Goal: Task Accomplishment & Management: Use online tool/utility

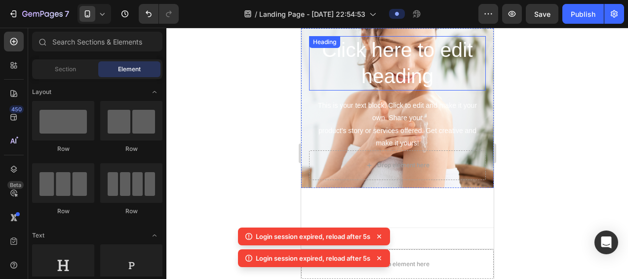
scroll to position [395, 0]
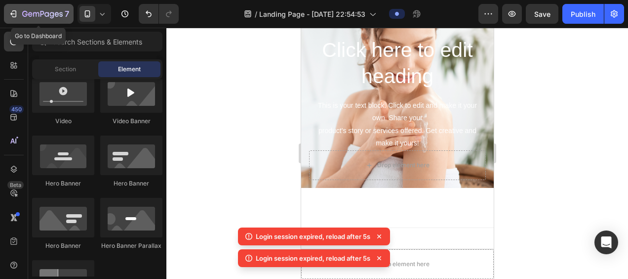
click at [15, 13] on icon "button" at bounding box center [14, 13] width 4 height 7
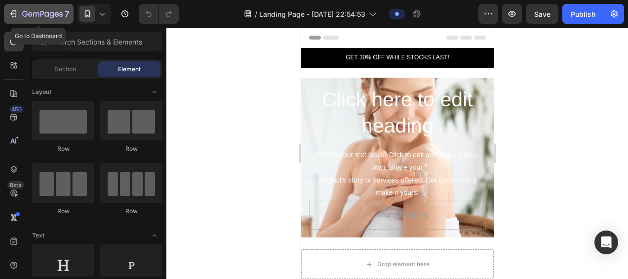
click at [12, 17] on icon "button" at bounding box center [13, 14] width 10 height 10
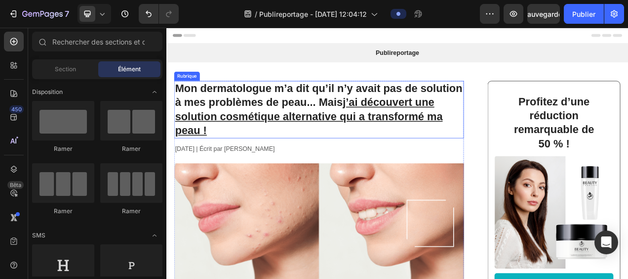
click at [208, 116] on h1 "Mon dermatologue m’a dit qu’il n’y avait pas de solution à mes problèmes de pea…" at bounding box center [362, 133] width 372 height 74
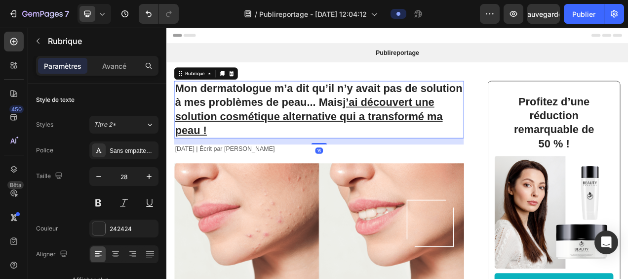
click at [190, 105] on h1 "Mon dermatologue m’a dit qu’il n’y avait pas de solution à mes problèmes de pea…" at bounding box center [362, 133] width 372 height 74
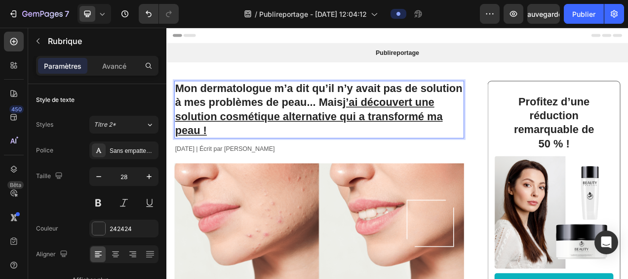
click at [178, 103] on p "Mon dermatologue m’a dit qu’il n’y avait pas de solution à mes problèmes de pea…" at bounding box center [362, 133] width 370 height 72
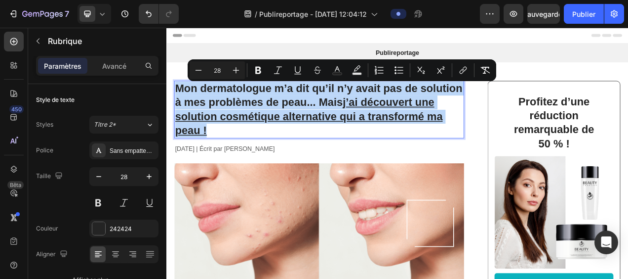
drag, startPoint x: 177, startPoint y: 104, endPoint x: 323, endPoint y: 162, distance: 156.9
click at [323, 162] on p "Mon dermatologue m’a dit qu’il n’y avait pas de solution à mes problèmes de pea…" at bounding box center [362, 133] width 370 height 72
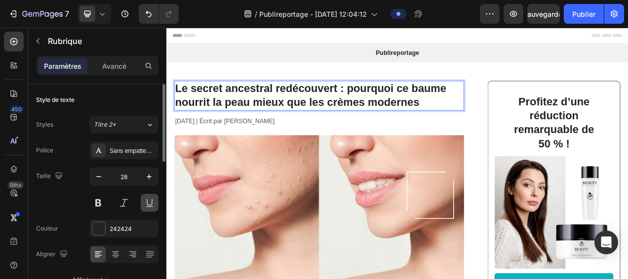
click at [150, 203] on button at bounding box center [150, 203] width 18 height 18
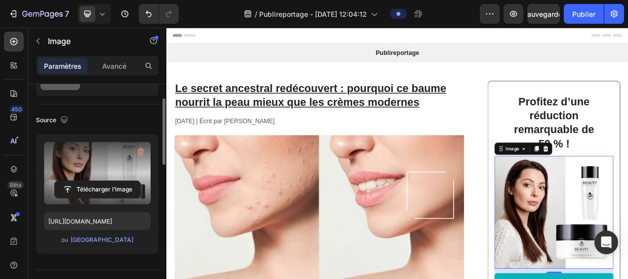
scroll to position [99, 0]
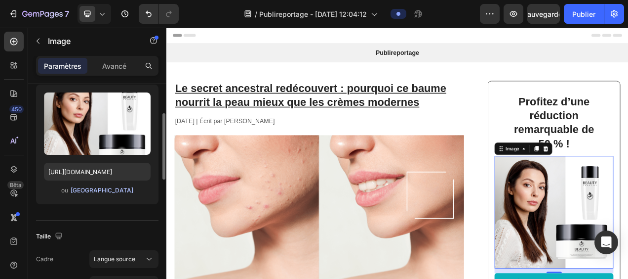
click at [91, 189] on font "Parcourir la galerie" at bounding box center [102, 190] width 63 height 9
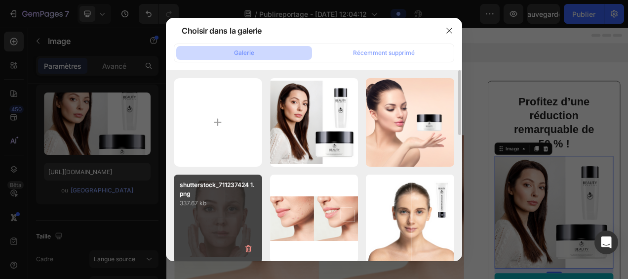
scroll to position [49, 0]
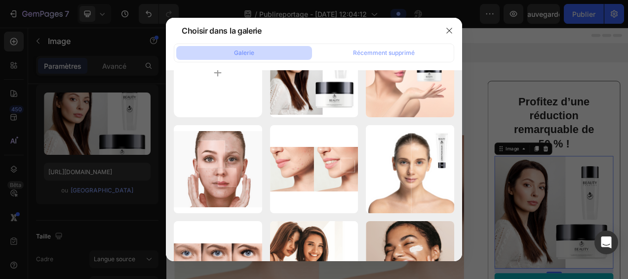
click at [345, 8] on div at bounding box center [314, 139] width 628 height 279
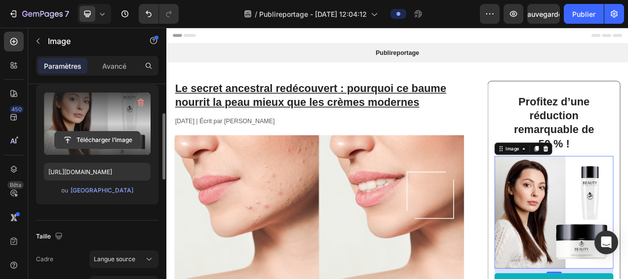
click at [90, 141] on input "file" at bounding box center [97, 139] width 85 height 17
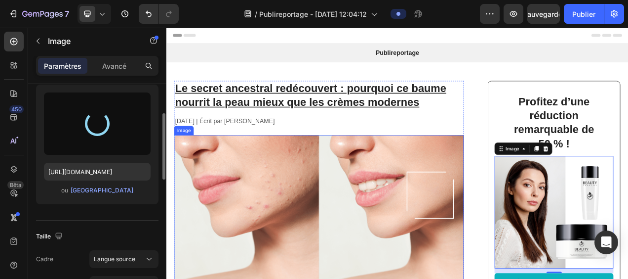
type input "https://cdn.shopify.com/s/files/1/0946/0351/0086/files/gempages_572047636916339…"
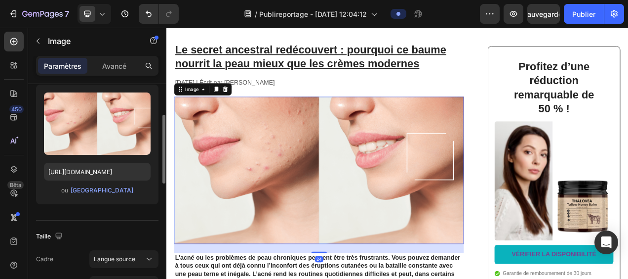
click at [340, 186] on img at bounding box center [362, 210] width 372 height 189
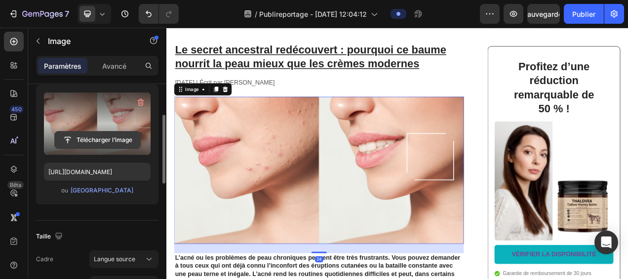
click at [96, 138] on input "file" at bounding box center [97, 139] width 85 height 17
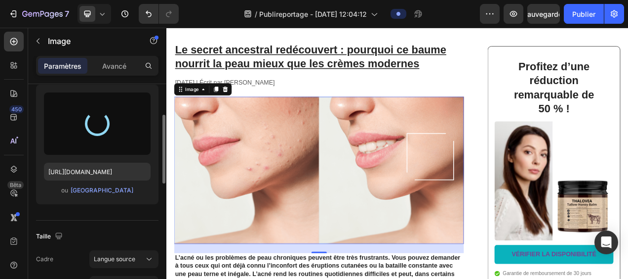
type input "https://cdn.shopify.com/s/files/1/0946/0351/0086/files/gempages_572047636916339…"
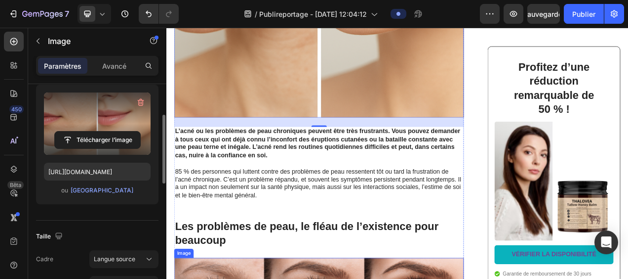
scroll to position [445, 0]
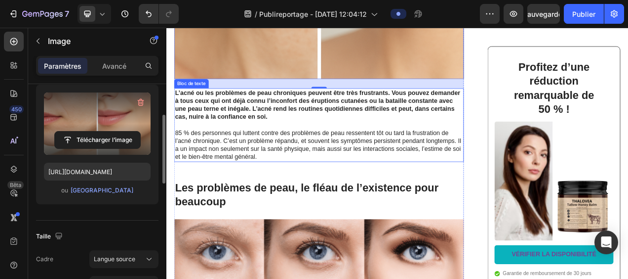
click at [257, 158] on p "L’acné ou les problèmes de peau chroniques peuvent être très frustrants. Vous p…" at bounding box center [362, 152] width 370 height 92
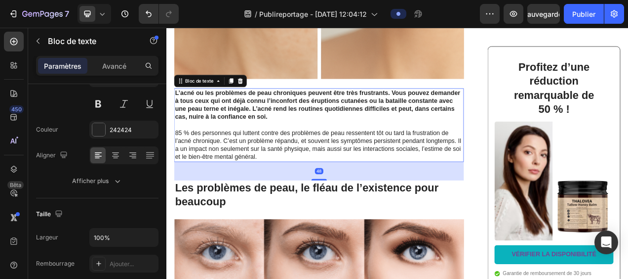
scroll to position [0, 0]
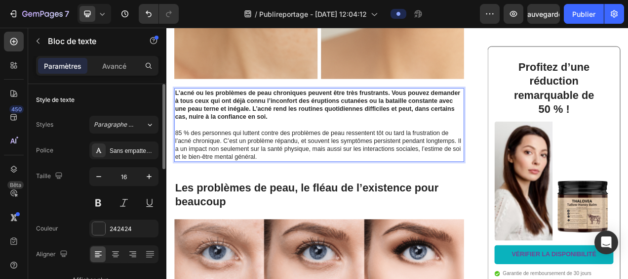
click at [230, 139] on strong "L’acné ou les problèmes de peau chroniques peuvent être très frustrants. Vous p…" at bounding box center [360, 126] width 366 height 39
click at [182, 108] on strong "L’acné ou les problèmes de peau chroniques peuvent être très frustrants. Vous p…" at bounding box center [360, 126] width 366 height 39
click at [177, 106] on div "L’acné ou les problèmes de peau chroniques peuvent être très frustrants. Vous p…" at bounding box center [362, 152] width 372 height 94
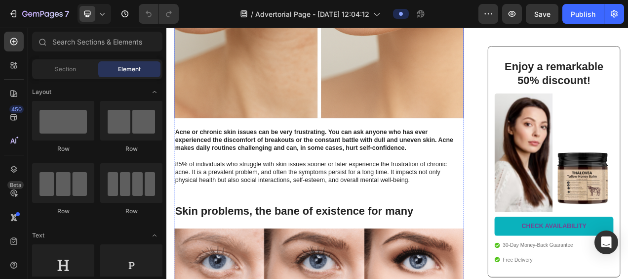
scroll to position [395, 0]
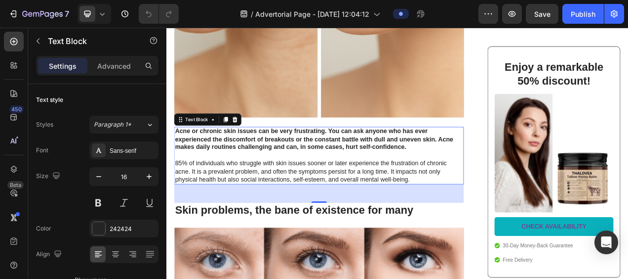
click at [434, 197] on p "Acne or chronic skin issues can be very frustrating. You can ask anyone who has…" at bounding box center [362, 192] width 370 height 72
click at [476, 213] on p "Acne or chronic skin issues can be very frustrating. You can ask anyone who has…" at bounding box center [362, 192] width 370 height 72
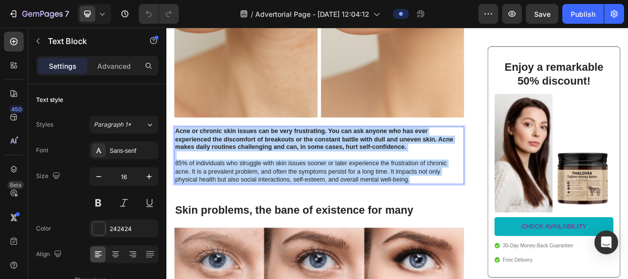
drag, startPoint x: 484, startPoint y: 217, endPoint x: 178, endPoint y: 157, distance: 312.2
click at [178, 157] on p "Acne or chronic skin issues can be very frustrating. You can ask anyone who has…" at bounding box center [362, 192] width 370 height 72
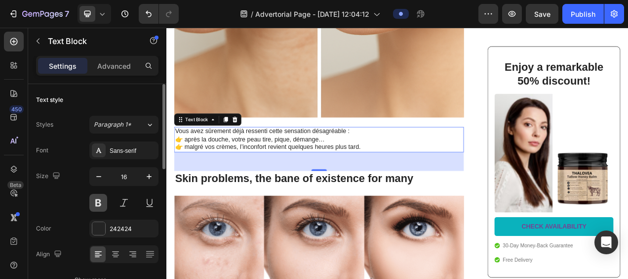
click at [99, 200] on button at bounding box center [98, 203] width 18 height 18
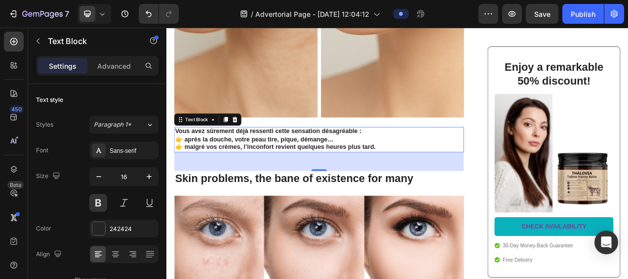
click at [187, 164] on p "Vous avez sûrement déjà ressenti cette sensation désagréable : 👉 après la douch…" at bounding box center [362, 171] width 370 height 31
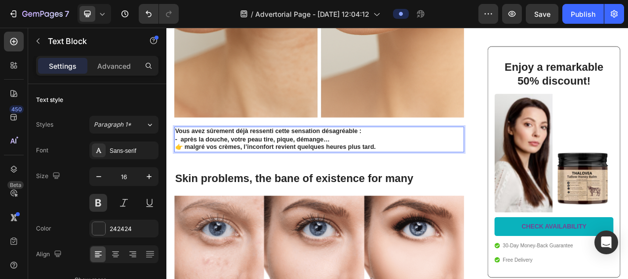
click at [187, 175] on p "Vous avez sûrement déjà ressenti cette sensation désagréable : - après la douch…" at bounding box center [362, 171] width 370 height 31
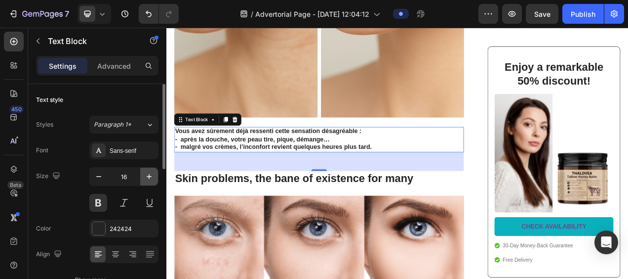
click at [151, 175] on icon "button" at bounding box center [149, 176] width 5 height 5
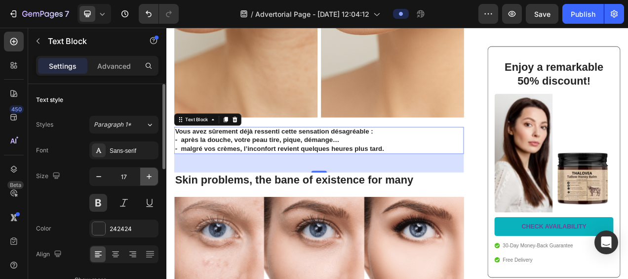
click at [151, 175] on icon "button" at bounding box center [149, 176] width 5 height 5
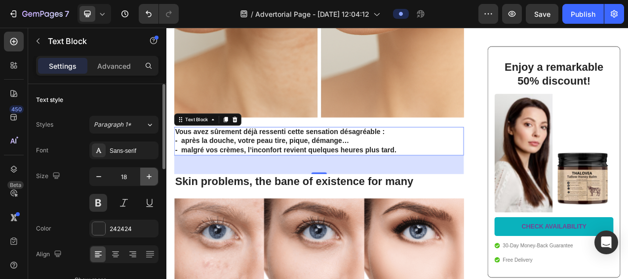
click at [151, 175] on icon "button" at bounding box center [149, 176] width 5 height 5
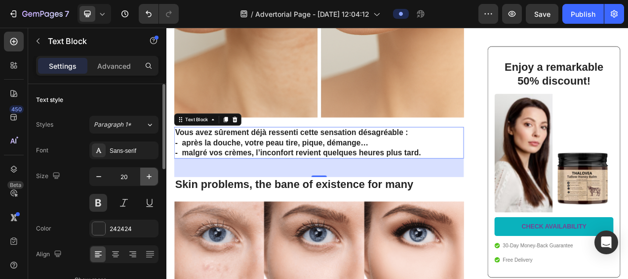
click at [151, 175] on icon "button" at bounding box center [149, 176] width 5 height 5
type input "21"
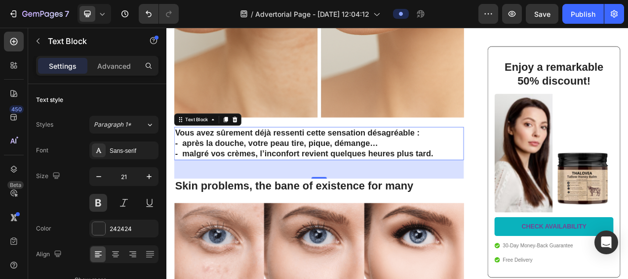
click at [516, 175] on p "Vous avez sûrement déjà ressenti cette sensation désagréable : - après la douch…" at bounding box center [362, 176] width 370 height 41
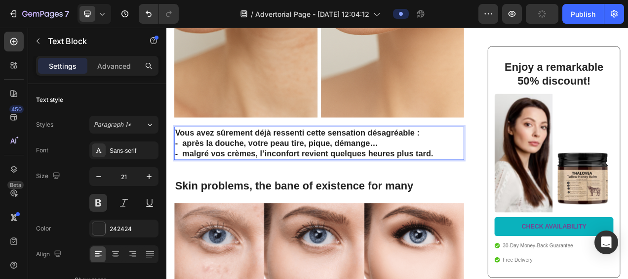
click at [524, 187] on p "Vous avez sûrement déjà ressenti cette sensation désagréable : - après la douch…" at bounding box center [362, 176] width 370 height 41
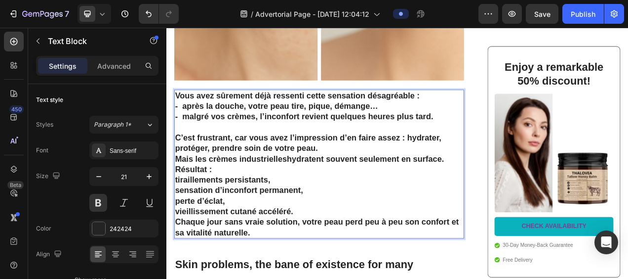
scroll to position [445, 0]
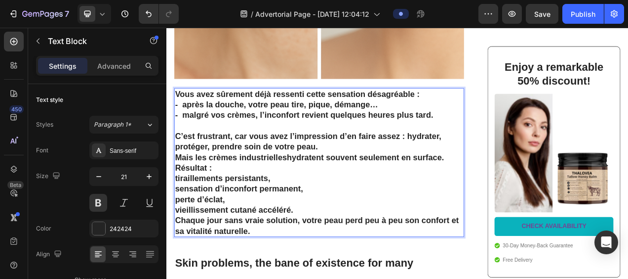
click at [180, 162] on p "C’est frustrant, car vous avez l’impression d’en faire assez : hydrater, protég…" at bounding box center [362, 187] width 370 height 54
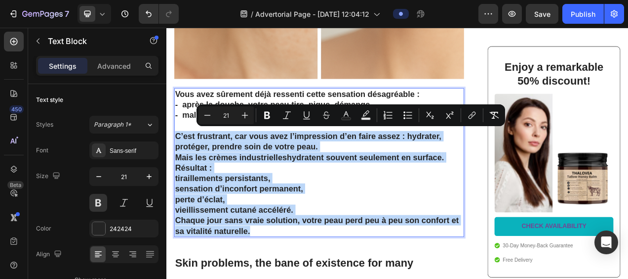
drag, startPoint x: 179, startPoint y: 163, endPoint x: 347, endPoint y: 283, distance: 206.5
click at [347, 278] on div "Vous avez sûrement déjà ressenti cette sensation désagréable : - après la douch…" at bounding box center [362, 200] width 372 height 191
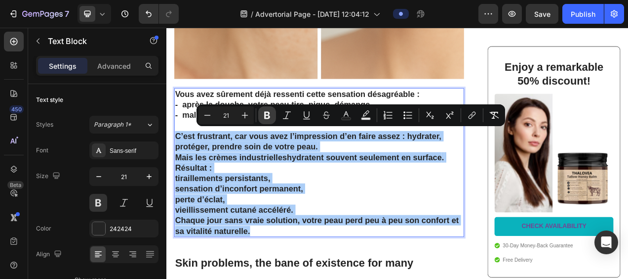
click at [271, 115] on icon "Editor contextual toolbar" at bounding box center [267, 115] width 10 height 10
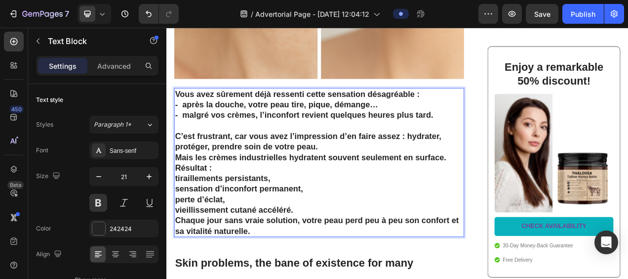
click at [188, 172] on strong "C’est frustrant, car vous avez l’impression d’en faire assez : hydrater, protég…" at bounding box center [348, 173] width 342 height 25
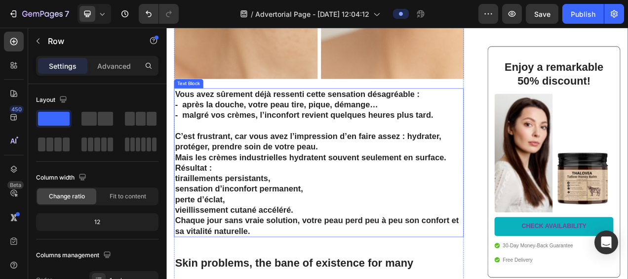
click at [180, 162] on strong "C’est frustrant, car vous avez l’impression d’en faire assez : hydrater, protég…" at bounding box center [348, 173] width 342 height 25
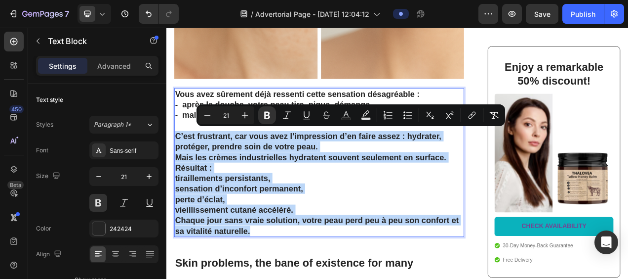
drag, startPoint x: 177, startPoint y: 164, endPoint x: 301, endPoint y: 281, distance: 170.2
click at [301, 278] on div "Vous avez sûrement déjà ressenti cette sensation désagréable : - après la douch…" at bounding box center [362, 200] width 372 height 191
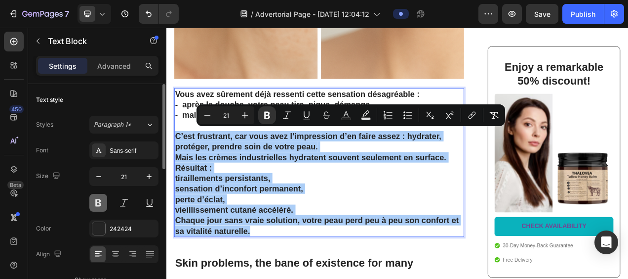
click at [100, 203] on button at bounding box center [98, 203] width 18 height 18
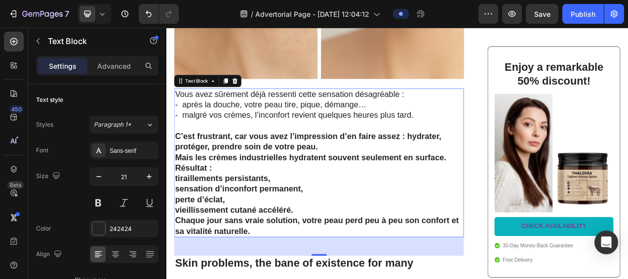
click at [274, 215] on strong "tiraillements persistants," at bounding box center [238, 220] width 122 height 11
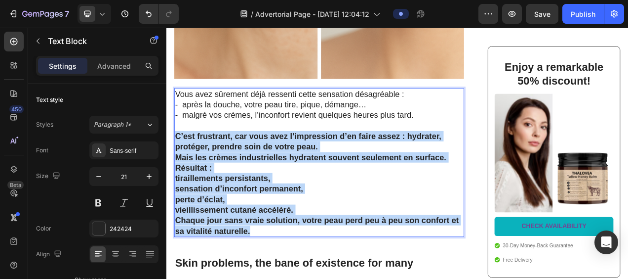
drag, startPoint x: 178, startPoint y: 163, endPoint x: 318, endPoint y: 282, distance: 183.3
click at [318, 278] on div "Vous avez sûrement déjà ressenti cette sensation désagréable : - après la douch…" at bounding box center [362, 200] width 372 height 191
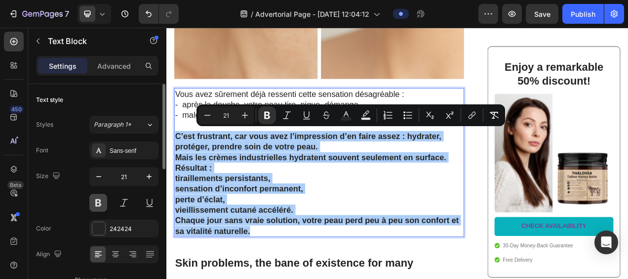
click at [100, 202] on button at bounding box center [98, 203] width 18 height 18
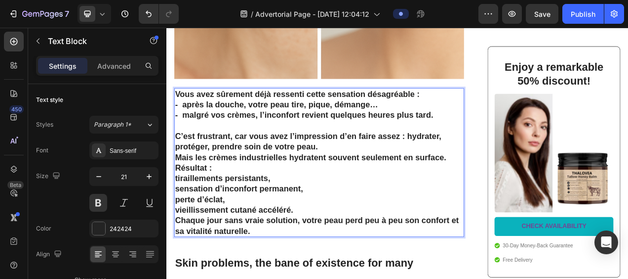
click at [303, 255] on strong "vieillissement cutané accéléré." at bounding box center [253, 260] width 152 height 11
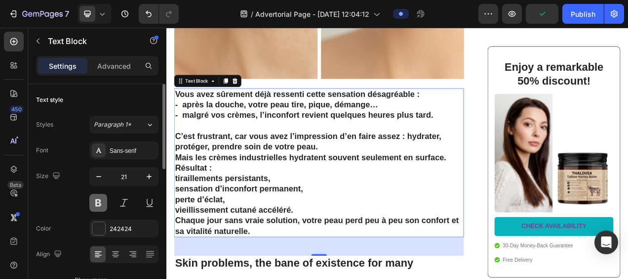
click at [103, 202] on button at bounding box center [98, 203] width 18 height 18
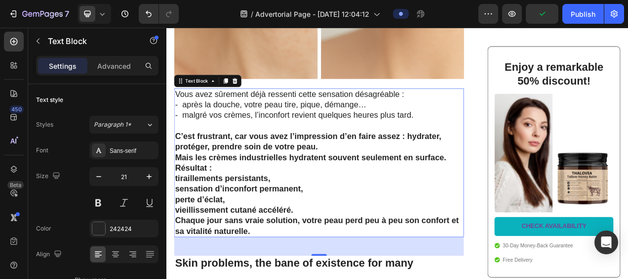
click at [290, 204] on p "C’est frustrant, car vous avez l’impression d’en faire assez : hydrater, protég…" at bounding box center [362, 187] width 370 height 54
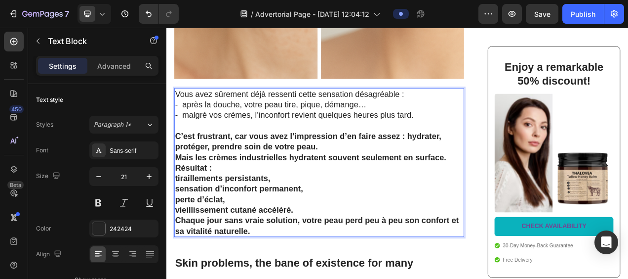
click at [183, 162] on strong "C’est frustrant, car vous avez l’impression d’en faire assez : hydrater, protég…" at bounding box center [348, 173] width 342 height 25
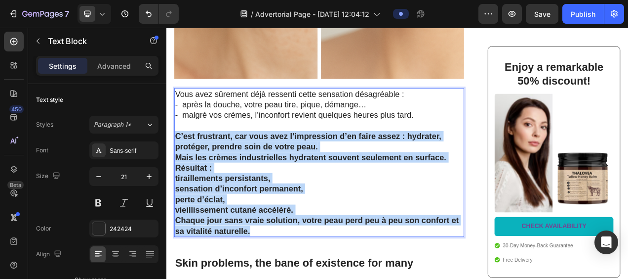
drag, startPoint x: 178, startPoint y: 162, endPoint x: 290, endPoint y: 276, distance: 160.3
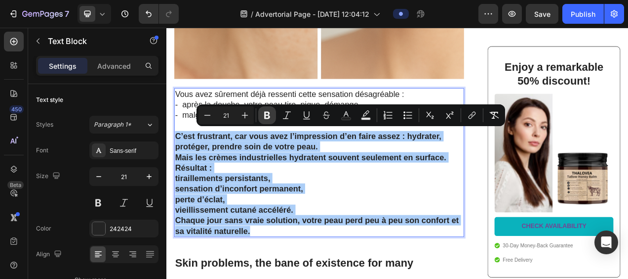
click at [265, 118] on icon "Editor contextual toolbar" at bounding box center [267, 115] width 6 height 7
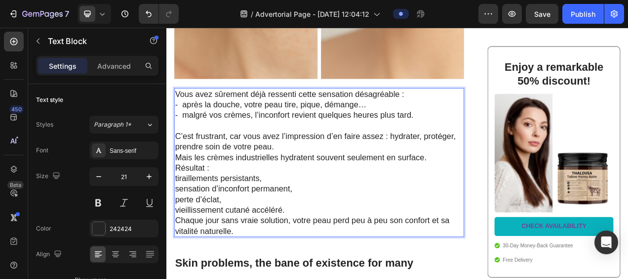
click at [236, 115] on p "Vous avez sûrement déjà ressenti cette sensation désagréable : - après la douch…" at bounding box center [362, 126] width 370 height 41
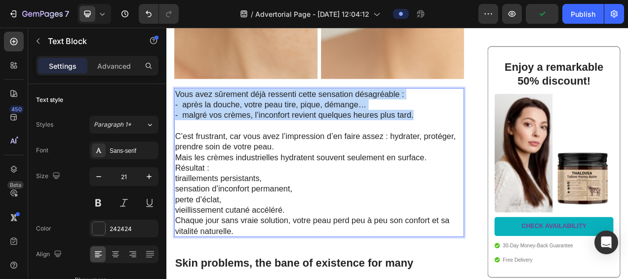
drag, startPoint x: 179, startPoint y: 107, endPoint x: 493, endPoint y: 138, distance: 316.2
click at [493, 138] on p "Vous avez sûrement déjà ressenti cette sensation désagréable : - après la douch…" at bounding box center [362, 126] width 370 height 41
drag, startPoint x: 341, startPoint y: 120, endPoint x: 290, endPoint y: 120, distance: 50.4
click at [290, 120] on p "Vous avez sûrement déjà ressenti cette sensation désagréable : - après la douch…" at bounding box center [362, 126] width 370 height 41
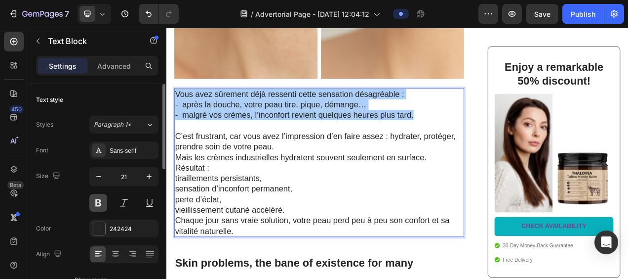
click at [96, 201] on button at bounding box center [98, 203] width 18 height 18
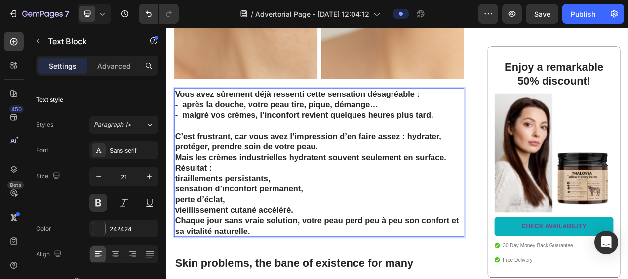
click at [295, 233] on p "sensation d’inconfort permanent," at bounding box center [362, 233] width 370 height 13
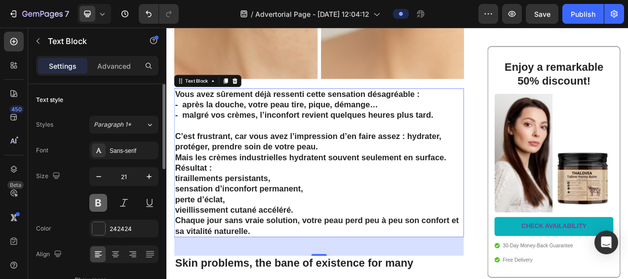
click at [98, 200] on button at bounding box center [98, 203] width 18 height 18
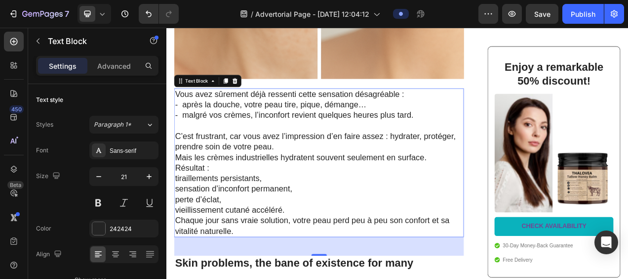
click at [365, 208] on p "C’est frustrant, car vous avez l’impression d’en faire assez : hydrater, protég…" at bounding box center [362, 187] width 370 height 54
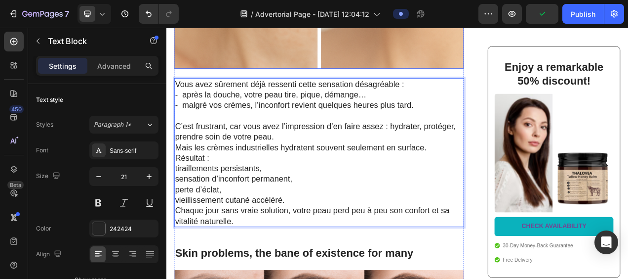
scroll to position [494, 0]
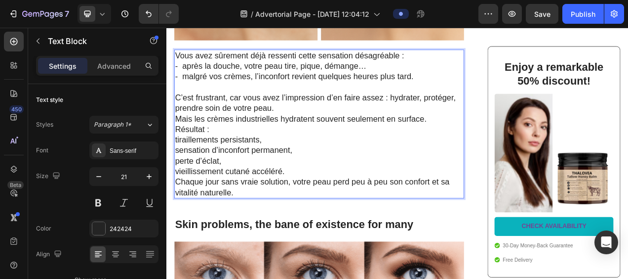
click at [259, 235] on p "Chaque jour sans vraie solution, votre peau perd peu à peu son confort et sa vi…" at bounding box center [362, 231] width 370 height 27
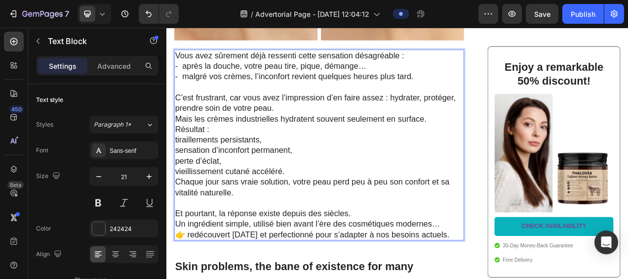
click at [191, 278] on p "Et pourtant, la réponse existe depuis des siècles. Un ingrédient simple, utilis…" at bounding box center [362, 279] width 370 height 41
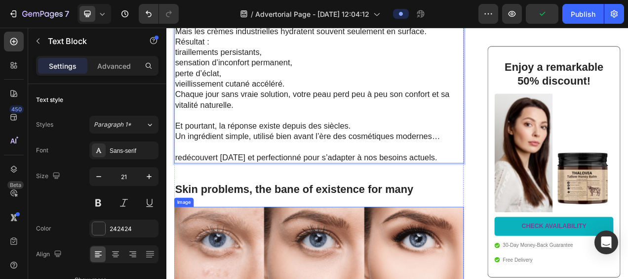
scroll to position [642, 0]
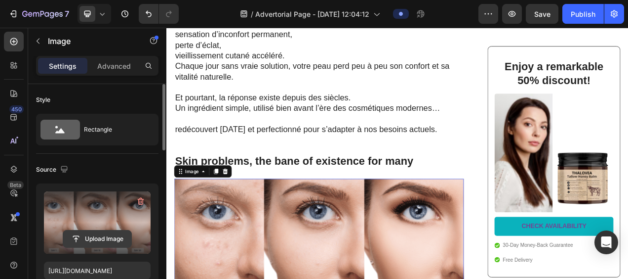
click at [86, 238] on input "file" at bounding box center [97, 238] width 68 height 17
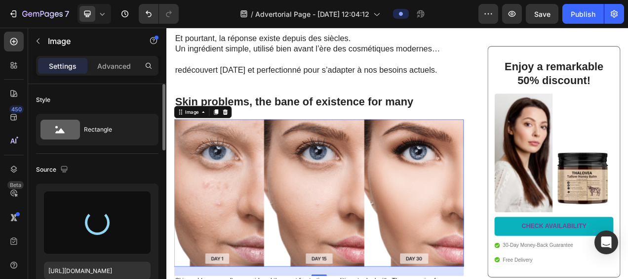
scroll to position [741, 0]
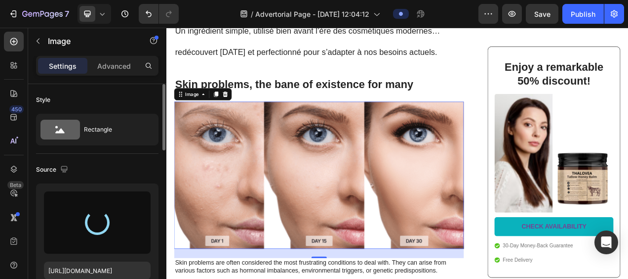
type input "https://cdn.shopify.com/s/files/1/0946/0351/0086/files/gempages_572047636916339…"
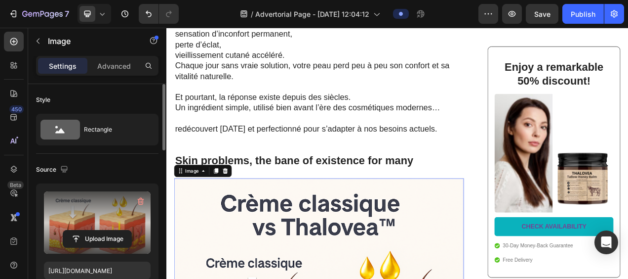
scroll to position [642, 0]
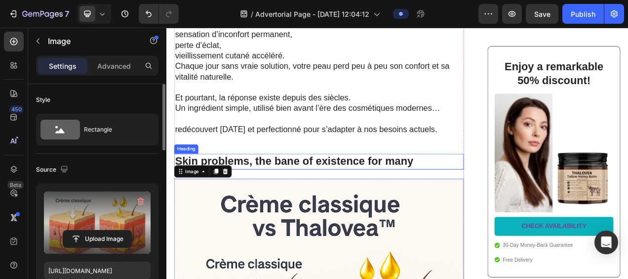
click at [460, 192] on h2 "Skin problems, the bane of existence for many" at bounding box center [362, 199] width 372 height 20
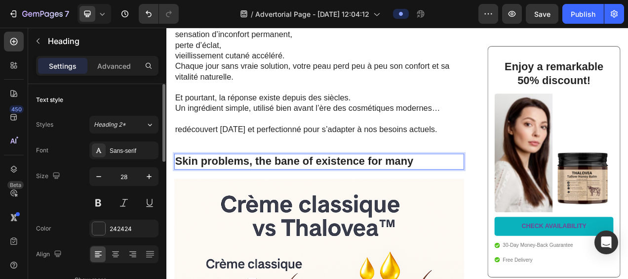
click at [499, 192] on h2 "Skin problems, the bane of existence for many" at bounding box center [362, 199] width 372 height 20
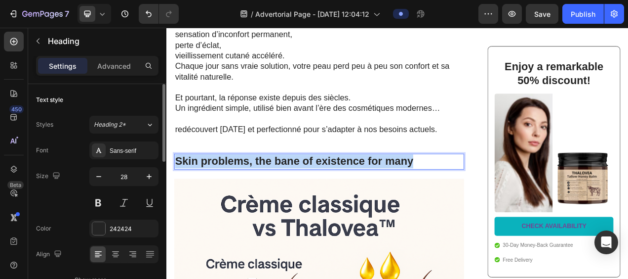
drag, startPoint x: 499, startPoint y: 193, endPoint x: 178, endPoint y: 193, distance: 320.5
click at [178, 193] on p "Skin problems, the bane of existence for many" at bounding box center [362, 199] width 370 height 18
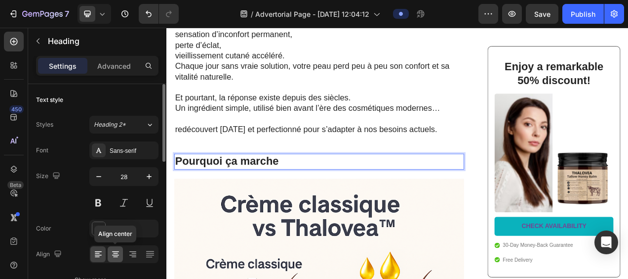
click at [118, 256] on icon at bounding box center [116, 254] width 10 height 10
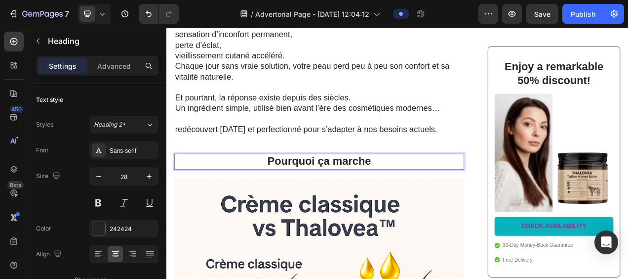
click at [432, 198] on p "Pourquoi ça marche" at bounding box center [362, 199] width 370 height 18
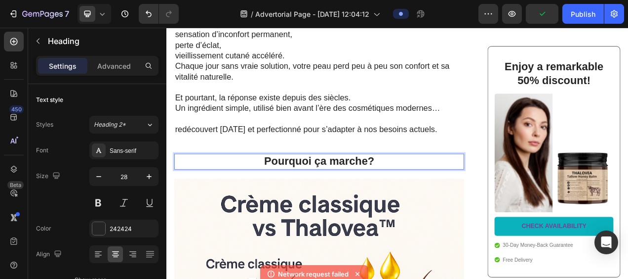
click at [422, 195] on p "Pourquoi ça marche?" at bounding box center [362, 199] width 370 height 18
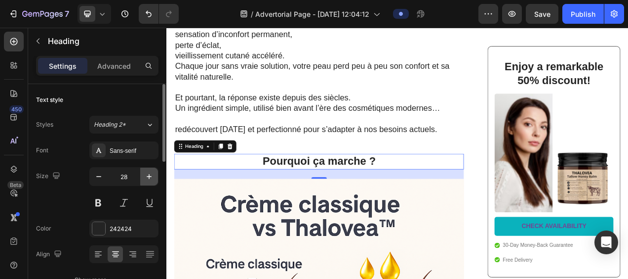
click at [148, 174] on icon "button" at bounding box center [149, 176] width 10 height 10
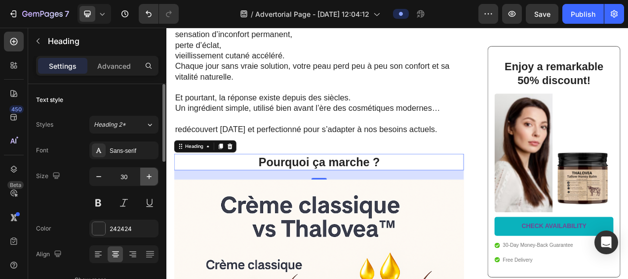
click at [148, 174] on icon "button" at bounding box center [149, 176] width 10 height 10
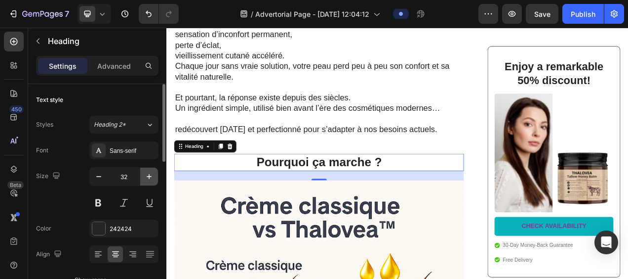
click at [148, 174] on icon "button" at bounding box center [149, 176] width 10 height 10
type input "33"
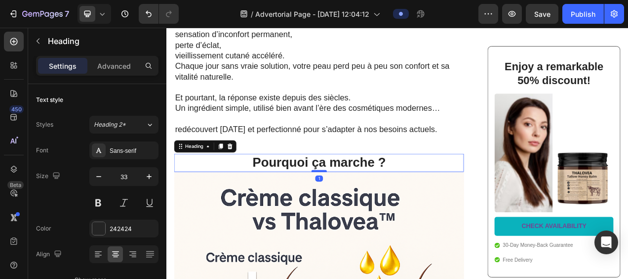
drag, startPoint x: 360, startPoint y: 217, endPoint x: 356, endPoint y: 205, distance: 12.0
click at [356, 210] on div at bounding box center [363, 211] width 20 height 3
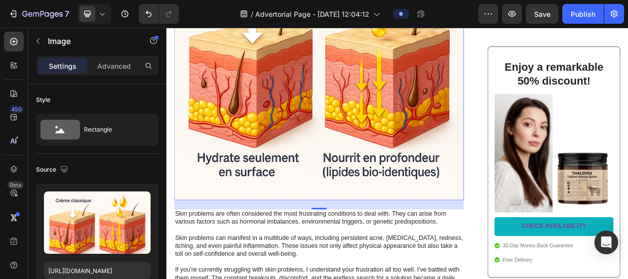
scroll to position [988, 0]
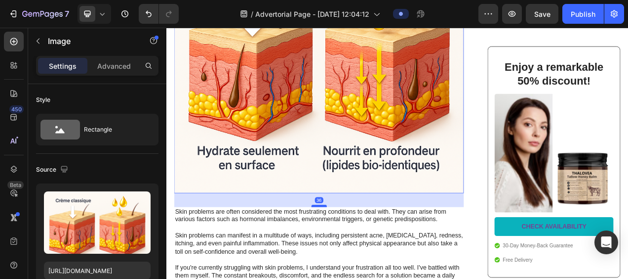
drag, startPoint x: 359, startPoint y: 239, endPoint x: 357, endPoint y: 244, distance: 6.4
click at [357, 254] on div at bounding box center [363, 255] width 20 height 3
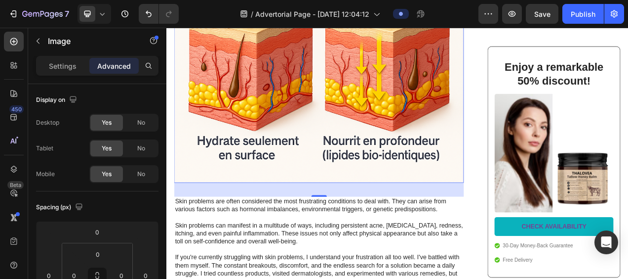
scroll to position [1037, 0]
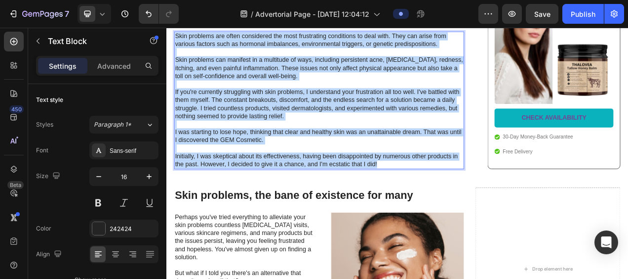
scroll to position [1223, 0]
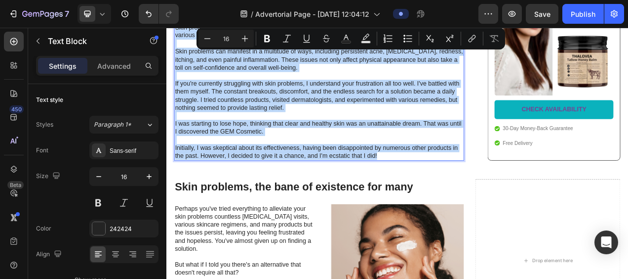
drag, startPoint x: 178, startPoint y: 203, endPoint x: 450, endPoint y: 184, distance: 273.3
click at [450, 185] on p "Skin problems are often considered the most frustrating conditions to deal with…" at bounding box center [362, 110] width 370 height 175
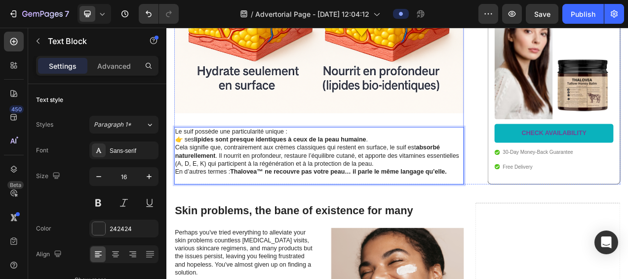
scroll to position [1075, 0]
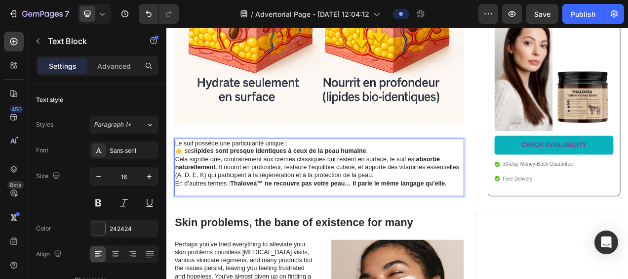
click at [334, 171] on p "Le suif possède une particularité unique : 👉 ses lipides sont presque identique…" at bounding box center [362, 181] width 370 height 21
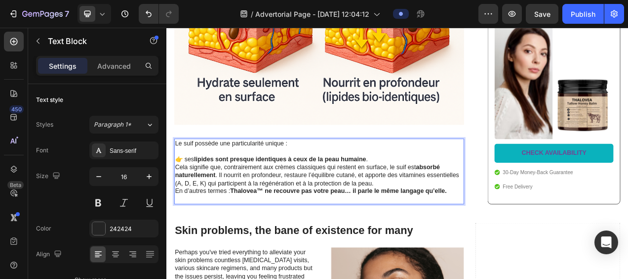
click at [188, 186] on p "⁠⁠⁠⁠⁠⁠⁠ 👉 ses lipides sont presque identiques à ceux de la peau humaine ." at bounding box center [362, 191] width 370 height 21
click at [438, 217] on p "Cela signifie que, contrairement aux crèmes classiques qui restent en surface, …" at bounding box center [362, 217] width 370 height 31
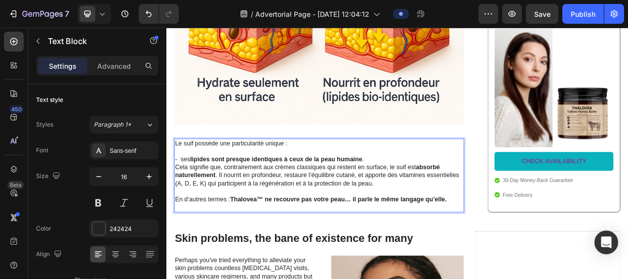
click at [196, 171] on p "Le suif possède une particularité unique :" at bounding box center [362, 176] width 370 height 10
click at [363, 171] on p "Le suif possède une particularité unique :" at bounding box center [362, 176] width 370 height 10
click at [148, 174] on icon "button" at bounding box center [149, 176] width 10 height 10
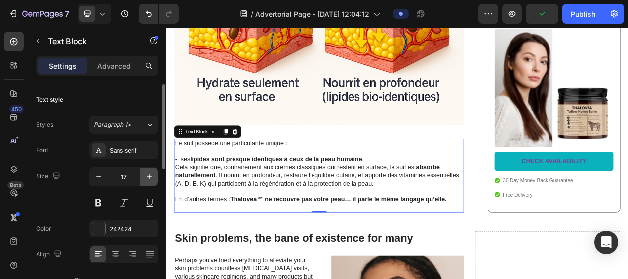
click at [148, 174] on icon "button" at bounding box center [149, 176] width 10 height 10
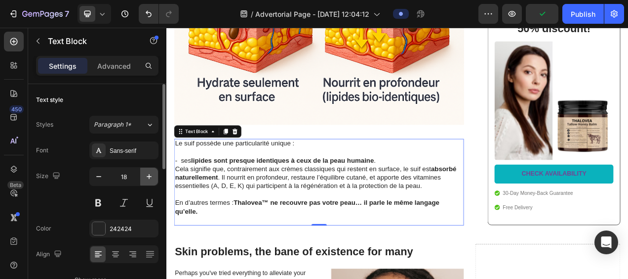
click at [148, 174] on icon "button" at bounding box center [149, 176] width 10 height 10
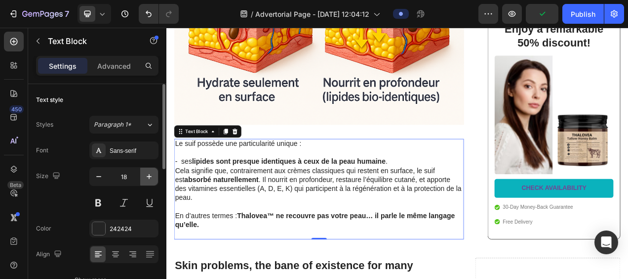
type input "19"
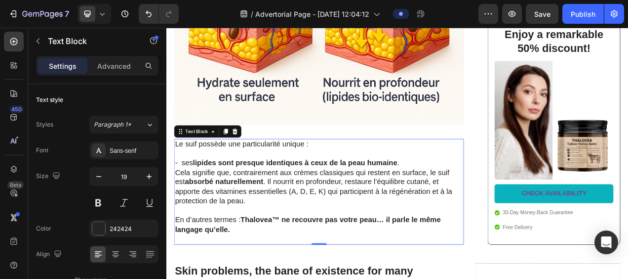
click at [478, 183] on p "- ses lipides sont presque identiques à ceux de la peau humaine ." at bounding box center [362, 195] width 370 height 24
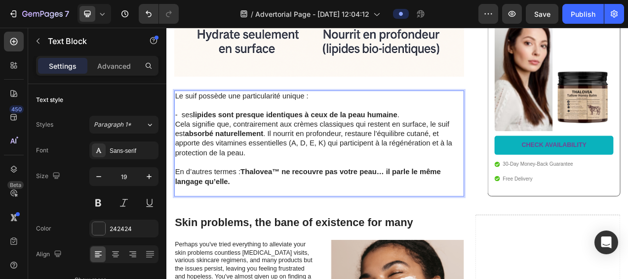
scroll to position [1174, 0]
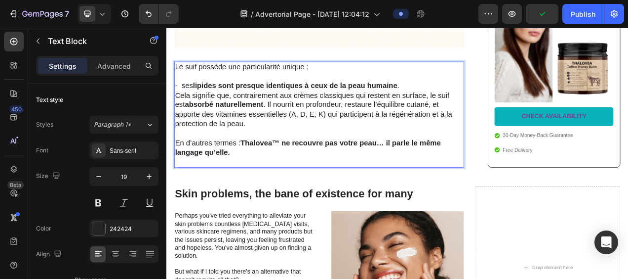
click at [255, 181] on p "En d’autres termes : Thalovea™ ne recouvre pas votre peau… il parle le même lan…" at bounding box center [362, 181] width 370 height 24
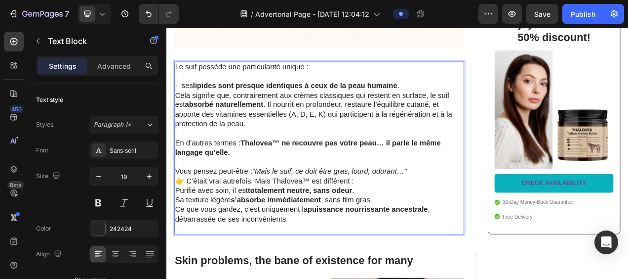
click at [438, 243] on p "Sa texture légère s’absorbe immédiatement , sans film gras." at bounding box center [362, 249] width 370 height 12
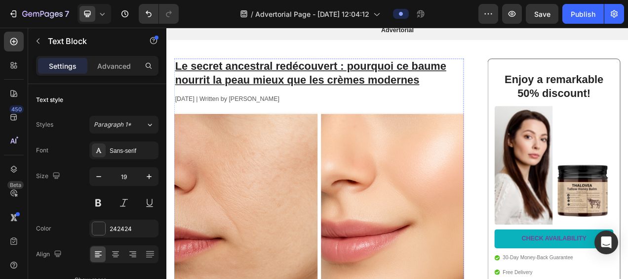
scroll to position [49, 0]
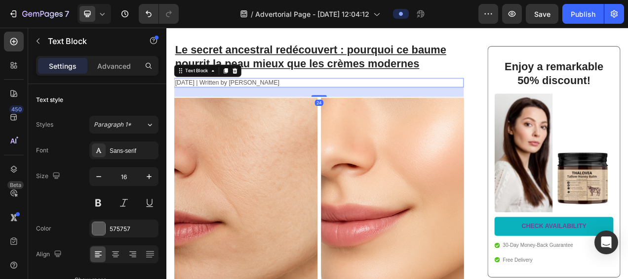
click at [241, 98] on p "November 3, 2023 | Written by Stella Hendriks" at bounding box center [362, 98] width 370 height 10
click at [241, 97] on p "November 3, 2023 | Written by Stella Hendriks" at bounding box center [362, 98] width 370 height 10
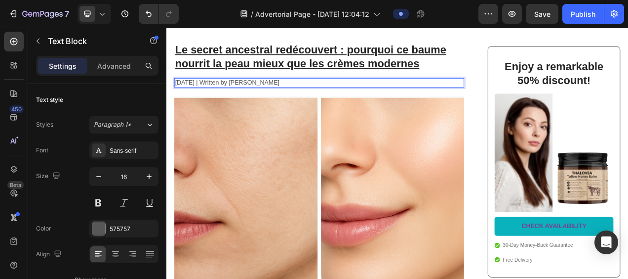
click at [213, 98] on p "November 3, 2023 | Written by Stella Hendriks" at bounding box center [362, 98] width 370 height 10
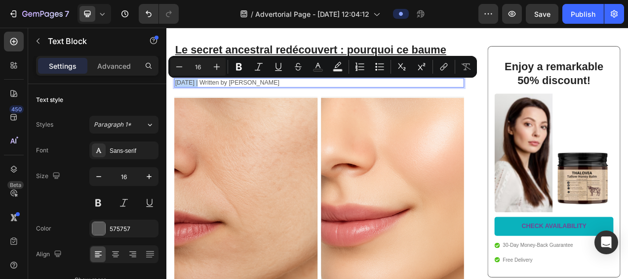
drag, startPoint x: 212, startPoint y: 98, endPoint x: 176, endPoint y: 98, distance: 36.1
click at [176, 98] on div "November 3, 2023 | Written by Stella Hendriks" at bounding box center [362, 98] width 372 height 12
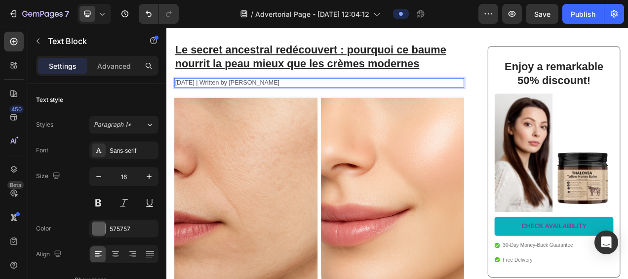
click at [179, 97] on p "Janvier 3, 2023 | Written by Stella Hendriks" at bounding box center [362, 98] width 370 height 10
click at [177, 98] on p "Janvier 3, 2023 | Written by Stella Hendriks" at bounding box center [362, 98] width 370 height 10
click at [244, 98] on p "23 Janvier 3, 2023 | Written by Stella Hendriks" at bounding box center [362, 98] width 370 height 10
drag, startPoint x: 244, startPoint y: 98, endPoint x: 216, endPoint y: 98, distance: 28.2
click at [216, 98] on p "23 Janvier 3, 2023 | Written by Stella Hendriks" at bounding box center [362, 98] width 370 height 10
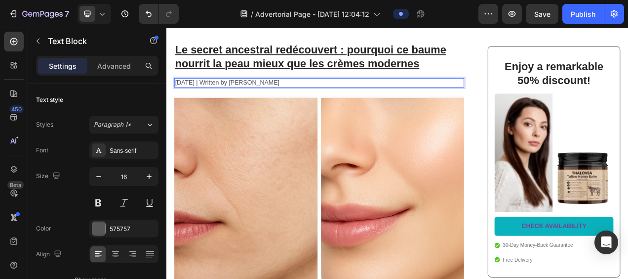
click at [214, 100] on p "23 Janvier2025 | Written by Stella Hendriks" at bounding box center [362, 98] width 370 height 10
click at [276, 98] on p "23 Janvier 2025 | Written by Stella Hendriks" at bounding box center [362, 98] width 370 height 10
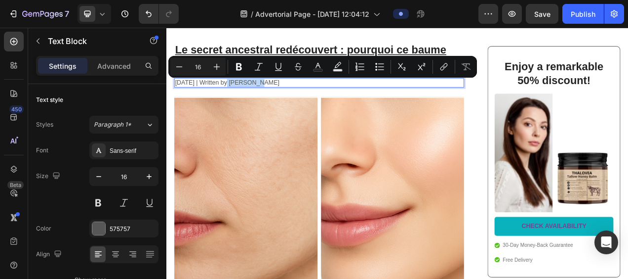
drag, startPoint x: 277, startPoint y: 98, endPoint x: 243, endPoint y: 96, distance: 33.1
click at [243, 96] on p "23 Janvier 2025 | Written by Stella Hendriks" at bounding box center [362, 98] width 370 height 10
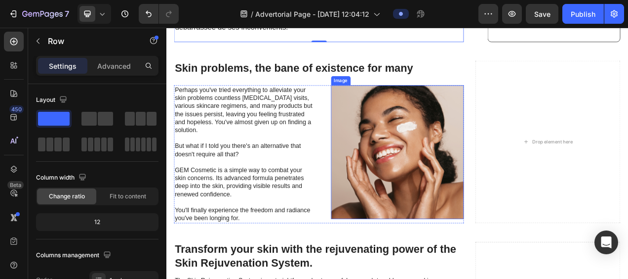
scroll to position [1383, 0]
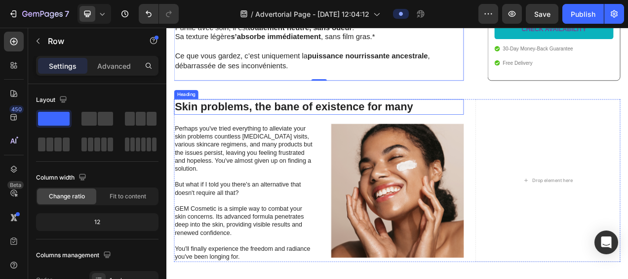
click at [386, 120] on h2 "Skin problems, the bane of existence for many" at bounding box center [362, 130] width 372 height 20
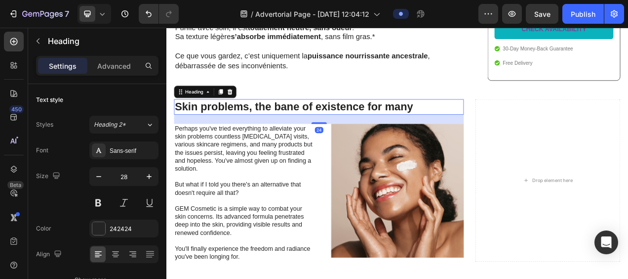
click at [478, 120] on h2 "Skin problems, the bane of existence for many" at bounding box center [362, 130] width 372 height 20
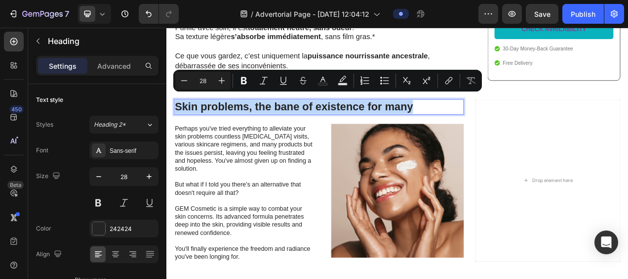
drag, startPoint x: 489, startPoint y: 120, endPoint x: 181, endPoint y: 117, distance: 308.2
click at [181, 121] on p "Skin problems, the bane of existence for many" at bounding box center [362, 130] width 370 height 18
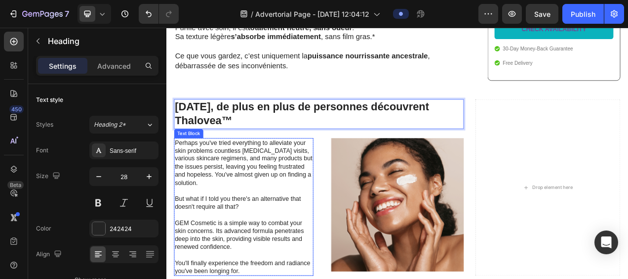
click at [293, 241] on p "Perhaps you've tried everything to alleviate your skin problems countless derma…" at bounding box center [265, 257] width 177 height 175
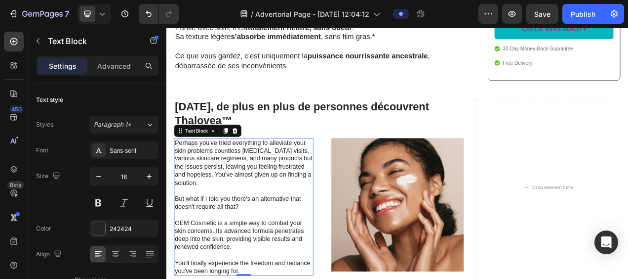
click at [222, 173] on p "Perhaps you've tried everything to alleviate your skin problems countless derma…" at bounding box center [265, 257] width 177 height 175
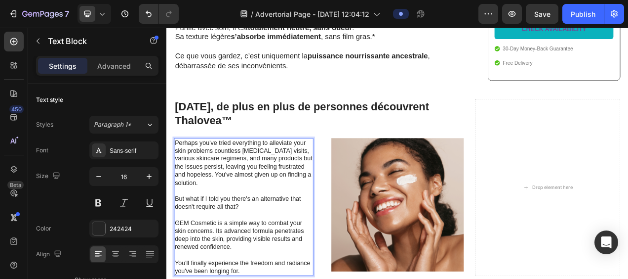
click at [261, 278] on p "Perhaps you've tried everything to alleviate your skin problems countless derma…" at bounding box center [265, 257] width 177 height 175
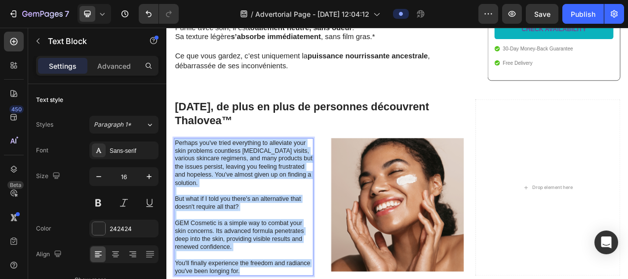
drag, startPoint x: 268, startPoint y: 330, endPoint x: 177, endPoint y: 164, distance: 189.4
click at [177, 170] on p "Perhaps you've tried everything to alleviate your skin problems countless derma…" at bounding box center [265, 257] width 177 height 175
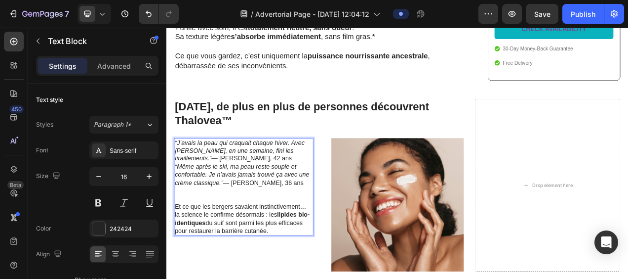
click at [179, 252] on p "Et ce que les bergers savaient instinctivement… la science le confirme désormai…" at bounding box center [265, 272] width 177 height 41
drag, startPoint x: 179, startPoint y: 247, endPoint x: 332, endPoint y: 285, distance: 157.9
click at [332, 278] on div "“J’avais la peau qui craquait chaque hiver. Avec Thalovea, en une semaine, fini…" at bounding box center [265, 254] width 179 height 171
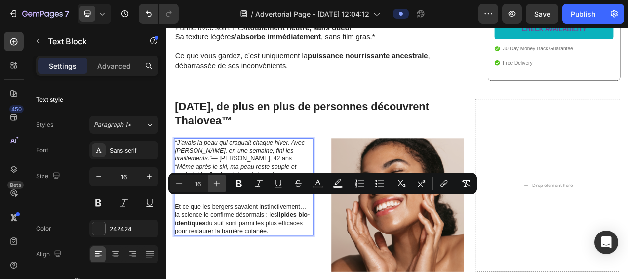
click at [217, 185] on icon "Editor contextual toolbar" at bounding box center [217, 183] width 10 height 10
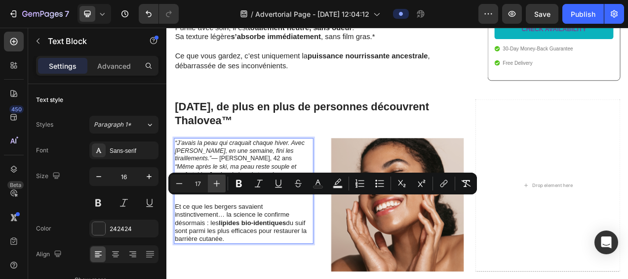
click at [217, 185] on icon "Editor contextual toolbar" at bounding box center [217, 183] width 10 height 10
type input "19"
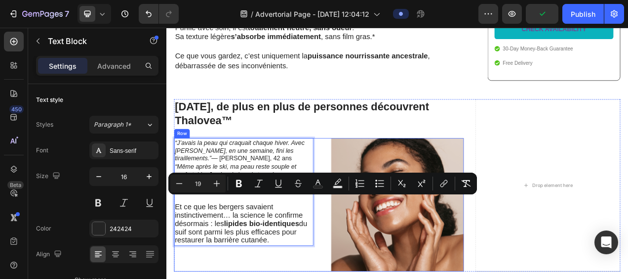
click at [308, 278] on div "“J’avais la peau qui craquait chaque hiver. Avec Thalovea, en une semaine, fini…" at bounding box center [265, 254] width 179 height 171
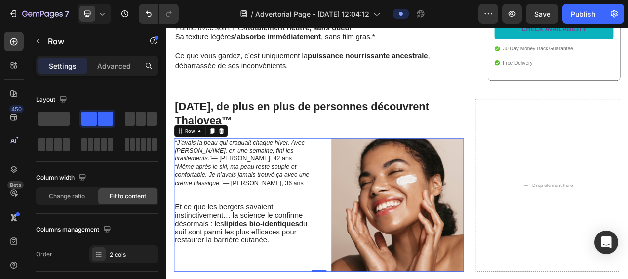
click at [287, 278] on div "“J’avais la peau qui craquait chaque hiver. Avec Thalovea, en une semaine, fini…" at bounding box center [265, 254] width 179 height 171
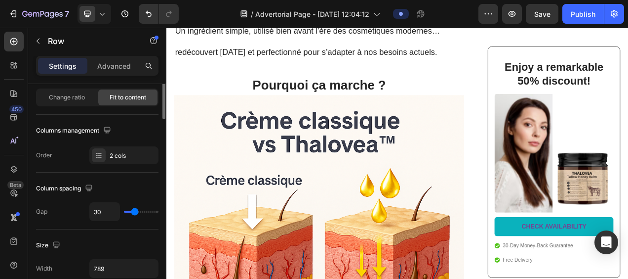
scroll to position [0, 0]
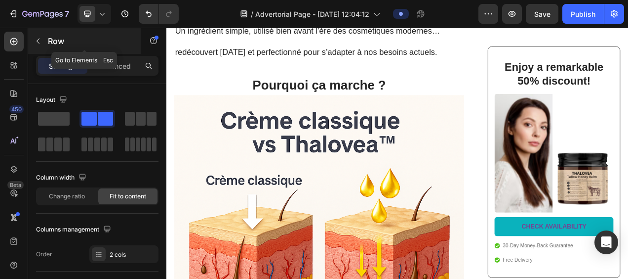
click at [41, 43] on icon "button" at bounding box center [38, 41] width 8 height 8
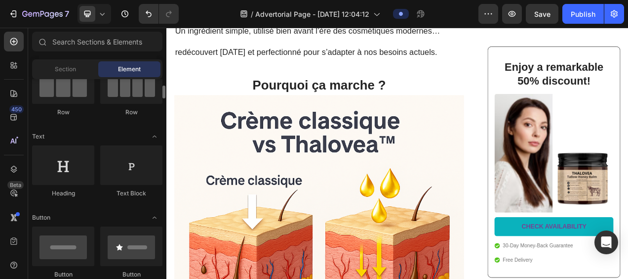
scroll to position [49, 0]
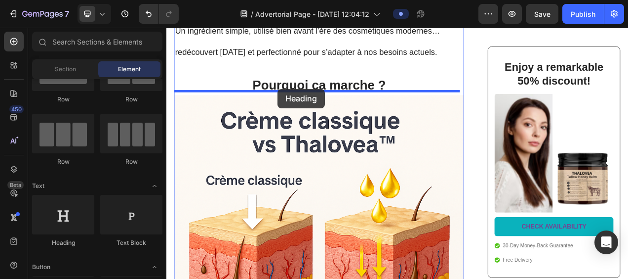
drag, startPoint x: 227, startPoint y: 248, endPoint x: 309, endPoint y: 106, distance: 163.8
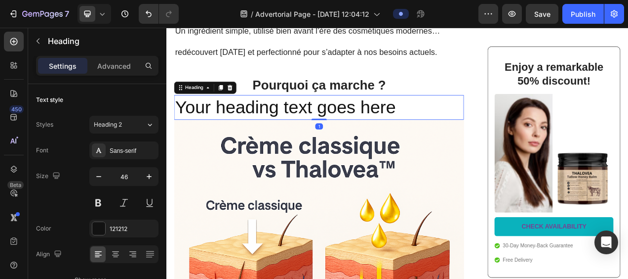
click at [474, 125] on h2 "Your heading text goes here" at bounding box center [362, 130] width 372 height 32
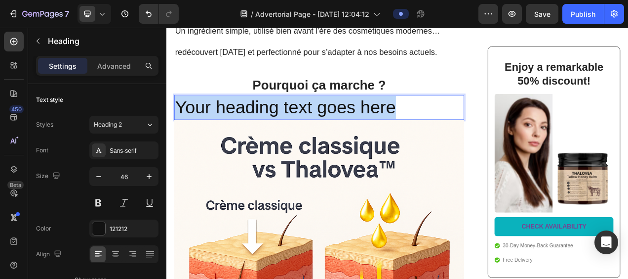
drag, startPoint x: 474, startPoint y: 125, endPoint x: 177, endPoint y: 128, distance: 296.9
click at [177, 128] on p "Your heading text goes here" at bounding box center [362, 130] width 370 height 30
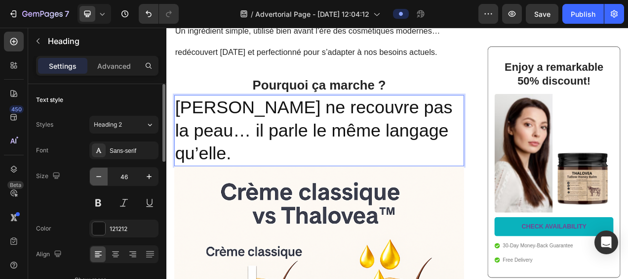
click at [101, 174] on icon "button" at bounding box center [99, 176] width 10 height 10
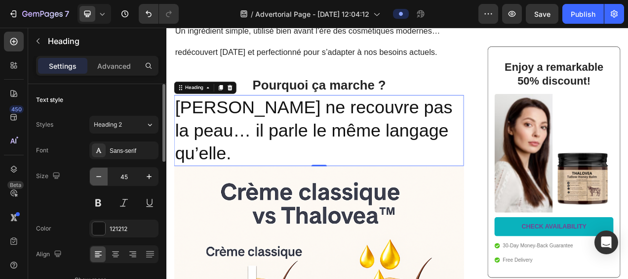
click at [101, 174] on icon "button" at bounding box center [99, 176] width 10 height 10
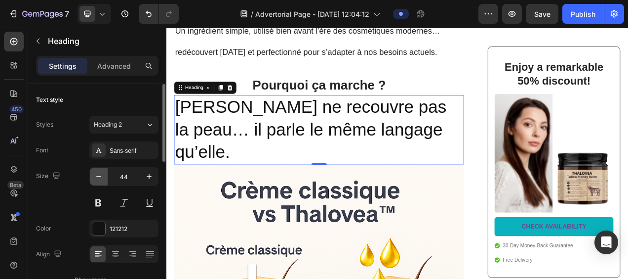
click at [101, 174] on icon "button" at bounding box center [99, 176] width 10 height 10
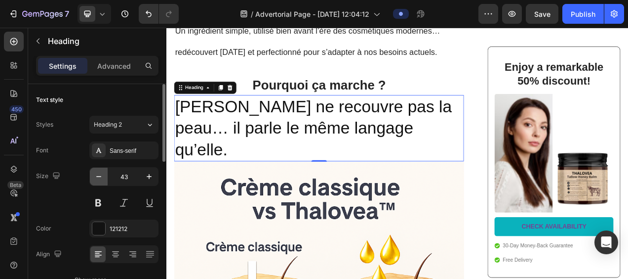
click at [101, 174] on icon "button" at bounding box center [99, 176] width 10 height 10
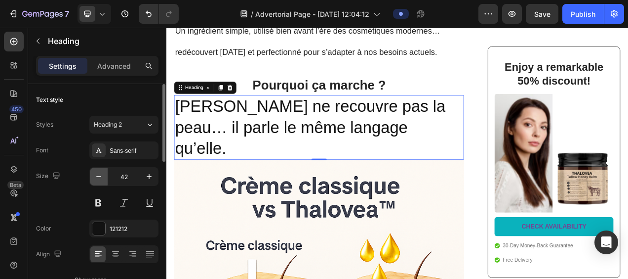
click at [101, 174] on icon "button" at bounding box center [99, 176] width 10 height 10
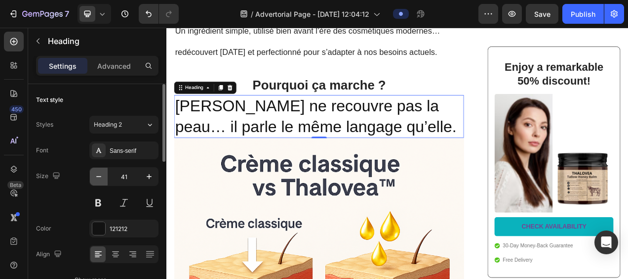
click at [102, 174] on icon "button" at bounding box center [99, 176] width 10 height 10
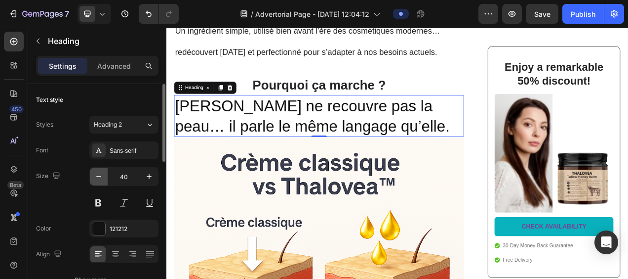
click at [102, 174] on icon "button" at bounding box center [99, 176] width 10 height 10
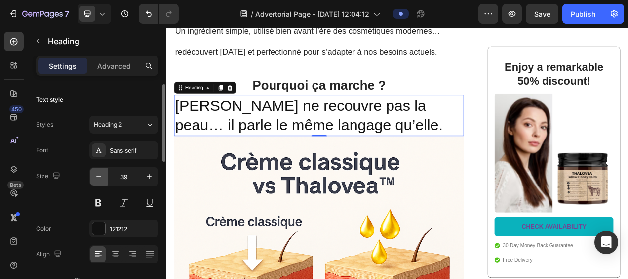
click at [102, 174] on icon "button" at bounding box center [99, 176] width 10 height 10
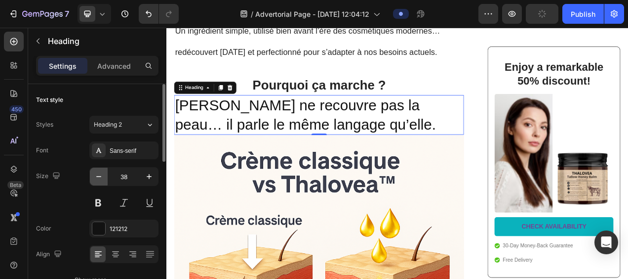
click at [102, 174] on icon "button" at bounding box center [99, 176] width 10 height 10
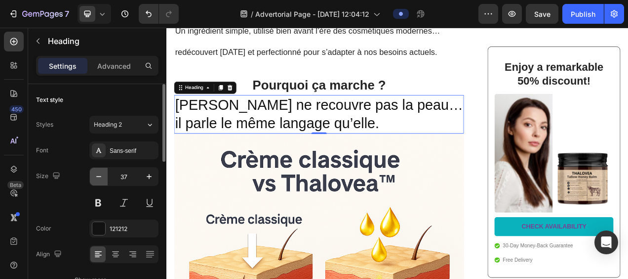
click at [102, 174] on icon "button" at bounding box center [99, 176] width 10 height 10
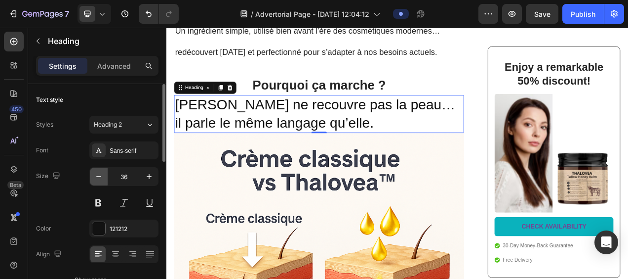
click at [102, 174] on icon "button" at bounding box center [99, 176] width 10 height 10
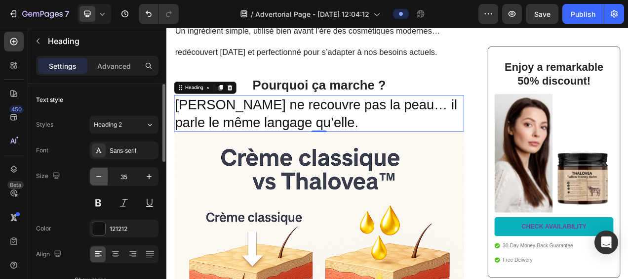
click at [102, 174] on icon "button" at bounding box center [99, 176] width 10 height 10
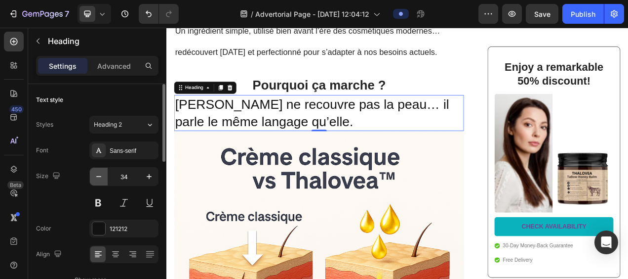
click at [102, 174] on icon "button" at bounding box center [99, 176] width 10 height 10
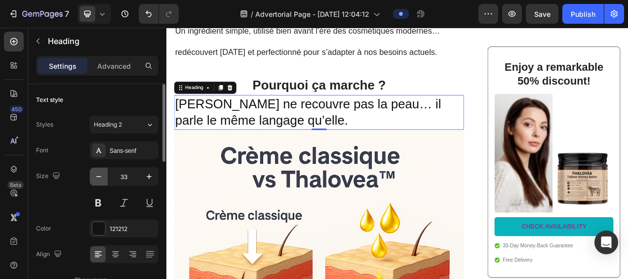
click at [102, 174] on icon "button" at bounding box center [99, 176] width 10 height 10
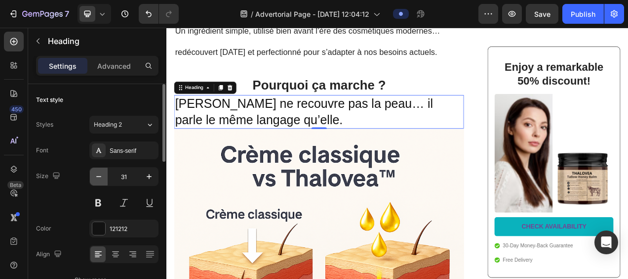
click at [102, 174] on icon "button" at bounding box center [99, 176] width 10 height 10
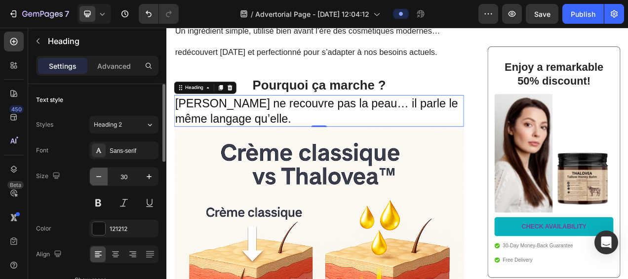
click at [102, 174] on icon "button" at bounding box center [99, 176] width 10 height 10
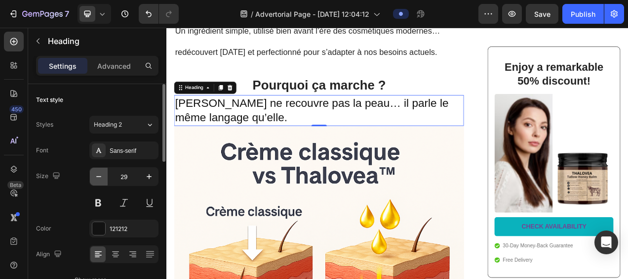
click at [102, 174] on icon "button" at bounding box center [99, 176] width 10 height 10
type input "28"
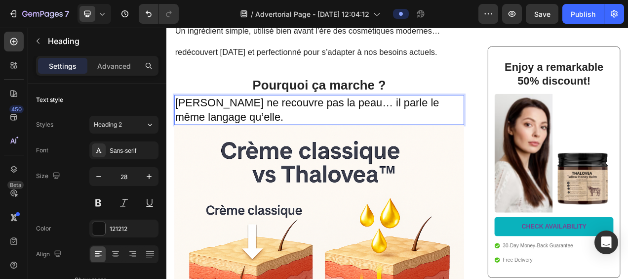
click at [476, 142] on p "Thalovea ne recouvre pas la peau… il parle le même langage qu’elle." at bounding box center [362, 133] width 370 height 36
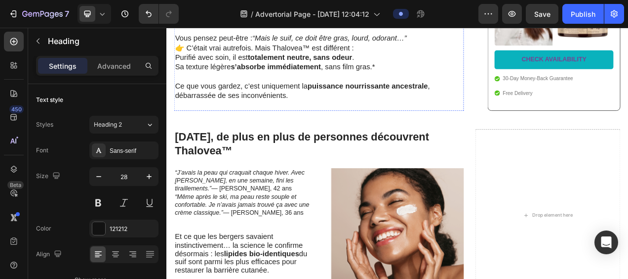
scroll to position [1432, 0]
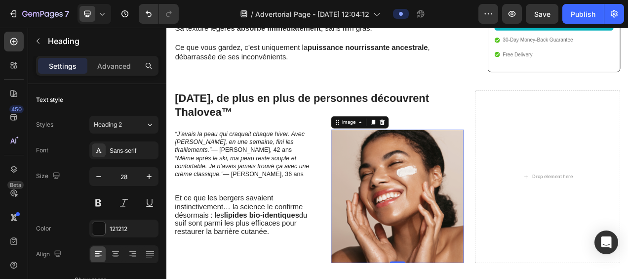
click at [429, 221] on img at bounding box center [463, 244] width 171 height 171
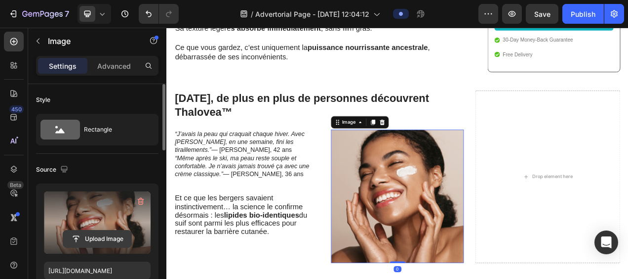
scroll to position [49, 0]
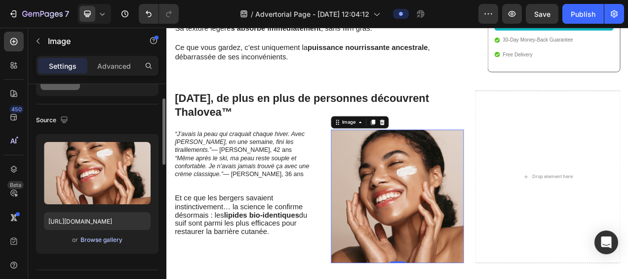
click at [96, 239] on div "Browse gallery" at bounding box center [102, 239] width 42 height 9
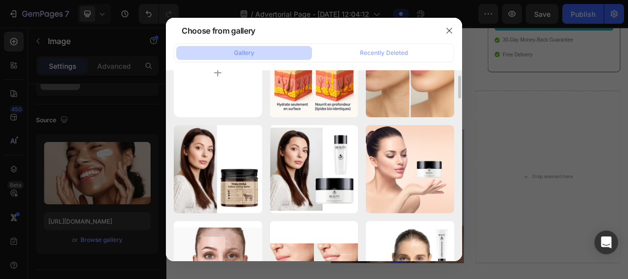
scroll to position [0, 0]
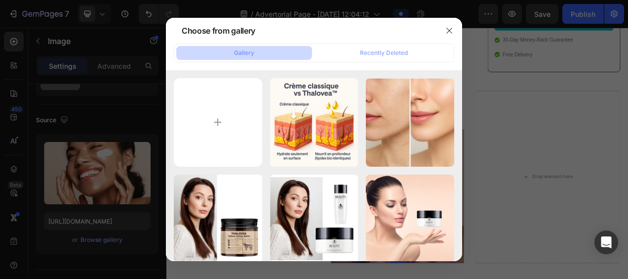
click at [497, 117] on div at bounding box center [314, 139] width 628 height 279
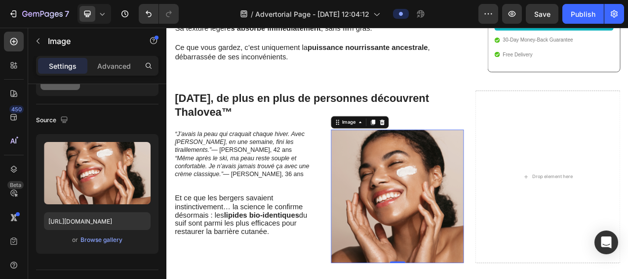
click at [439, 238] on img at bounding box center [463, 244] width 171 height 171
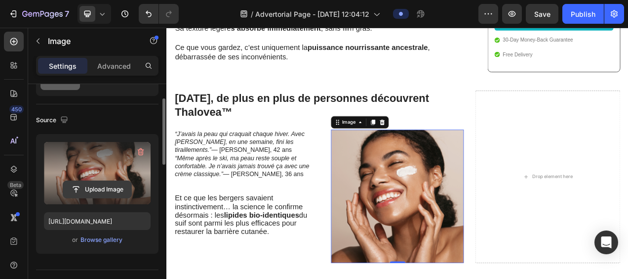
click at [85, 187] on input "file" at bounding box center [97, 189] width 68 height 17
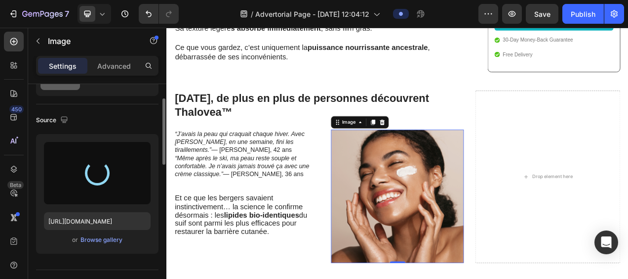
type input "https://cdn.shopify.com/s/files/1/0946/0351/0086/files/gempages_572047636916339…"
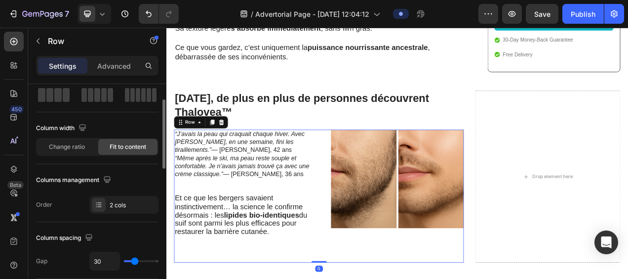
click at [332, 278] on div "“J’avais la peau qui craquait chaque hiver. Avec Thalovea, en une semaine, fini…" at bounding box center [265, 244] width 179 height 171
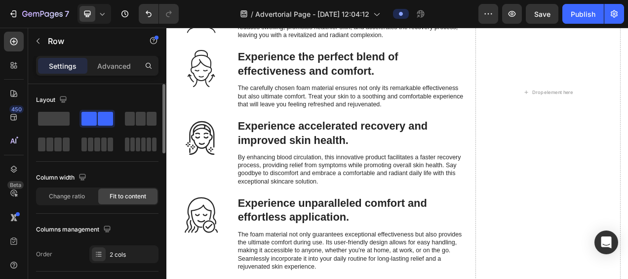
scroll to position [2371, 0]
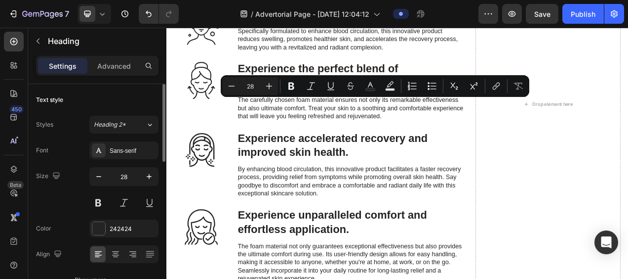
drag, startPoint x: 357, startPoint y: 144, endPoint x: 261, endPoint y: 125, distance: 97.7
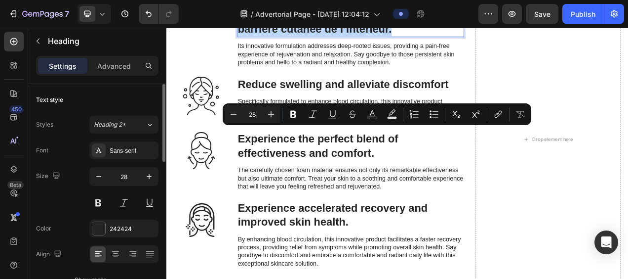
drag, startPoint x: 258, startPoint y: 162, endPoint x: 459, endPoint y: 241, distance: 215.2
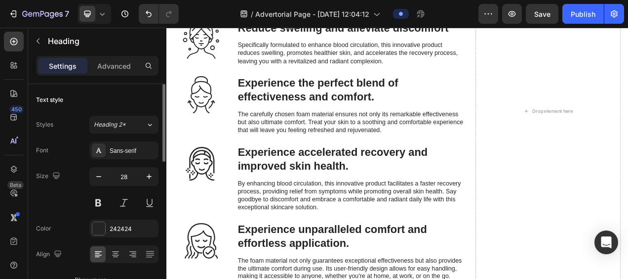
drag, startPoint x: 457, startPoint y: 203, endPoint x: 258, endPoint y: 187, distance: 199.2
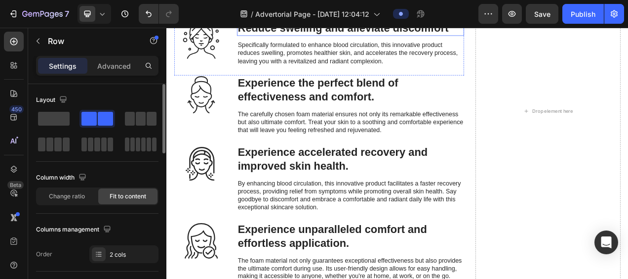
click at [519, 38] on h3 "Reduce swelling and alleviate discomfort" at bounding box center [402, 28] width 291 height 20
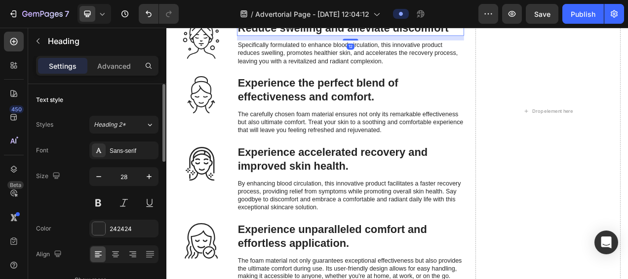
click at [531, 38] on h3 "Reduce swelling and alleviate discomfort" at bounding box center [402, 28] width 291 height 20
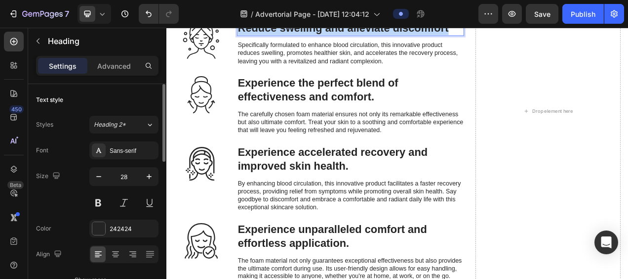
drag, startPoint x: 531, startPoint y: 234, endPoint x: 258, endPoint y: 238, distance: 273.2
click at [258, 37] on p "Reduce swelling and alleviate discomfort" at bounding box center [402, 28] width 289 height 18
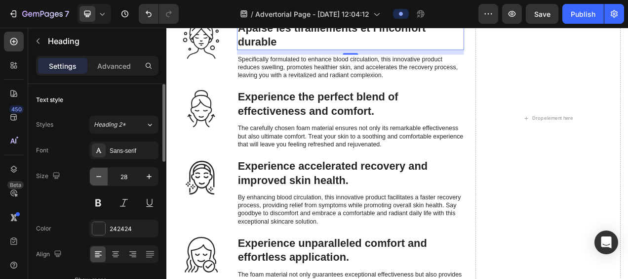
click at [95, 172] on icon "button" at bounding box center [99, 176] width 10 height 10
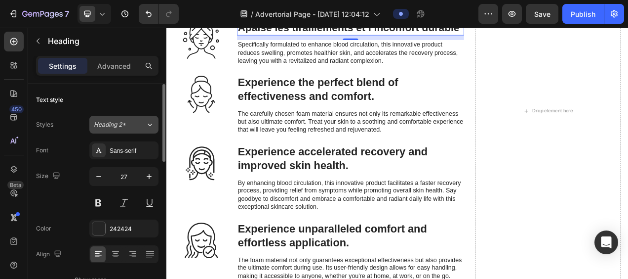
click at [146, 123] on icon at bounding box center [150, 125] width 8 height 10
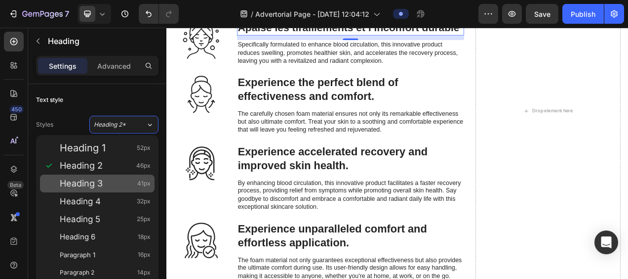
click at [107, 183] on div "Heading 3 41px" at bounding box center [105, 183] width 91 height 10
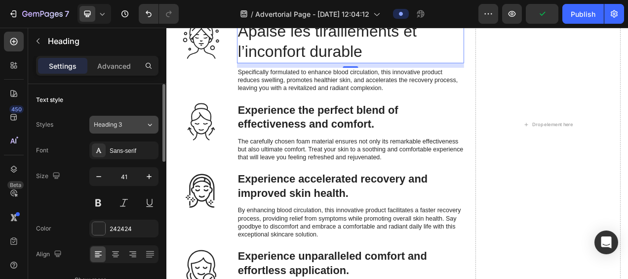
click at [152, 124] on icon at bounding box center [150, 125] width 8 height 10
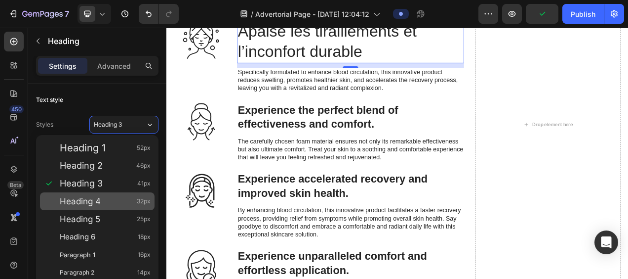
click at [93, 200] on span "Heading 4" at bounding box center [80, 201] width 41 height 10
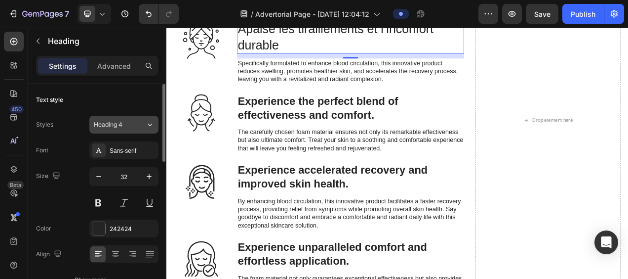
click at [146, 121] on icon at bounding box center [150, 125] width 8 height 10
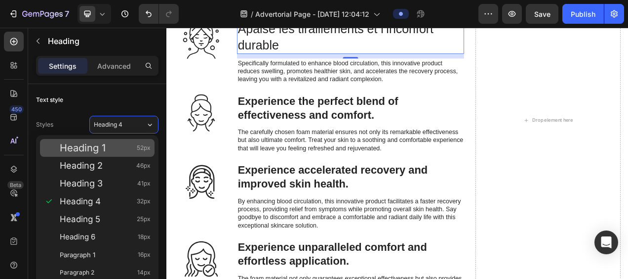
click at [110, 146] on div "Heading 1 52px" at bounding box center [105, 148] width 91 height 10
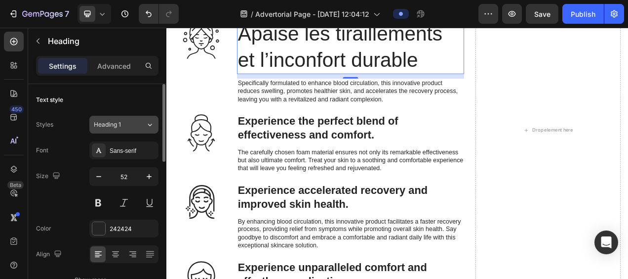
click at [149, 124] on icon at bounding box center [150, 124] width 4 height 2
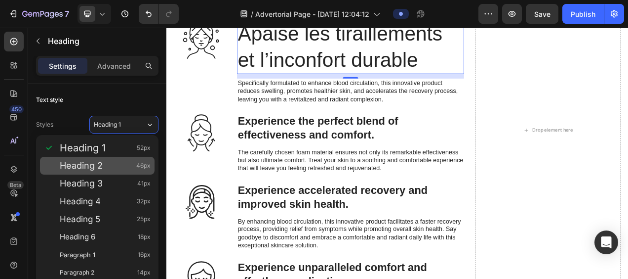
click at [94, 163] on span "Heading 2" at bounding box center [81, 166] width 43 height 10
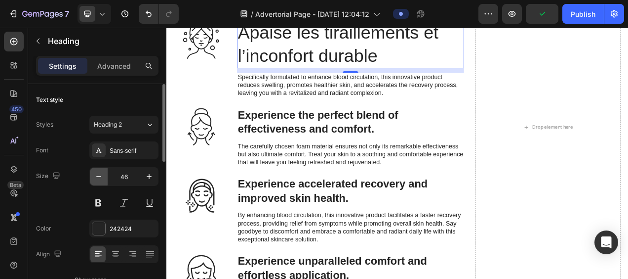
click at [97, 174] on icon "button" at bounding box center [99, 176] width 10 height 10
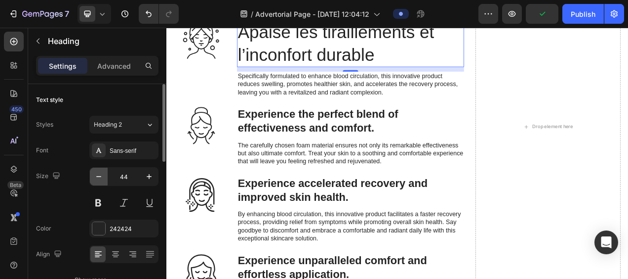
click at [97, 174] on icon "button" at bounding box center [99, 176] width 10 height 10
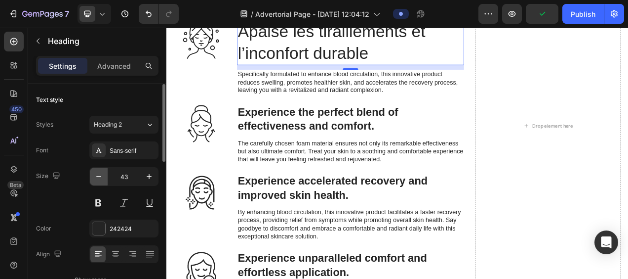
click at [97, 174] on icon "button" at bounding box center [99, 176] width 10 height 10
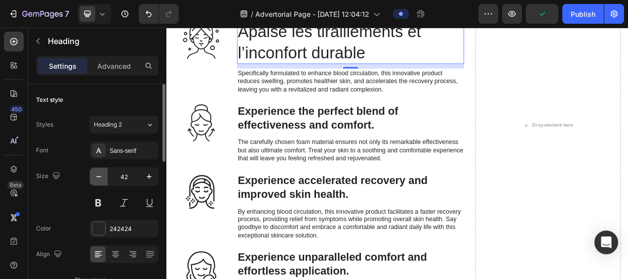
click at [97, 174] on icon "button" at bounding box center [99, 176] width 10 height 10
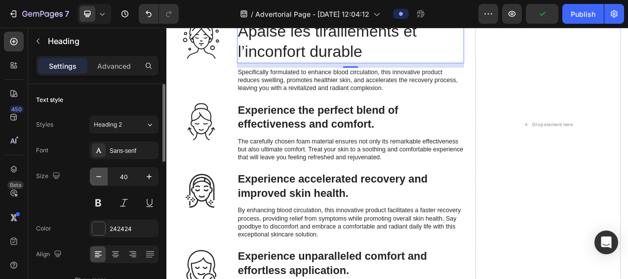
click at [97, 174] on icon "button" at bounding box center [99, 176] width 10 height 10
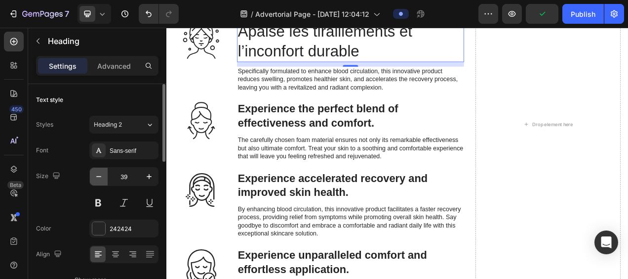
click at [97, 174] on icon "button" at bounding box center [99, 176] width 10 height 10
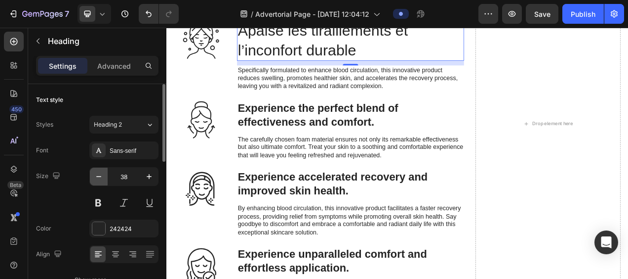
click at [97, 174] on icon "button" at bounding box center [99, 176] width 10 height 10
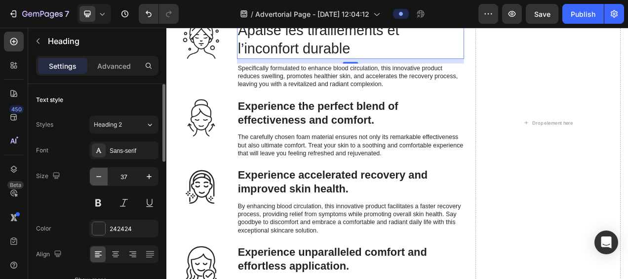
click at [97, 174] on icon "button" at bounding box center [99, 176] width 10 height 10
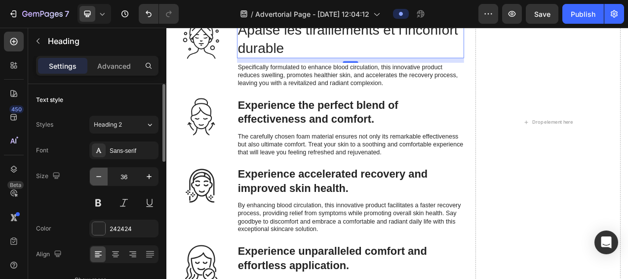
click at [97, 174] on icon "button" at bounding box center [99, 176] width 10 height 10
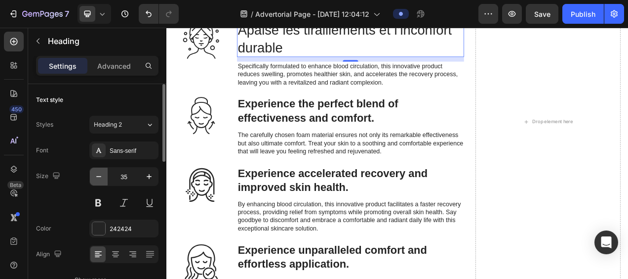
click at [97, 174] on icon "button" at bounding box center [99, 176] width 10 height 10
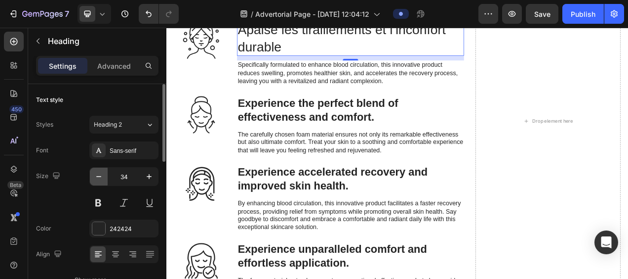
click at [97, 174] on icon "button" at bounding box center [99, 176] width 10 height 10
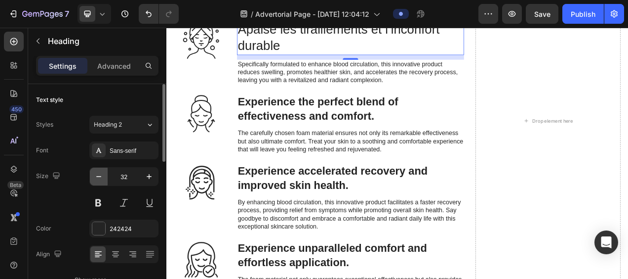
click at [97, 174] on icon "button" at bounding box center [99, 176] width 10 height 10
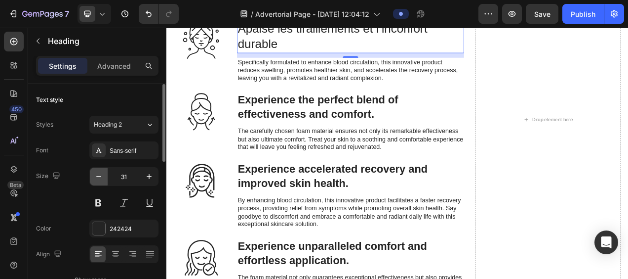
click at [97, 174] on icon "button" at bounding box center [99, 176] width 10 height 10
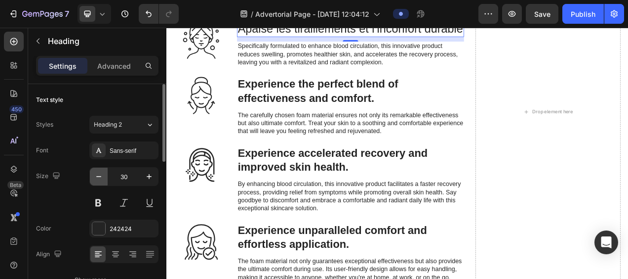
click at [97, 174] on icon "button" at bounding box center [99, 176] width 10 height 10
type input "29"
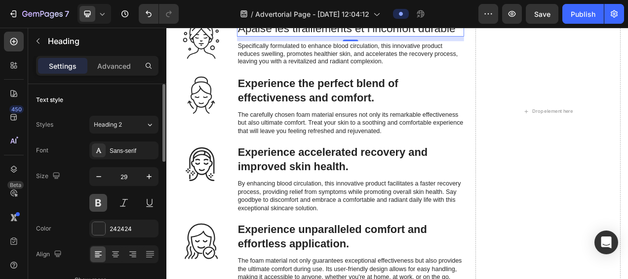
click at [100, 199] on button at bounding box center [98, 203] width 18 height 18
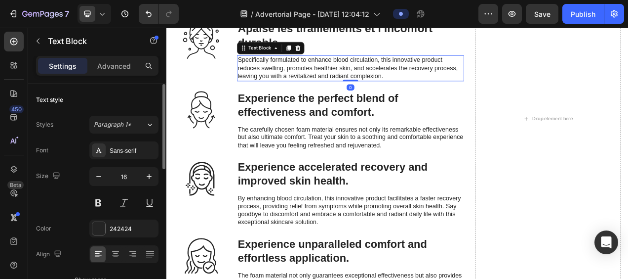
click at [314, 95] on p "Specifically formulated to enhance blood circulation, this innovative product r…" at bounding box center [402, 79] width 289 height 31
click at [452, 95] on p "Specifically formulated to enhance blood circulation, this innovative product r…" at bounding box center [402, 79] width 289 height 31
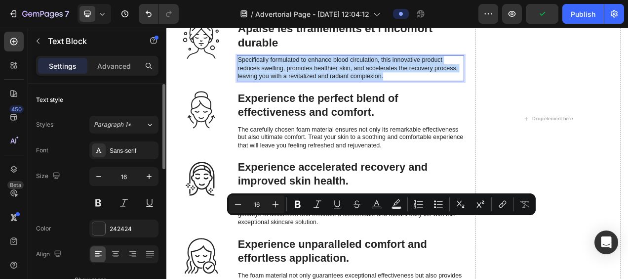
drag, startPoint x: 452, startPoint y: 294, endPoint x: 258, endPoint y: 277, distance: 194.9
click at [258, 95] on p "Specifically formulated to enhance blood circulation, this innovative product r…" at bounding box center [402, 79] width 289 height 31
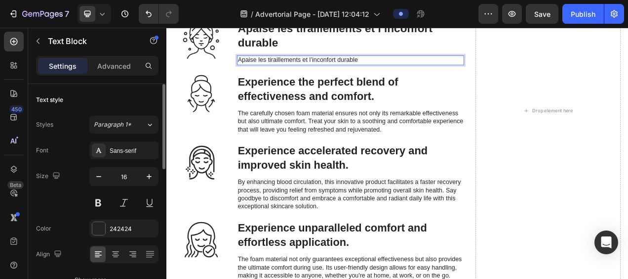
click at [418, 75] on p "Apaise les tiraillements et l’inconfort durable" at bounding box center [402, 69] width 289 height 10
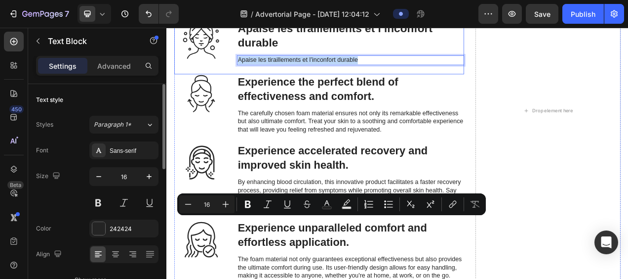
drag, startPoint x: 416, startPoint y: 273, endPoint x: 254, endPoint y: 276, distance: 161.5
click at [254, 87] on div "Icon Apaise les tiraillements et l’inconfort durable Heading Apaise les tiraill…" at bounding box center [362, 52] width 372 height 69
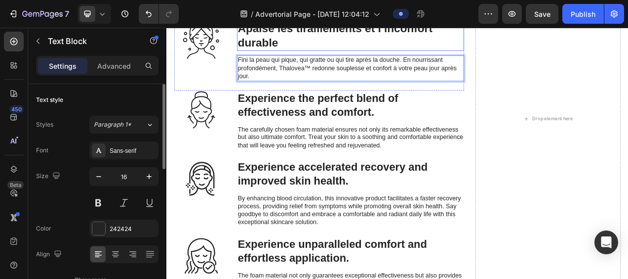
click at [385, 56] on p "Apaise les tiraillements et l’inconfort durable" at bounding box center [402, 37] width 289 height 37
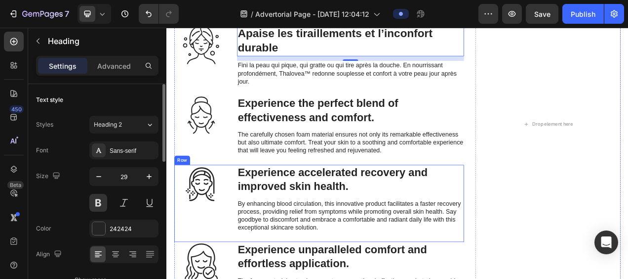
scroll to position [2519, 0]
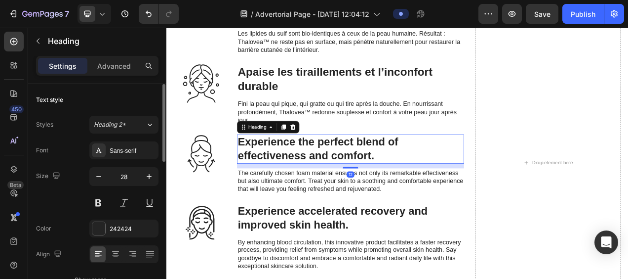
click at [297, 180] on h3 "Experience the perfect blend of effectiveness and comfort." at bounding box center [402, 183] width 291 height 38
click at [440, 193] on h3 "Experience the perfect blend of effectiveness and comfort." at bounding box center [402, 183] width 291 height 38
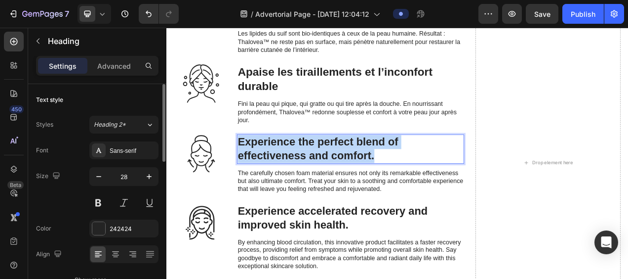
drag, startPoint x: 442, startPoint y: 195, endPoint x: 260, endPoint y: 176, distance: 182.8
click at [260, 176] on p "Experience the perfect blend of effectiveness and comfort." at bounding box center [402, 183] width 289 height 36
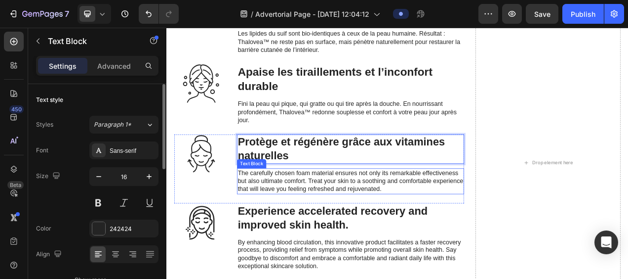
click at [283, 221] on p "The carefully chosen foam material ensures not only its remarkable effectivenes…" at bounding box center [402, 224] width 289 height 31
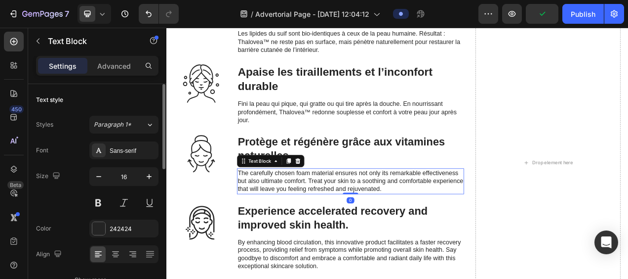
click at [498, 233] on p "The carefully chosen foam material ensures not only its remarkable effectivenes…" at bounding box center [402, 224] width 289 height 31
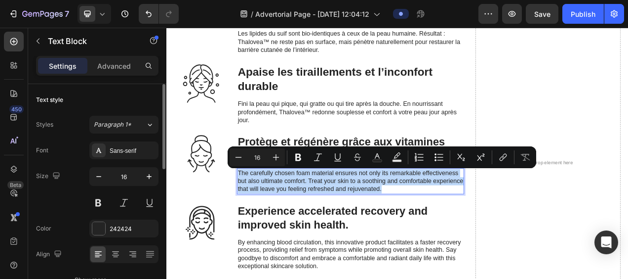
drag, startPoint x: 486, startPoint y: 235, endPoint x: 259, endPoint y: 216, distance: 227.5
click at [259, 216] on p "The carefully chosen foam material ensures not only its remarkable effectivenes…" at bounding box center [402, 224] width 289 height 31
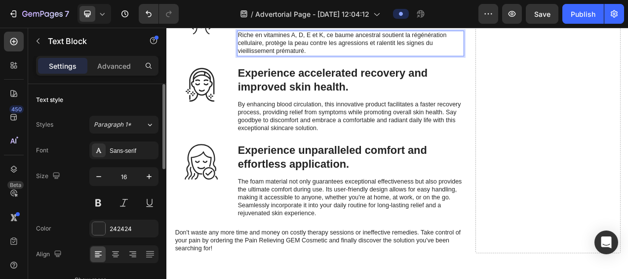
scroll to position [2470, 0]
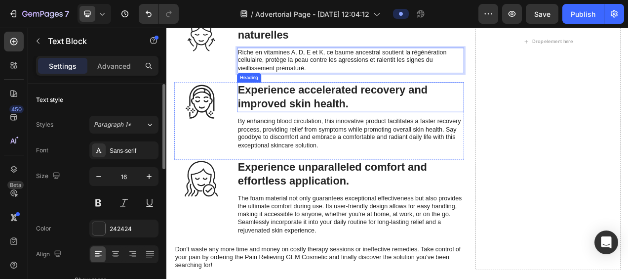
click at [299, 109] on h3 "Experience accelerated recovery and improved skin health." at bounding box center [402, 117] width 291 height 38
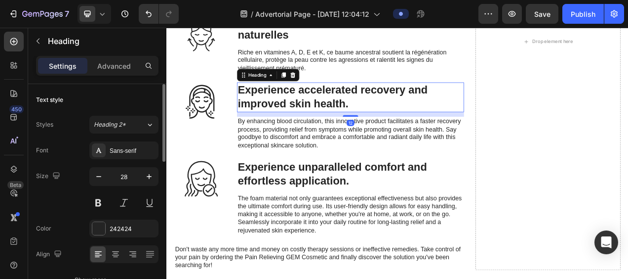
click at [402, 125] on h3 "Experience accelerated recovery and improved skin health." at bounding box center [402, 117] width 291 height 38
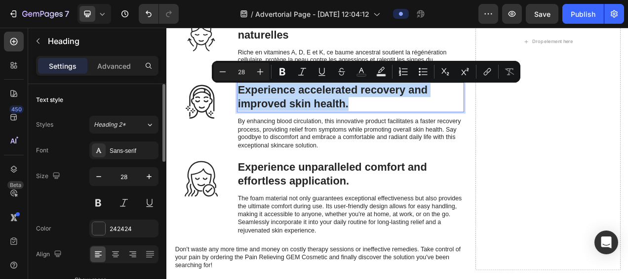
drag, startPoint x: 403, startPoint y: 127, endPoint x: 260, endPoint y: 112, distance: 143.5
click at [260, 112] on p "Experience accelerated recovery and improved skin health." at bounding box center [402, 117] width 289 height 36
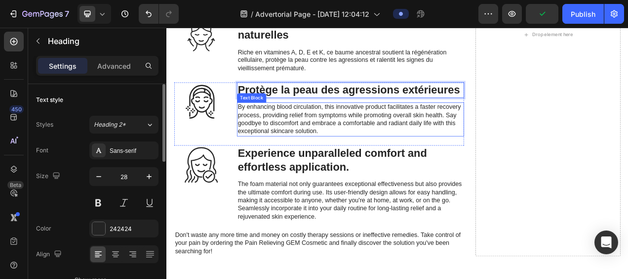
click at [286, 156] on p "By enhancing blood circulation, this innovative product facilitates a faster re…" at bounding box center [402, 144] width 289 height 41
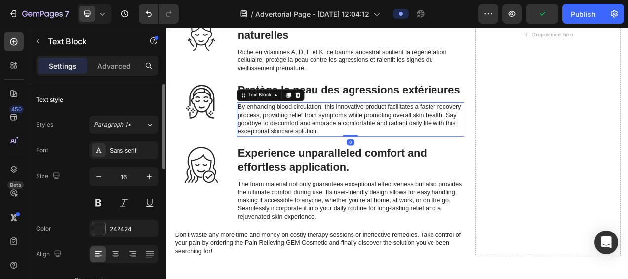
click at [415, 165] on p "By enhancing blood circulation, this innovative product facilitates a faster re…" at bounding box center [402, 144] width 289 height 41
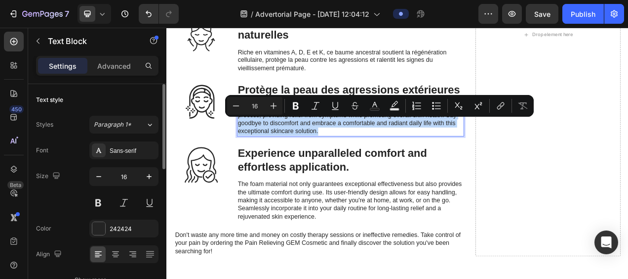
drag, startPoint x: 418, startPoint y: 178, endPoint x: 260, endPoint y: 149, distance: 160.7
click at [260, 149] on p "By enhancing blood circulation, this innovative product facilitates a faster re…" at bounding box center [402, 144] width 289 height 41
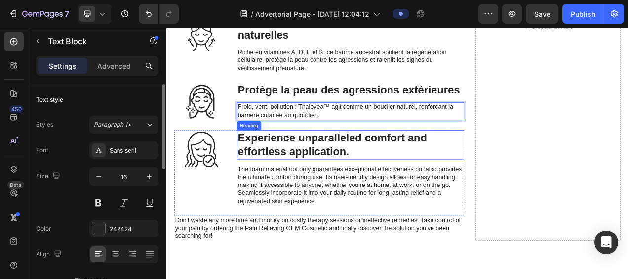
click at [298, 187] on h3 "Experience unparalleled comfort and effortless application." at bounding box center [402, 178] width 291 height 38
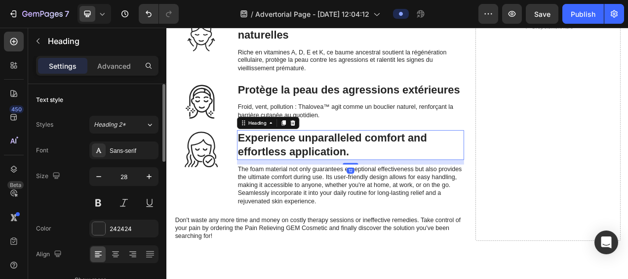
click at [404, 197] on h3 "Experience unparalleled comfort and effortless application." at bounding box center [402, 178] width 291 height 38
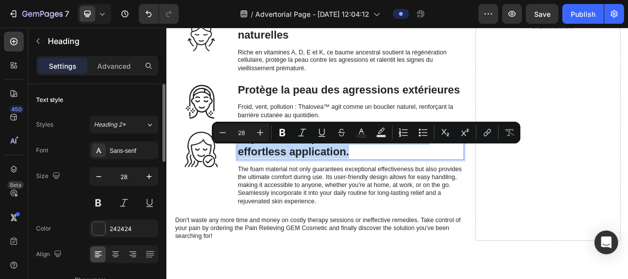
drag, startPoint x: 409, startPoint y: 206, endPoint x: 259, endPoint y: 188, distance: 150.7
click at [259, 188] on p "Experience unparalleled comfort and effortless application." at bounding box center [402, 178] width 289 height 36
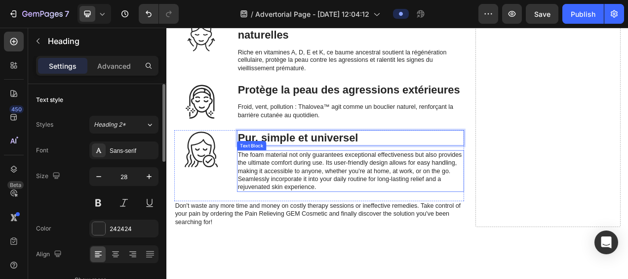
click at [270, 217] on p "The foam material not only guarantees exceptional effectiveness but also provid…" at bounding box center [402, 211] width 289 height 51
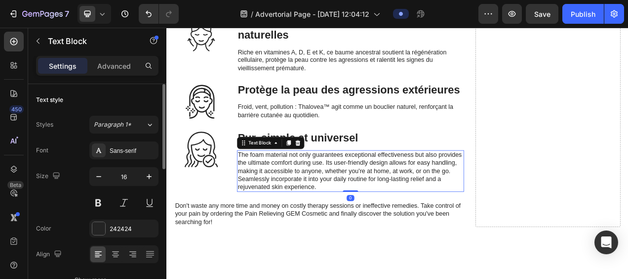
click at [370, 237] on p "The foam material not only guarantees exceptional effectiveness but also provid…" at bounding box center [402, 211] width 289 height 51
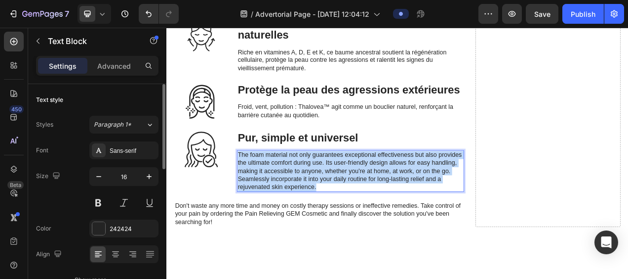
drag, startPoint x: 372, startPoint y: 250, endPoint x: 259, endPoint y: 207, distance: 121.6
click at [259, 207] on p "The foam material not only guarantees exceptional effectiveness but also provid…" at bounding box center [402, 211] width 289 height 51
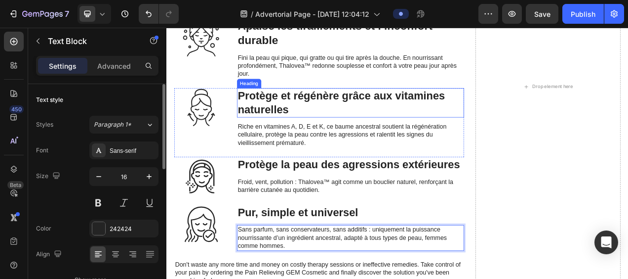
scroll to position [2667, 0]
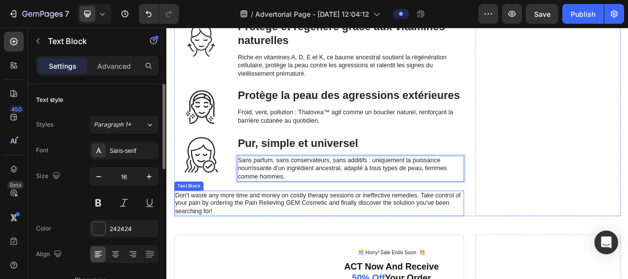
click at [203, 268] on p "Don't waste any more time and money on costly therapy sessions or ineffective r…" at bounding box center [362, 253] width 370 height 31
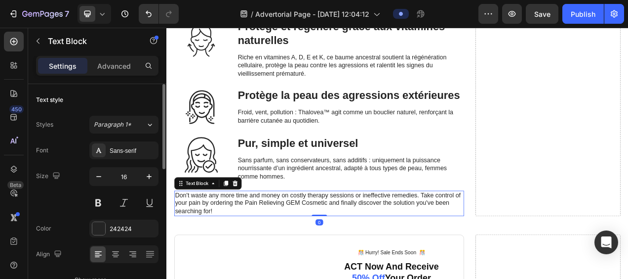
click at [233, 268] on p "Don't waste any more time and money on costly therapy sessions or ineffective r…" at bounding box center [362, 253] width 370 height 31
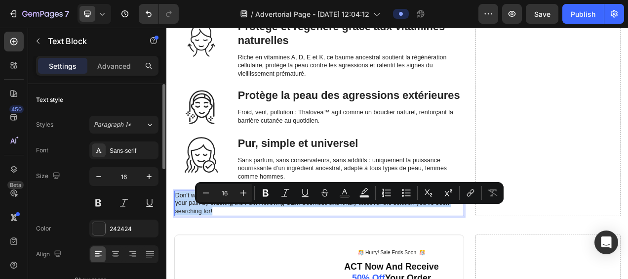
drag, startPoint x: 237, startPoint y: 281, endPoint x: 177, endPoint y: 258, distance: 63.5
click at [177, 258] on p "Don't waste any more time and money on costly therapy sessions or ineffective r…" at bounding box center [362, 253] width 370 height 31
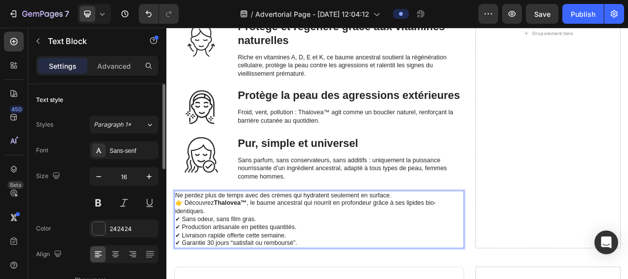
click at [187, 268] on p "Ne perdez plus de temps avec des crèmes qui hydratent seulement en surface. 👉 D…" at bounding box center [362, 253] width 370 height 31
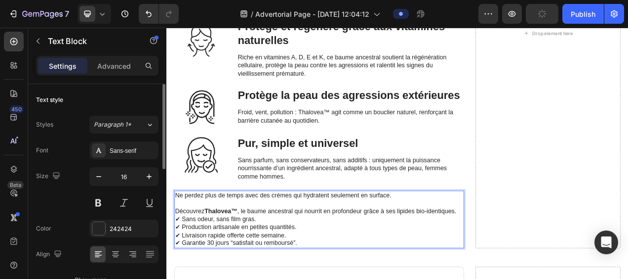
scroll to position [2717, 0]
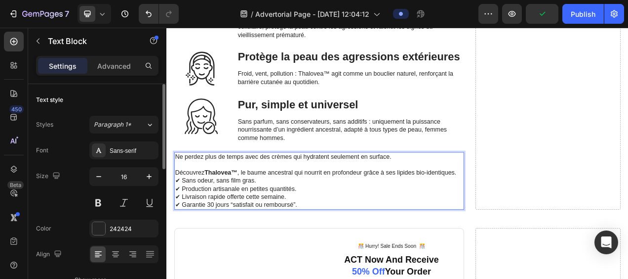
click at [457, 209] on p "Ne perdez plus de temps avec des crèmes qui hydratent seulement en surface." at bounding box center [362, 198] width 370 height 21
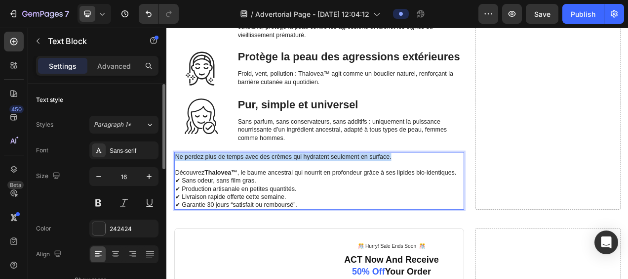
drag, startPoint x: 460, startPoint y: 212, endPoint x: 178, endPoint y: 212, distance: 282.0
click at [178, 209] on p "Ne perdez plus de temps avec des crèmes qui hydratent seulement en surface." at bounding box center [362, 198] width 370 height 21
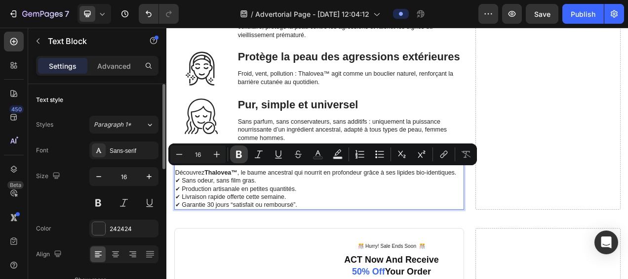
click at [236, 156] on icon "Editor contextual toolbar" at bounding box center [239, 154] width 6 height 7
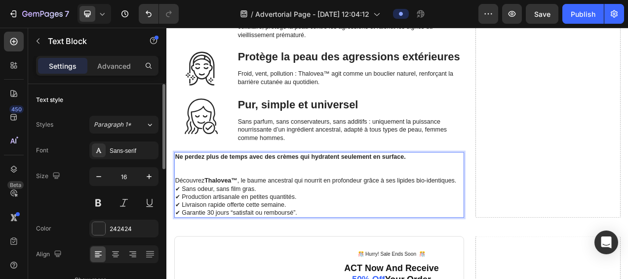
click at [394, 263] on p "✔ Sans odeur, sans film gras. ✔ Production artisanale en petites quantités. ✔ L…" at bounding box center [362, 249] width 370 height 41
click at [180, 219] on p "Ne perdez plus de temps avec des crèmes qui hydratent seulement en surface." at bounding box center [362, 203] width 370 height 31
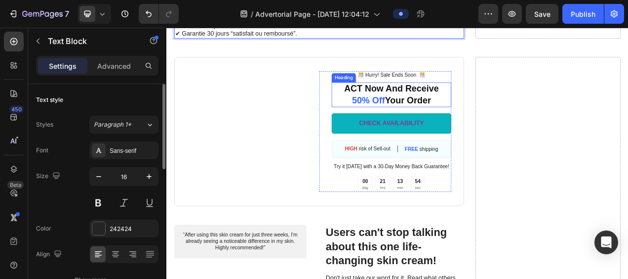
scroll to position [2914, 0]
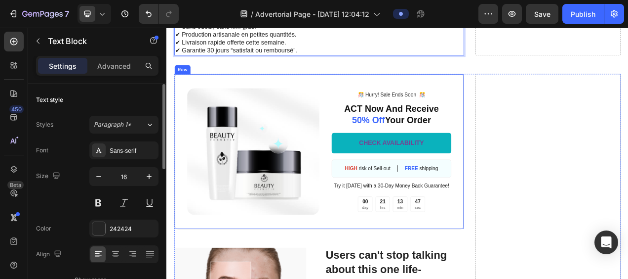
click at [188, 115] on div "Image ️🎊 Hurry! Sale Ends Soon ️🎊 Text Block ACT Now And Receive 50% Off Your O…" at bounding box center [362, 186] width 372 height 199
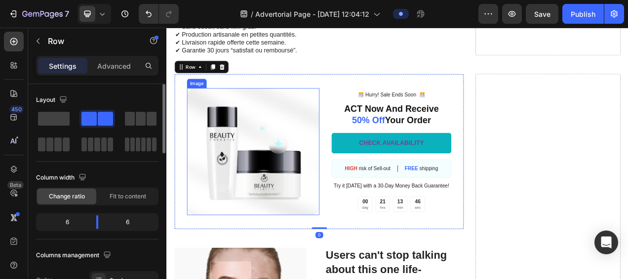
click at [254, 198] on img at bounding box center [278, 186] width 170 height 162
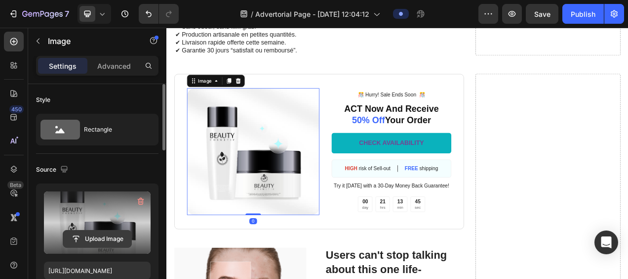
click at [95, 238] on input "file" at bounding box center [97, 238] width 68 height 17
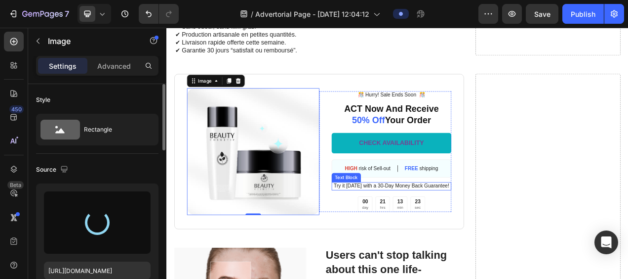
type input "https://cdn.shopify.com/s/files/1/0946/0351/0086/files/gempages_572047636916339…"
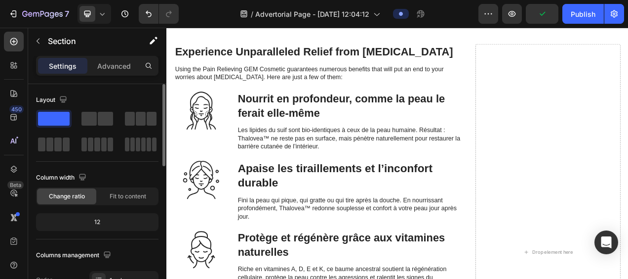
scroll to position [2223, 0]
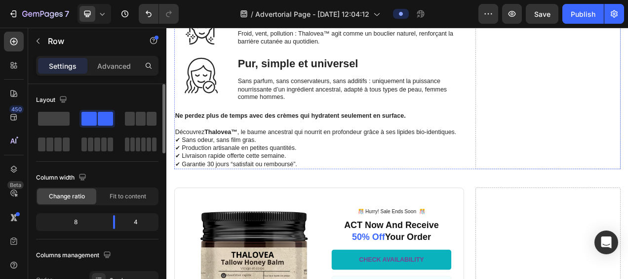
scroll to position [2766, 0]
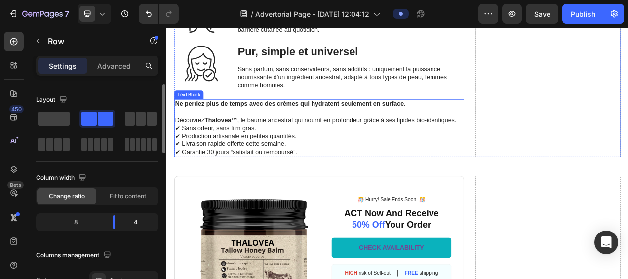
click at [226, 152] on p "Découvrez Thalovea™ , le baume ancestral qui nourrit en profondeur grâce à ses …" at bounding box center [362, 146] width 370 height 10
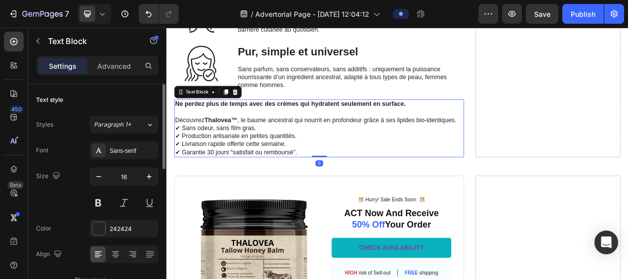
click at [219, 152] on p "Découvrez Thalovea™ , le baume ancestral qui nourrit en profondeur grâce à ses …" at bounding box center [362, 146] width 370 height 10
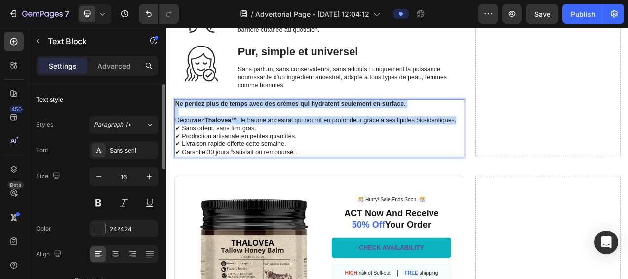
drag, startPoint x: 225, startPoint y: 175, endPoint x: 178, endPoint y: 144, distance: 56.0
click at [178, 144] on div "Ne perdez plus de temps avec des crèmes qui hydratent seulement en surface. Déc…" at bounding box center [362, 157] width 372 height 74
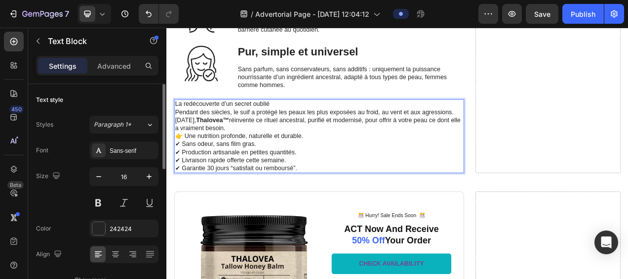
click at [188, 172] on p "👉 Une nutrition profonde, naturelle et durable." at bounding box center [362, 167] width 370 height 10
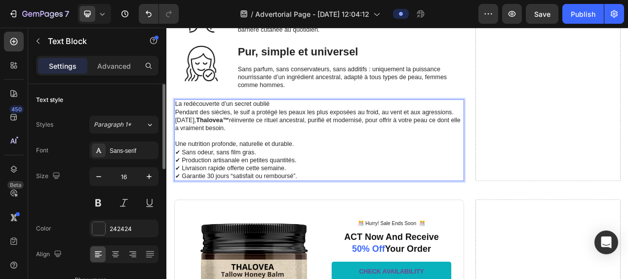
click at [539, 154] on p "Pendant des siècles, le suif a protégé les peaux les plus exposées au froid, au…" at bounding box center [362, 146] width 370 height 31
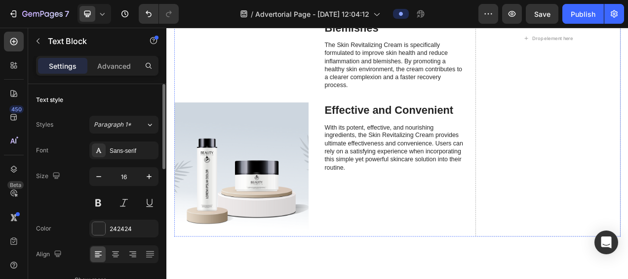
scroll to position [2001, 0]
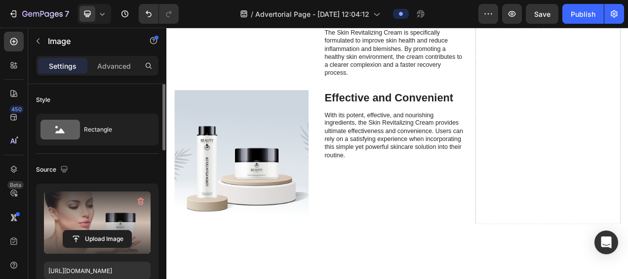
click at [98, 217] on label at bounding box center [97, 222] width 107 height 62
click at [98, 230] on input "file" at bounding box center [97, 238] width 68 height 17
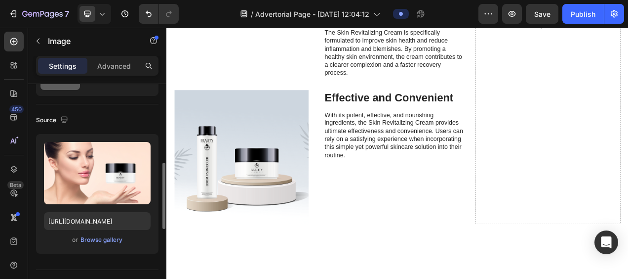
scroll to position [99, 0]
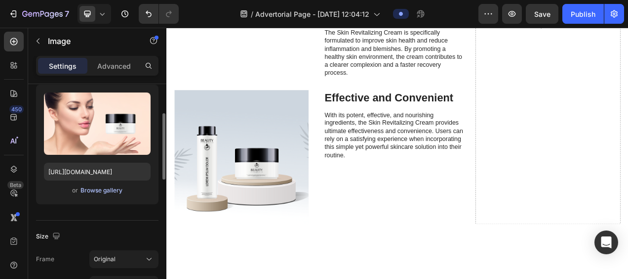
click at [103, 191] on div "Browse gallery" at bounding box center [102, 190] width 42 height 9
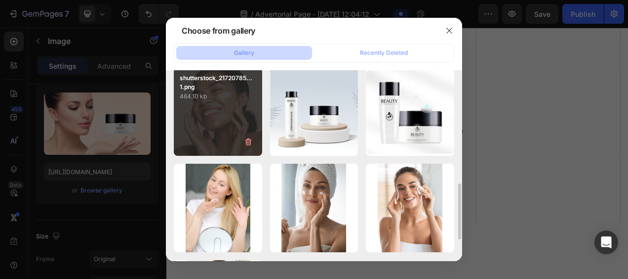
scroll to position [445, 0]
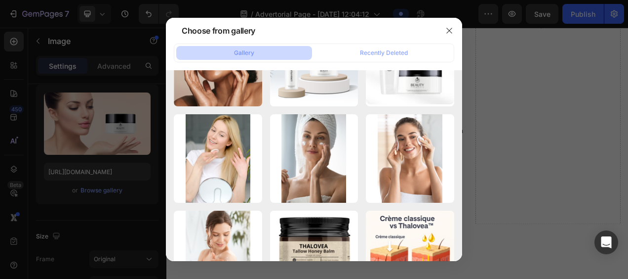
click at [593, 65] on div at bounding box center [314, 139] width 628 height 279
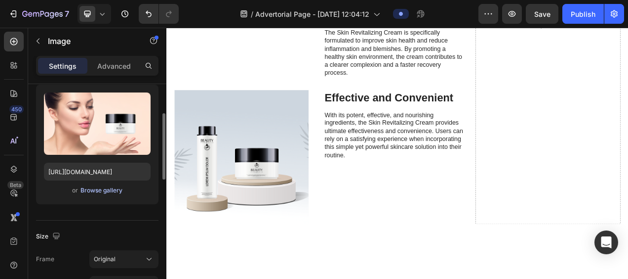
click at [94, 191] on div "Browse gallery" at bounding box center [102, 190] width 42 height 9
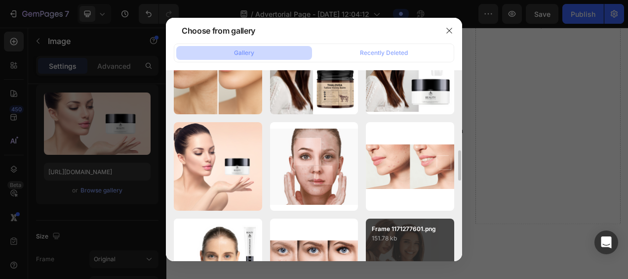
scroll to position [198, 0]
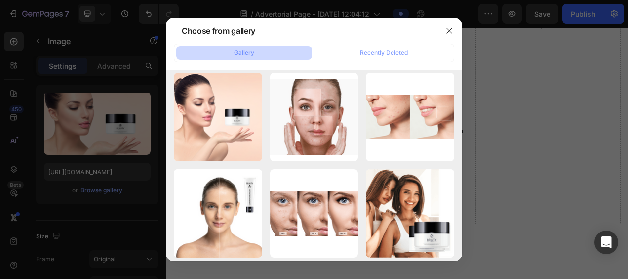
click at [590, 94] on div at bounding box center [314, 139] width 628 height 279
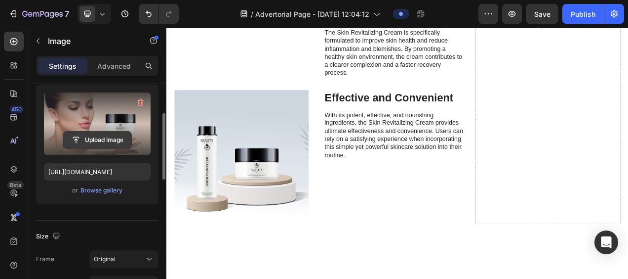
click at [94, 135] on input "file" at bounding box center [97, 139] width 68 height 17
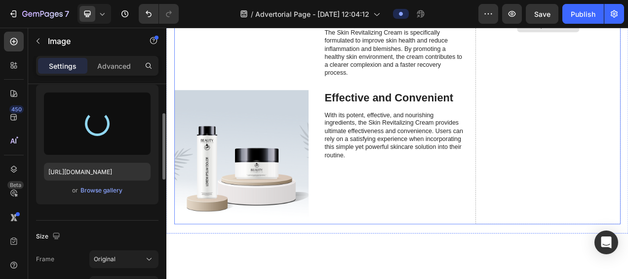
type input "https://cdn.shopify.com/s/files/1/0946/0351/0086/files/gempages_572047636916339…"
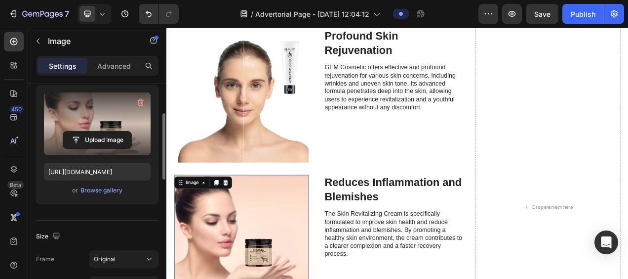
scroll to position [1804, 0]
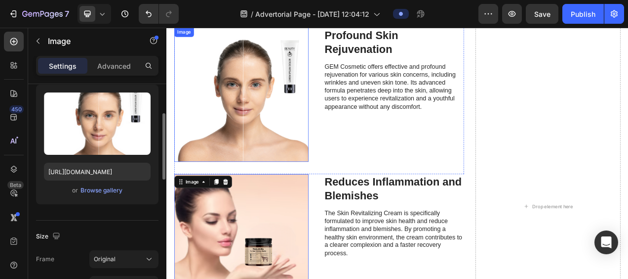
click at [283, 110] on img at bounding box center [262, 114] width 172 height 172
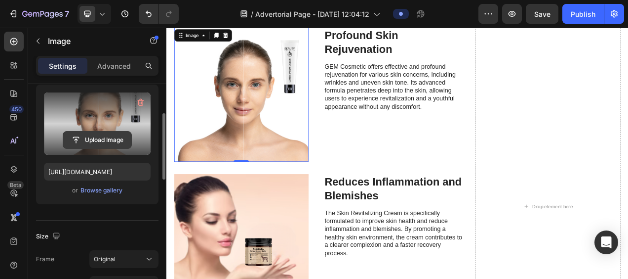
click at [92, 140] on input "file" at bounding box center [97, 139] width 68 height 17
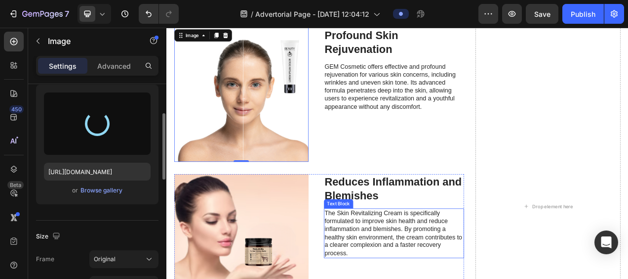
type input "https://cdn.shopify.com/s/files/1/0946/0351/0086/files/gempages_572047636916339…"
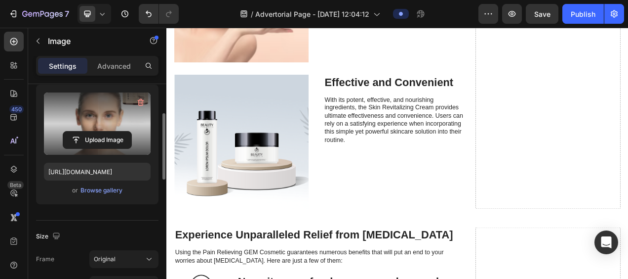
scroll to position [2124, 0]
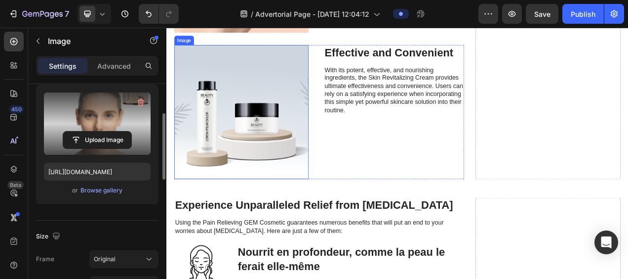
click at [285, 212] on img at bounding box center [262, 136] width 172 height 172
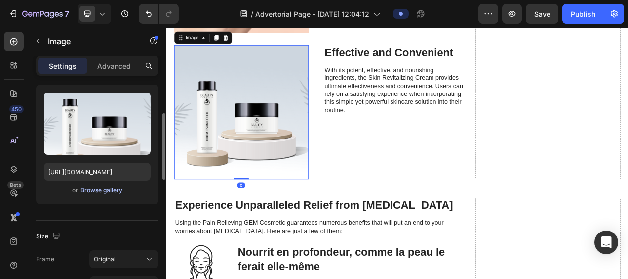
click at [92, 191] on div "Browse gallery" at bounding box center [102, 190] width 42 height 9
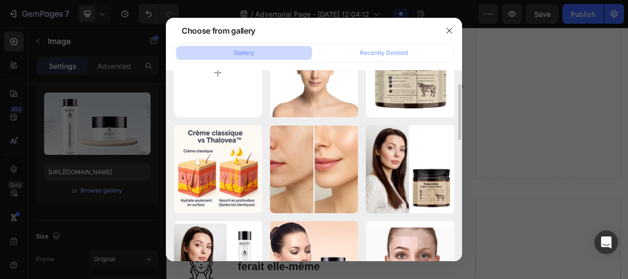
scroll to position [0, 0]
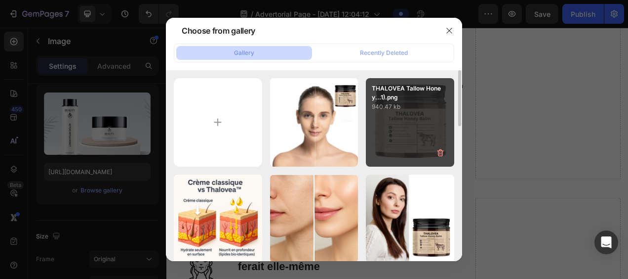
click at [413, 122] on div "THALOVEA Tallow Honey...1).png 940.47 kb" at bounding box center [410, 122] width 88 height 88
type input "https://cdn.shopify.com/s/files/1/0946/0351/0086/files/gempages_572047636916339…"
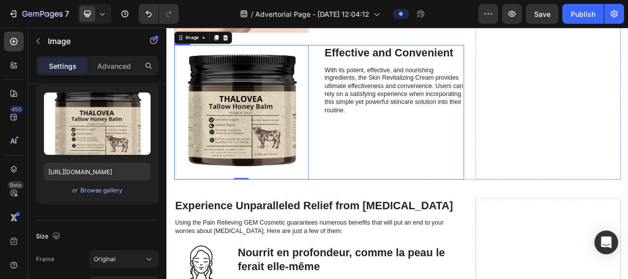
click at [390, 222] on div "Effective and Convenient Heading With its potent, effective, and nourishing ing…" at bounding box center [458, 136] width 180 height 172
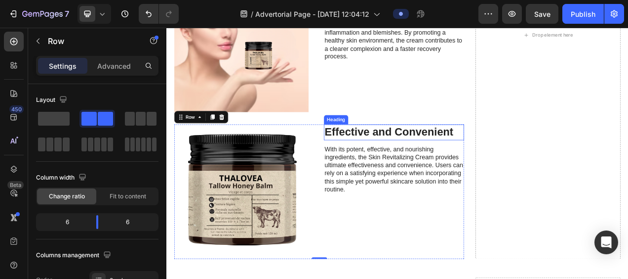
scroll to position [2074, 0]
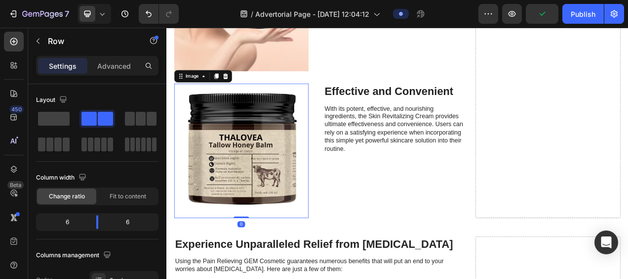
click at [232, 252] on img at bounding box center [262, 185] width 172 height 172
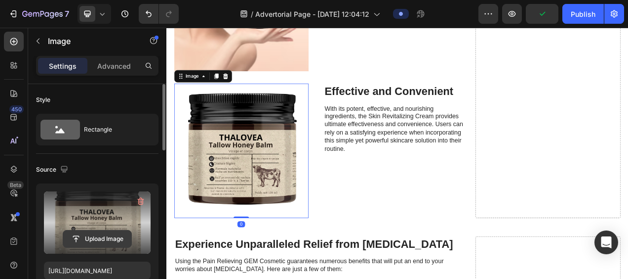
click at [92, 235] on input "file" at bounding box center [97, 238] width 68 height 17
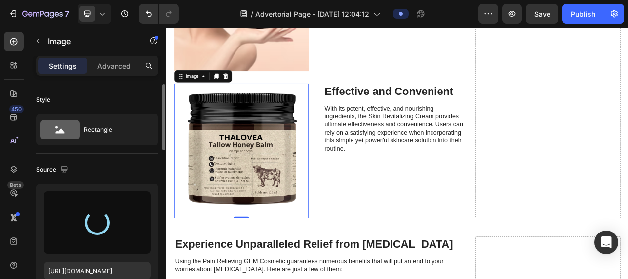
type input "https://cdn.shopify.com/s/files/1/0946/0351/0086/files/gempages_572047636916339…"
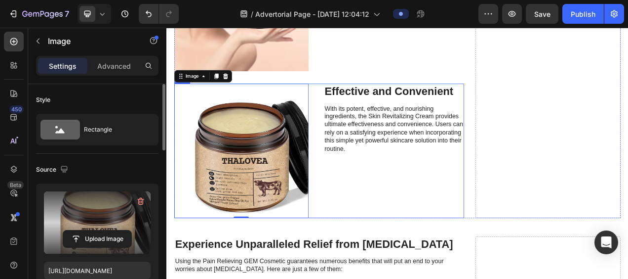
click at [408, 272] on div "Effective and Convenient Heading With its potent, effective, and nourishing ing…" at bounding box center [458, 185] width 180 height 172
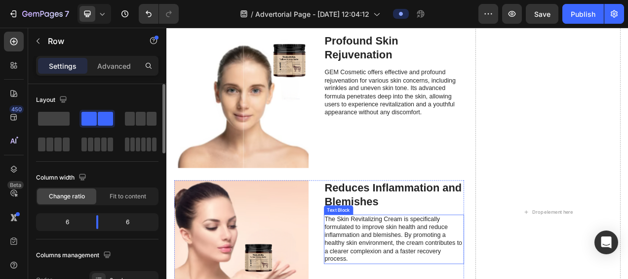
scroll to position [1679, 0]
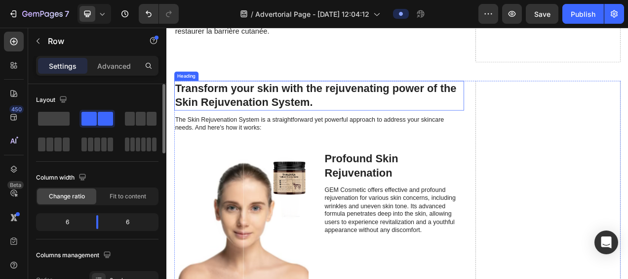
click at [286, 116] on h2 "Transform your skin with the rejuvenating power of the Skin Rejuvenation System." at bounding box center [362, 115] width 372 height 38
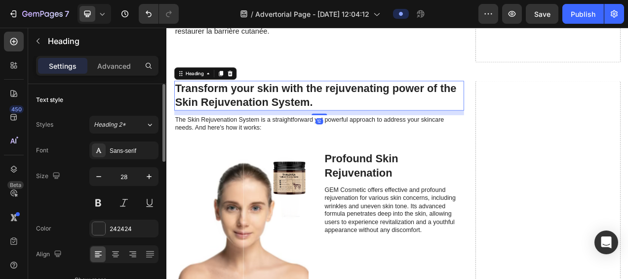
click at [367, 118] on h2 "Transform your skin with the rejuvenating power of the Skin Rejuvenation System." at bounding box center [362, 115] width 372 height 38
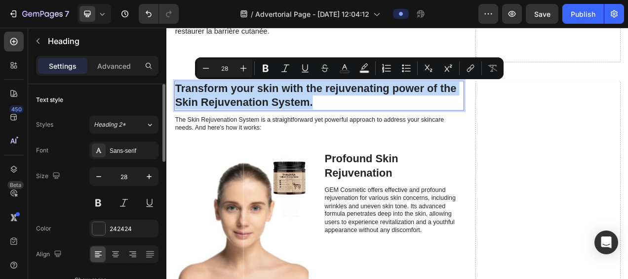
drag, startPoint x: 368, startPoint y: 119, endPoint x: 179, endPoint y: 103, distance: 189.3
click at [179, 103] on p "Transform your skin with the rejuvenating power of the Skin Rejuvenation System." at bounding box center [362, 115] width 370 height 36
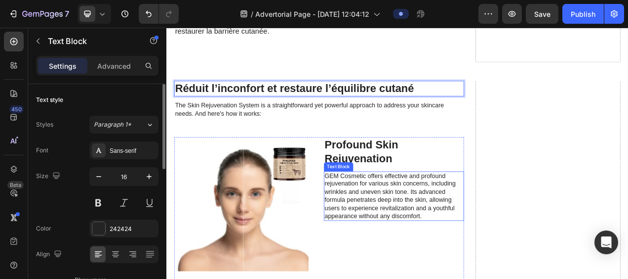
click at [400, 227] on p "GEM Cosmetic offers effective and profound rejuvenation for various skin concer…" at bounding box center [458, 244] width 178 height 62
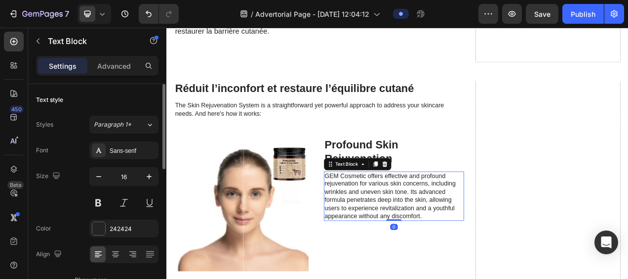
click at [499, 264] on p "GEM Cosmetic offers effective and profound rejuvenation for various skin concer…" at bounding box center [458, 244] width 178 height 62
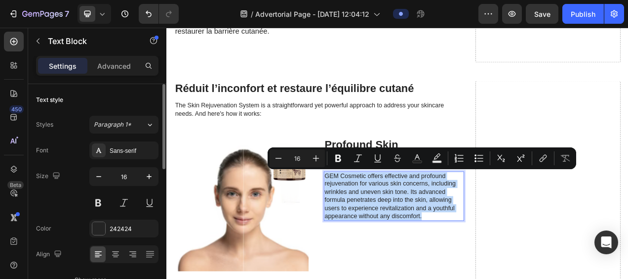
drag, startPoint x: 499, startPoint y: 269, endPoint x: 366, endPoint y: 215, distance: 143.2
click at [369, 215] on p "GEM Cosmetic offers effective and profound rejuvenation for various skin concer…" at bounding box center [458, 244] width 178 height 62
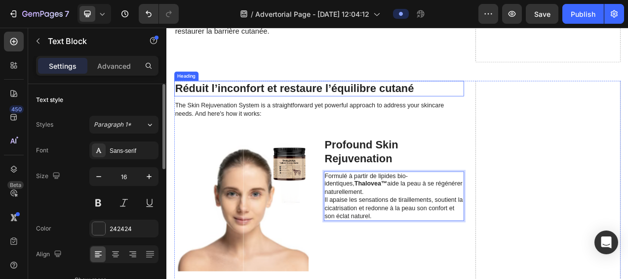
click at [486, 104] on p "Réduit l’inconfort et restaure l’équilibre cutané" at bounding box center [362, 106] width 370 height 18
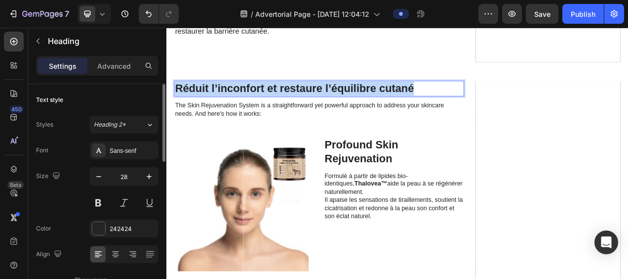
drag, startPoint x: 491, startPoint y: 103, endPoint x: 180, endPoint y: 104, distance: 311.2
click at [180, 104] on p "Réduit l’inconfort et restaure l’équilibre cutané" at bounding box center [362, 106] width 370 height 18
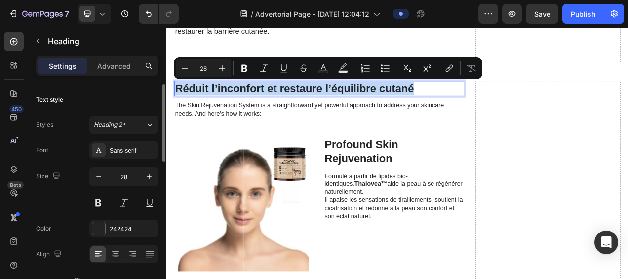
copy p "Réduit l’inconfort et restaure l’équilibre cutané"
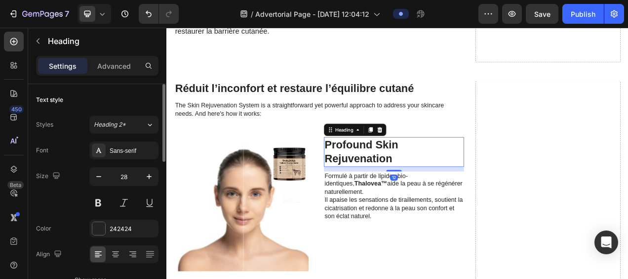
click at [440, 187] on h3 "Profound Skin Rejuvenation" at bounding box center [458, 187] width 180 height 38
click at [478, 194] on h3 "Profound Skin Rejuvenation" at bounding box center [458, 187] width 180 height 38
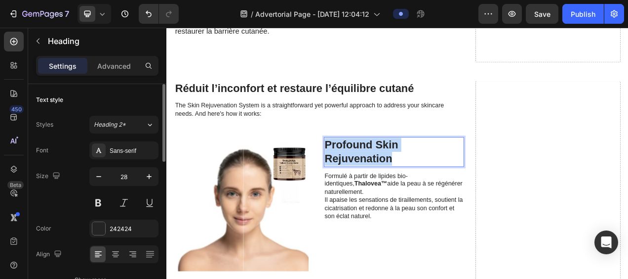
drag, startPoint x: 461, startPoint y: 194, endPoint x: 370, endPoint y: 174, distance: 92.6
click at [370, 174] on p "Profound Skin Rejuvenation" at bounding box center [458, 187] width 178 height 36
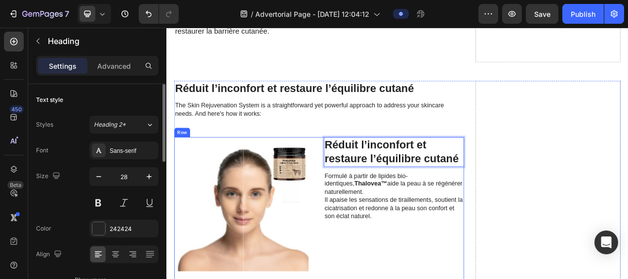
click at [422, 278] on div "Réduit l’inconfort et restaure l’équilibre cutané Heading 12 Formulé à partir d…" at bounding box center [458, 254] width 180 height 172
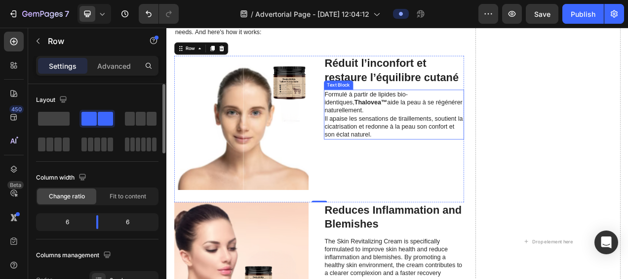
scroll to position [1827, 0]
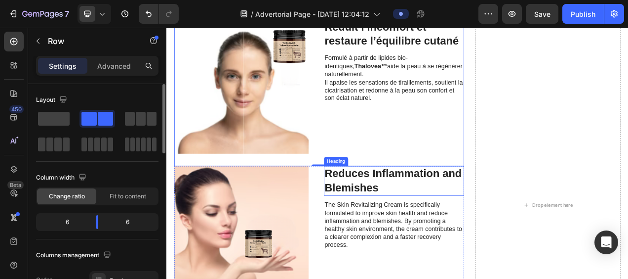
click at [454, 221] on h3 "Reduces Inflammation and Blemishes" at bounding box center [458, 224] width 180 height 38
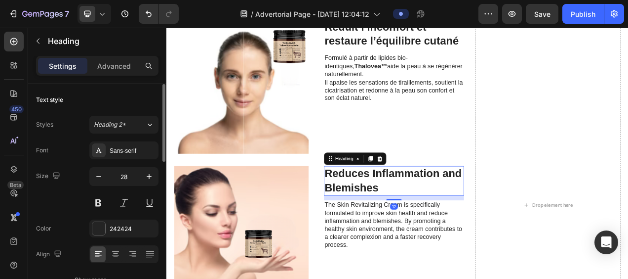
click at [470, 229] on h3 "Reduces Inflammation and Blemishes" at bounding box center [458, 224] width 180 height 38
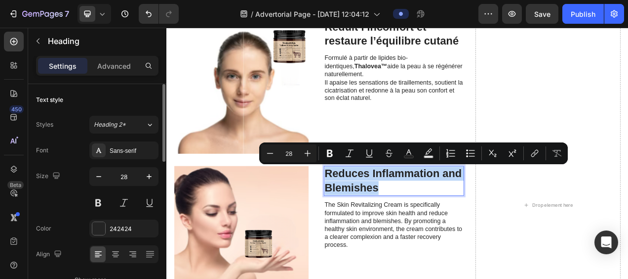
drag, startPoint x: 475, startPoint y: 230, endPoint x: 368, endPoint y: 218, distance: 107.4
click at [369, 218] on p "Reduces Inflammation and Blemishes" at bounding box center [458, 224] width 178 height 36
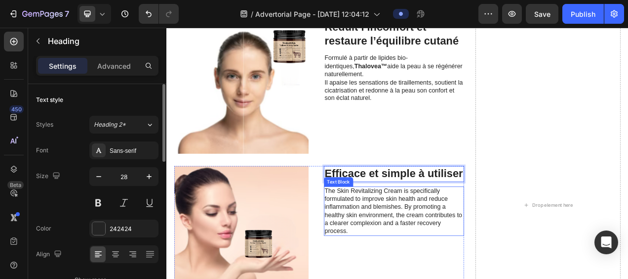
click at [397, 259] on p "The Skin Revitalizing Cream is specifically formulated to improve skin health a…" at bounding box center [458, 263] width 178 height 62
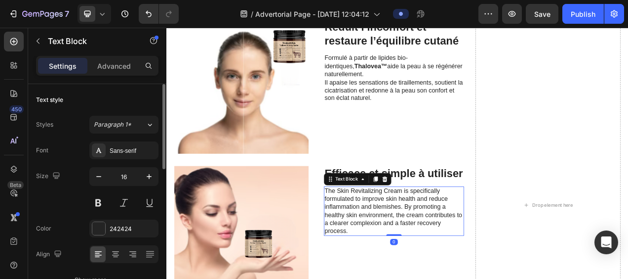
click at [400, 278] on p "The Skin Revitalizing Cream is specifically formulated to improve skin health a…" at bounding box center [458, 263] width 178 height 62
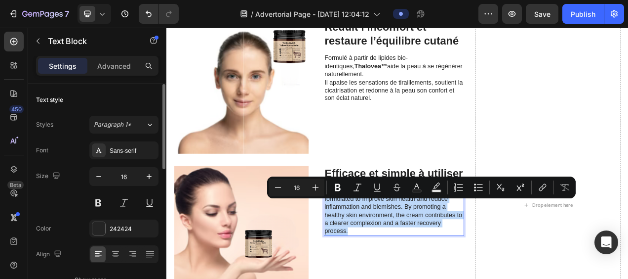
drag, startPoint x: 405, startPoint y: 305, endPoint x: 365, endPoint y: 255, distance: 63.3
click at [368, 255] on div "The Skin Revitalizing Cream is specifically formulated to improve skin health a…" at bounding box center [458, 263] width 180 height 64
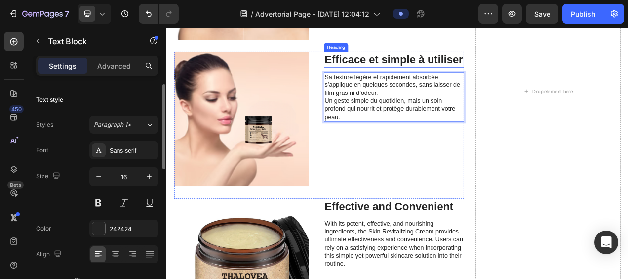
scroll to position [1976, 0]
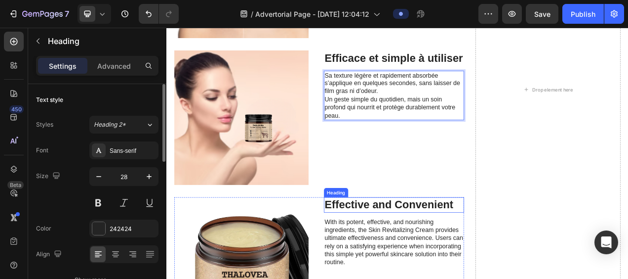
click at [412, 251] on h3 "Effective and Convenient" at bounding box center [458, 255] width 180 height 20
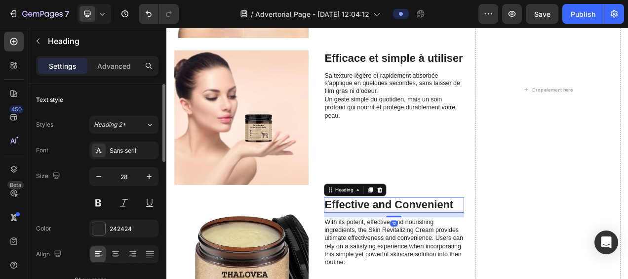
click at [530, 252] on h3 "Effective and Convenient" at bounding box center [458, 255] width 180 height 20
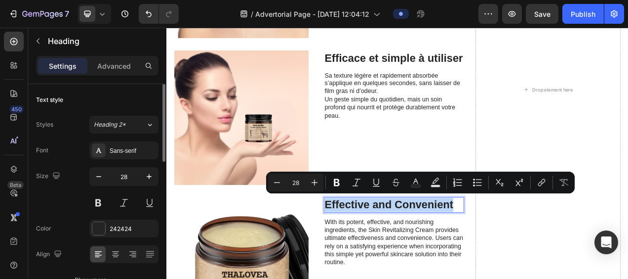
drag, startPoint x: 533, startPoint y: 251, endPoint x: 371, endPoint y: 253, distance: 162.5
click at [371, 253] on p "Effective and Convenient" at bounding box center [458, 255] width 178 height 18
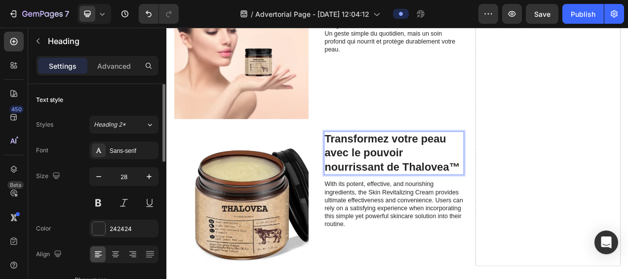
scroll to position [2074, 0]
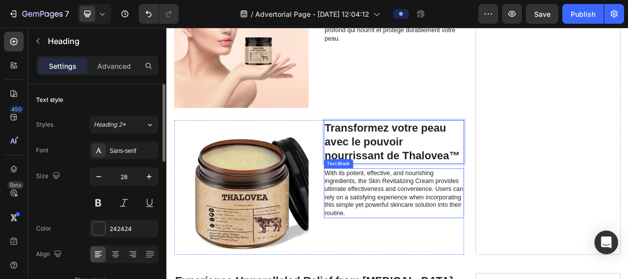
click at [407, 228] on p "With its potent, effective, and nourishing ingredients, the Skin Revitalizing C…" at bounding box center [458, 240] width 178 height 62
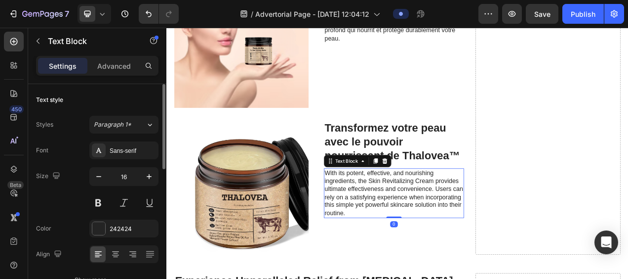
click at [461, 261] on p "With its potent, effective, and nourishing ingredients, the Skin Revitalizing C…" at bounding box center [458, 240] width 178 height 62
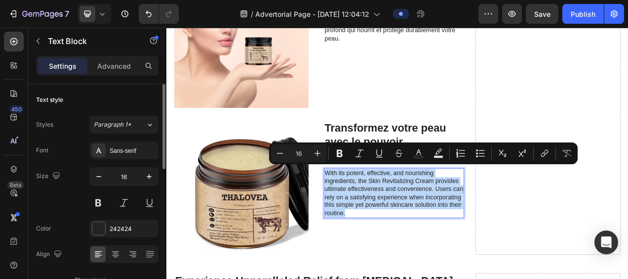
drag, startPoint x: 461, startPoint y: 260, endPoint x: 369, endPoint y: 206, distance: 106.7
click at [369, 209] on p "With its potent, effective, and nourishing ingredients, the Skin Revitalizing C…" at bounding box center [458, 240] width 178 height 62
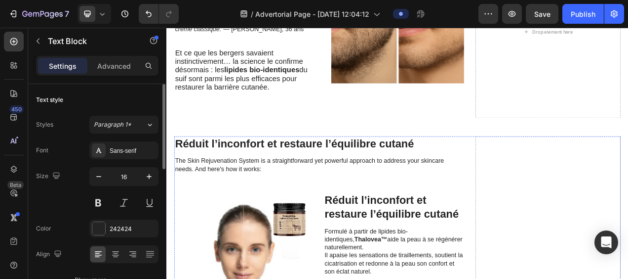
scroll to position [1630, 0]
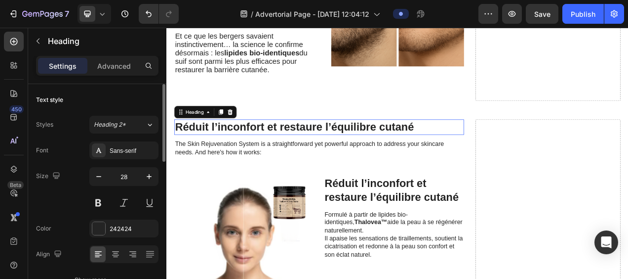
click at [446, 151] on p "Réduit l’inconfort et restaure l’équilibre cutané" at bounding box center [362, 155] width 370 height 18
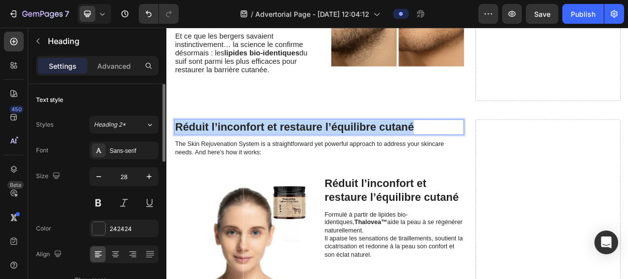
drag, startPoint x: 497, startPoint y: 151, endPoint x: 176, endPoint y: 153, distance: 321.5
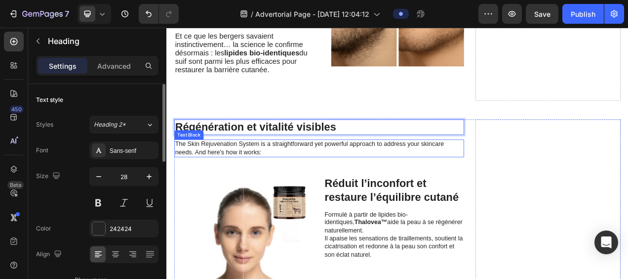
click at [255, 179] on p "The Skin Rejuvenation System is a straightforward yet powerful approach to addr…" at bounding box center [362, 182] width 370 height 21
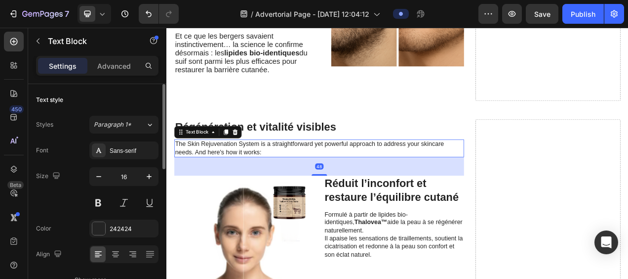
click at [301, 182] on p "The Skin Rejuvenation System is a straightforward yet powerful approach to addr…" at bounding box center [362, 182] width 370 height 21
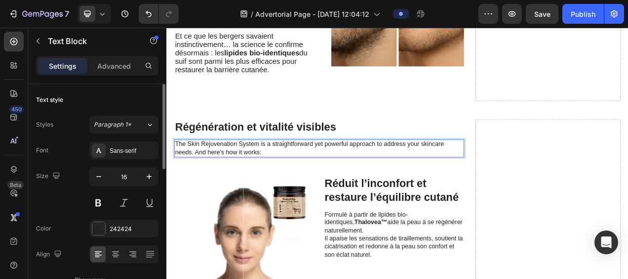
click at [179, 174] on p "The Skin Rejuvenation System is a straightforward yet powerful approach to addr…" at bounding box center [362, 182] width 370 height 21
drag, startPoint x: 179, startPoint y: 174, endPoint x: 230, endPoint y: 175, distance: 50.4
click at [230, 175] on p "The Skin Rejuvenation System is a straightforward yet powerful approach to addr…" at bounding box center [362, 182] width 370 height 21
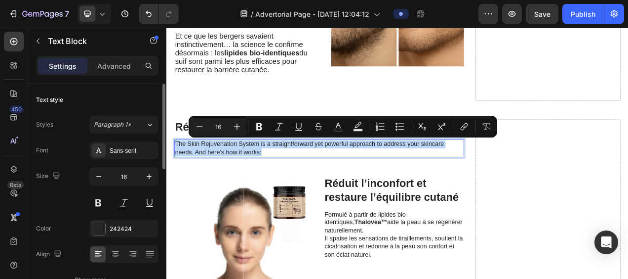
drag, startPoint x: 177, startPoint y: 174, endPoint x: 294, endPoint y: 190, distance: 118.1
click at [294, 190] on div "The Skin Rejuvenation System is a straightforward yet powerful approach to addr…" at bounding box center [362, 182] width 372 height 23
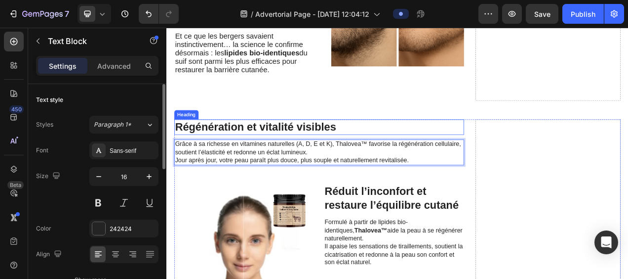
click at [536, 147] on p "Régénération et vitalité visibles" at bounding box center [362, 155] width 370 height 18
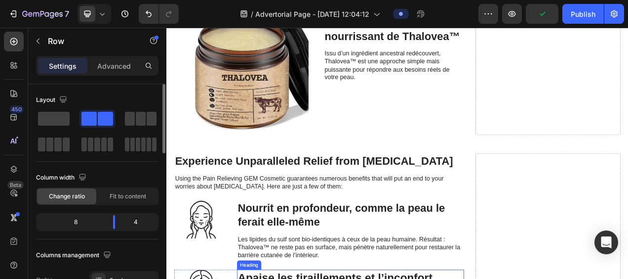
scroll to position [2223, 0]
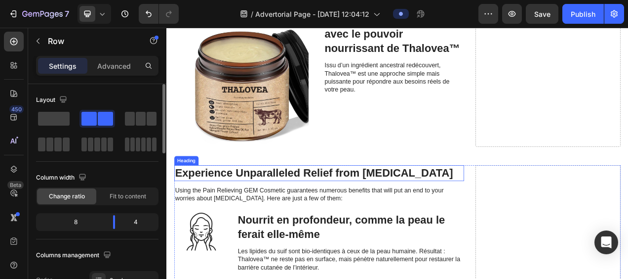
click at [288, 208] on h2 "Experience Unparalleled Relief from Neuropathy" at bounding box center [362, 214] width 372 height 20
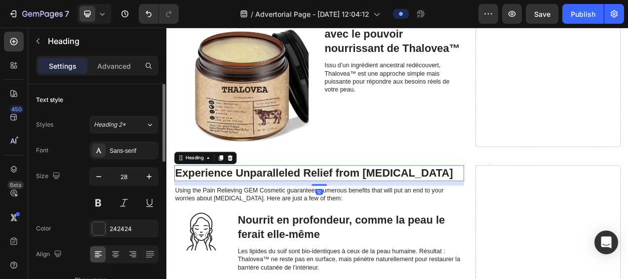
click at [484, 206] on h2 "Experience Unparalleled Relief from Neuropathy" at bounding box center [362, 214] width 372 height 20
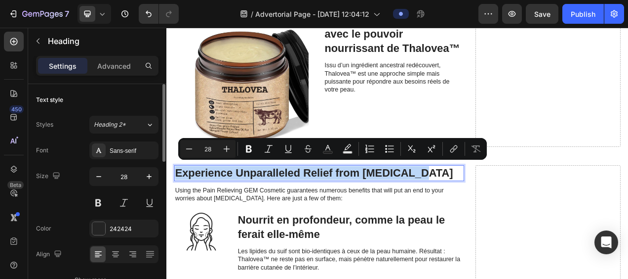
drag, startPoint x: 505, startPoint y: 208, endPoint x: 179, endPoint y: 210, distance: 325.5
click at [179, 210] on p "Experience Unparalleled Relief from Neuropathy" at bounding box center [362, 214] width 370 height 18
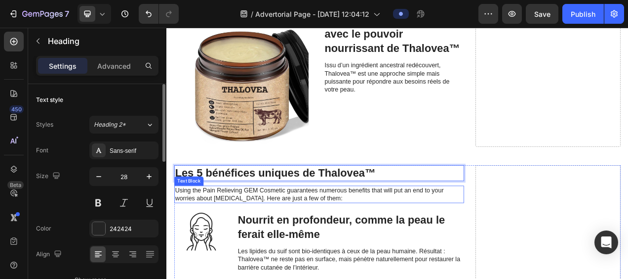
click at [255, 233] on p "Using the Pain Relieving GEM Cosmetic guarantees numerous benefits that will pu…" at bounding box center [362, 241] width 370 height 21
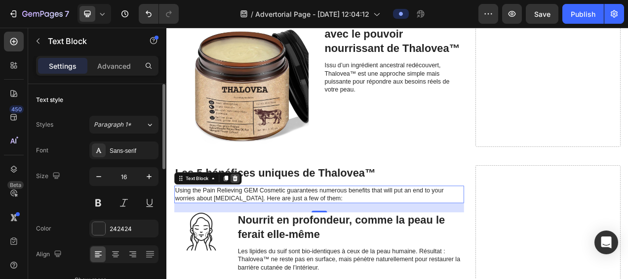
click at [256, 217] on icon at bounding box center [254, 221] width 8 height 8
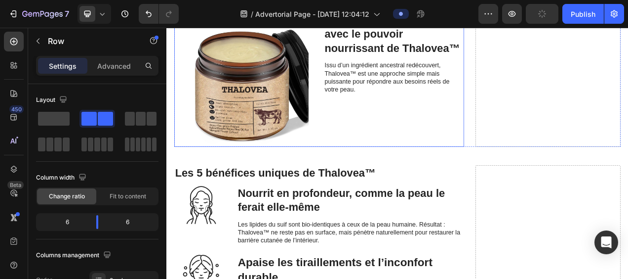
click at [495, 160] on div "Transformez votre peau avec le pouvoir nourrissant de Thalovea™ Heading Issu d’…" at bounding box center [458, 94] width 180 height 172
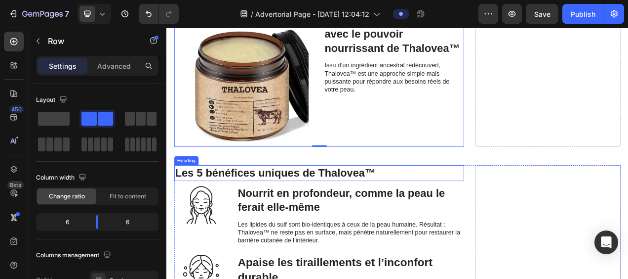
click at [456, 215] on h2 "Les 5 bénéfices uniques de Thalovea™" at bounding box center [362, 214] width 372 height 20
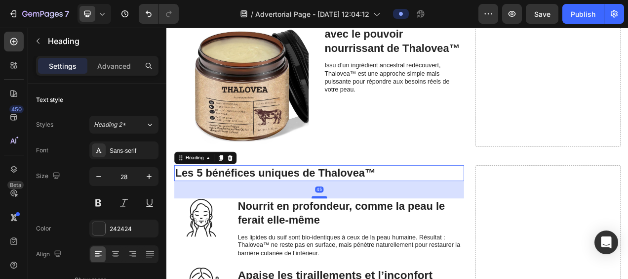
drag, startPoint x: 364, startPoint y: 221, endPoint x: 367, endPoint y: 238, distance: 17.1
click at [367, 243] on div at bounding box center [363, 244] width 20 height 3
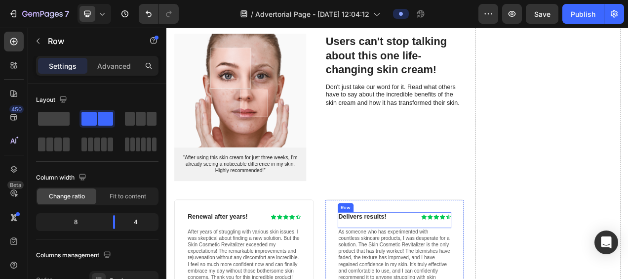
scroll to position [3161, 0]
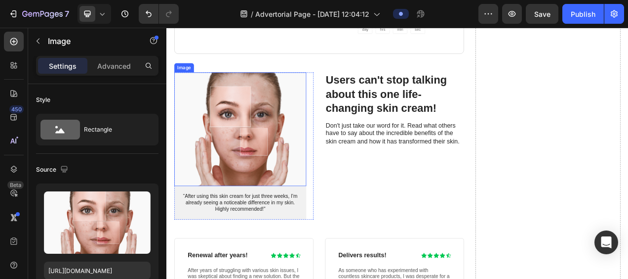
click at [276, 165] on img at bounding box center [260, 158] width 169 height 146
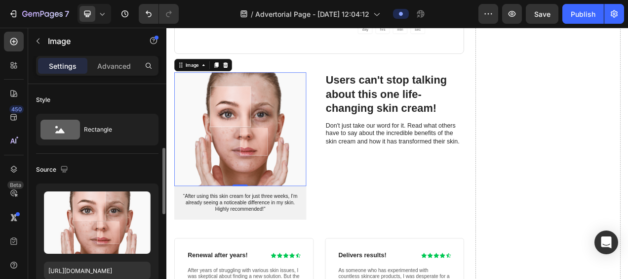
scroll to position [49, 0]
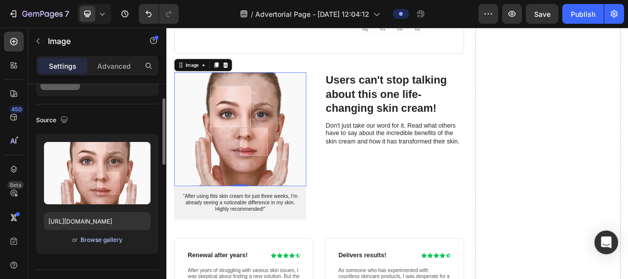
click at [99, 238] on div "Browse gallery" at bounding box center [102, 239] width 42 height 9
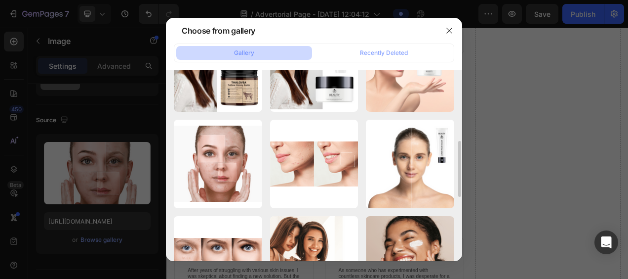
scroll to position [296, 0]
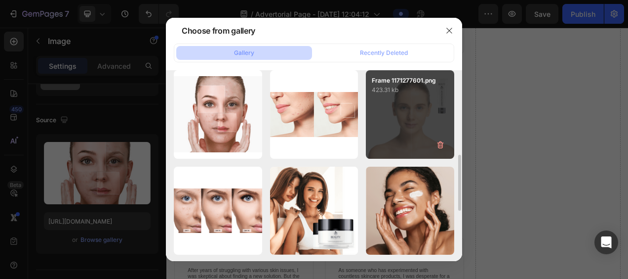
drag, startPoint x: 449, startPoint y: 33, endPoint x: 429, endPoint y: 71, distance: 43.8
click at [449, 34] on icon "button" at bounding box center [450, 31] width 8 height 8
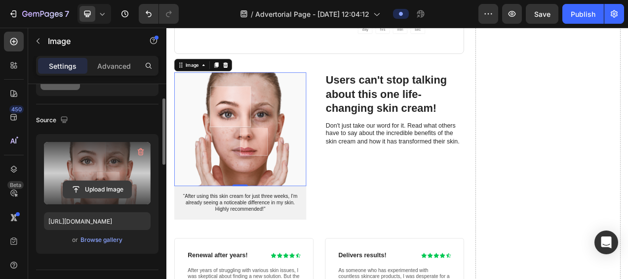
click at [91, 188] on input "file" at bounding box center [97, 189] width 68 height 17
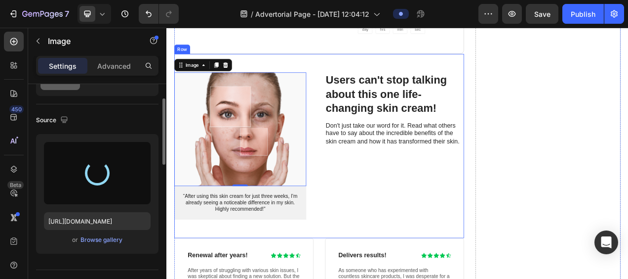
type input "https://cdn.shopify.com/s/files/1/0946/0351/0086/files/gempages_572047636916339…"
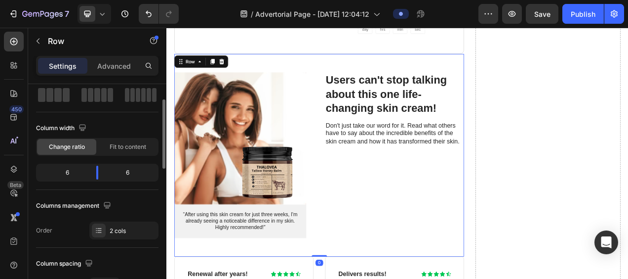
click at [410, 233] on div "Users can't stop talking about this one life-changing skin cream! Heading Don't…" at bounding box center [459, 191] width 179 height 212
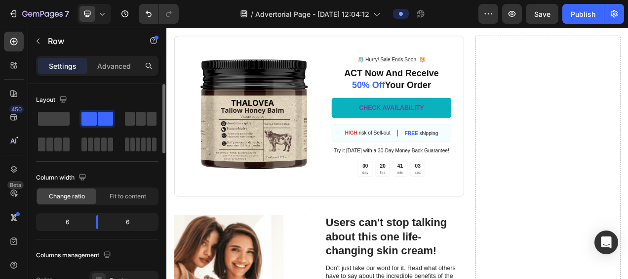
scroll to position [2963, 0]
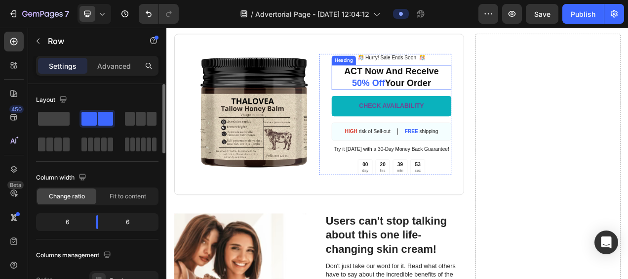
click at [470, 101] on h2 "ACT Now And Receive 50% Off Your Order" at bounding box center [455, 92] width 154 height 32
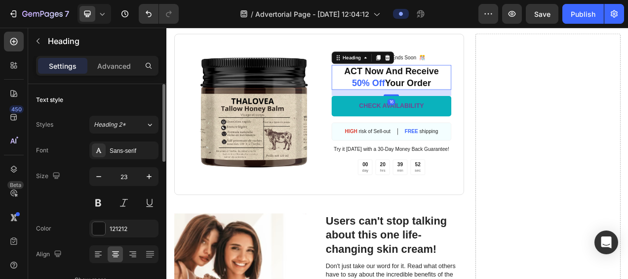
click at [505, 107] on h2 "ACT Now And Receive 50% Off Your Order" at bounding box center [455, 92] width 154 height 32
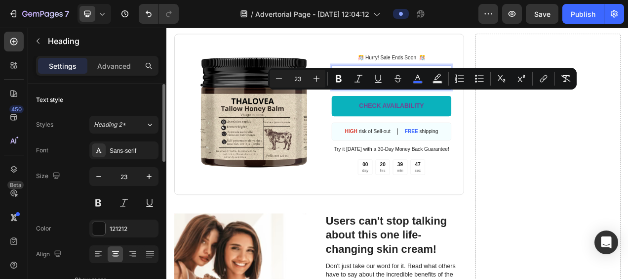
drag, startPoint x: 509, startPoint y: 115, endPoint x: 513, endPoint y: 106, distance: 9.7
click at [513, 106] on p "ACT Now And Receive 50% Off Your Order" at bounding box center [455, 92] width 152 height 30
click at [509, 106] on p "ACT Now And Receive 50% Off Your Order" at bounding box center [455, 92] width 152 height 30
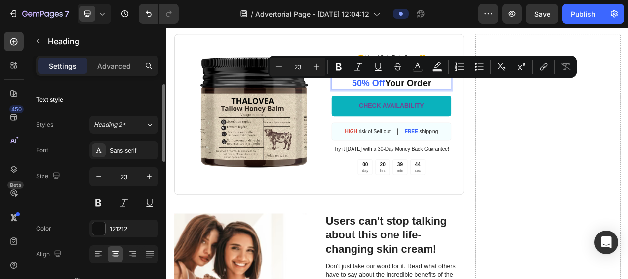
drag, startPoint x: 517, startPoint y: 98, endPoint x: 391, endPoint y: 98, distance: 125.5
click at [391, 98] on p "ACT Now And Receive 50% Off Your Order" at bounding box center [455, 92] width 152 height 30
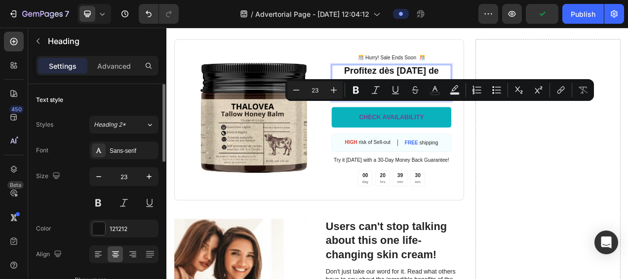
drag, startPoint x: 510, startPoint y: 129, endPoint x: 446, endPoint y: 130, distance: 63.7
click at [446, 121] on p "Profitez dès aujourd’hui de notre offre spéciale 50% Off Your Order" at bounding box center [455, 98] width 152 height 44
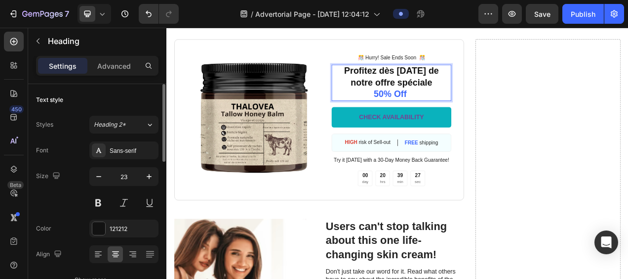
click at [508, 114] on p "Profitez dès aujourd’hui de notre offre spéciale 50% Off" at bounding box center [455, 98] width 152 height 44
click at [437, 119] on span "-50% Off" at bounding box center [454, 112] width 46 height 13
click at [481, 121] on p "Profitez dès aujourd’hui de notre offre spéciale jusqu'à -60% Off" at bounding box center [455, 98] width 152 height 44
click at [401, 156] on link "CHECK AVAILABILITY" at bounding box center [455, 142] width 154 height 26
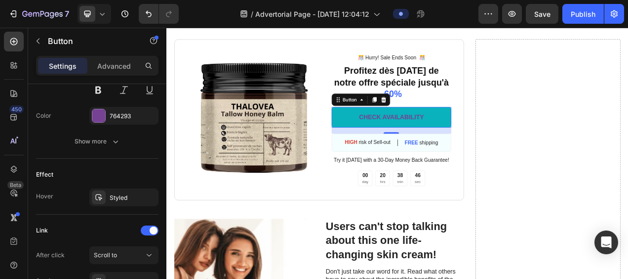
scroll to position [494, 0]
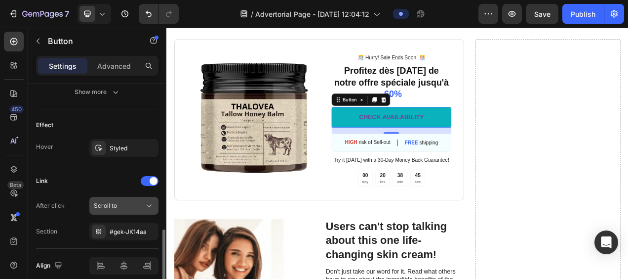
click at [149, 203] on icon at bounding box center [149, 206] width 10 height 10
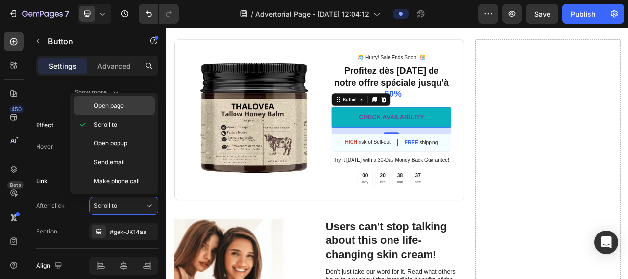
click at [124, 105] on span "Open page" at bounding box center [109, 105] width 30 height 9
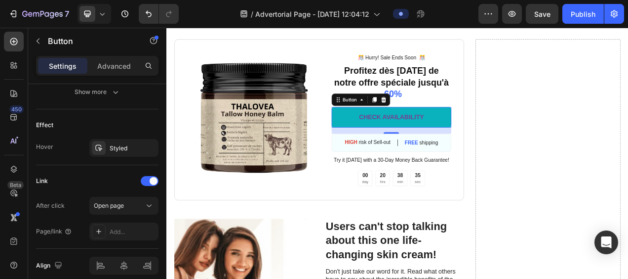
scroll to position [534, 0]
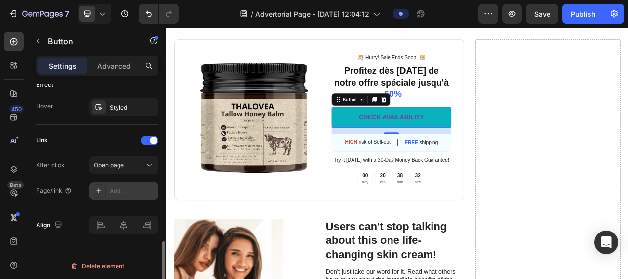
click at [121, 188] on div "Add..." at bounding box center [133, 191] width 46 height 9
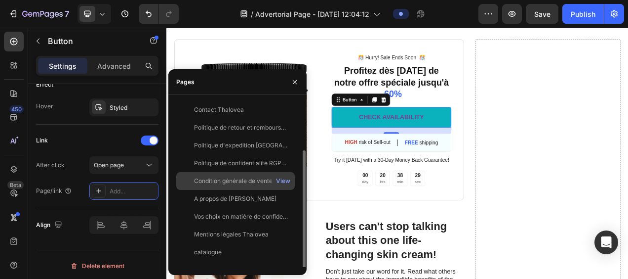
scroll to position [55, 0]
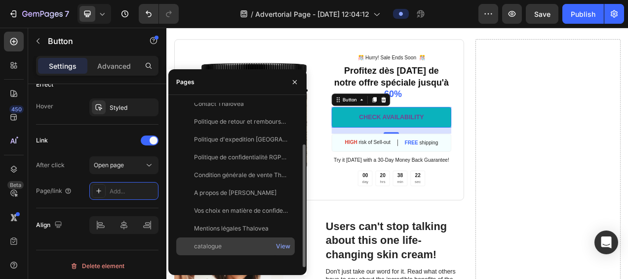
click at [236, 244] on div "catalogue" at bounding box center [235, 246] width 111 height 9
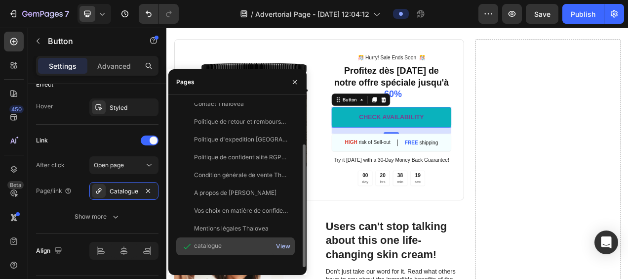
click at [283, 243] on div "View" at bounding box center [283, 246] width 14 height 9
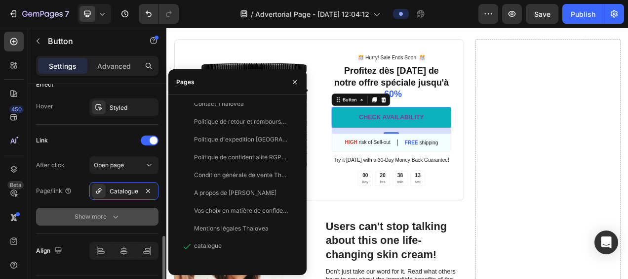
click at [117, 215] on icon "button" at bounding box center [116, 216] width 10 height 10
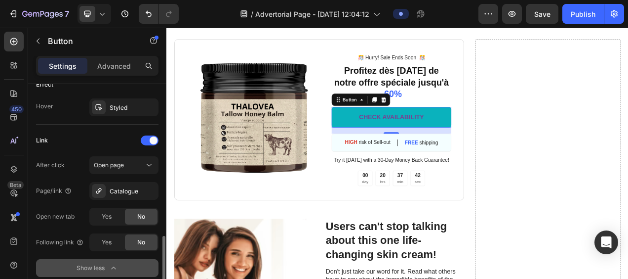
click at [450, 175] on div "16" at bounding box center [455, 171] width 10 height 8
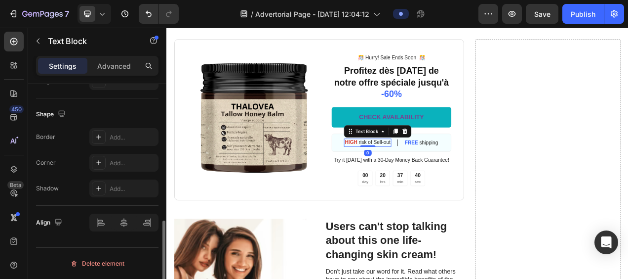
click at [447, 179] on p "HIGH risk of Sell-out" at bounding box center [424, 175] width 59 height 8
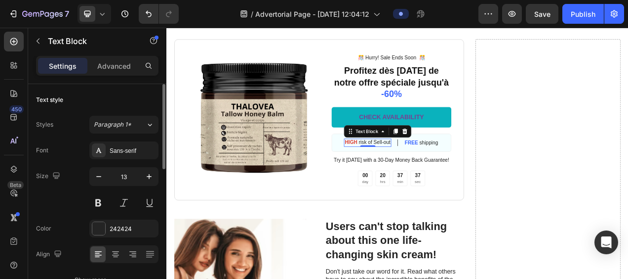
click at [442, 179] on p "HIGH risk of Sell-out" at bounding box center [424, 175] width 59 height 8
click at [449, 179] on p "HIGH risk of Sell-out" at bounding box center [424, 175] width 59 height 8
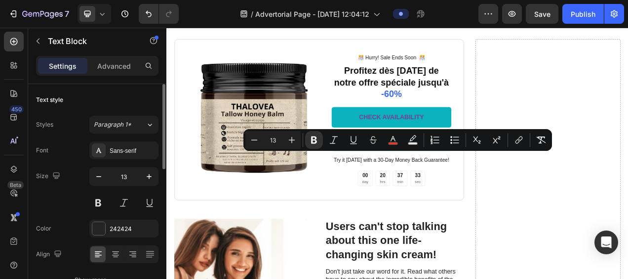
drag, startPoint x: 449, startPoint y: 190, endPoint x: 393, endPoint y: 190, distance: 56.3
click at [395, 179] on p "HIGH risk of Sell-out" at bounding box center [424, 175] width 59 height 8
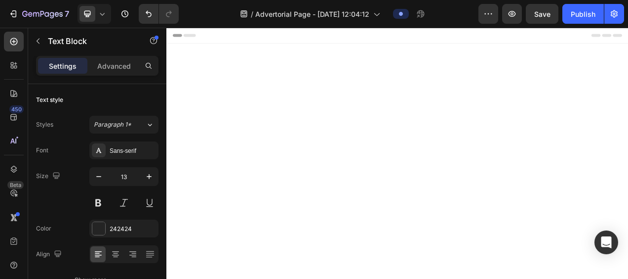
scroll to position [2957, 0]
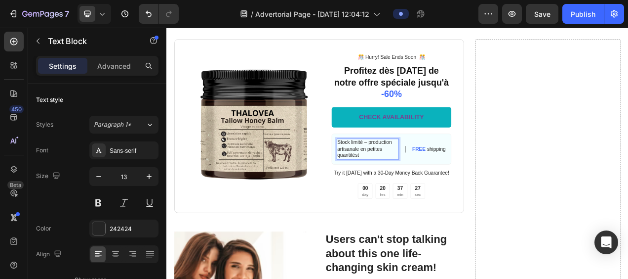
click at [417, 193] on p "Stock limité – production artisanale en petites quantitést" at bounding box center [425, 183] width 78 height 25
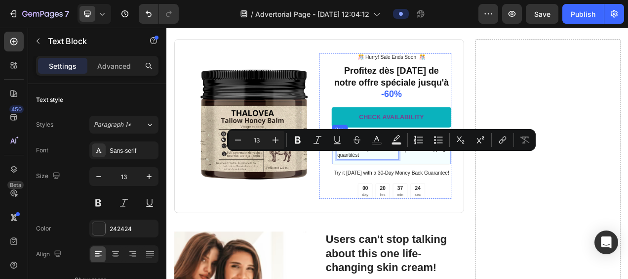
drag, startPoint x: 416, startPoint y: 191, endPoint x: 380, endPoint y: 191, distance: 36.1
click at [380, 191] on div "Stock limité – production artisanale en petites quantitést Text Block 0 FREE sh…" at bounding box center [455, 183] width 154 height 40
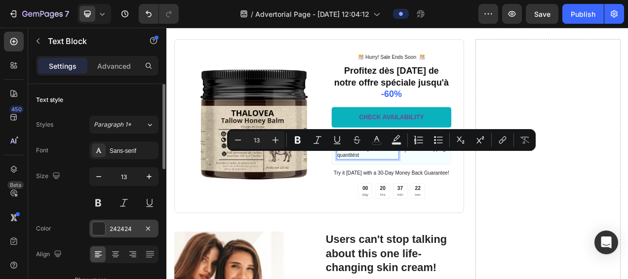
click at [118, 227] on div "242424" at bounding box center [124, 228] width 29 height 9
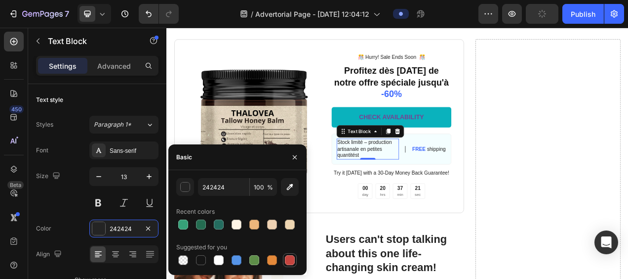
click at [288, 259] on div at bounding box center [290, 260] width 10 height 10
type input "C5453F"
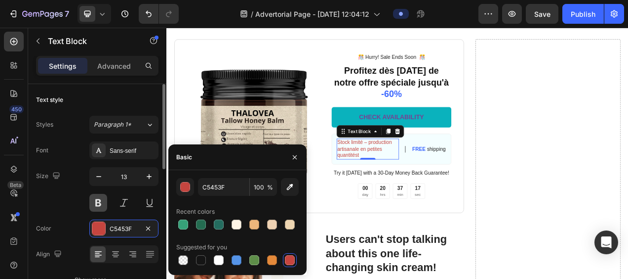
click at [97, 201] on button at bounding box center [98, 203] width 18 height 18
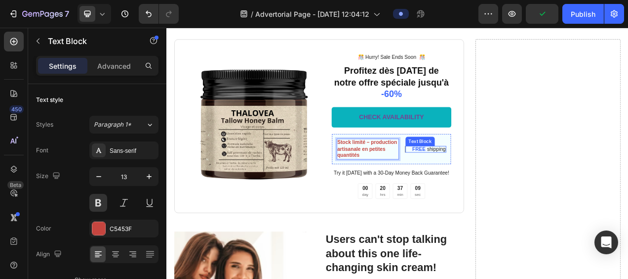
click at [509, 187] on p "FREE shipping" at bounding box center [503, 183] width 43 height 6
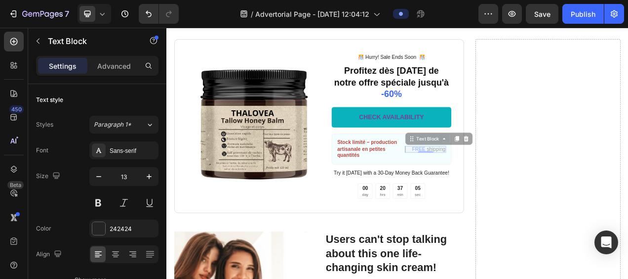
scroll to position [2953, 0]
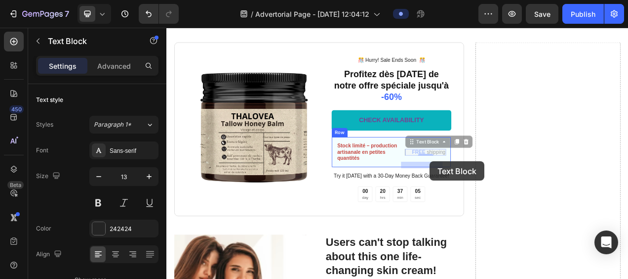
drag, startPoint x: 519, startPoint y: 199, endPoint x: 504, endPoint y: 199, distance: 14.8
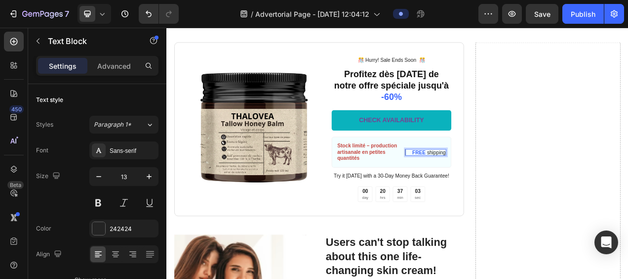
click at [475, 192] on div "FREE shipping Text Block 0" at bounding box center [499, 187] width 53 height 8
click at [473, 192] on div "FREE shipping Text Block 0" at bounding box center [499, 187] width 53 height 8
click at [517, 191] on p "FREE shipping" at bounding box center [503, 187] width 43 height 6
click at [519, 191] on p "FREE shipping" at bounding box center [503, 187] width 43 height 6
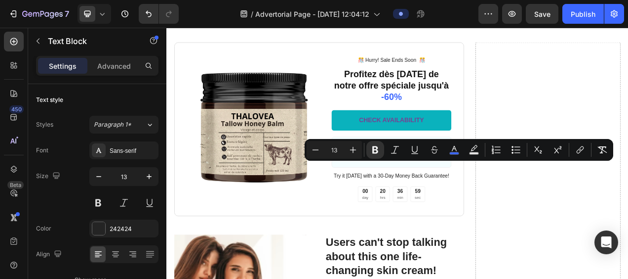
drag, startPoint x: 519, startPoint y: 203, endPoint x: 474, endPoint y: 203, distance: 44.9
click at [474, 192] on div "FREE shipping Text Block 0" at bounding box center [499, 187] width 53 height 8
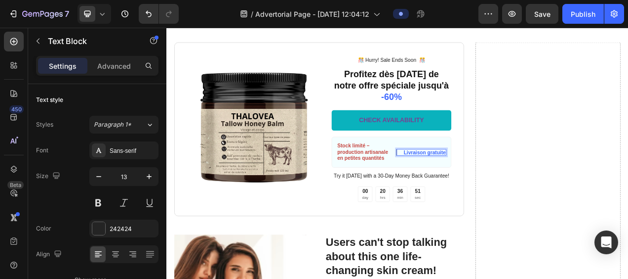
scroll to position [2957, 0]
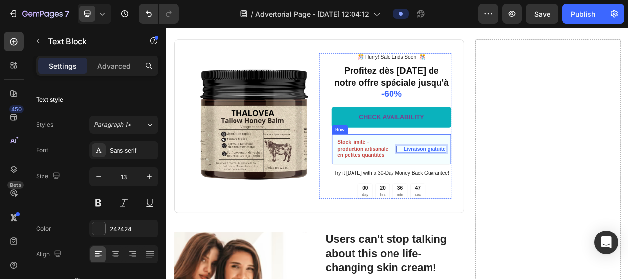
click at [487, 197] on div "Livraison gratuite Text Block 0" at bounding box center [493, 183] width 64 height 27
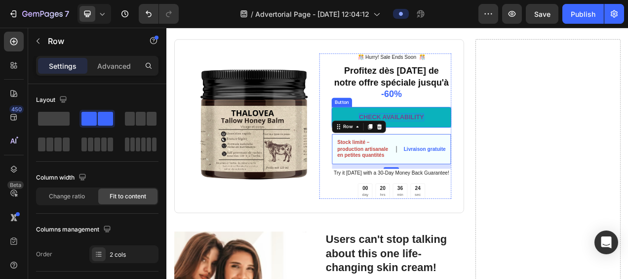
click at [486, 148] on div "CHECK AVAILABILITY" at bounding box center [454, 142] width 83 height 10
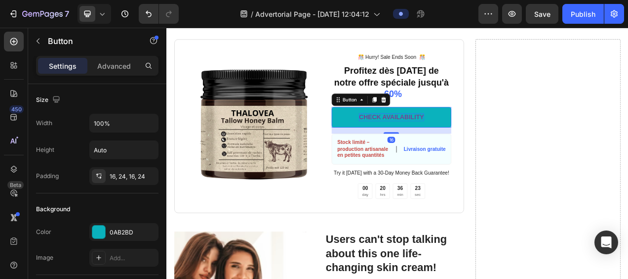
click at [492, 148] on div "CHECK AVAILABILITY" at bounding box center [454, 142] width 83 height 10
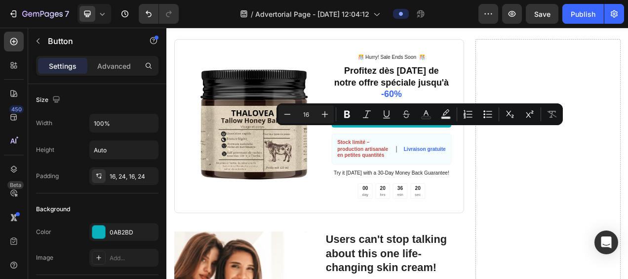
drag, startPoint x: 492, startPoint y: 156, endPoint x: 410, endPoint y: 156, distance: 82.0
click at [413, 148] on p "CHECK AVAILABILITY" at bounding box center [454, 142] width 83 height 10
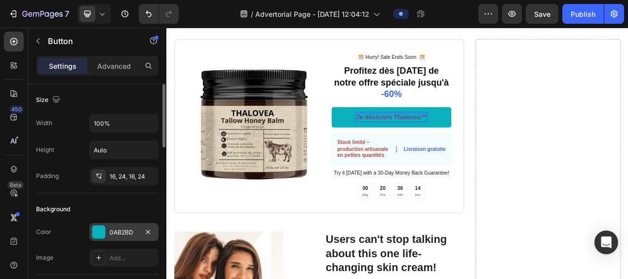
click at [105, 228] on div at bounding box center [99, 232] width 14 height 14
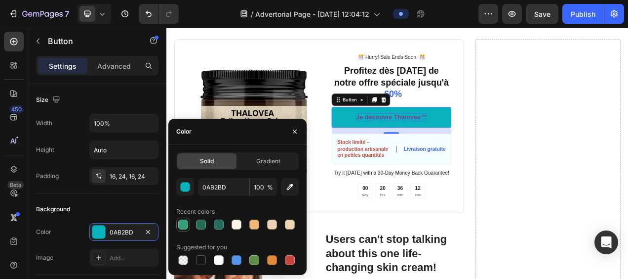
click at [184, 224] on div at bounding box center [183, 224] width 10 height 10
type input "36A078"
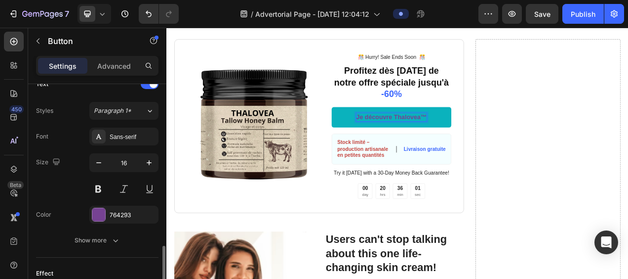
scroll to position [395, 0]
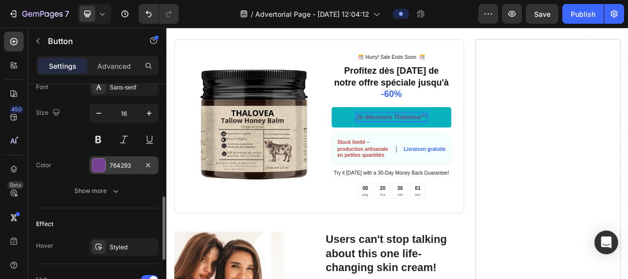
click at [131, 164] on div "764293" at bounding box center [124, 165] width 29 height 9
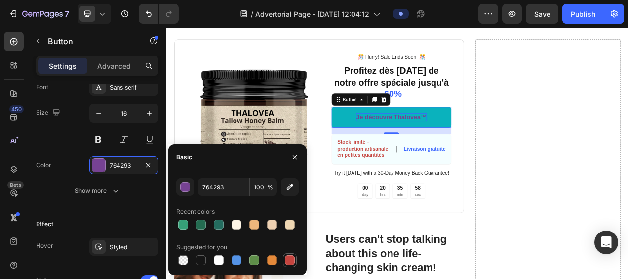
click at [289, 260] on div at bounding box center [290, 260] width 10 height 10
click at [274, 259] on div at bounding box center [272, 260] width 10 height 10
click at [293, 259] on div at bounding box center [290, 260] width 10 height 10
click at [200, 257] on div at bounding box center [201, 260] width 10 height 10
type input "151515"
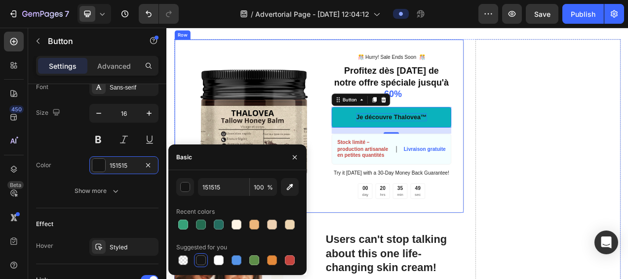
click at [534, 130] on div "Image ️🎊 Hurry! Sale Ends Soon ️🎊 Text Block Profitez dès aujourd’hui de notre …" at bounding box center [362, 153] width 372 height 223
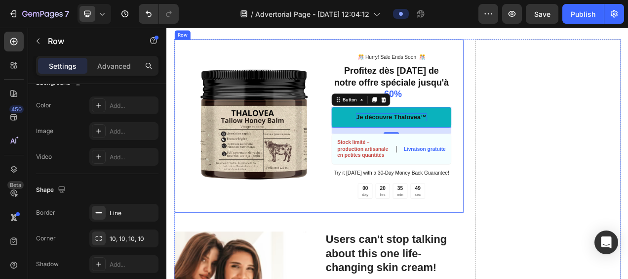
scroll to position [0, 0]
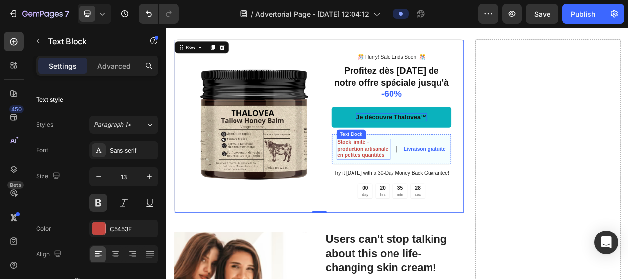
click at [402, 196] on p "Stock limité – production artisanale en petites quantités" at bounding box center [419, 183] width 67 height 25
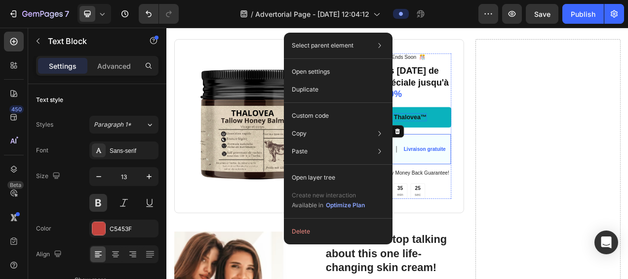
click at [475, 197] on div "Livraison gratuite Text Block" at bounding box center [493, 183] width 64 height 27
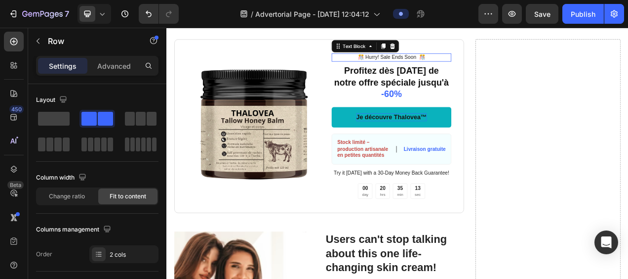
click at [460, 70] on p "️🎊 Hurry! Sale Ends Soon ️🎊" at bounding box center [455, 66] width 152 height 8
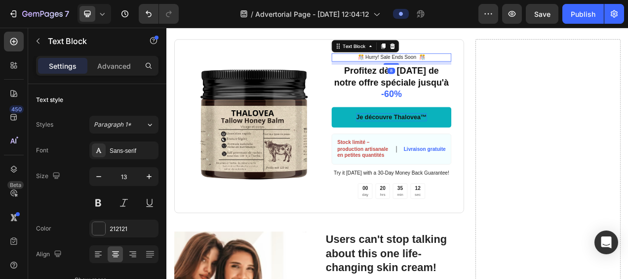
click at [485, 70] on p "️🎊 Hurry! Sale Ends Soon ️🎊" at bounding box center [455, 66] width 152 height 8
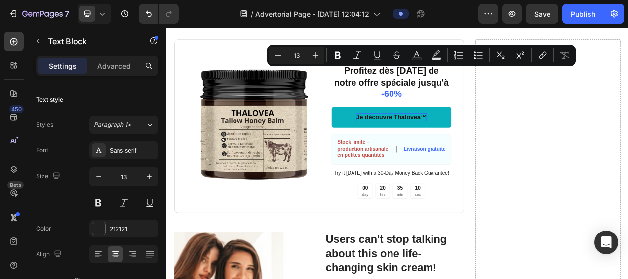
drag, startPoint x: 485, startPoint y: 80, endPoint x: 416, endPoint y: 81, distance: 68.7
click at [416, 70] on p "️🎊 Hurry! Sale Ends Soon ️🎊" at bounding box center [455, 66] width 152 height 8
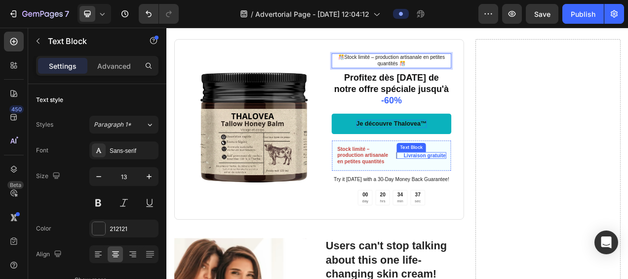
click at [483, 195] on strong "Livraison gratuite" at bounding box center [498, 191] width 54 height 7
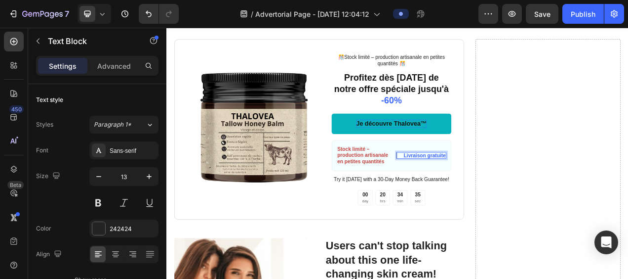
click at [519, 195] on strong "Livraison gratuite" at bounding box center [498, 191] width 54 height 7
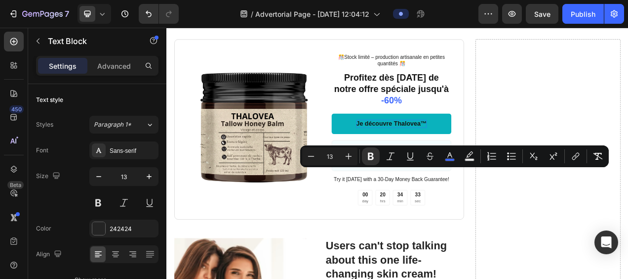
drag, startPoint x: 519, startPoint y: 211, endPoint x: 467, endPoint y: 213, distance: 52.4
click at [471, 195] on strong "Livraison gratuite" at bounding box center [498, 191] width 54 height 7
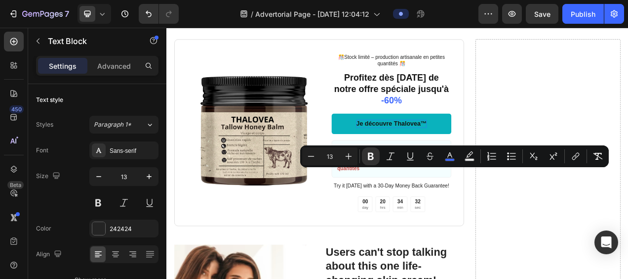
scroll to position [2954, 0]
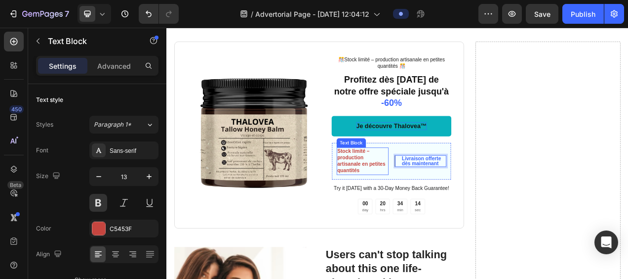
click at [414, 206] on p "Stock limité – production artisanale en petites quantités" at bounding box center [418, 199] width 65 height 34
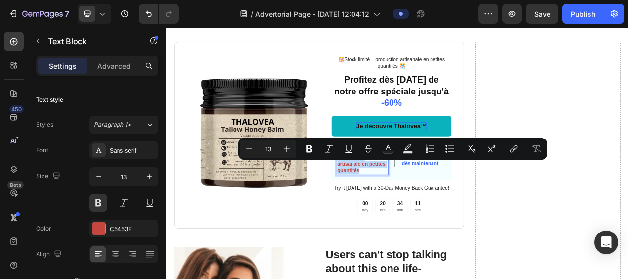
drag, startPoint x: 418, startPoint y: 227, endPoint x: 384, endPoint y: 200, distance: 43.9
click at [386, 200] on p "Stock limité – production artisanale en petites quantités" at bounding box center [418, 199] width 65 height 34
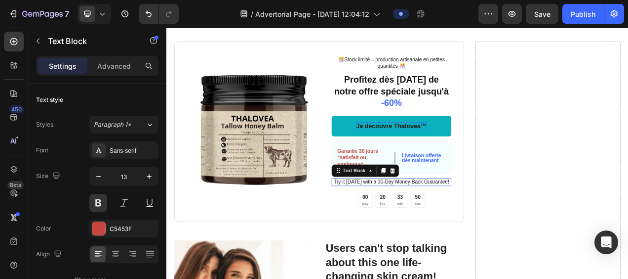
click at [426, 230] on p "Try it today with a 30-Day Money Back Guarantee!" at bounding box center [455, 225] width 152 height 8
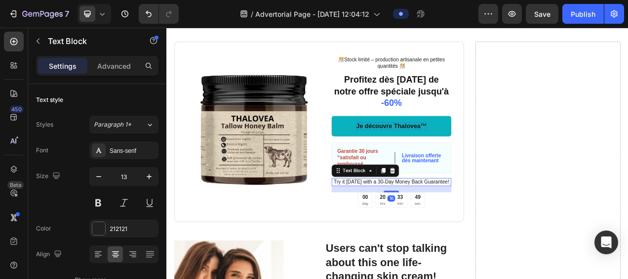
click at [525, 230] on p "Try it today with a 30-Day Money Back Guarantee!" at bounding box center [455, 225] width 152 height 8
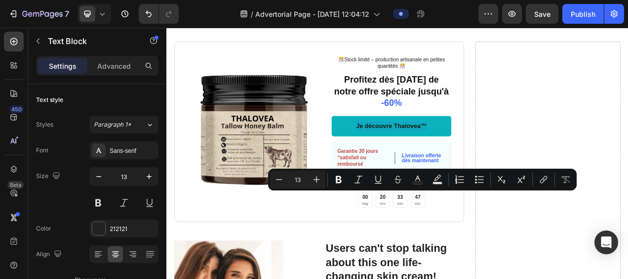
drag, startPoint x: 525, startPoint y: 241, endPoint x: 380, endPoint y: 242, distance: 144.7
click at [380, 230] on p "Try it today with a 30-Day Money Back Guarantee!" at bounding box center [455, 225] width 152 height 8
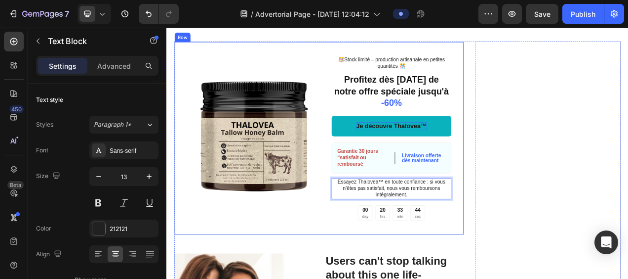
click at [532, 227] on div "Image ️🎊Stock limité – production artisanale en petites quantités ️🎊 Text Block…" at bounding box center [362, 169] width 372 height 248
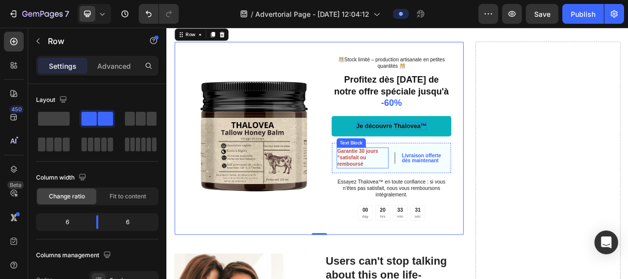
click at [409, 207] on p "Garantie 30 jours “satisfait ou remboursé" at bounding box center [418, 194] width 65 height 25
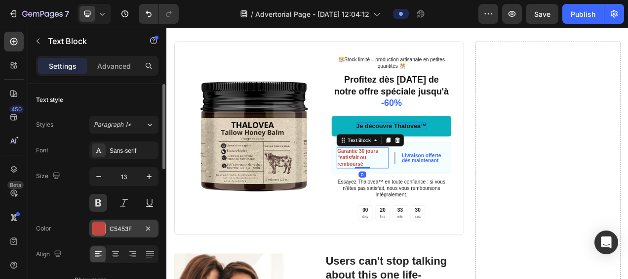
click at [125, 228] on div "C5453F" at bounding box center [124, 228] width 29 height 9
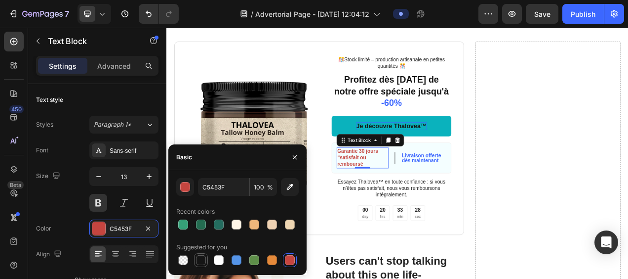
click at [201, 259] on div at bounding box center [201, 260] width 10 height 10
type input "151515"
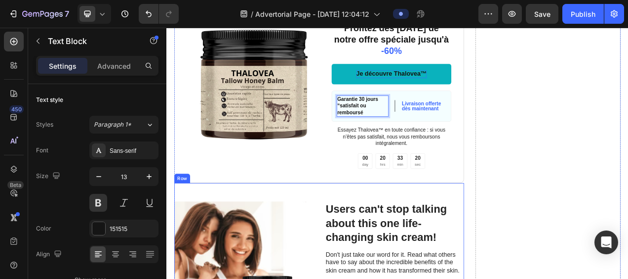
scroll to position [3052, 0]
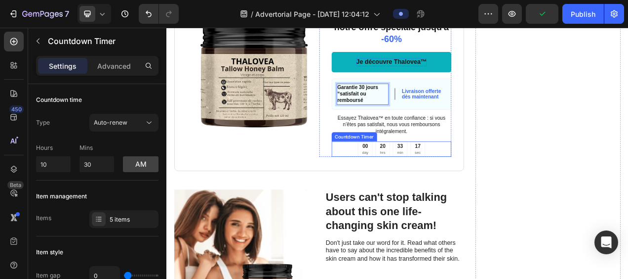
click at [393, 183] on div "00 day 20 hrs 33 min 17 sec" at bounding box center [455, 183] width 154 height 20
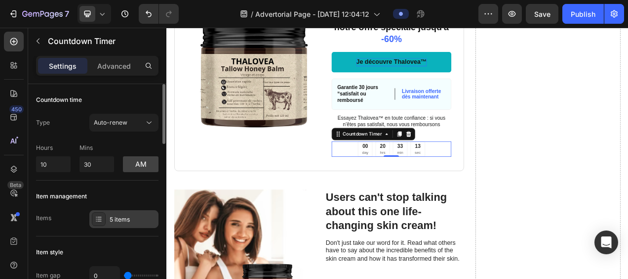
click at [120, 216] on div "5 items" at bounding box center [133, 219] width 46 height 9
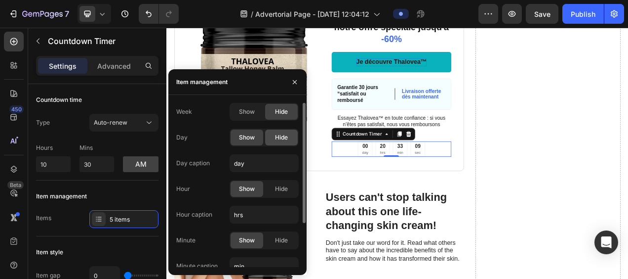
click at [283, 138] on span "Hide" at bounding box center [281, 137] width 13 height 9
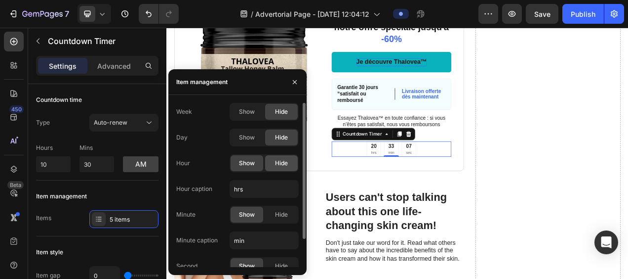
click at [280, 158] on div "Hide" at bounding box center [281, 163] width 33 height 16
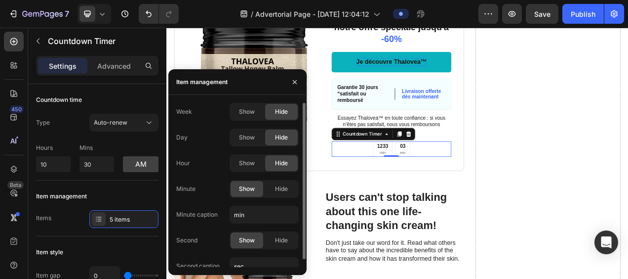
scroll to position [8, 0]
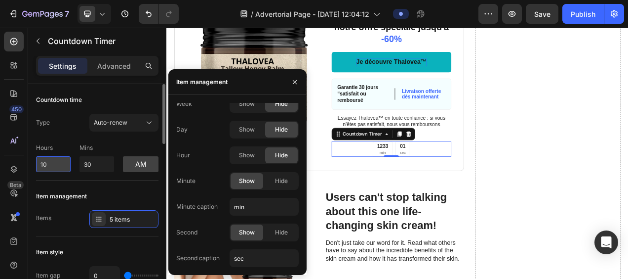
click at [54, 165] on input "10" at bounding box center [53, 164] width 35 height 16
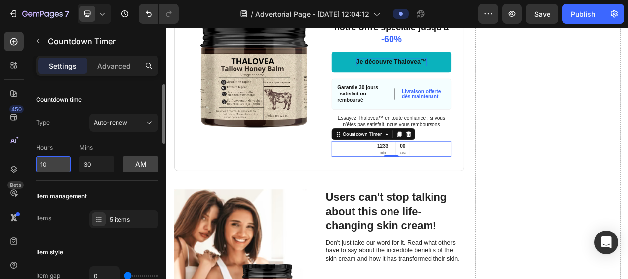
type input "1"
type input "0"
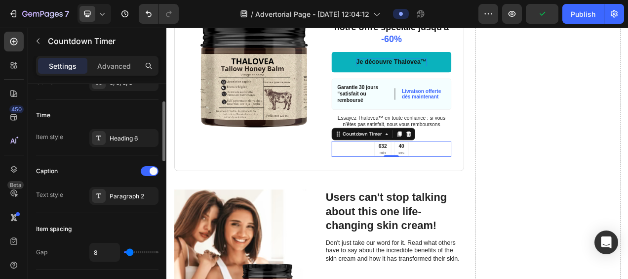
scroll to position [49, 0]
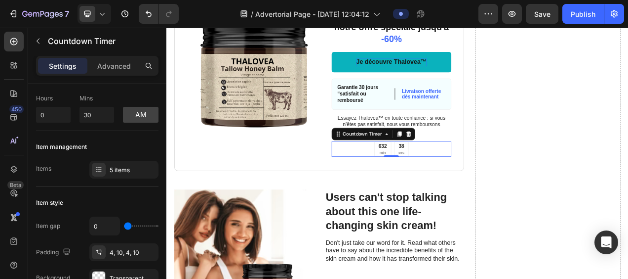
click at [439, 179] on div "632" at bounding box center [444, 180] width 11 height 8
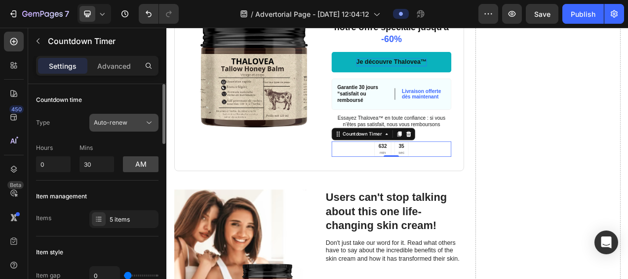
click at [146, 122] on icon at bounding box center [149, 123] width 10 height 10
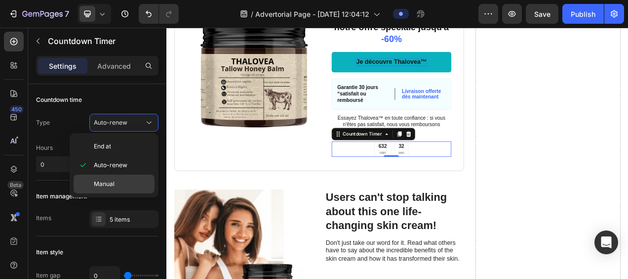
click at [88, 181] on div "Manual" at bounding box center [114, 183] width 81 height 19
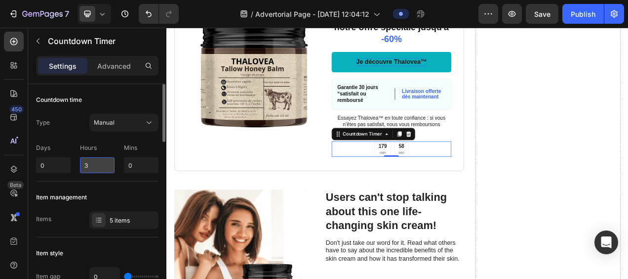
click at [92, 164] on input "3" at bounding box center [97, 165] width 35 height 16
type input "0"
click at [133, 163] on input "0" at bounding box center [141, 165] width 35 height 16
type input "20"
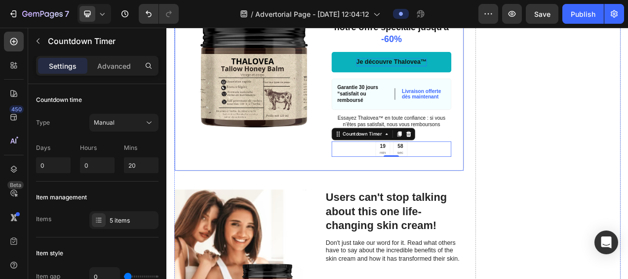
click at [317, 192] on div "Image ️🎊Stock limité – production artisanale en petites quantités ️🎊 Text Block…" at bounding box center [362, 88] width 372 height 248
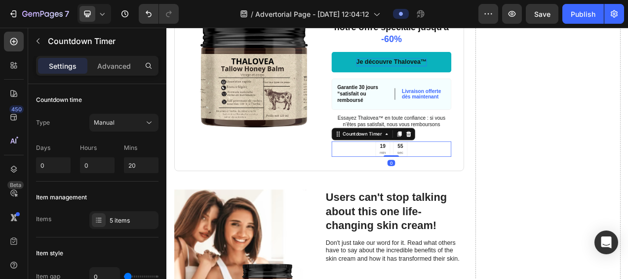
click at [410, 183] on div "19 min 55 sec" at bounding box center [455, 183] width 154 height 20
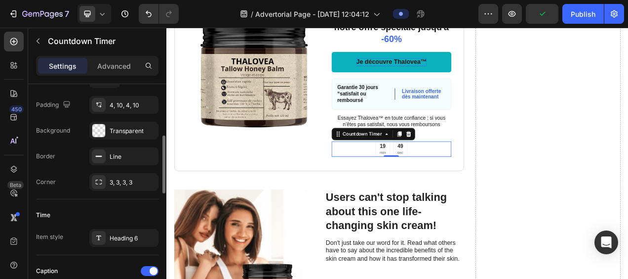
scroll to position [247, 0]
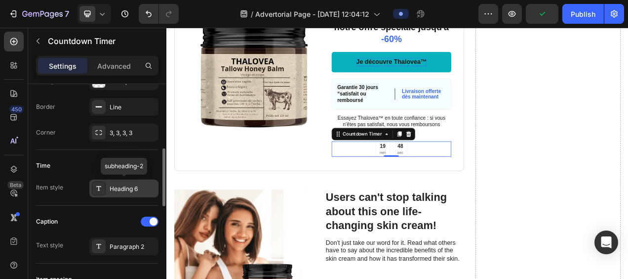
click at [122, 187] on div "Heading 6" at bounding box center [133, 188] width 46 height 9
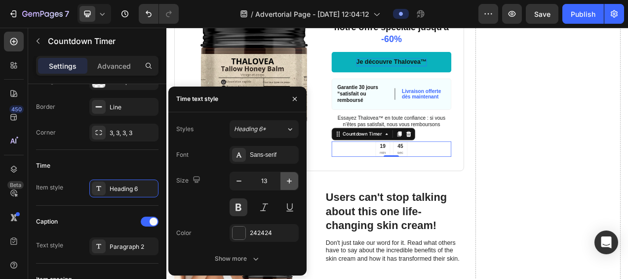
click at [289, 177] on icon "button" at bounding box center [289, 181] width 10 height 10
type input "15"
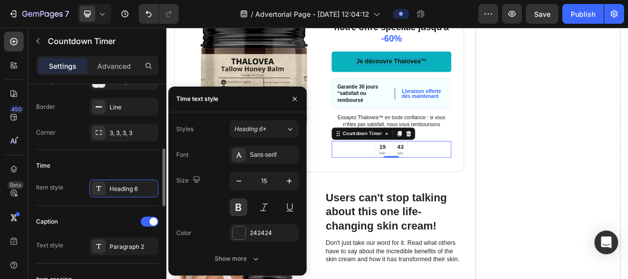
click at [109, 208] on div "Caption Text style Paragraph 2" at bounding box center [97, 234] width 122 height 58
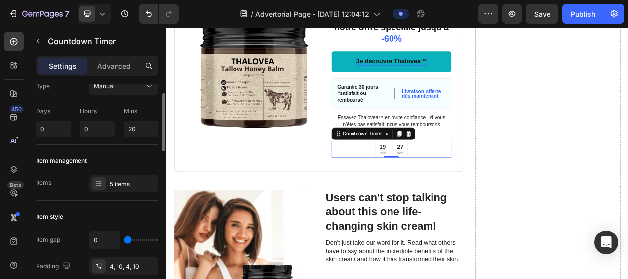
scroll to position [0, 0]
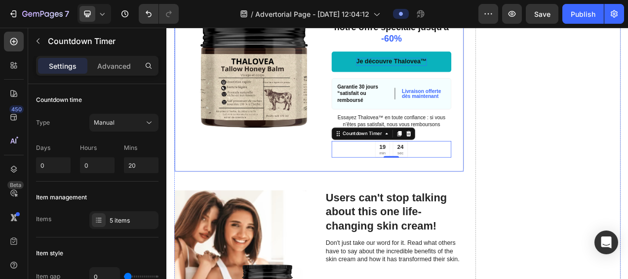
click at [314, 177] on div "Image" at bounding box center [278, 88] width 170 height 212
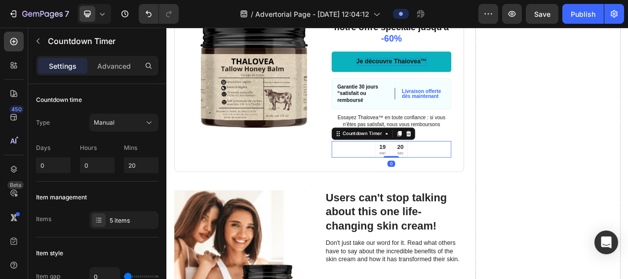
click at [444, 176] on div "19" at bounding box center [444, 180] width 8 height 10
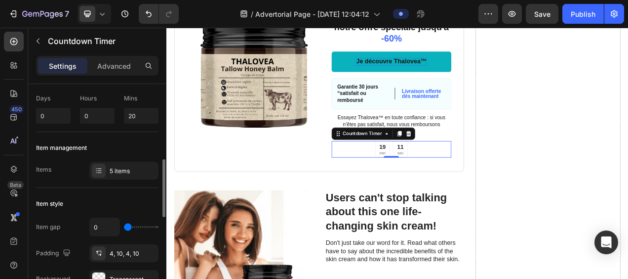
scroll to position [99, 0]
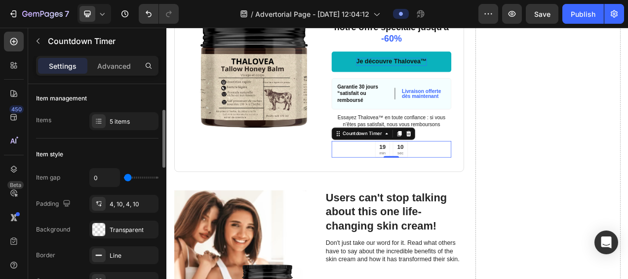
type input "5"
type input "7"
type input "8"
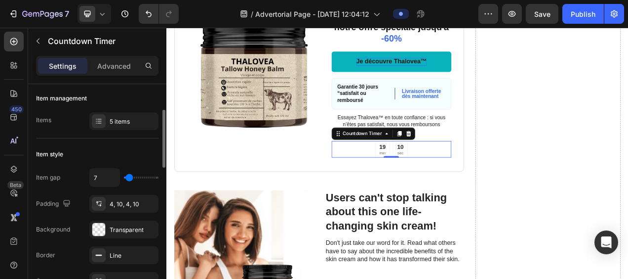
type input "8"
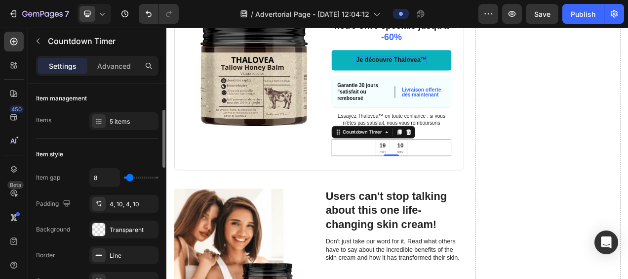
type input "10"
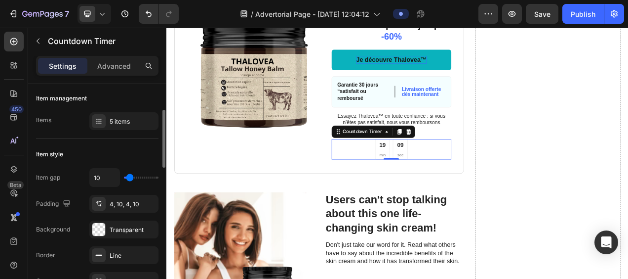
type input "0"
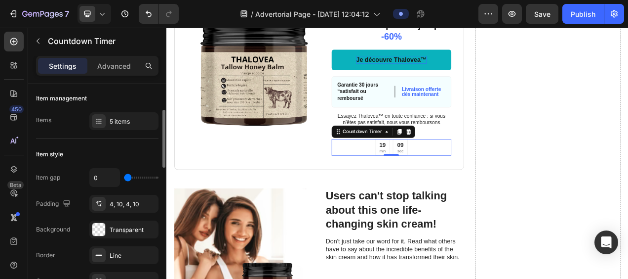
scroll to position [3053, 0]
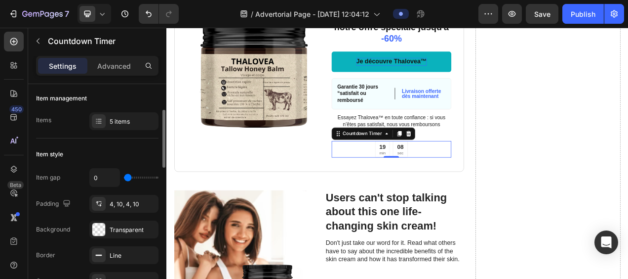
click at [126, 177] on input "range" at bounding box center [141, 177] width 35 height 2
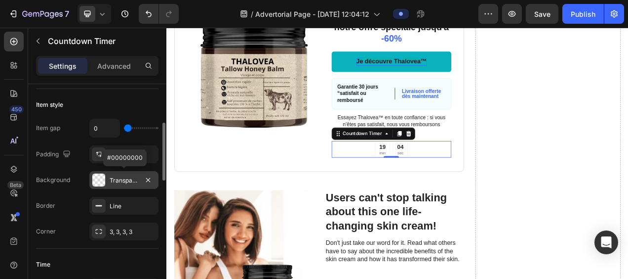
click at [121, 180] on div "Transparent" at bounding box center [124, 180] width 29 height 9
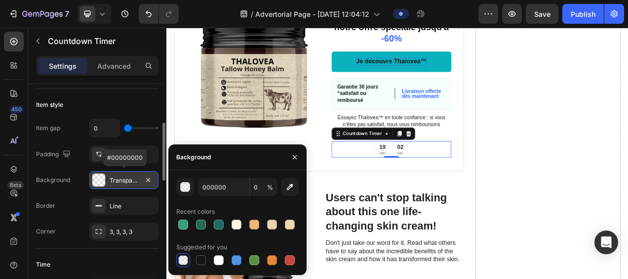
click at [121, 180] on div "Transparent" at bounding box center [124, 180] width 29 height 9
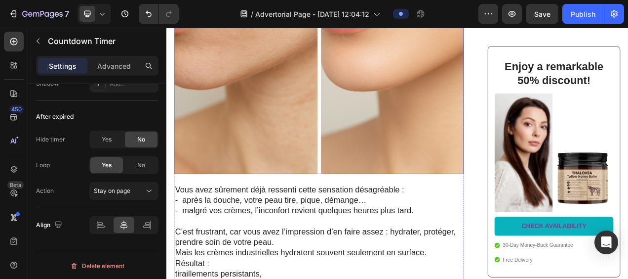
scroll to position [296, 0]
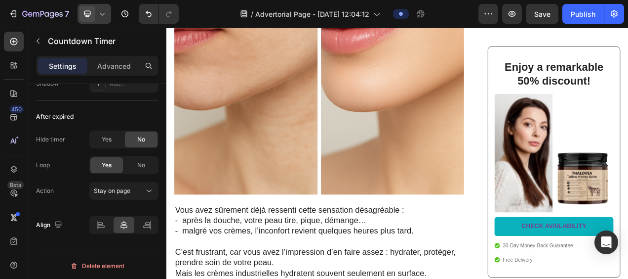
click at [103, 12] on icon at bounding box center [102, 14] width 10 height 10
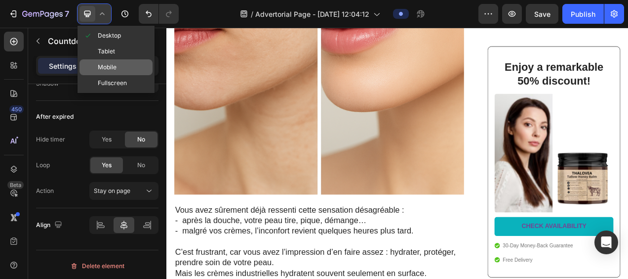
click at [114, 65] on span "Mobile" at bounding box center [107, 67] width 19 height 10
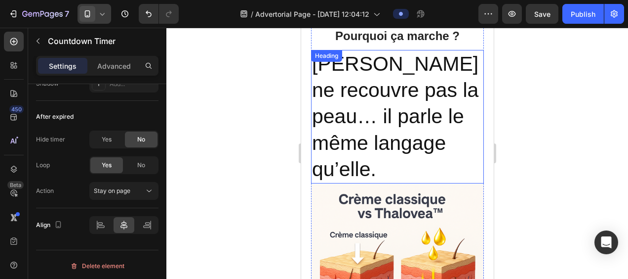
scroll to position [543, 0]
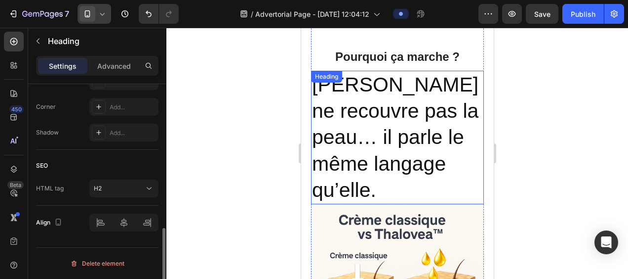
click at [351, 128] on h2 "[PERSON_NAME] ne recouvre pas la peau… il parle le même langage qu’elle." at bounding box center [397, 137] width 173 height 133
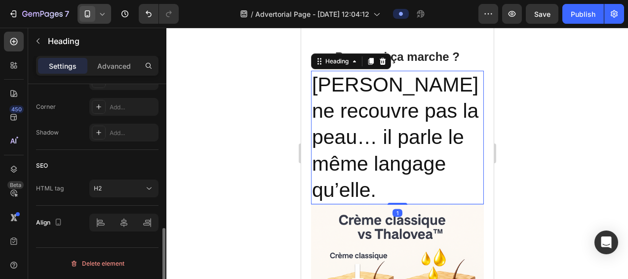
scroll to position [0, 0]
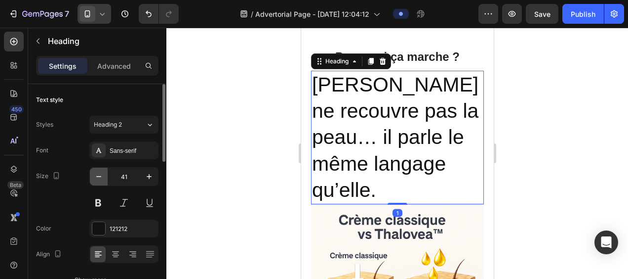
click at [96, 178] on icon "button" at bounding box center [99, 176] width 10 height 10
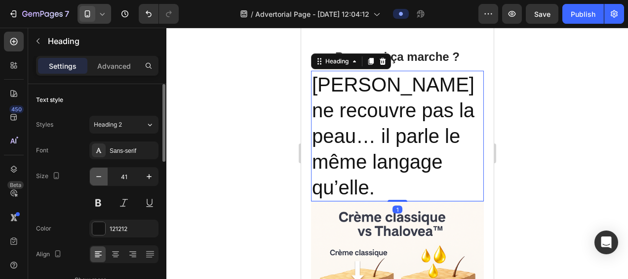
click at [96, 178] on icon "button" at bounding box center [99, 176] width 10 height 10
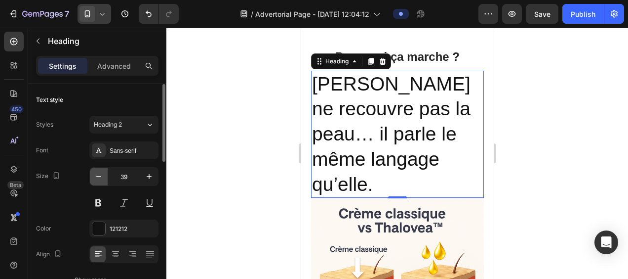
click at [96, 178] on icon "button" at bounding box center [99, 176] width 10 height 10
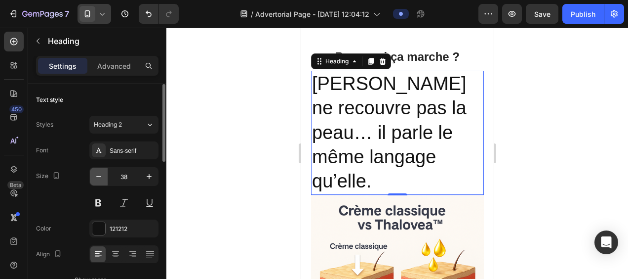
click at [96, 178] on icon "button" at bounding box center [99, 176] width 10 height 10
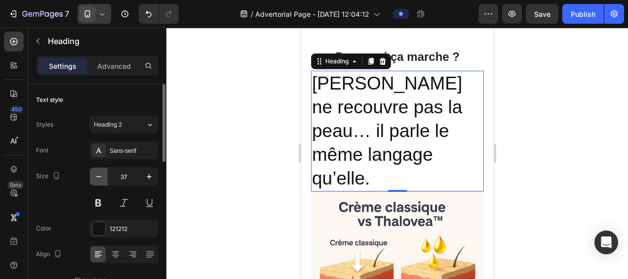
click at [96, 178] on icon "button" at bounding box center [99, 176] width 10 height 10
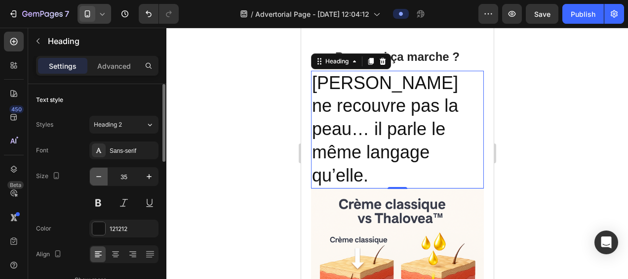
click at [96, 178] on icon "button" at bounding box center [99, 176] width 10 height 10
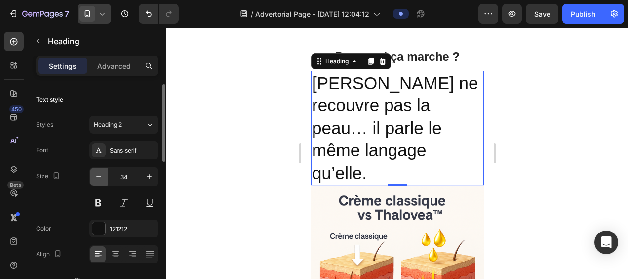
click at [96, 178] on icon "button" at bounding box center [99, 176] width 10 height 10
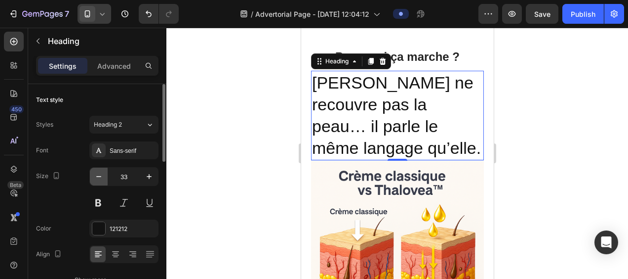
click at [96, 178] on icon "button" at bounding box center [99, 176] width 10 height 10
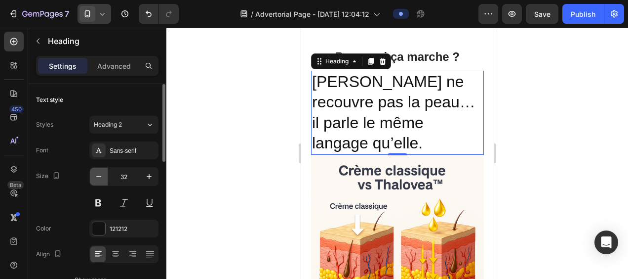
click at [96, 178] on icon "button" at bounding box center [99, 176] width 10 height 10
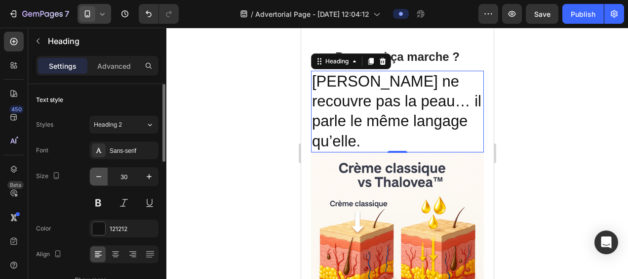
click at [96, 178] on icon "button" at bounding box center [99, 176] width 10 height 10
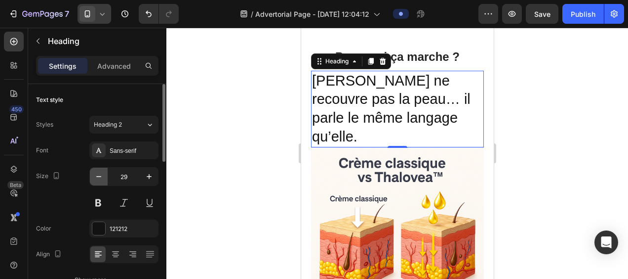
click at [96, 178] on icon "button" at bounding box center [99, 176] width 10 height 10
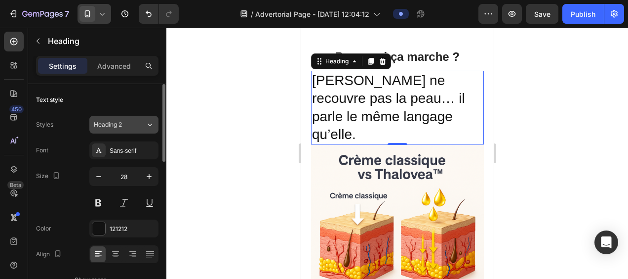
click at [143, 124] on div "Heading 2" at bounding box center [120, 124] width 52 height 9
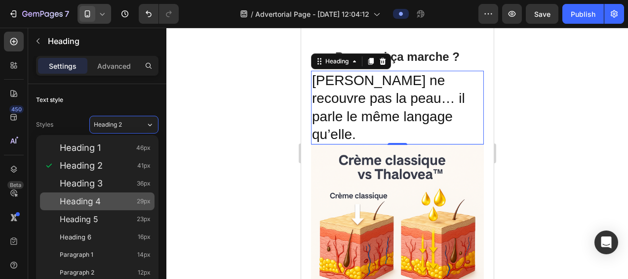
click at [102, 195] on div "Heading 4 29px" at bounding box center [97, 201] width 115 height 18
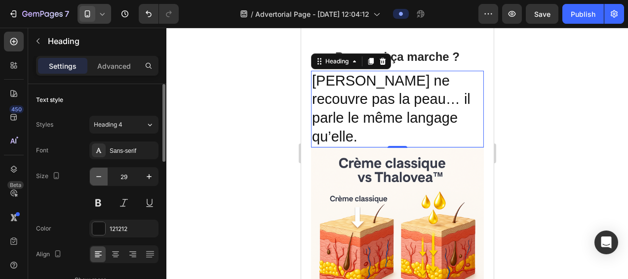
click at [100, 179] on icon "button" at bounding box center [99, 176] width 10 height 10
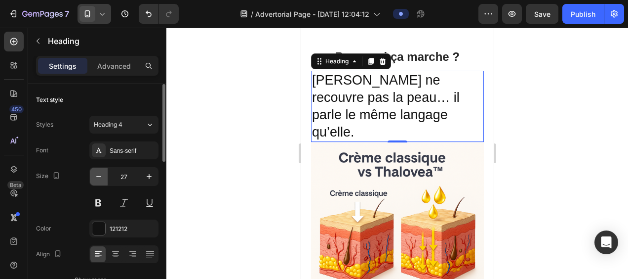
click at [100, 179] on icon "button" at bounding box center [99, 176] width 10 height 10
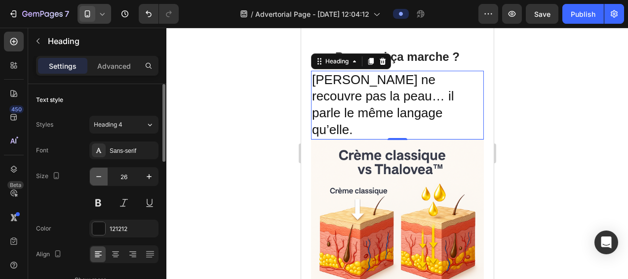
click at [100, 179] on icon "button" at bounding box center [99, 176] width 10 height 10
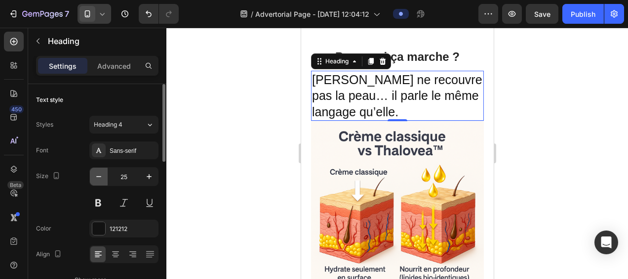
click at [100, 179] on icon "button" at bounding box center [99, 176] width 10 height 10
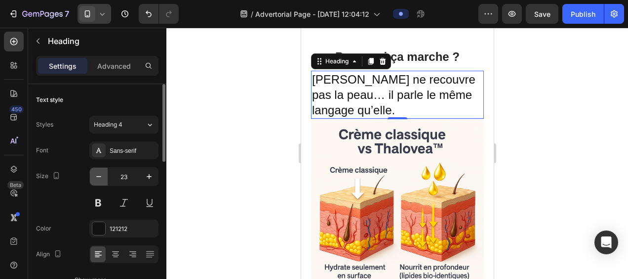
click at [100, 179] on icon "button" at bounding box center [99, 176] width 10 height 10
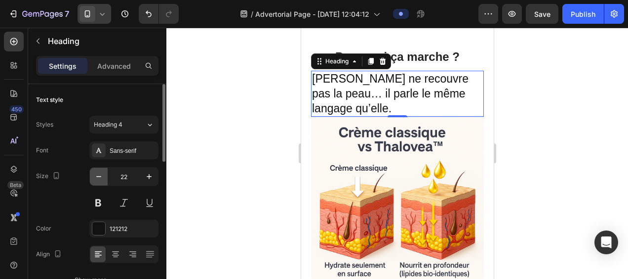
click at [100, 179] on icon "button" at bounding box center [99, 176] width 10 height 10
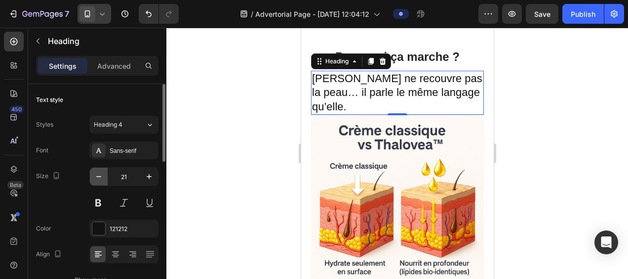
click at [100, 179] on icon "button" at bounding box center [99, 176] width 10 height 10
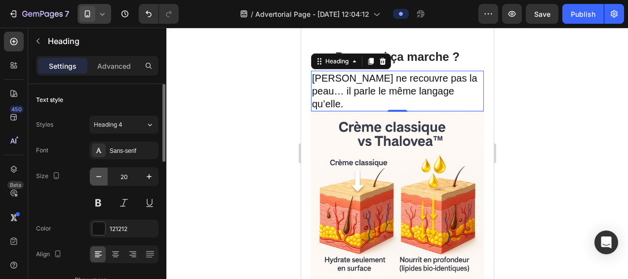
click at [100, 179] on icon "button" at bounding box center [99, 176] width 10 height 10
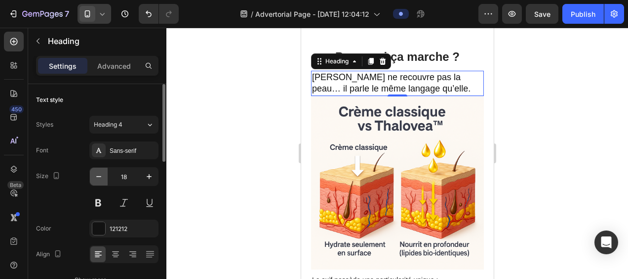
click at [100, 179] on icon "button" at bounding box center [99, 176] width 10 height 10
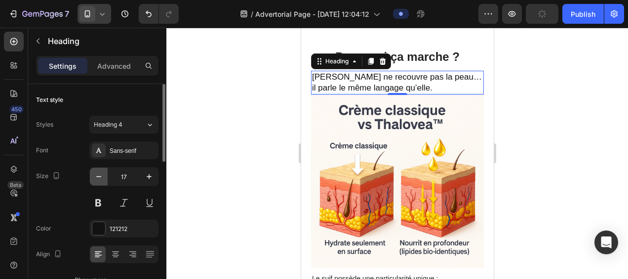
click at [100, 179] on icon "button" at bounding box center [99, 176] width 10 height 10
type input "16"
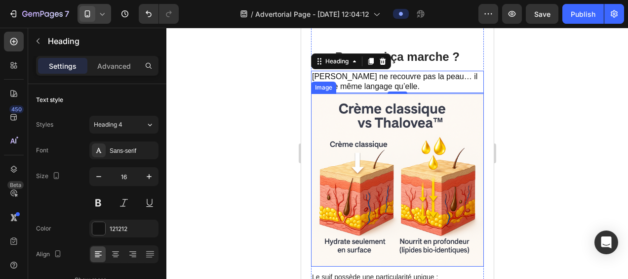
click at [449, 121] on img at bounding box center [397, 179] width 173 height 173
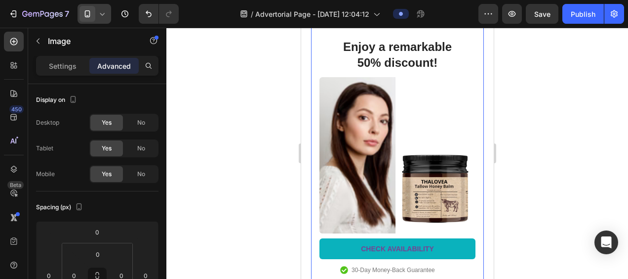
scroll to position [1037, 0]
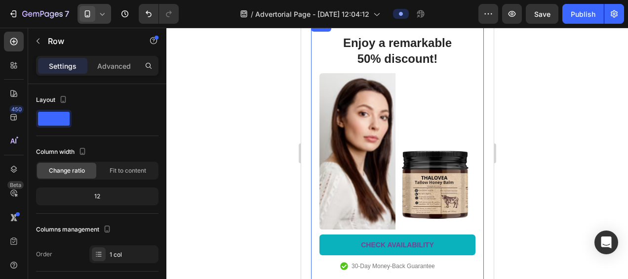
click at [362, 49] on div "Enjoy a remarkable 50% discount! Heading Image CHECK AVAILABILITY Button 30-Day…" at bounding box center [397, 161] width 173 height 283
click at [375, 36] on div at bounding box center [371, 30] width 12 height 12
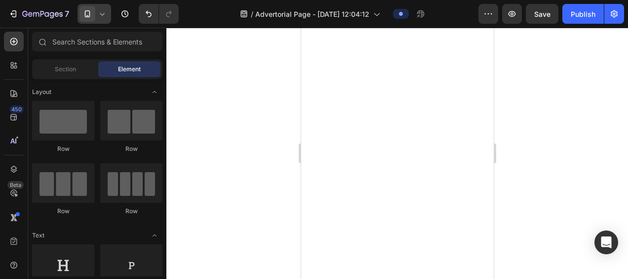
scroll to position [1976, 0]
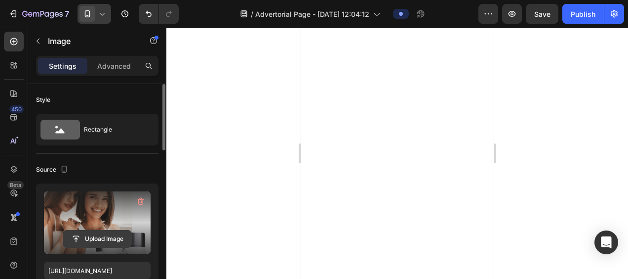
click at [91, 238] on input "file" at bounding box center [97, 238] width 68 height 17
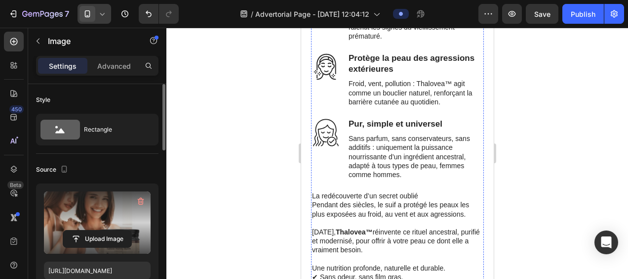
scroll to position [2321, 0]
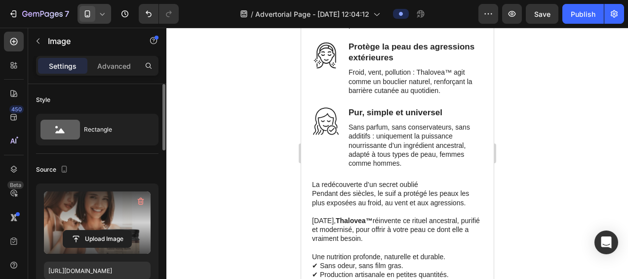
click at [104, 18] on icon at bounding box center [102, 14] width 10 height 10
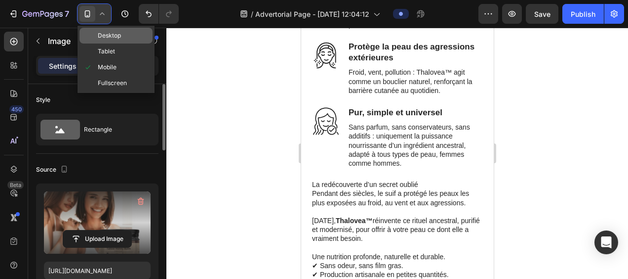
click at [109, 39] on span "Desktop" at bounding box center [109, 36] width 23 height 10
type input "https://cdn.shopify.com/s/files/1/0946/0351/0086/files/gempages_572047636916339…"
type input "364"
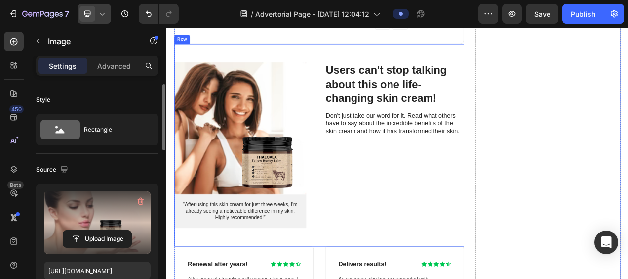
scroll to position [3236, 0]
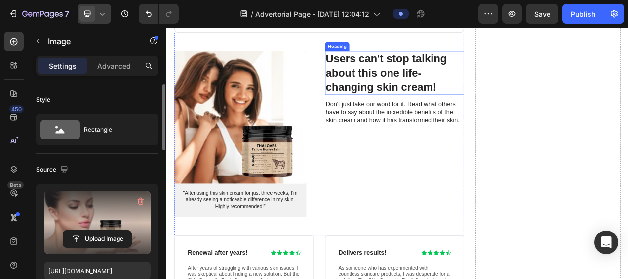
click at [424, 75] on h3 "Users can't stop talking about this one life-changing skin cream!" at bounding box center [459, 86] width 179 height 56
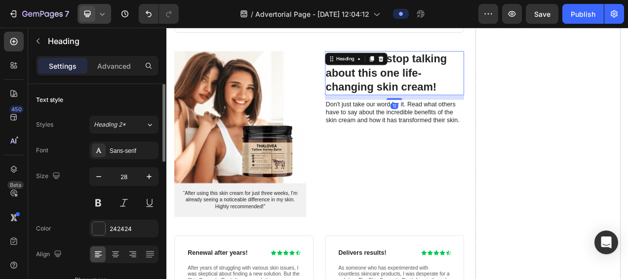
click at [514, 103] on h3 "Users can't stop talking about this one life-changing skin cream!" at bounding box center [459, 86] width 179 height 56
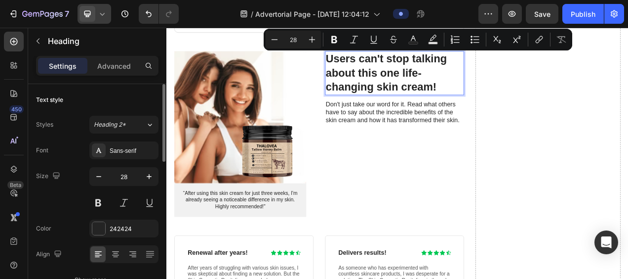
drag, startPoint x: 513, startPoint y: 104, endPoint x: 371, endPoint y: 65, distance: 147.4
click at [371, 65] on p "Users can't stop talking about this one life-changing skin cream!" at bounding box center [459, 86] width 177 height 54
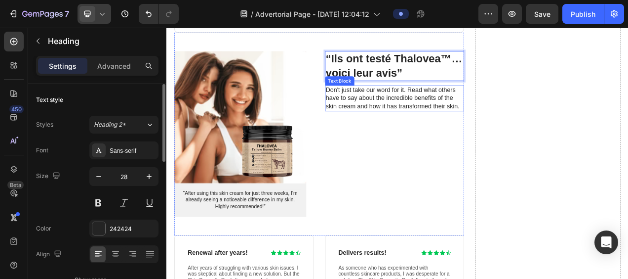
click at [412, 127] on p "Don't just take our word for it. Read what others have to say about the incredi…" at bounding box center [459, 118] width 177 height 31
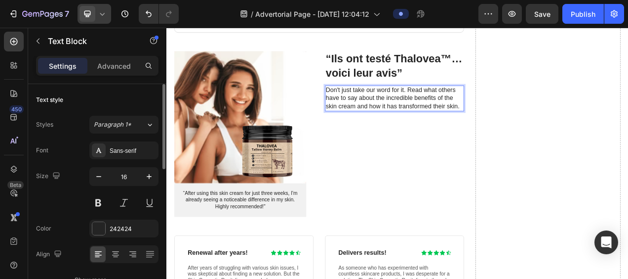
click at [539, 133] on p "Don't just take our word for it. Read what others have to say about the incredi…" at bounding box center [459, 118] width 177 height 31
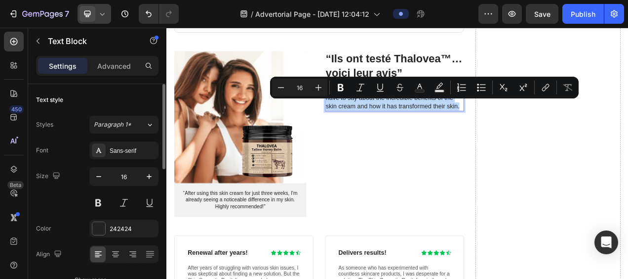
drag, startPoint x: 539, startPoint y: 147, endPoint x: 368, endPoint y: 126, distance: 172.6
click at [371, 126] on p "Don't just take our word for it. Read what others have to say about the incredi…" at bounding box center [459, 118] width 177 height 31
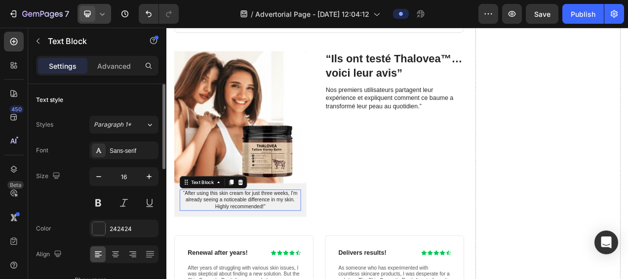
click at [270, 245] on p "“After using this skin cream for just three weeks, I'm already seeing a noticea…" at bounding box center [261, 248] width 154 height 25
click at [295, 253] on p "“After using this skin cream for just three weeks, I'm already seeing a noticea…" at bounding box center [261, 248] width 154 height 25
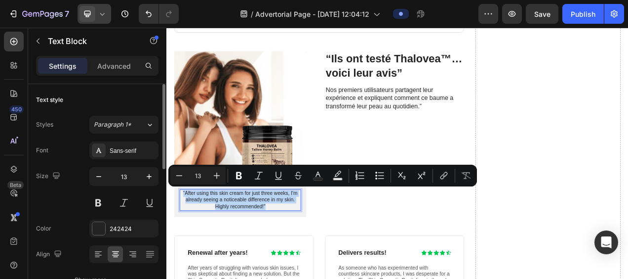
drag, startPoint x: 292, startPoint y: 252, endPoint x: 186, endPoint y: 238, distance: 107.2
click at [186, 238] on p "“After using this skin cream for just three weeks, I'm already seeing a noticea…" at bounding box center [261, 248] width 154 height 25
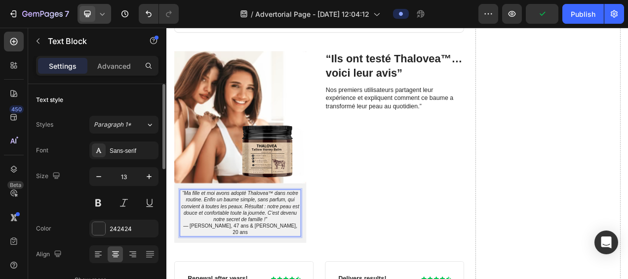
click at [249, 278] on p "“Ma fille et moi avons adopté Thalovea™ dans notre routine. Enfin un baume simp…" at bounding box center [261, 265] width 154 height 58
click at [297, 275] on p "“Ma fille et moi avons adopté Thalovea™ dans notre routine. Enfin un baume simp…" at bounding box center [261, 265] width 154 height 58
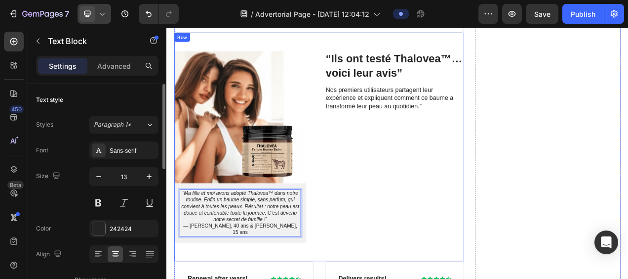
click at [403, 241] on div "“Ils ont testé Thalovea™… voici leur avis” Heading Nos premiers utilisateurs pa…" at bounding box center [459, 180] width 179 height 245
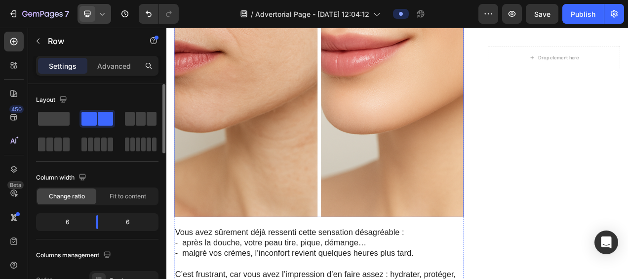
scroll to position [148, 0]
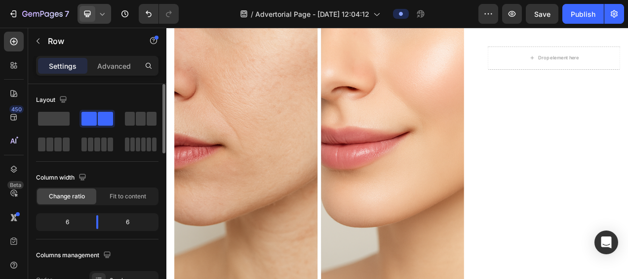
click at [99, 18] on icon at bounding box center [102, 14] width 10 height 10
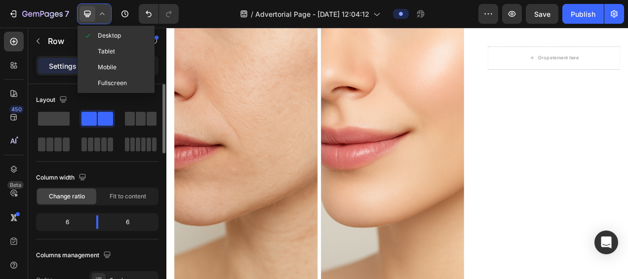
click at [113, 65] on span "Mobile" at bounding box center [107, 67] width 19 height 10
type input "0"
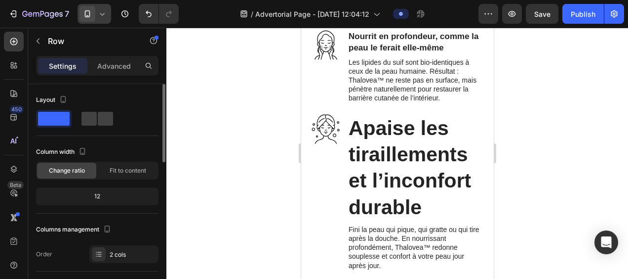
scroll to position [2519, 0]
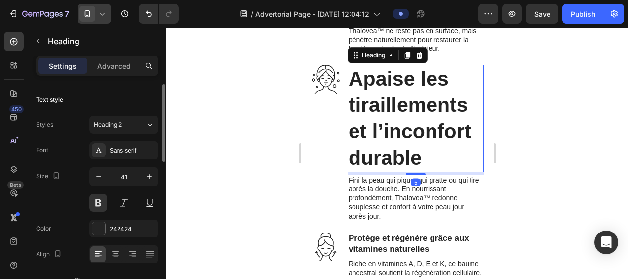
click at [363, 112] on h3 "Apaise les tiraillements et l’inconfort durable" at bounding box center [415, 118] width 136 height 107
click at [102, 180] on icon "button" at bounding box center [99, 176] width 10 height 10
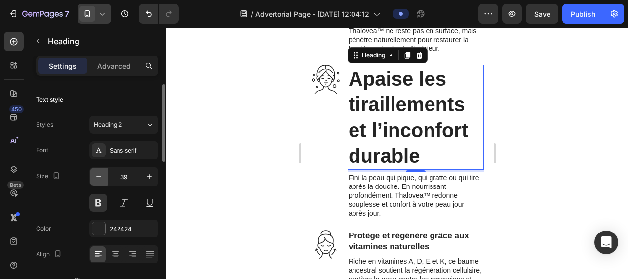
click at [102, 180] on icon "button" at bounding box center [99, 176] width 10 height 10
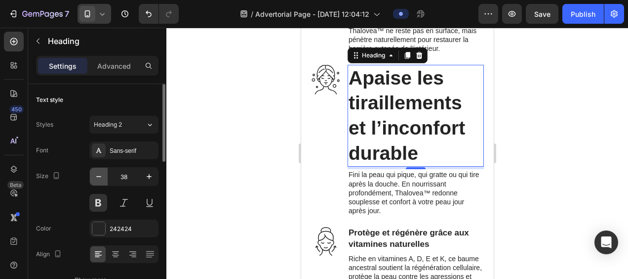
click at [102, 180] on icon "button" at bounding box center [99, 176] width 10 height 10
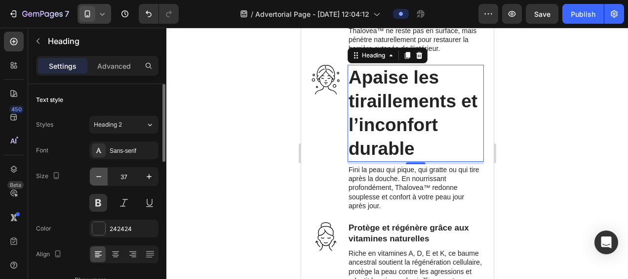
click at [102, 180] on icon "button" at bounding box center [99, 176] width 10 height 10
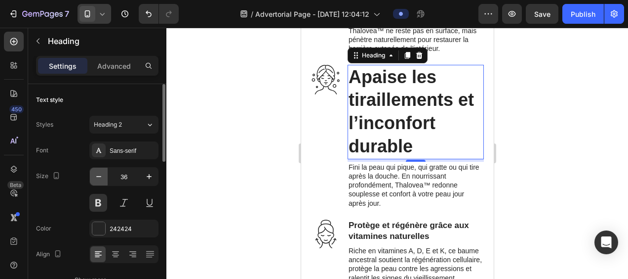
click at [102, 180] on icon "button" at bounding box center [99, 176] width 10 height 10
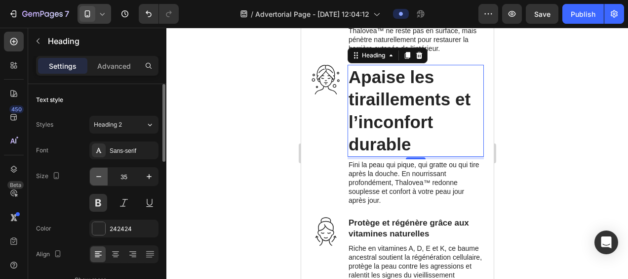
click at [102, 180] on icon "button" at bounding box center [99, 176] width 10 height 10
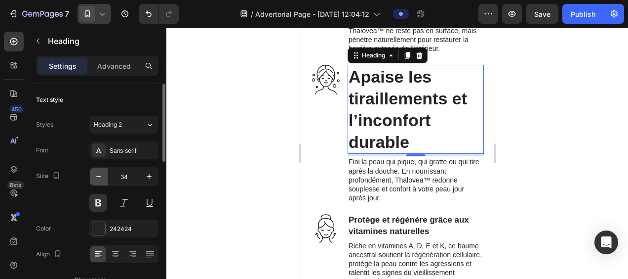
click at [102, 180] on icon "button" at bounding box center [99, 176] width 10 height 10
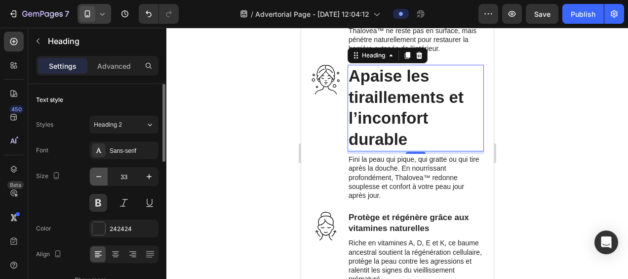
click at [102, 180] on icon "button" at bounding box center [99, 176] width 10 height 10
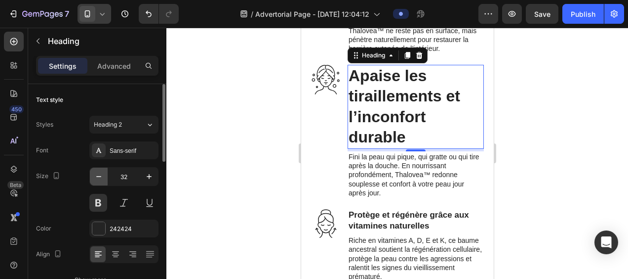
click at [102, 180] on icon "button" at bounding box center [99, 176] width 10 height 10
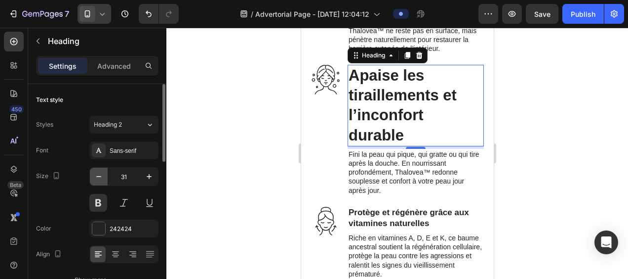
click at [102, 180] on icon "button" at bounding box center [99, 176] width 10 height 10
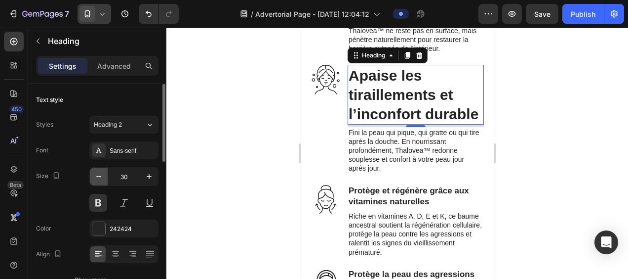
click at [102, 180] on icon "button" at bounding box center [99, 176] width 10 height 10
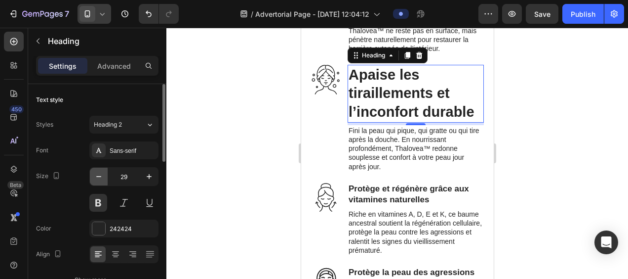
click at [102, 180] on icon "button" at bounding box center [99, 176] width 10 height 10
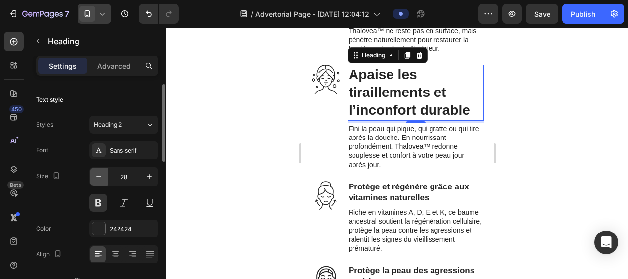
click at [102, 180] on icon "button" at bounding box center [99, 176] width 10 height 10
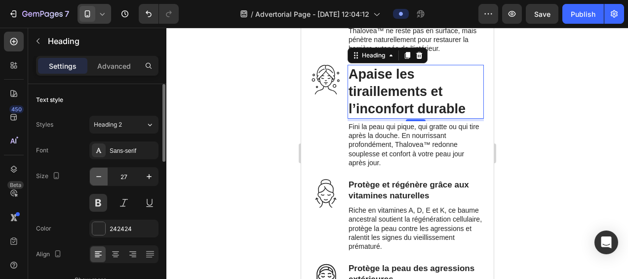
click at [102, 180] on icon "button" at bounding box center [99, 176] width 10 height 10
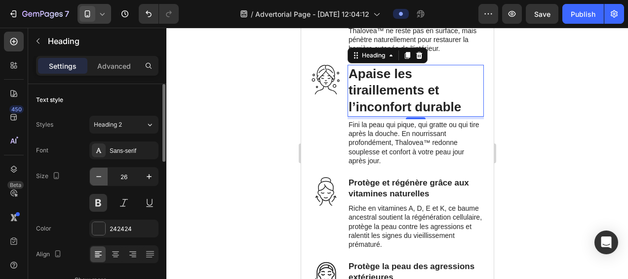
click at [102, 180] on icon "button" at bounding box center [99, 176] width 10 height 10
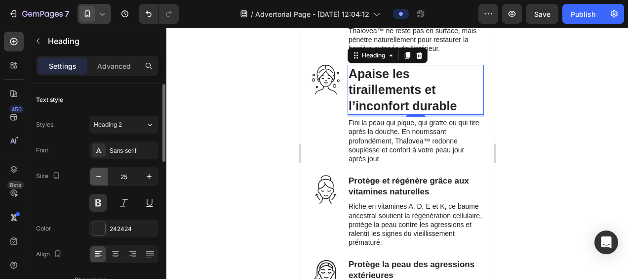
click at [102, 180] on icon "button" at bounding box center [99, 176] width 10 height 10
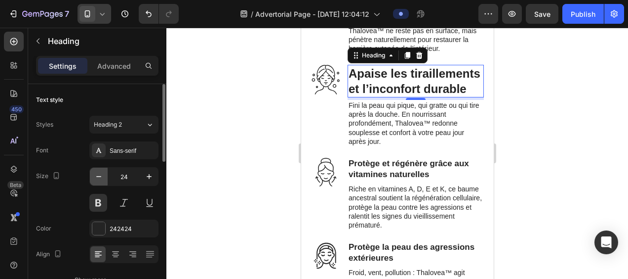
click at [102, 180] on icon "button" at bounding box center [99, 176] width 10 height 10
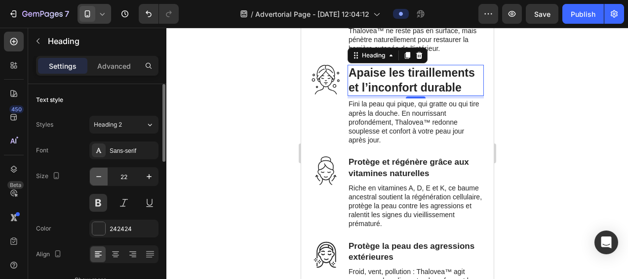
click at [102, 180] on icon "button" at bounding box center [99, 176] width 10 height 10
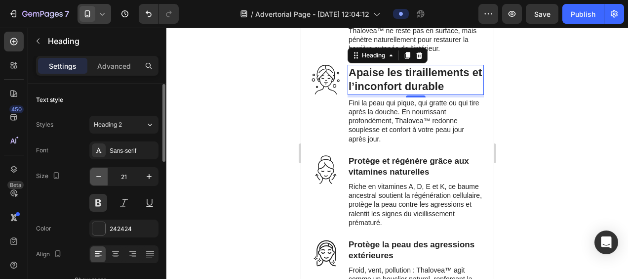
click at [102, 180] on icon "button" at bounding box center [99, 176] width 10 height 10
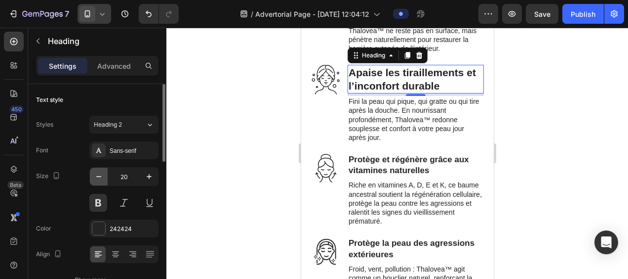
click at [103, 180] on icon "button" at bounding box center [99, 176] width 10 height 10
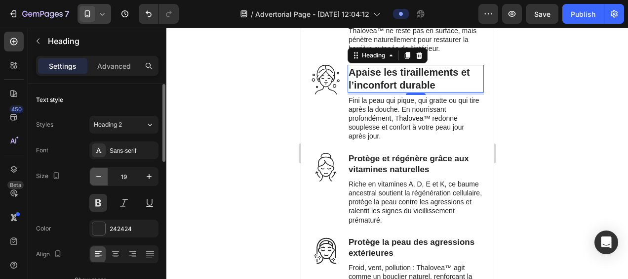
click at [103, 180] on icon "button" at bounding box center [99, 176] width 10 height 10
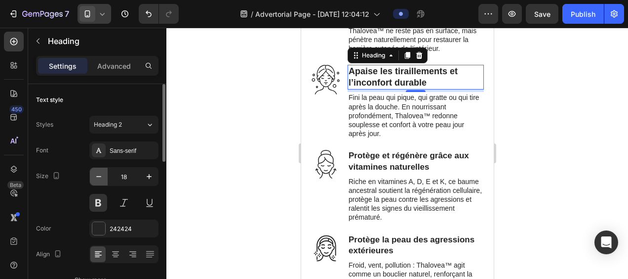
click at [103, 180] on icon "button" at bounding box center [99, 176] width 10 height 10
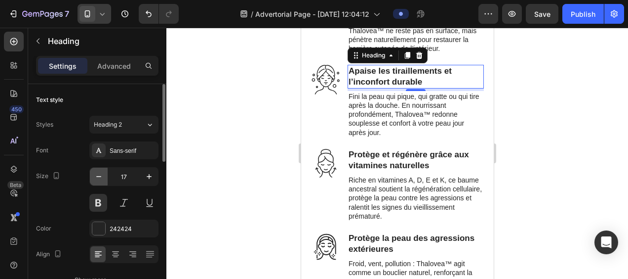
click at [103, 180] on icon "button" at bounding box center [99, 176] width 10 height 10
type input "16"
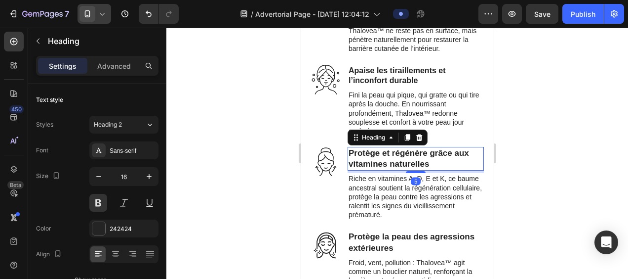
click at [355, 170] on h3 "Protège et régénère grâce aux vitamines naturelles" at bounding box center [415, 159] width 136 height 24
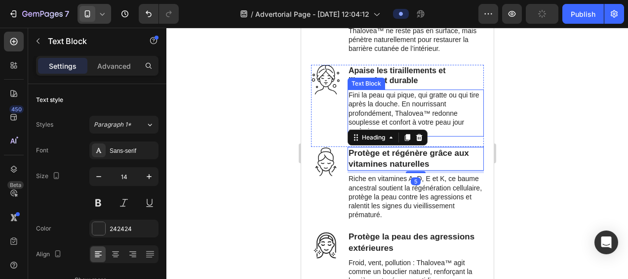
click at [374, 88] on div "Text Block" at bounding box center [366, 83] width 34 height 9
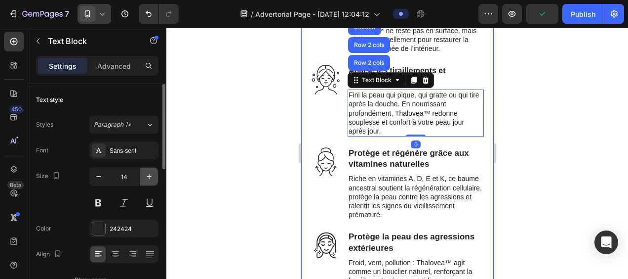
click at [151, 175] on icon "button" at bounding box center [149, 176] width 10 height 10
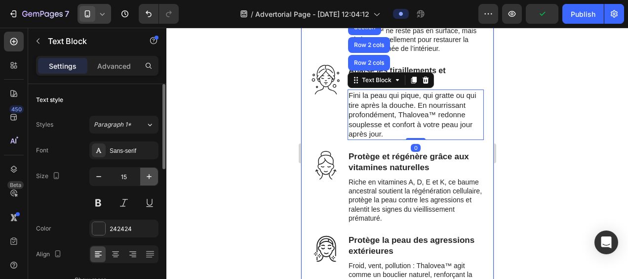
click at [151, 175] on icon "button" at bounding box center [149, 176] width 10 height 10
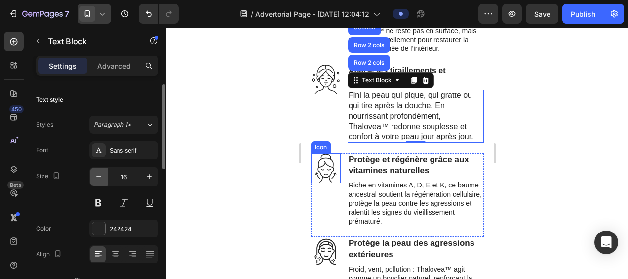
click at [102, 179] on icon "button" at bounding box center [99, 176] width 10 height 10
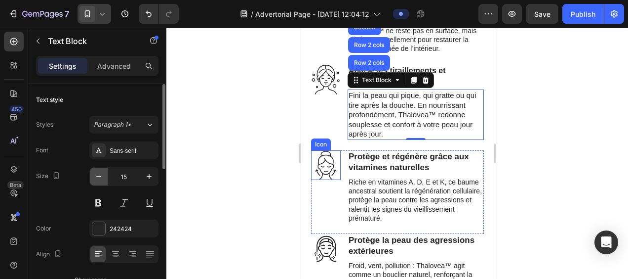
click at [102, 179] on icon "button" at bounding box center [99, 176] width 10 height 10
type input "14"
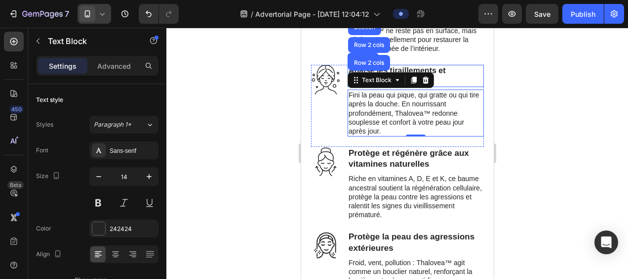
click at [447, 79] on h3 "Apaise les tiraillements et l’inconfort durable" at bounding box center [415, 76] width 136 height 23
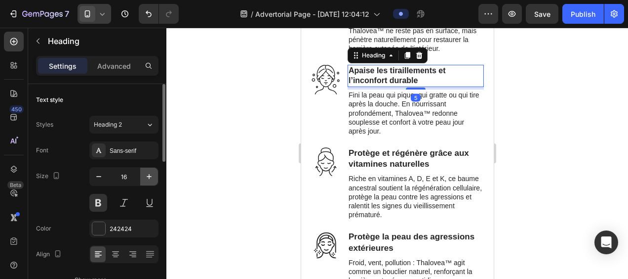
click at [151, 173] on icon "button" at bounding box center [149, 176] width 10 height 10
type input "17"
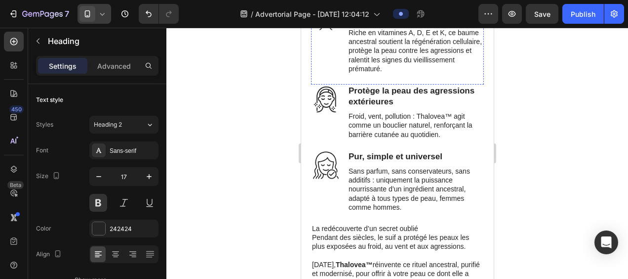
scroll to position [2717, 0]
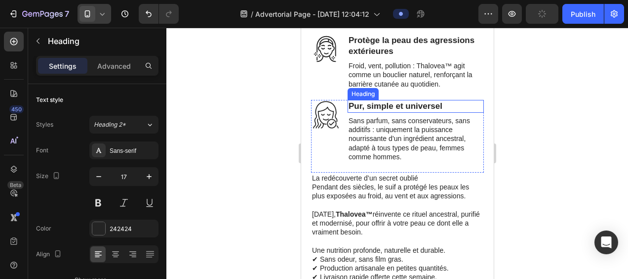
click at [393, 113] on h3 "Pur, simple et universel" at bounding box center [415, 106] width 136 height 13
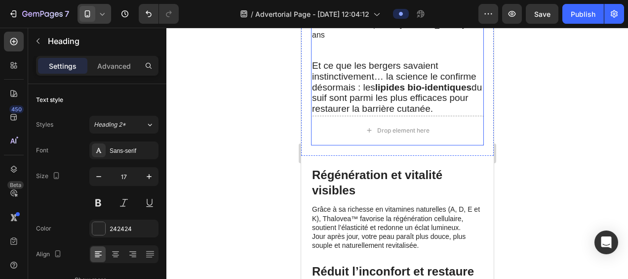
scroll to position [1284, 0]
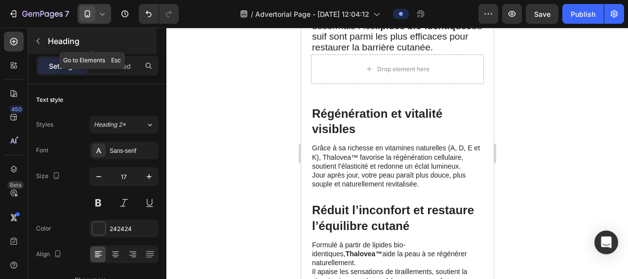
click at [36, 41] on icon "button" at bounding box center [38, 41] width 8 height 8
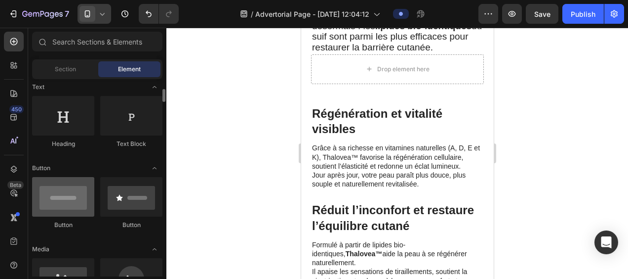
scroll to position [198, 0]
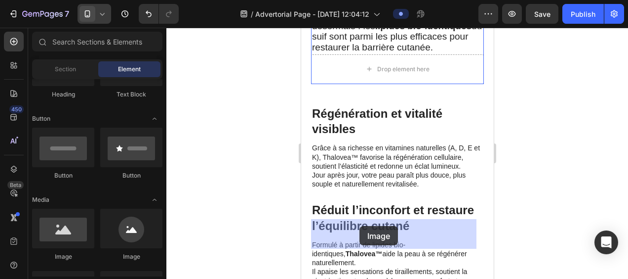
drag, startPoint x: 362, startPoint y: 266, endPoint x: 359, endPoint y: 226, distance: 40.6
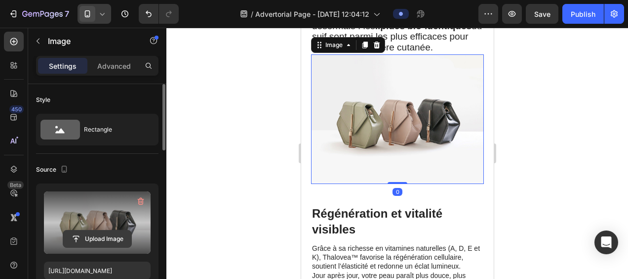
click at [95, 239] on input "file" at bounding box center [97, 238] width 68 height 17
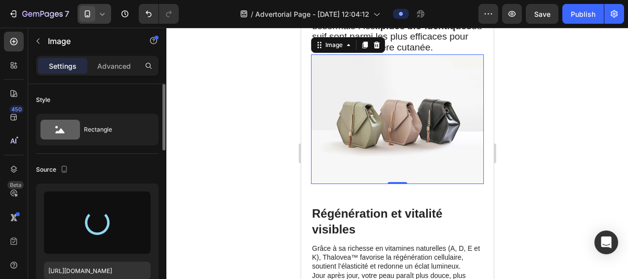
type input "https://cdn.shopify.com/s/files/1/0946/0351/0086/files/gempages_572047636916339…"
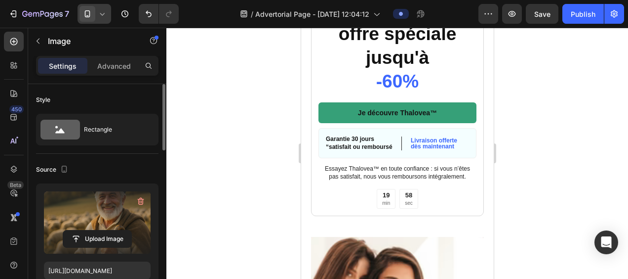
scroll to position [3260, 0]
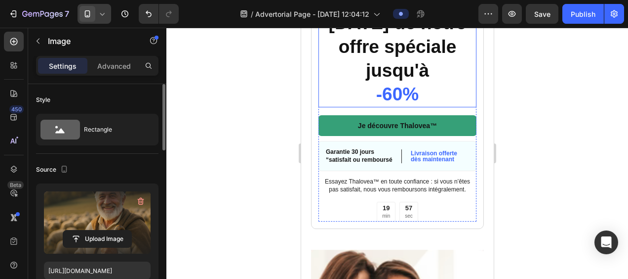
click at [367, 107] on h2 "Profitez dès aujourd’hui de notre offre spéciale jusqu'à -60%" at bounding box center [397, 47] width 158 height 121
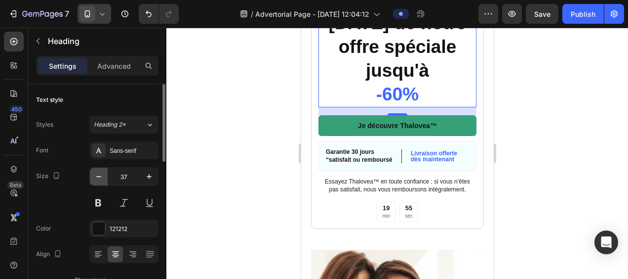
click at [94, 174] on icon "button" at bounding box center [99, 176] width 10 height 10
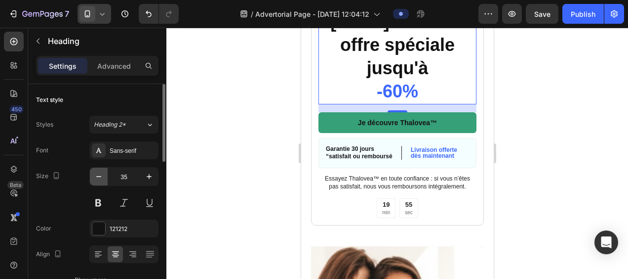
click at [94, 174] on icon "button" at bounding box center [99, 176] width 10 height 10
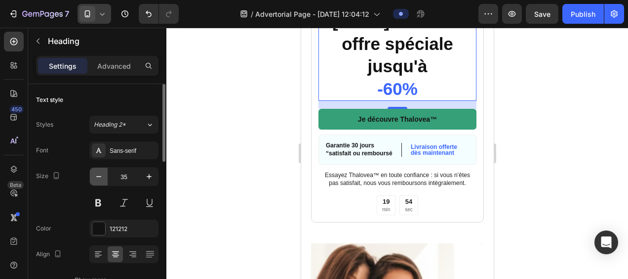
click at [94, 174] on icon "button" at bounding box center [99, 176] width 10 height 10
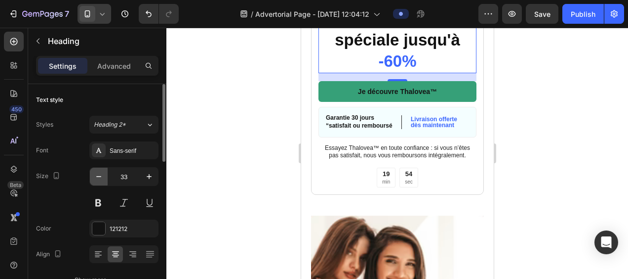
click at [94, 174] on icon "button" at bounding box center [99, 176] width 10 height 10
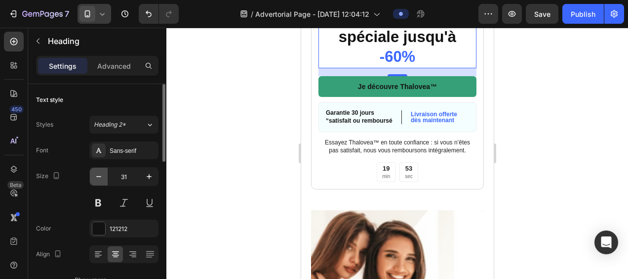
click at [94, 174] on icon "button" at bounding box center [99, 176] width 10 height 10
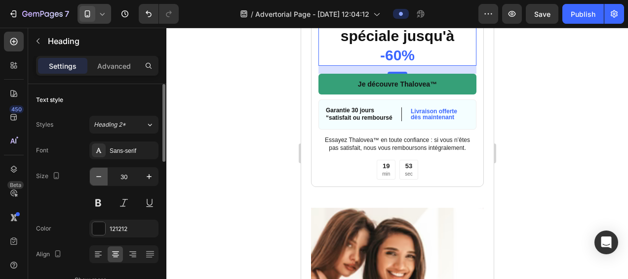
click at [94, 174] on icon "button" at bounding box center [99, 176] width 10 height 10
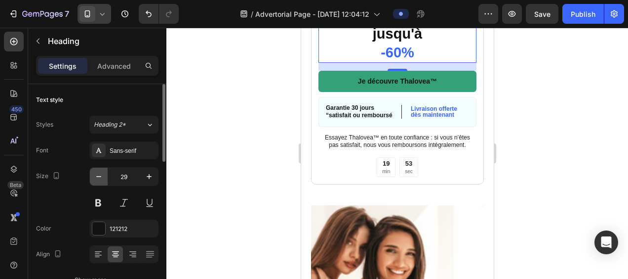
click at [94, 174] on icon "button" at bounding box center [99, 176] width 10 height 10
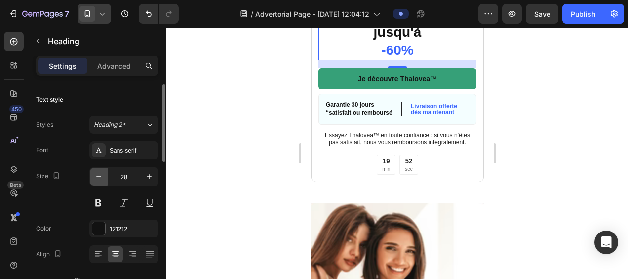
click at [94, 174] on icon "button" at bounding box center [99, 176] width 10 height 10
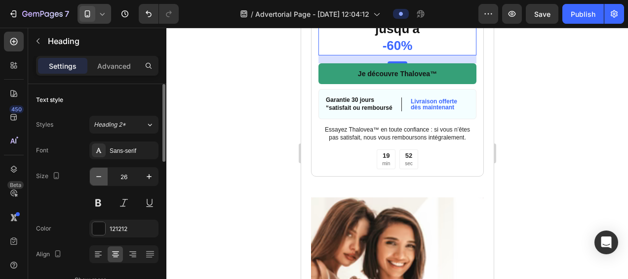
click at [94, 174] on icon "button" at bounding box center [99, 176] width 10 height 10
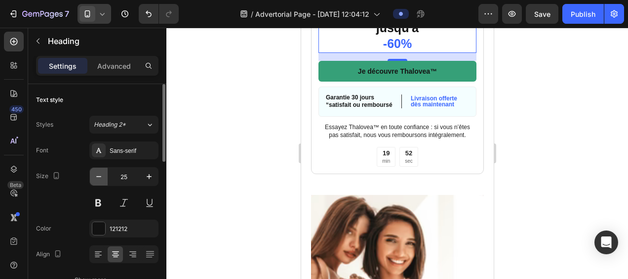
click at [94, 174] on icon "button" at bounding box center [99, 176] width 10 height 10
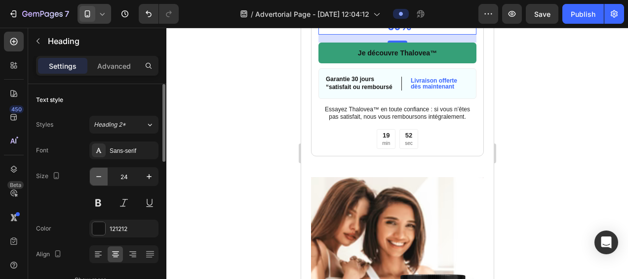
click at [94, 174] on icon "button" at bounding box center [99, 176] width 10 height 10
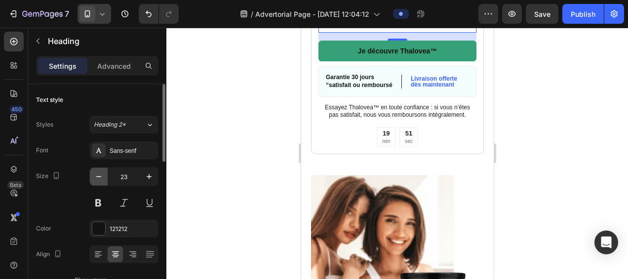
click at [94, 174] on icon "button" at bounding box center [99, 176] width 10 height 10
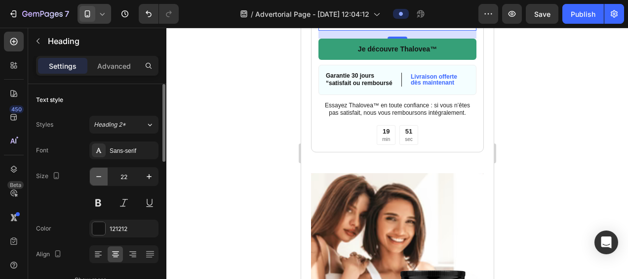
click at [94, 174] on icon "button" at bounding box center [99, 176] width 10 height 10
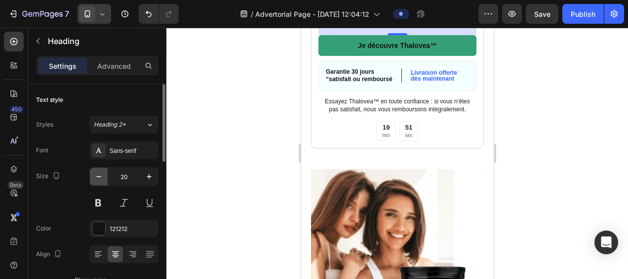
click at [94, 174] on icon "button" at bounding box center [99, 176] width 10 height 10
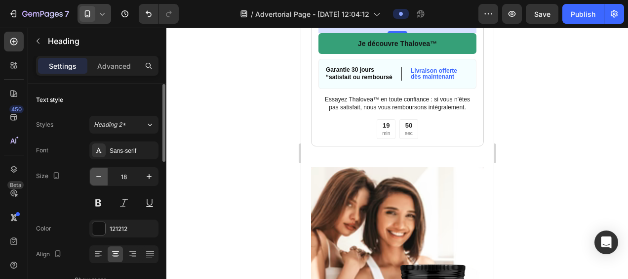
click at [94, 174] on icon "button" at bounding box center [99, 176] width 10 height 10
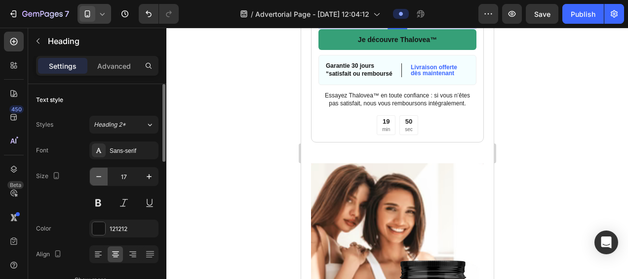
click at [94, 174] on icon "button" at bounding box center [99, 176] width 10 height 10
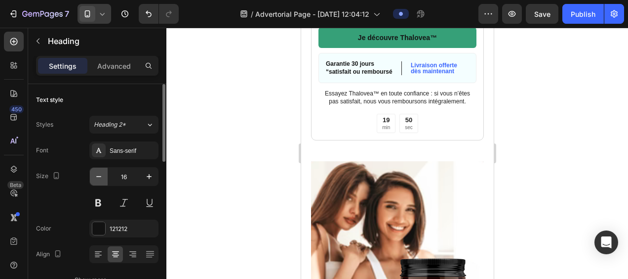
click at [94, 174] on icon "button" at bounding box center [99, 176] width 10 height 10
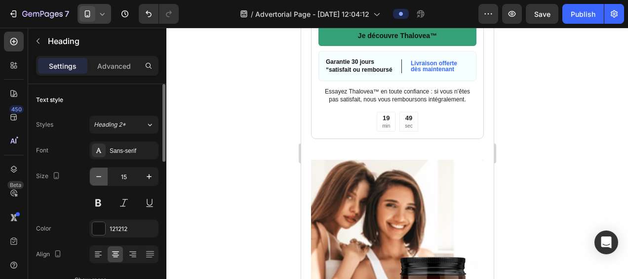
click at [94, 174] on icon "button" at bounding box center [99, 176] width 10 height 10
type input "14"
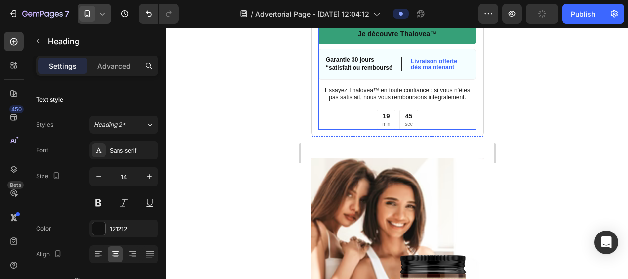
click at [463, 129] on div "️🎊Stock limité – production artisanale en petites quantités ️🎊 Text Block Profi…" at bounding box center [397, 46] width 158 height 163
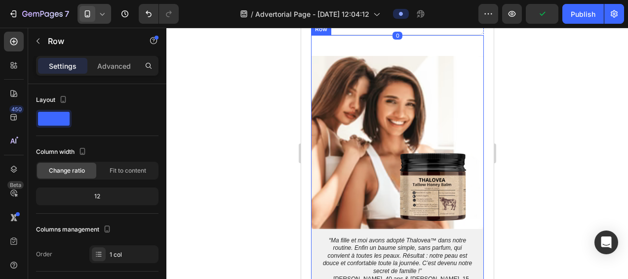
scroll to position [3408, 0]
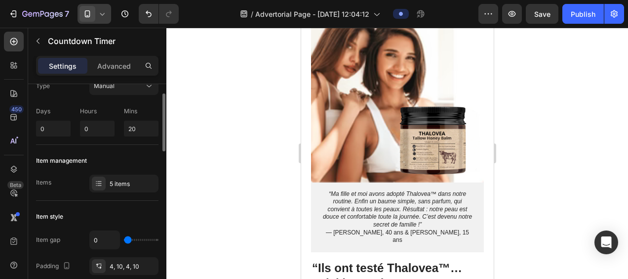
scroll to position [0, 0]
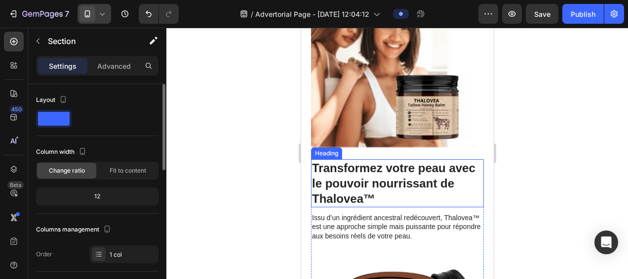
scroll to position [2173, 0]
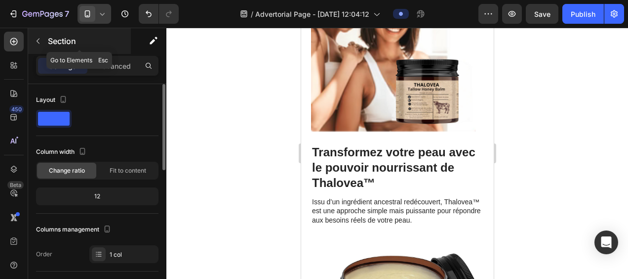
click at [36, 42] on icon "button" at bounding box center [38, 41] width 8 height 8
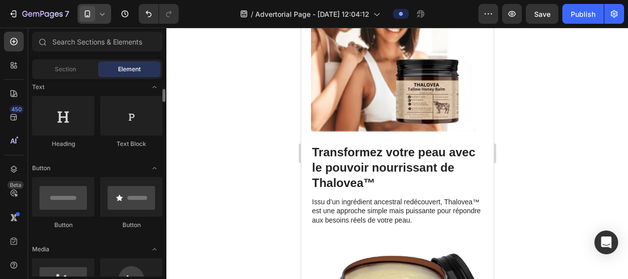
scroll to position [99, 0]
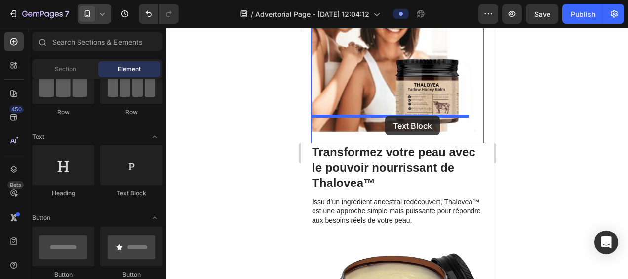
drag, startPoint x: 430, startPoint y: 197, endPoint x: 385, endPoint y: 116, distance: 92.9
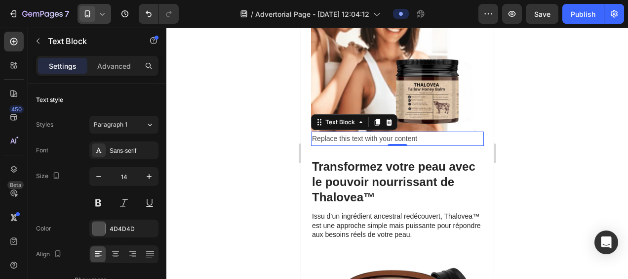
click at [423, 131] on div "Replace this text with your content" at bounding box center [397, 138] width 173 height 14
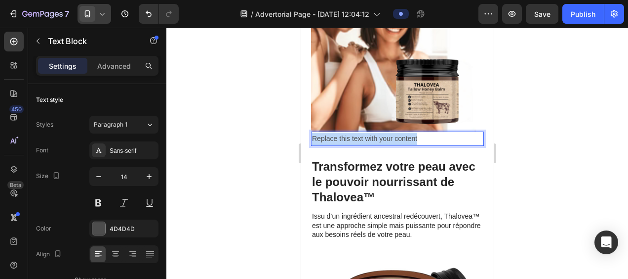
drag, startPoint x: 423, startPoint y: 123, endPoint x: 292, endPoint y: 123, distance: 130.4
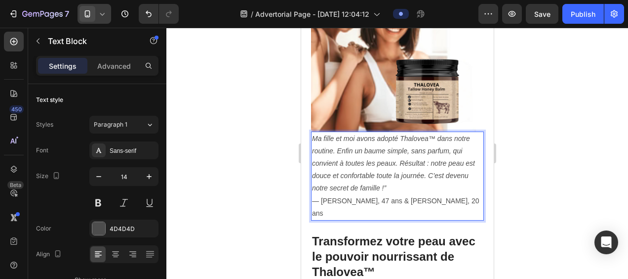
click at [356, 184] on p "Ma fille et moi avons adopté Thalovea™ dans notre routine. Enfin un baume simpl…" at bounding box center [397, 175] width 171 height 87
click at [407, 184] on p "Ma fille et moi avons adopté Thalovea™ dans notre routine. Enfin un baume simpl…" at bounding box center [397, 175] width 171 height 87
click at [429, 200] on div "Image Ma fille et moi avons adopté Thalovea™ dans notre routine. Enfin un baume…" at bounding box center [397, 61] width 173 height 342
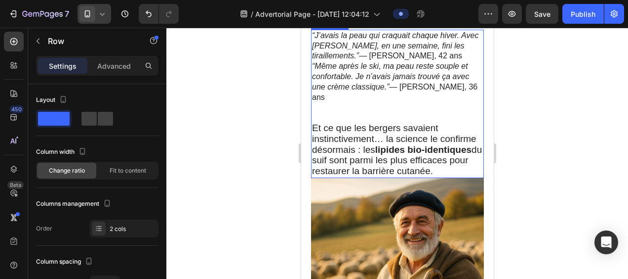
scroll to position [1185, 0]
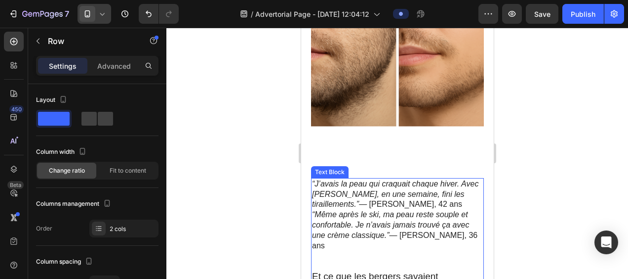
click at [381, 188] on icon "“J’avais la peau qui craquait chaque hiver. Avec Thalovea, en une semaine, fini…" at bounding box center [395, 193] width 166 height 29
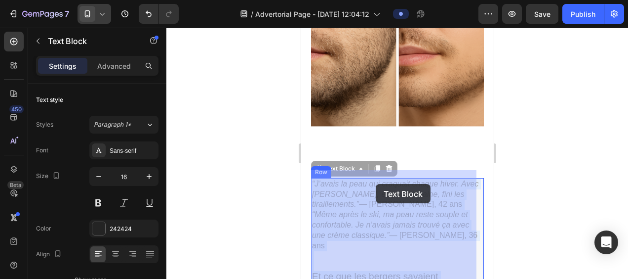
drag, startPoint x: 444, startPoint y: 195, endPoint x: 375, endPoint y: 184, distance: 69.0
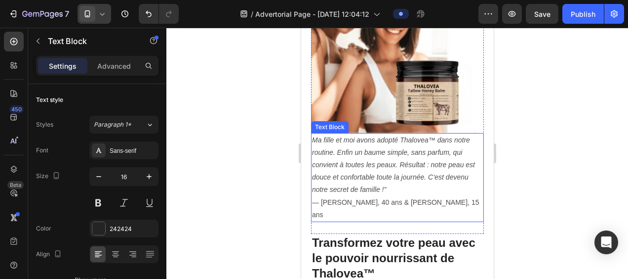
scroll to position [2173, 0]
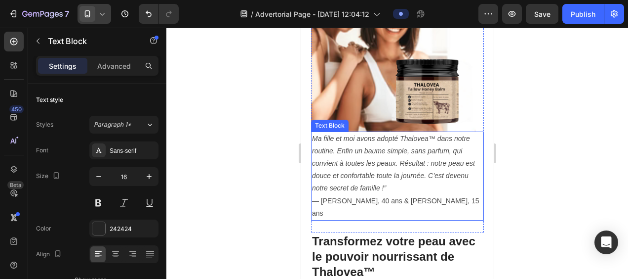
click at [386, 168] on p "Ma fille et moi avons adopté Thalovea™ dans notre routine. Enfin un baume simpl…" at bounding box center [397, 175] width 171 height 87
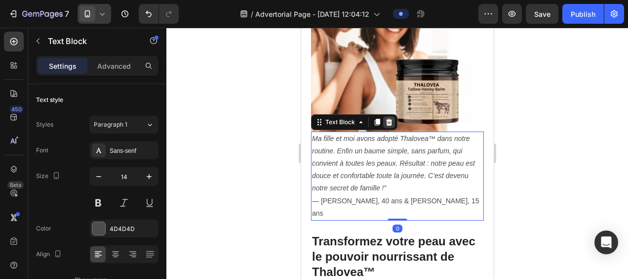
click at [387, 119] on icon at bounding box center [389, 122] width 6 height 7
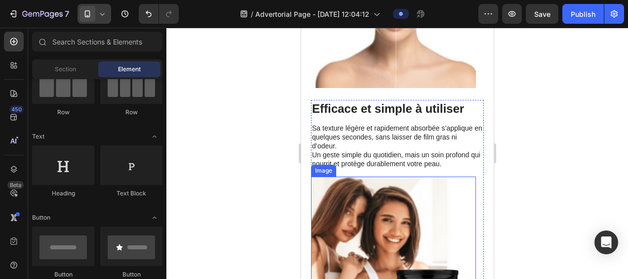
scroll to position [2025, 0]
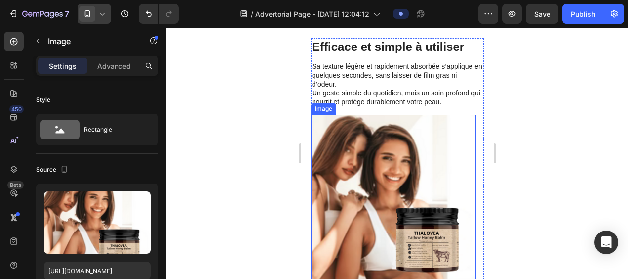
click at [371, 184] on img at bounding box center [393, 197] width 165 height 165
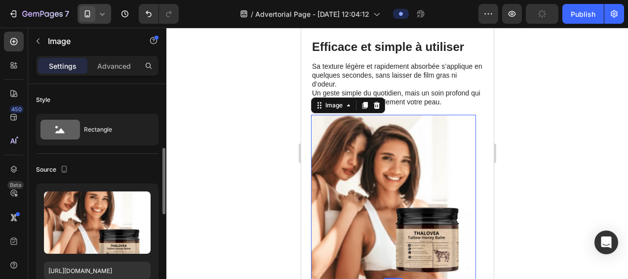
scroll to position [49, 0]
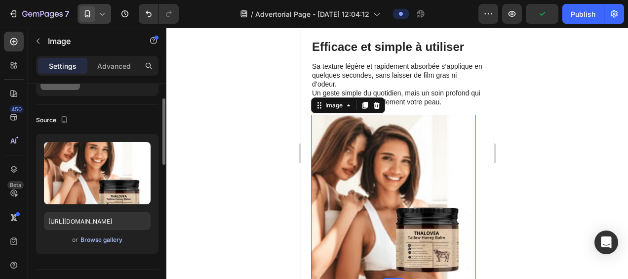
click at [96, 239] on div "Browse gallery" at bounding box center [102, 239] width 42 height 9
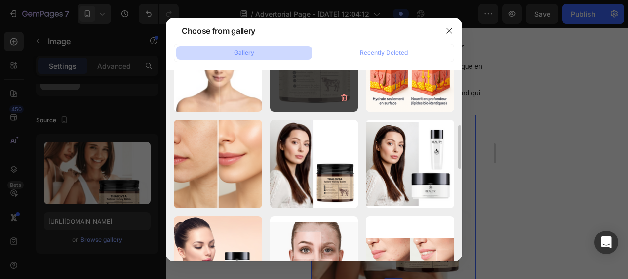
scroll to position [198, 0]
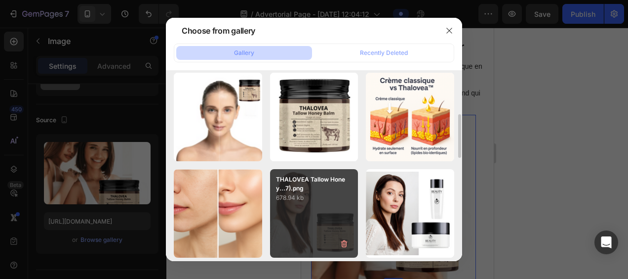
click at [297, 199] on p "678.94 kb" at bounding box center [314, 198] width 77 height 10
type input "https://cdn.shopify.com/s/files/1/0946/0351/0086/files/gempages_572047636916339…"
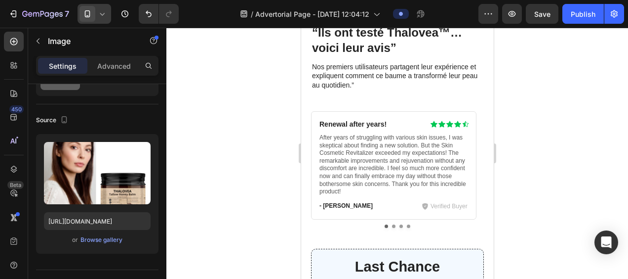
scroll to position [3803, 0]
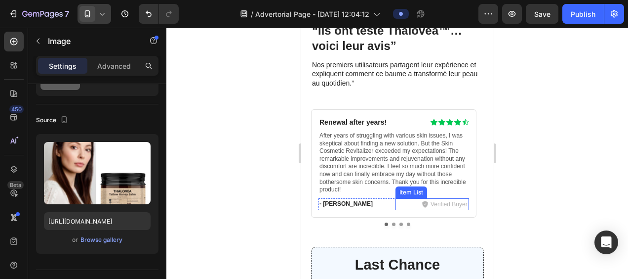
click at [434, 200] on p "Verified Buyer" at bounding box center [448, 204] width 37 height 9
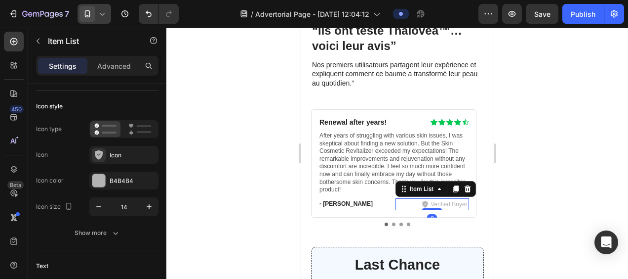
scroll to position [0, 0]
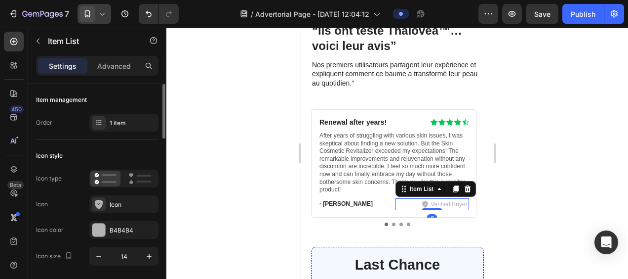
click at [452, 200] on p "Verified Buyer" at bounding box center [448, 204] width 37 height 9
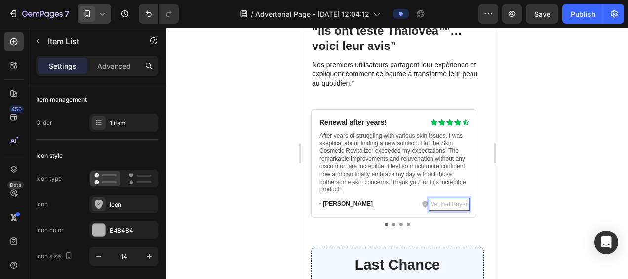
click at [467, 200] on p "Verified Buyer" at bounding box center [448, 204] width 37 height 9
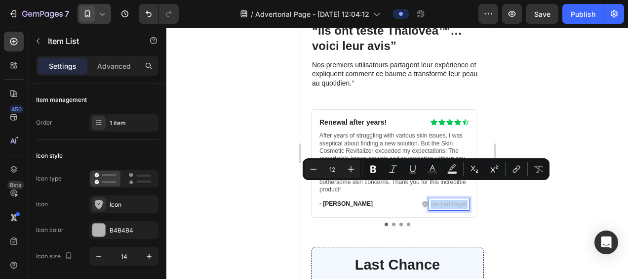
drag, startPoint x: 467, startPoint y: 189, endPoint x: 431, endPoint y: 190, distance: 35.6
click at [431, 200] on p "Verified Buyer" at bounding box center [448, 204] width 37 height 9
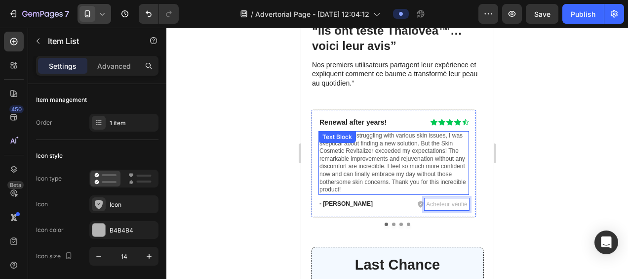
click at [370, 178] on div "Renewal after years! Heading Icon Icon Icon Icon Icon Icon List Row After years…" at bounding box center [393, 163] width 151 height 93
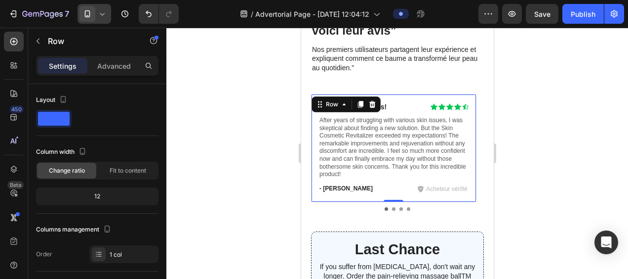
scroll to position [3803, 0]
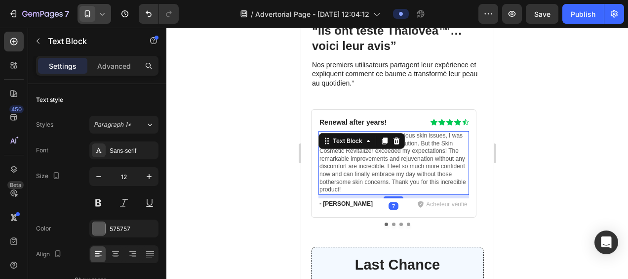
click at [360, 151] on p "After years of struggling with various skin issues, I was skeptical about findi…" at bounding box center [393, 163] width 149 height 62
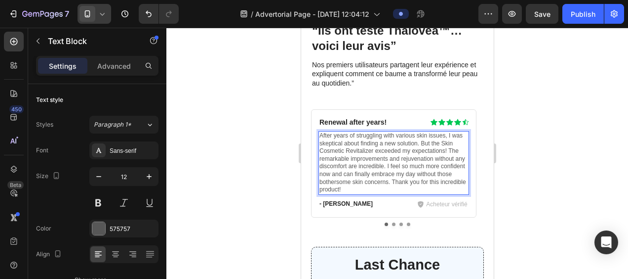
click at [379, 156] on p "After years of struggling with various skin issues, I was skeptical about findi…" at bounding box center [393, 163] width 149 height 62
click at [346, 173] on p "After years of struggling with various skin issues, I was skeptical about findi…" at bounding box center [393, 163] width 149 height 62
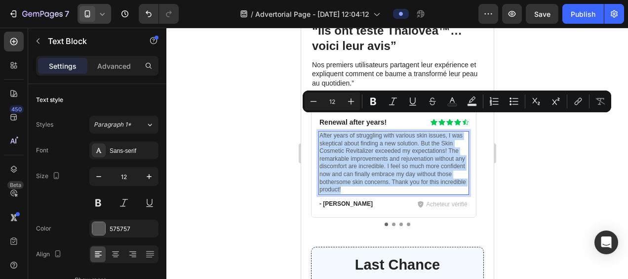
drag, startPoint x: 339, startPoint y: 169, endPoint x: 319, endPoint y: 121, distance: 52.7
click at [319, 132] on p "After years of struggling with various skin issues, I was skeptical about findi…" at bounding box center [393, 163] width 149 height 62
copy p "After years of struggling with various skin issues, I was skeptical about findi…"
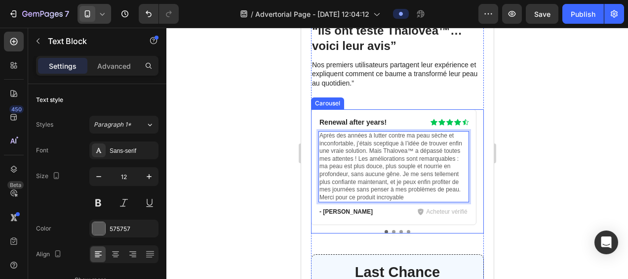
click at [392, 230] on button "Dot" at bounding box center [393, 231] width 3 height 3
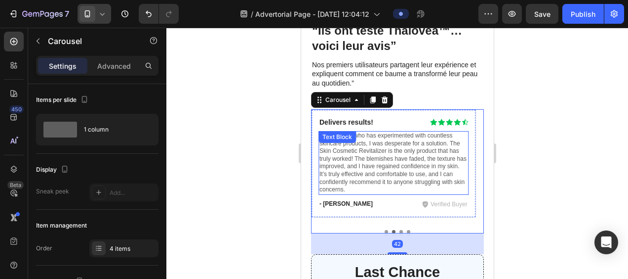
click at [359, 150] on p "As someone who has experimented with countless skincare products, I was despera…" at bounding box center [393, 163] width 149 height 62
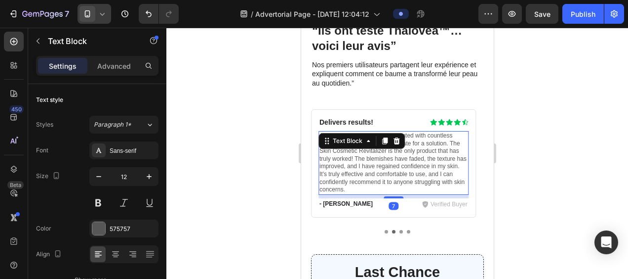
click at [351, 174] on p "As someone who has experimented with countless skincare products, I was despera…" at bounding box center [393, 163] width 149 height 62
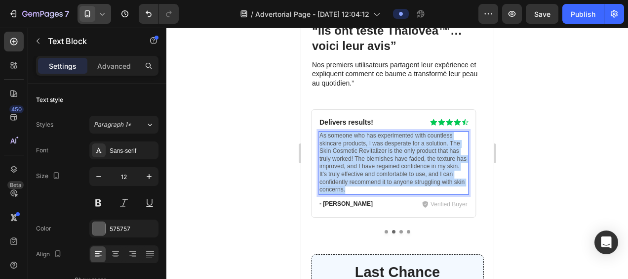
drag, startPoint x: 351, startPoint y: 174, endPoint x: 319, endPoint y: 118, distance: 64.6
click at [319, 132] on p "As someone who has experimented with countless skincare products, I was despera…" at bounding box center [393, 163] width 149 height 62
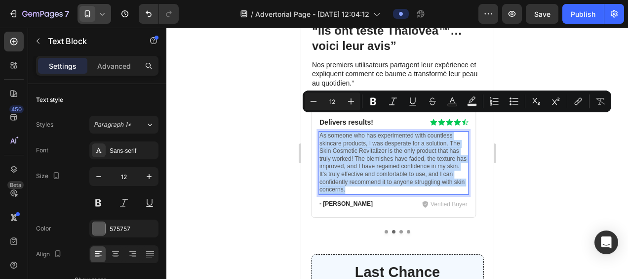
copy p "As someone who has experimented with countless skincare products, I was despera…"
click at [442, 200] on p "Verified Buyer" at bounding box center [448, 204] width 37 height 9
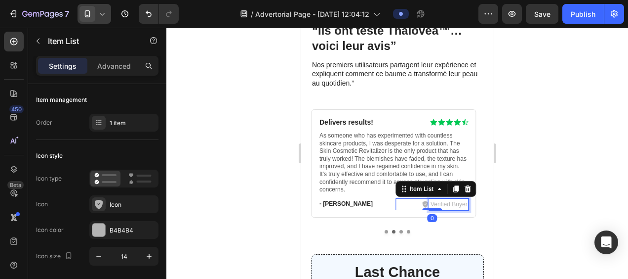
click at [451, 200] on p "Verified Buyer" at bounding box center [448, 204] width 37 height 9
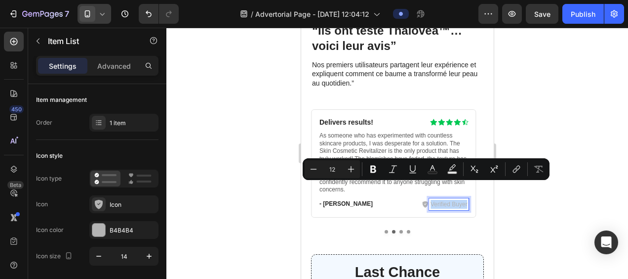
drag, startPoint x: 468, startPoint y: 188, endPoint x: 431, endPoint y: 188, distance: 37.0
click at [431, 198] on div "Verified Buyer" at bounding box center [449, 204] width 40 height 12
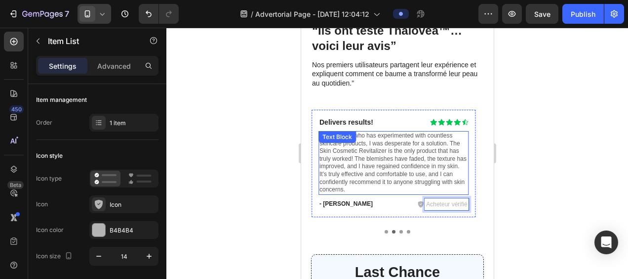
click at [373, 136] on p "As someone who has experimented with countless skincare products, I was despera…" at bounding box center [393, 163] width 149 height 62
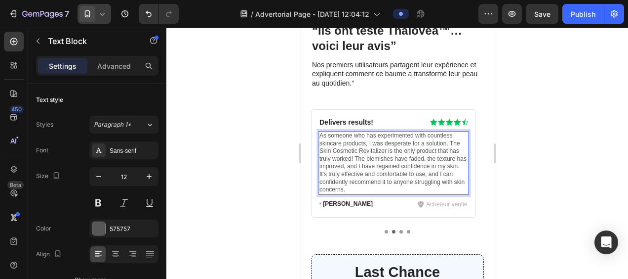
click at [348, 174] on p "As someone who has experimented with countless skincare products, I was despera…" at bounding box center [393, 163] width 149 height 62
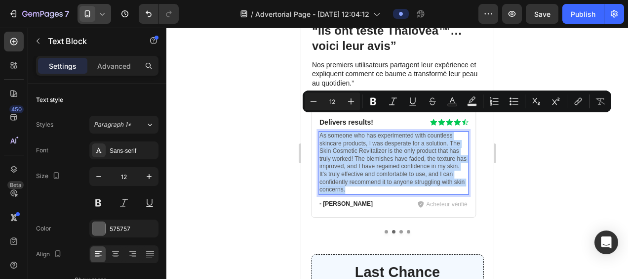
drag, startPoint x: 348, startPoint y: 174, endPoint x: 320, endPoint y: 120, distance: 60.5
click at [320, 132] on p "As someone who has experimented with countless skincare products, I was despera…" at bounding box center [393, 163] width 149 height 62
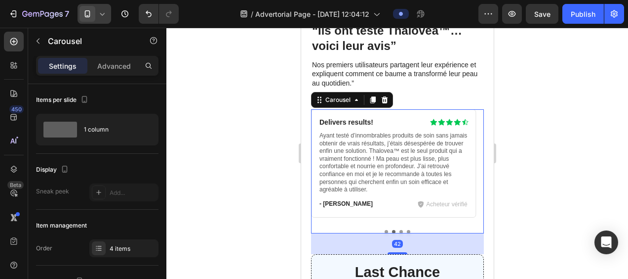
click at [399, 230] on button "Dot" at bounding box center [400, 231] width 3 height 3
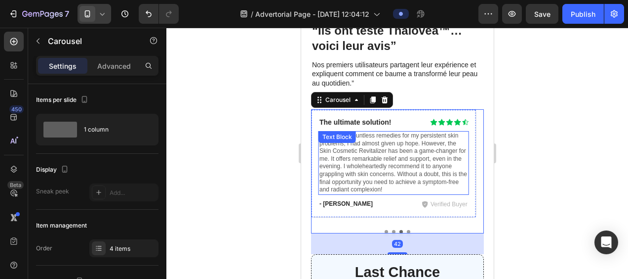
click at [378, 133] on p "After trying countless remedies for my persistent skin problems, I had almost g…" at bounding box center [393, 163] width 149 height 62
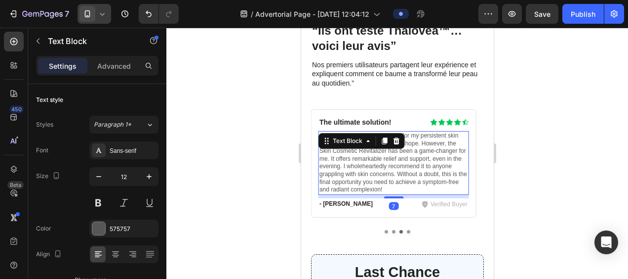
click at [382, 173] on p "After trying countless remedies for my persistent skin problems, I had almost g…" at bounding box center [393, 163] width 149 height 62
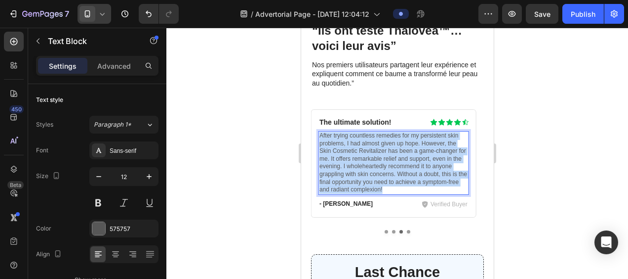
drag, startPoint x: 383, startPoint y: 172, endPoint x: 320, endPoint y: 118, distance: 83.4
click at [320, 132] on p "After trying countless remedies for my persistent skin problems, I had almost g…" at bounding box center [393, 163] width 149 height 62
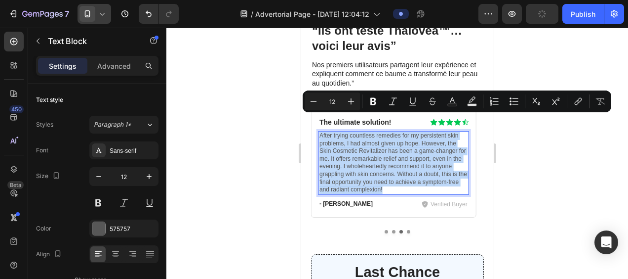
copy p "After trying countless remedies for my persistent skin problems, I had almost g…"
click at [438, 200] on p "Verified Buyer" at bounding box center [448, 204] width 37 height 9
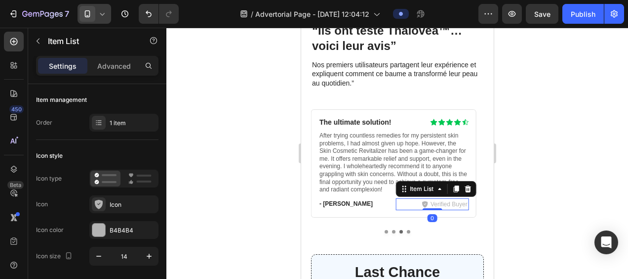
click at [460, 200] on p "Verified Buyer" at bounding box center [448, 204] width 37 height 9
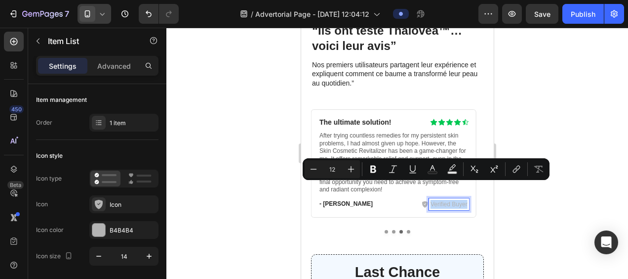
drag, startPoint x: 467, startPoint y: 189, endPoint x: 431, endPoint y: 189, distance: 36.5
click at [431, 200] on p "Verified Buyer" at bounding box center [448, 204] width 37 height 9
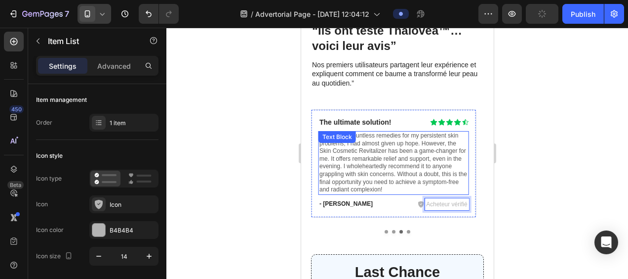
click at [372, 154] on p "After trying countless remedies for my persistent skin problems, I had almost g…" at bounding box center [393, 163] width 149 height 62
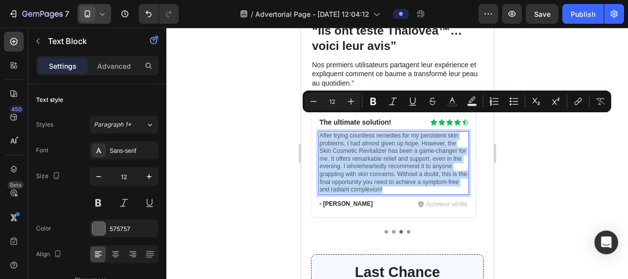
drag, startPoint x: 386, startPoint y: 173, endPoint x: 321, endPoint y: 120, distance: 84.3
click at [321, 132] on p "After trying countless remedies for my persistent skin problems, I had almost g…" at bounding box center [393, 163] width 149 height 62
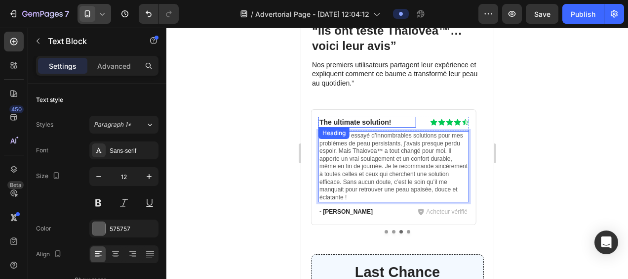
click at [384, 117] on h3 "The ultimate solution!" at bounding box center [367, 122] width 98 height 11
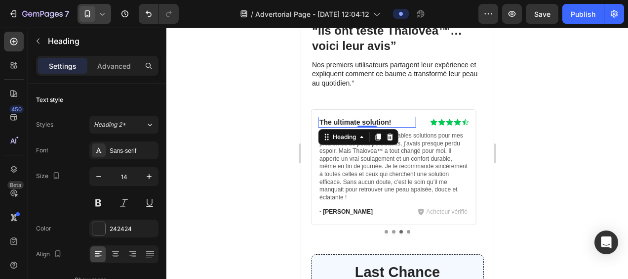
click at [390, 117] on h3 "The ultimate solution!" at bounding box center [367, 122] width 98 height 11
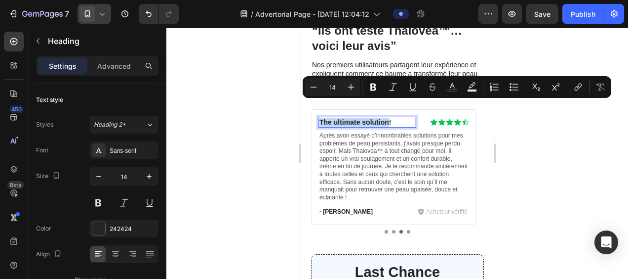
drag, startPoint x: 388, startPoint y: 106, endPoint x: 319, endPoint y: 103, distance: 68.7
click at [319, 118] on p "The ultimate solution!" at bounding box center [367, 122] width 96 height 9
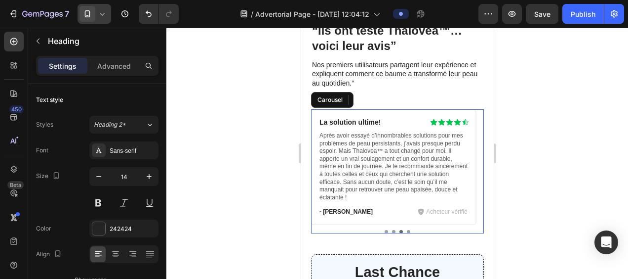
click at [406, 230] on button "Dot" at bounding box center [407, 231] width 3 height 3
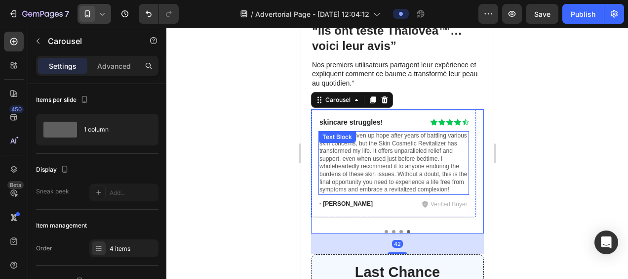
click at [363, 132] on p "I had nearly given up hope after years of battling various skin concerns, but t…" at bounding box center [393, 163] width 149 height 62
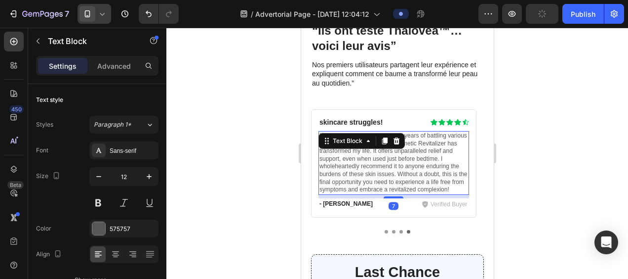
click at [449, 172] on p "I had nearly given up hope after years of battling various skin concerns, but t…" at bounding box center [393, 163] width 149 height 62
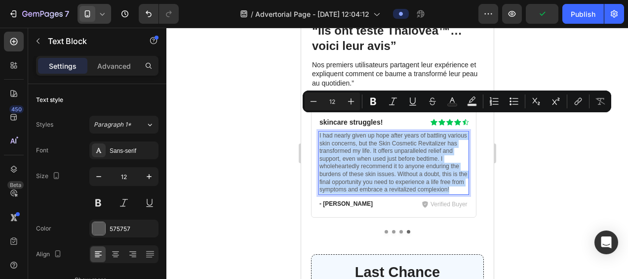
drag, startPoint x: 451, startPoint y: 173, endPoint x: 319, endPoint y: 118, distance: 143.5
click at [319, 132] on p "I had nearly given up hope after years of battling various skin concerns, but t…" at bounding box center [393, 163] width 149 height 62
copy p "I had nearly given up hope after years of battling various skin concerns, but t…"
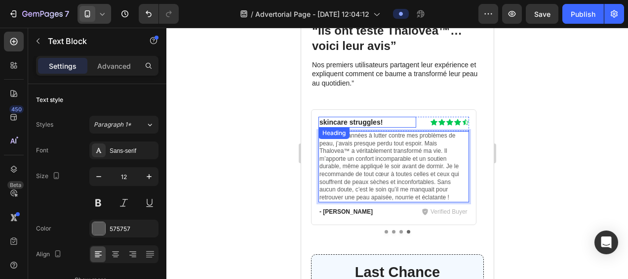
click at [377, 117] on h3 "skincare struggles!" at bounding box center [367, 122] width 98 height 11
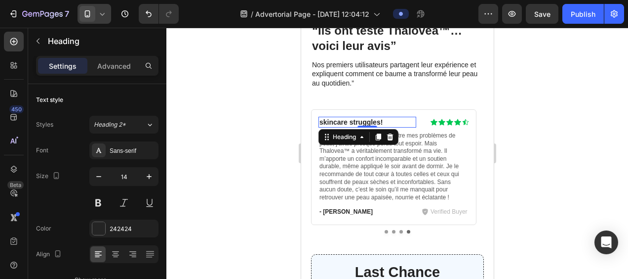
click at [379, 117] on h3 "skincare struggles!" at bounding box center [367, 122] width 98 height 11
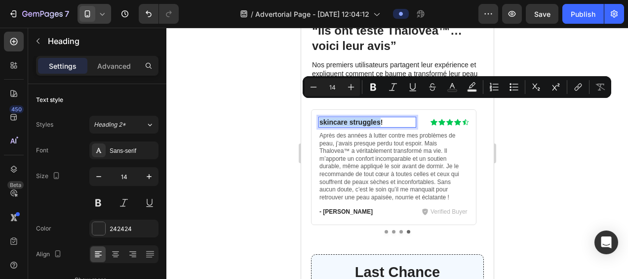
drag, startPoint x: 380, startPoint y: 105, endPoint x: 320, endPoint y: 106, distance: 60.3
click at [320, 118] on p "skincare struggles!" at bounding box center [367, 122] width 96 height 9
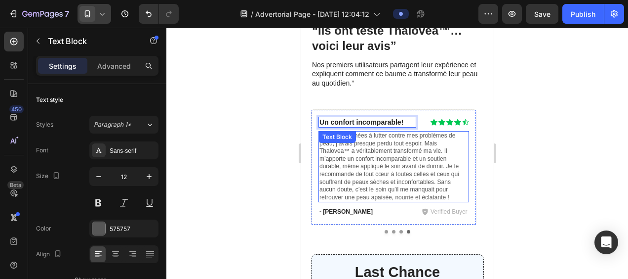
click at [391, 151] on p "Après des années à lutter contre mes problèmes de peau, j’avais presque perdu t…" at bounding box center [393, 166] width 149 height 69
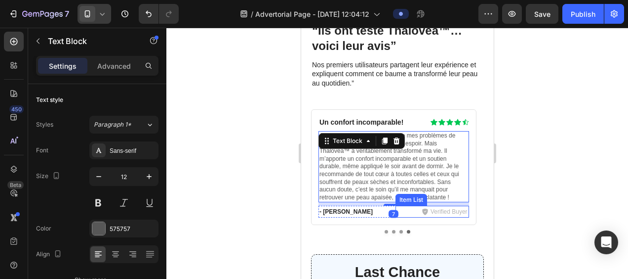
click at [438, 207] on p "Verified Buyer" at bounding box center [448, 211] width 37 height 9
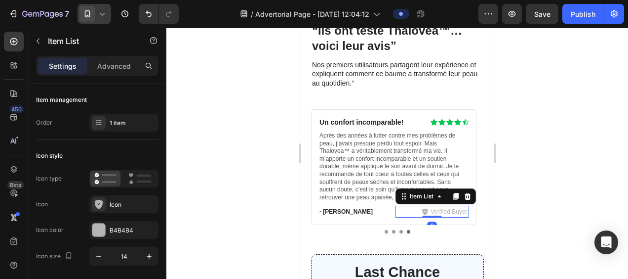
click at [457, 207] on p "Verified Buyer" at bounding box center [448, 211] width 37 height 9
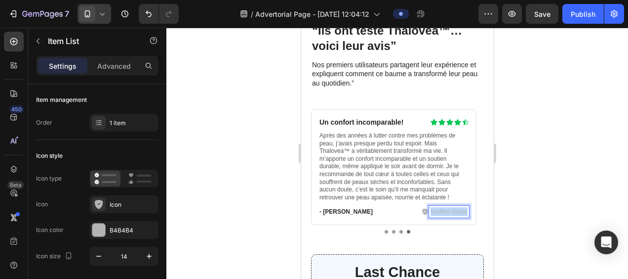
drag, startPoint x: 467, startPoint y: 195, endPoint x: 429, endPoint y: 196, distance: 37.6
click at [429, 205] on div "Verified Buyer" at bounding box center [449, 211] width 40 height 12
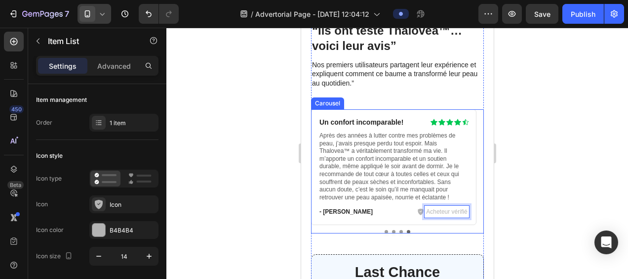
click at [399, 230] on button "Dot" at bounding box center [400, 231] width 3 height 3
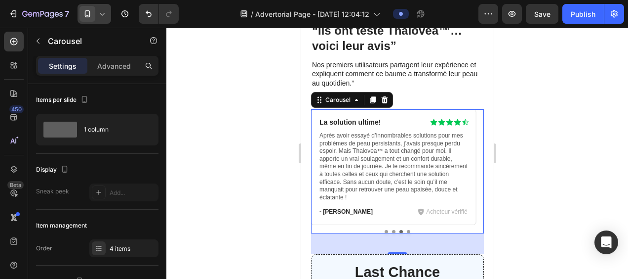
click at [392, 230] on button "Dot" at bounding box center [393, 231] width 3 height 3
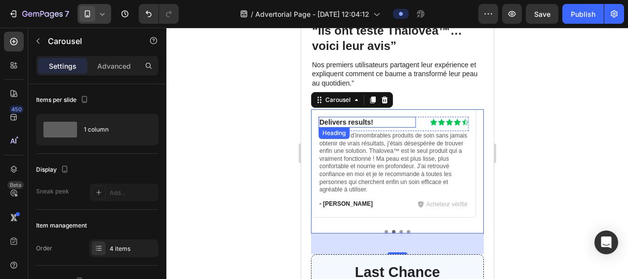
click at [370, 117] on h3 "Delivers results!" at bounding box center [367, 122] width 98 height 11
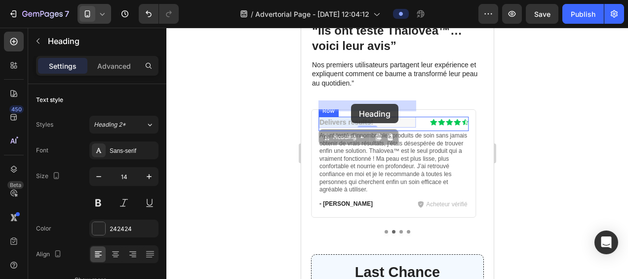
drag, startPoint x: 370, startPoint y: 105, endPoint x: 351, endPoint y: 104, distance: 19.8
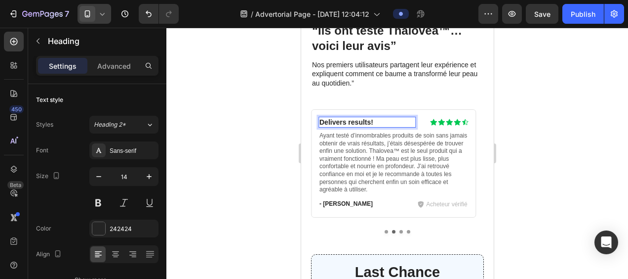
click at [369, 118] on p "Delivers results!" at bounding box center [367, 122] width 96 height 9
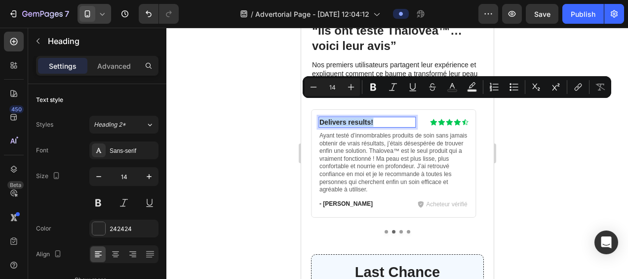
drag, startPoint x: 369, startPoint y: 106, endPoint x: 323, endPoint y: 107, distance: 46.4
click at [323, 118] on p "Delivers results!" at bounding box center [367, 122] width 96 height 9
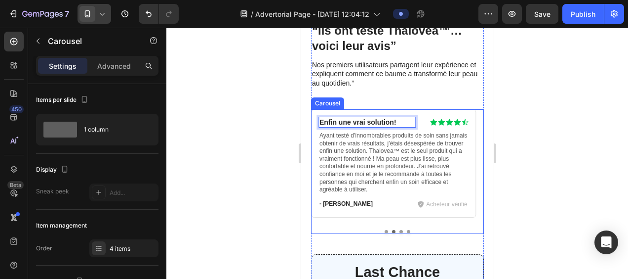
click at [384, 230] on button "Dot" at bounding box center [385, 231] width 3 height 3
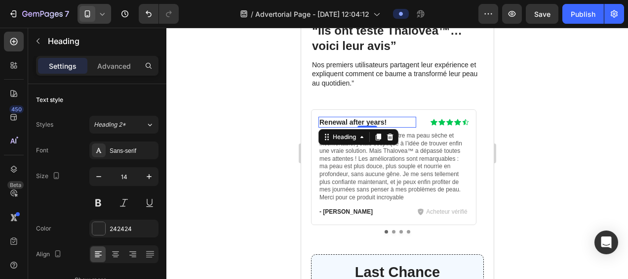
click at [381, 117] on h3 "Renewal after years!" at bounding box center [367, 122] width 98 height 11
click at [383, 117] on h3 "Renewal after years!" at bounding box center [367, 122] width 98 height 11
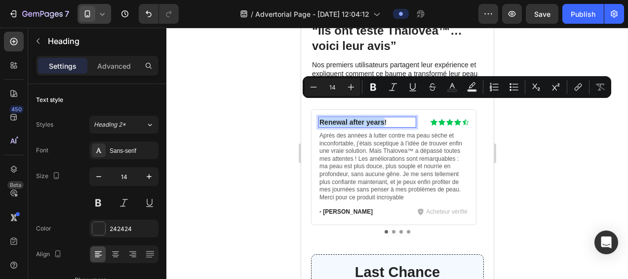
drag, startPoint x: 383, startPoint y: 106, endPoint x: 320, endPoint y: 105, distance: 62.7
click at [320, 118] on p "Renewal after years!" at bounding box center [367, 122] width 96 height 9
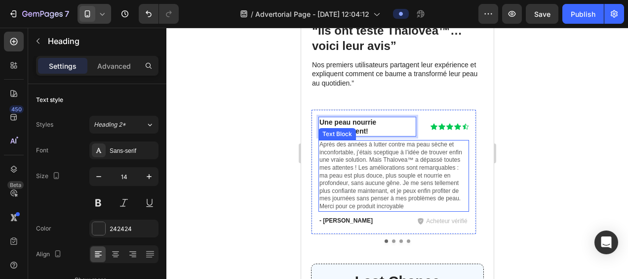
click at [455, 191] on p "Après des années à lutter contre ma peau sèche et inconfortable, j’étais scepti…" at bounding box center [393, 175] width 149 height 69
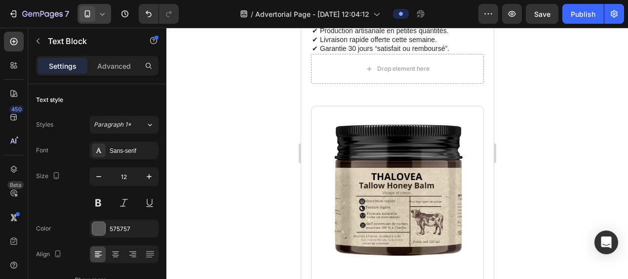
scroll to position [3120, 0]
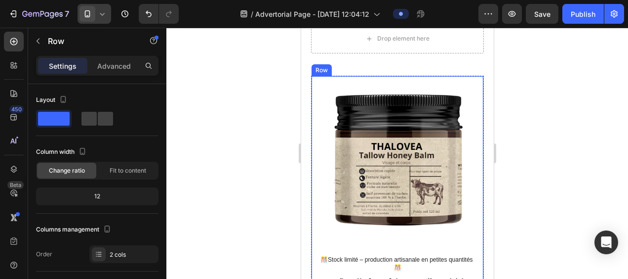
click at [424, 90] on div "Image ️🎊Stock limité – production artisanale en petites quantités ️🎊 Text Block…" at bounding box center [397, 251] width 173 height 350
click at [361, 70] on icon at bounding box center [360, 66] width 5 height 7
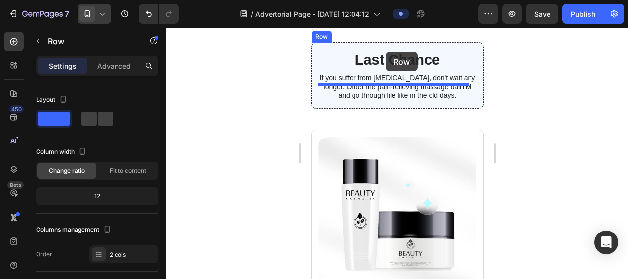
scroll to position [4365, 0]
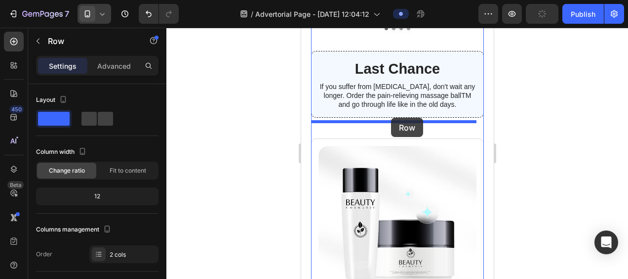
drag, startPoint x: 421, startPoint y: 66, endPoint x: 391, endPoint y: 118, distance: 60.2
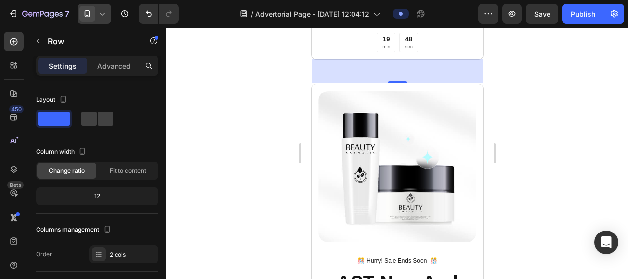
scroll to position [4460, 0]
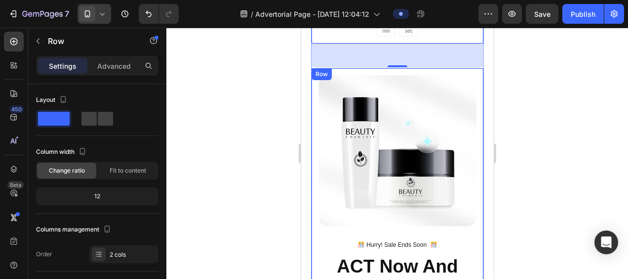
click at [407, 68] on div "Image ️🎊 Hurry! Sale Ends Soon ️🎊 Text Block ACT Now And Receive 50% Off Your O…" at bounding box center [397, 262] width 173 height 388
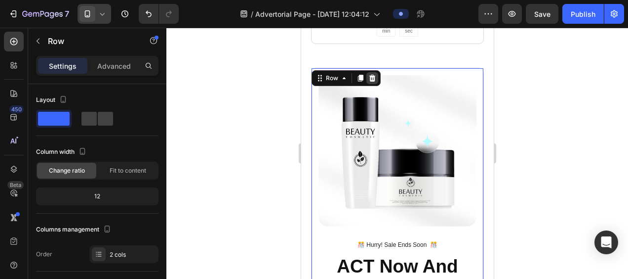
click at [374, 74] on icon at bounding box center [372, 78] width 8 height 8
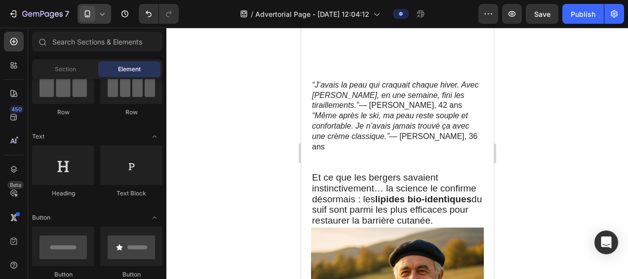
scroll to position [1235, 0]
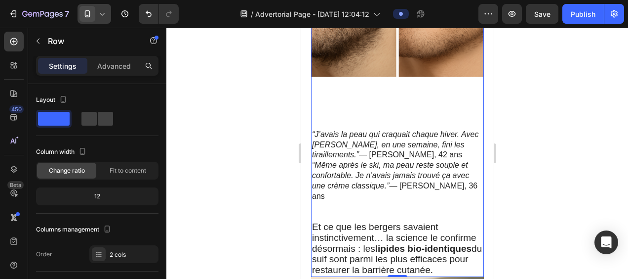
click at [384, 117] on div "Image" at bounding box center [397, 39] width 173 height 180
click at [366, 130] on icon "“J’avais la peau qui craquait chaque hiver. Avec Thalovea, en une semaine, fini…" at bounding box center [395, 144] width 166 height 29
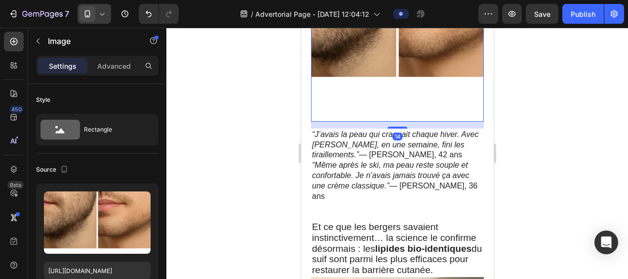
click at [403, 91] on img at bounding box center [397, 35] width 173 height 173
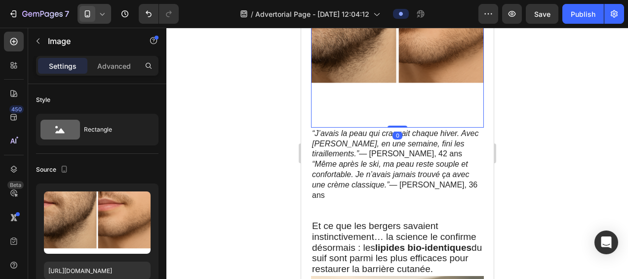
scroll to position [1228, 0]
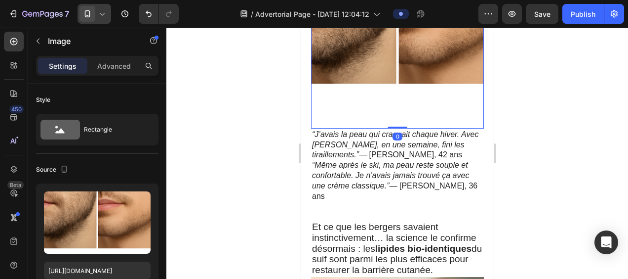
drag, startPoint x: 398, startPoint y: 120, endPoint x: 400, endPoint y: 110, distance: 10.0
click at [400, 110] on div "Image 0" at bounding box center [397, 42] width 173 height 173
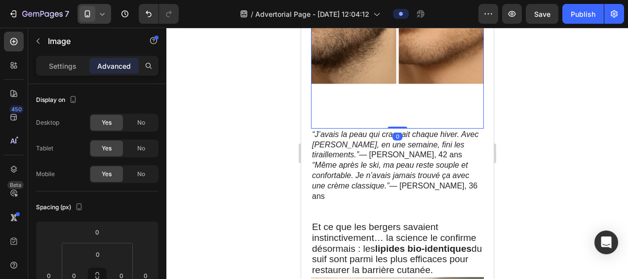
click at [389, 92] on img at bounding box center [397, 42] width 173 height 173
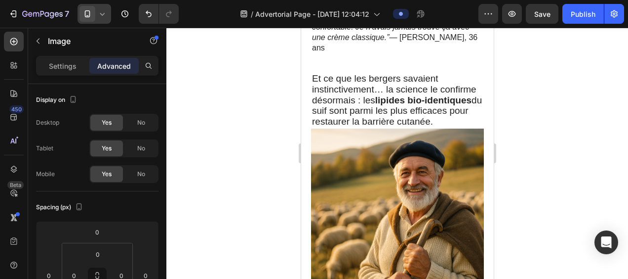
scroll to position [1327, 0]
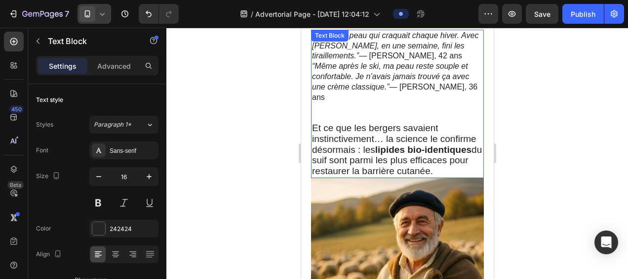
click at [454, 83] on p "“J’avais la peau qui craquait chaque hiver. Avec Thalovea, en une semaine, fini…" at bounding box center [397, 67] width 171 height 72
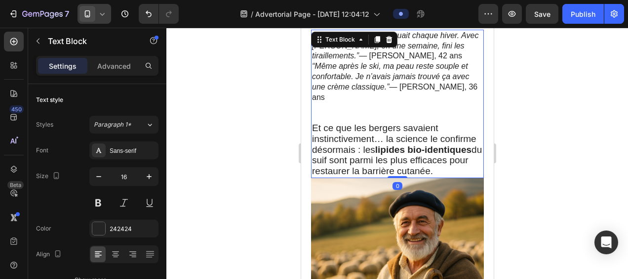
click at [454, 81] on p "“J’avais la peau qui craquait chaque hiver. Avec Thalovea, en une semaine, fini…" at bounding box center [397, 67] width 171 height 72
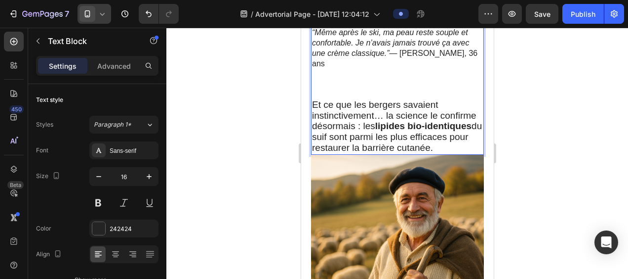
scroll to position [1376, 0]
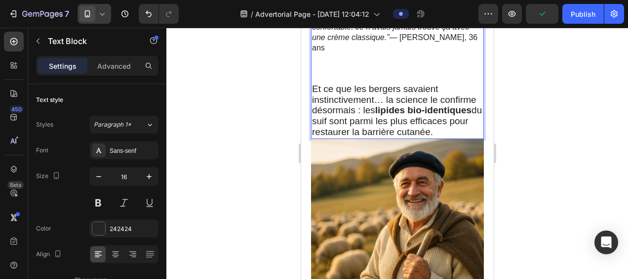
click at [454, 105] on strong "lipides bio-identiques" at bounding box center [423, 110] width 96 height 10
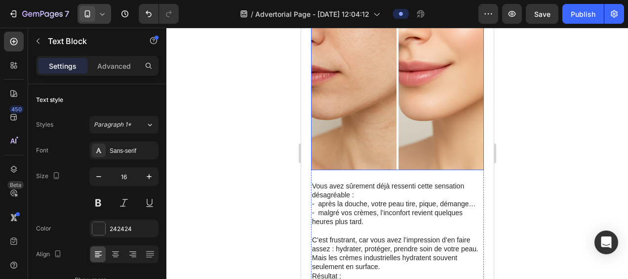
scroll to position [247, 0]
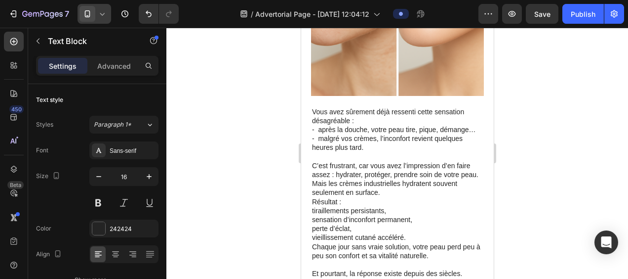
click at [98, 13] on icon at bounding box center [102, 14] width 10 height 10
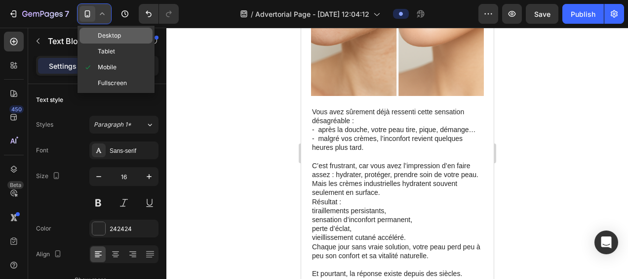
click at [116, 38] on span "Desktop" at bounding box center [109, 36] width 23 height 10
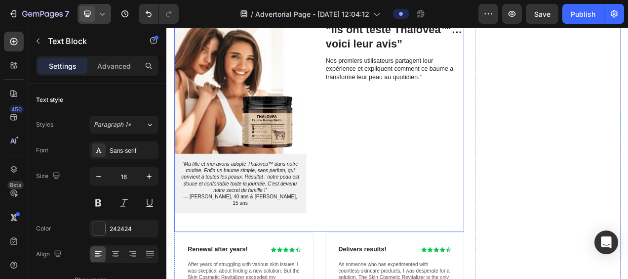
scroll to position [3260, 0]
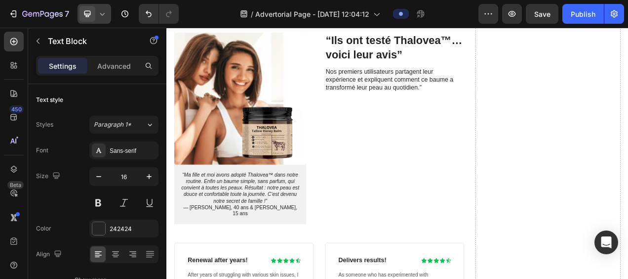
click at [101, 12] on icon at bounding box center [102, 14] width 10 height 10
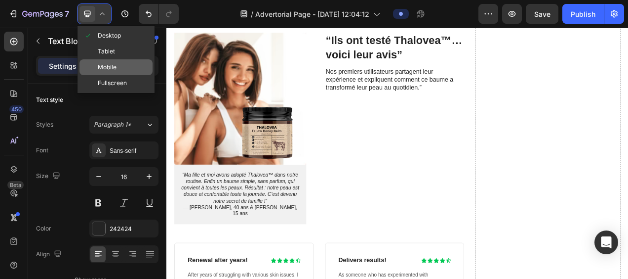
click at [110, 67] on span "Mobile" at bounding box center [107, 67] width 19 height 10
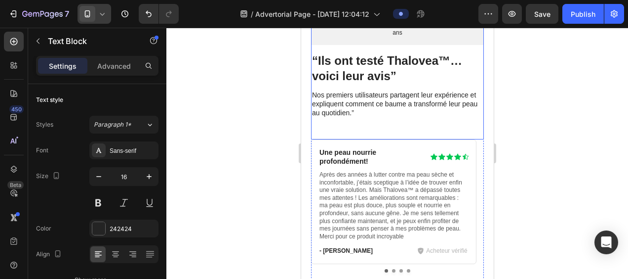
scroll to position [3613, 0]
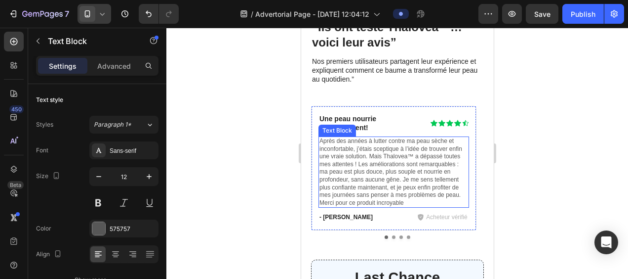
click at [353, 139] on p "Après des années à lutter contre ma peau sèche et inconfortable, j’étais scepti…" at bounding box center [393, 171] width 149 height 69
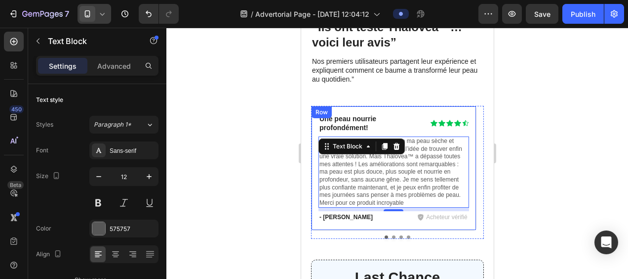
click at [378, 106] on div "Une peau nourrie profondément! Heading Icon Icon Icon Icon Icon Icon List Row A…" at bounding box center [393, 168] width 165 height 125
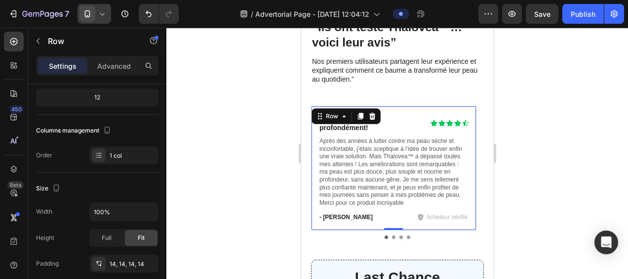
scroll to position [0, 0]
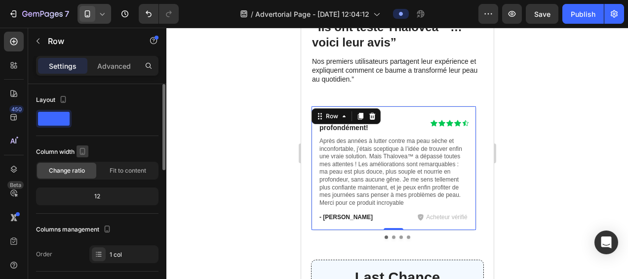
click at [83, 152] on icon "button" at bounding box center [83, 151] width 10 height 10
click at [89, 165] on icon "button" at bounding box center [85, 167] width 10 height 10
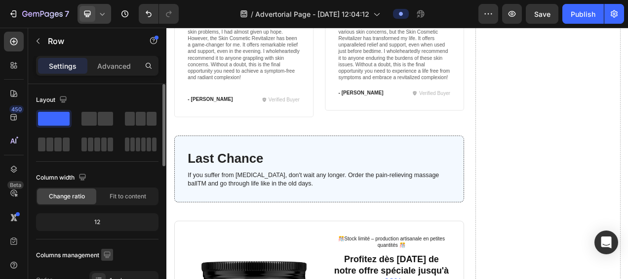
scroll to position [49, 0]
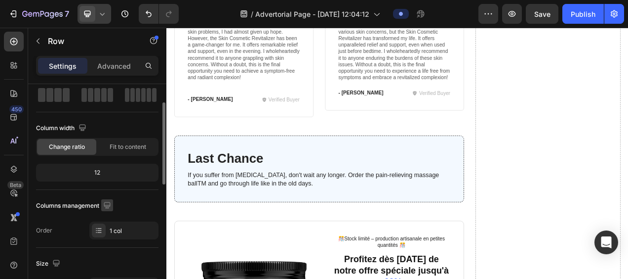
click at [111, 203] on icon "button" at bounding box center [107, 205] width 10 height 10
click at [111, 183] on icon "button" at bounding box center [109, 187] width 10 height 10
type input "100%"
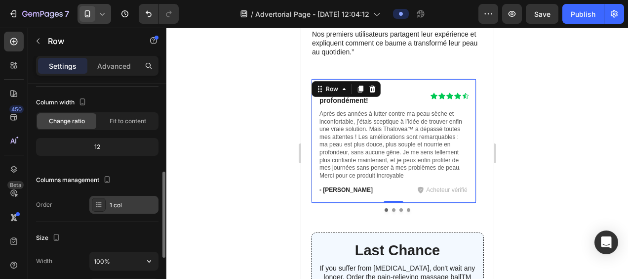
scroll to position [99, 0]
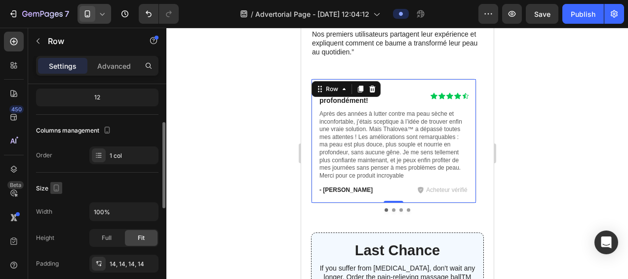
click at [58, 187] on icon "button" at bounding box center [56, 187] width 5 height 7
click at [106, 185] on div "Size" at bounding box center [97, 188] width 122 height 16
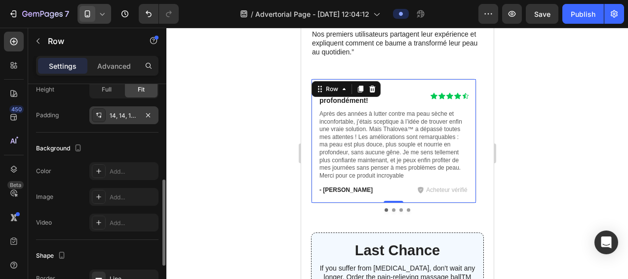
scroll to position [296, 0]
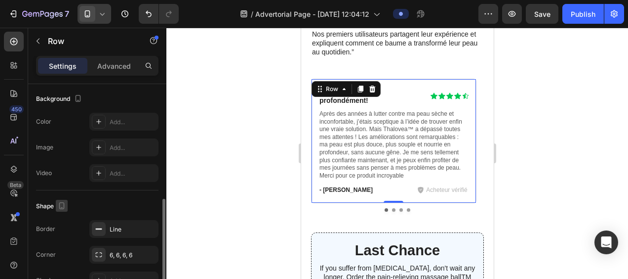
click at [62, 203] on icon "button" at bounding box center [62, 206] width 10 height 10
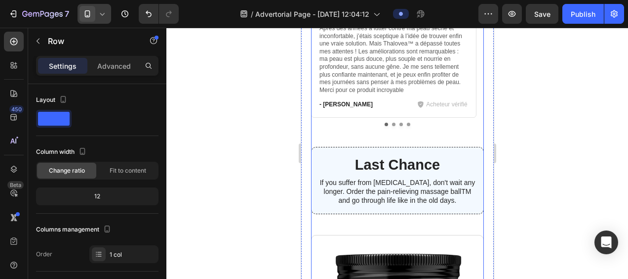
scroll to position [3951, 0]
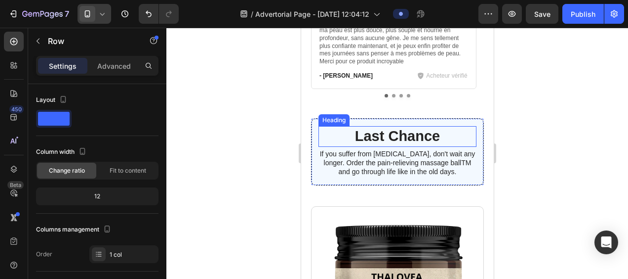
click at [416, 126] on h3 "Last Chance" at bounding box center [397, 136] width 158 height 21
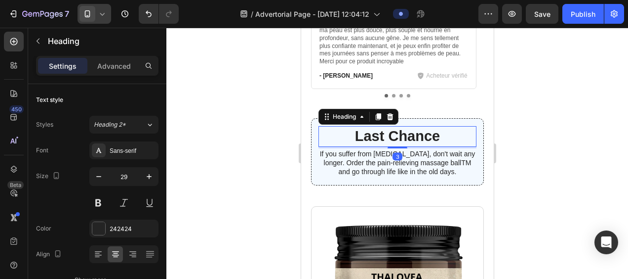
click at [435, 126] on h3 "Last Chance" at bounding box center [397, 136] width 158 height 21
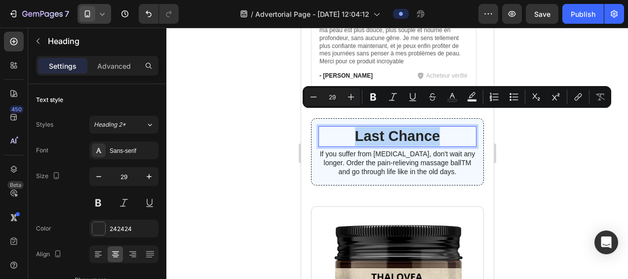
drag, startPoint x: 438, startPoint y: 121, endPoint x: 349, endPoint y: 121, distance: 89.4
click at [349, 127] on p "Last Chance" at bounding box center [397, 136] width 156 height 19
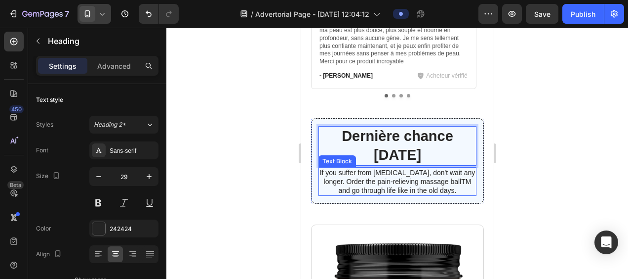
click at [333, 168] on p "If you suffer from neuropathy, don't wait any longer. Order the pain-relieving …" at bounding box center [397, 181] width 156 height 27
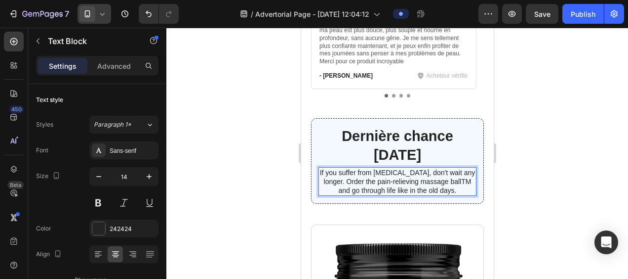
click at [448, 175] on p "If you suffer from neuropathy, don't wait any longer. Order the pain-relieving …" at bounding box center [397, 181] width 156 height 27
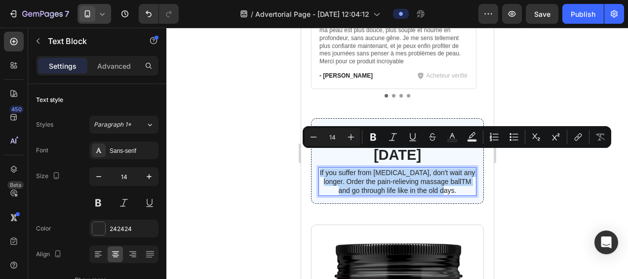
drag, startPoint x: 454, startPoint y: 174, endPoint x: 321, endPoint y: 158, distance: 134.4
click at [321, 168] on p "If you suffer from neuropathy, don't wait any longer. Order the pain-relieving …" at bounding box center [397, 181] width 156 height 27
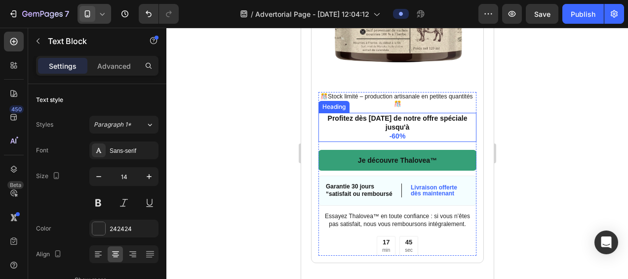
scroll to position [4297, 0]
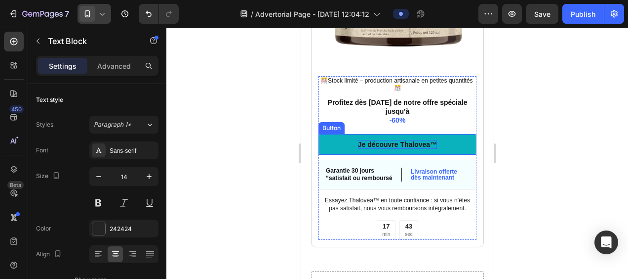
click at [389, 140] on p "Je découvre Thalovea™" at bounding box center [397, 144] width 79 height 9
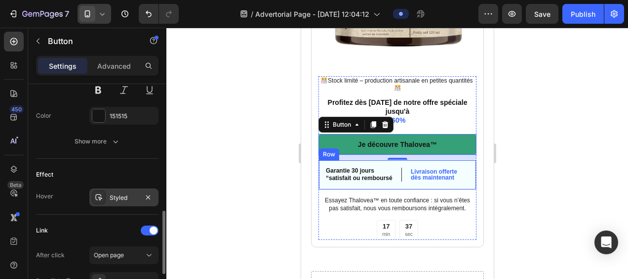
scroll to position [494, 0]
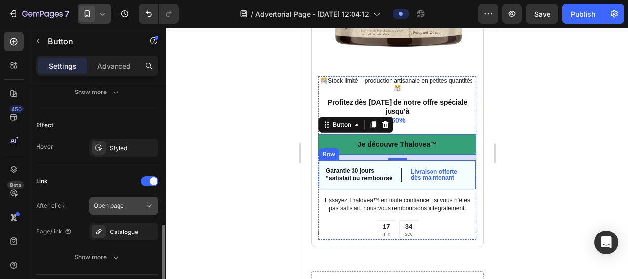
click at [144, 203] on icon at bounding box center [149, 206] width 10 height 10
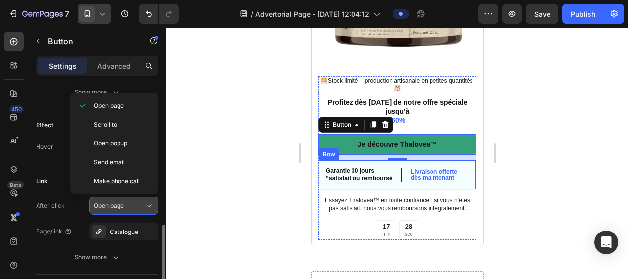
click at [147, 204] on icon at bounding box center [149, 205] width 5 height 2
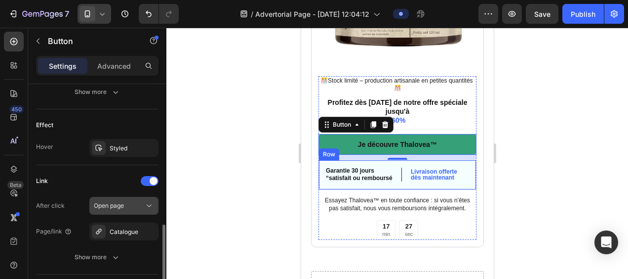
click at [147, 204] on icon at bounding box center [149, 205] width 5 height 2
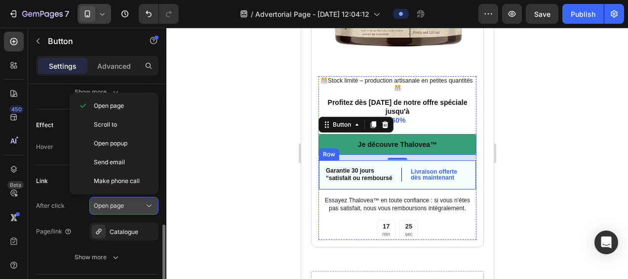
click at [135, 203] on div "Open page" at bounding box center [119, 205] width 50 height 9
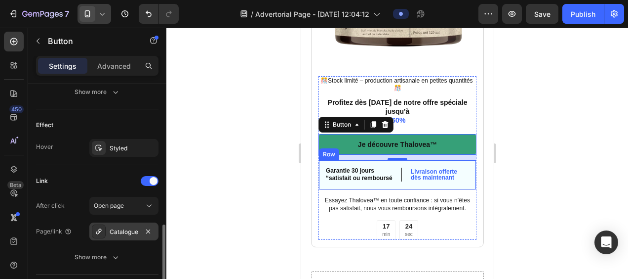
click at [127, 232] on div "Catalogue" at bounding box center [124, 231] width 29 height 9
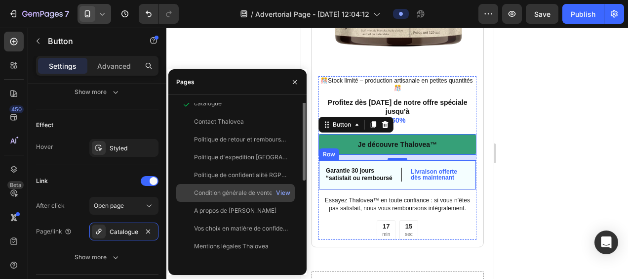
scroll to position [0, 0]
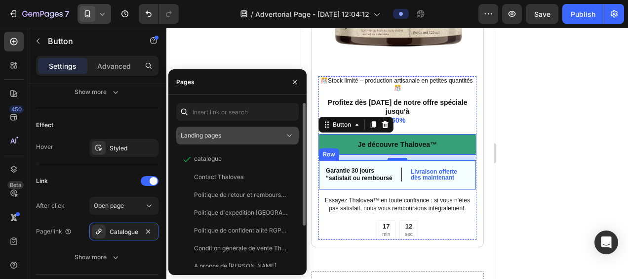
click at [288, 132] on icon at bounding box center [289, 135] width 10 height 10
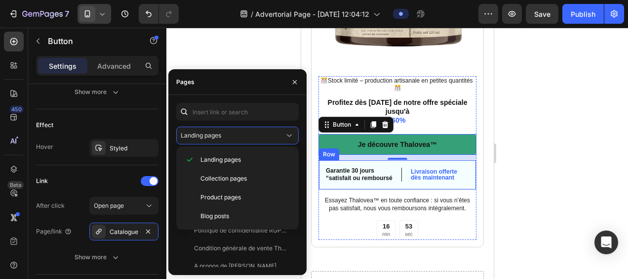
click at [269, 85] on div "Pages" at bounding box center [237, 82] width 138 height 26
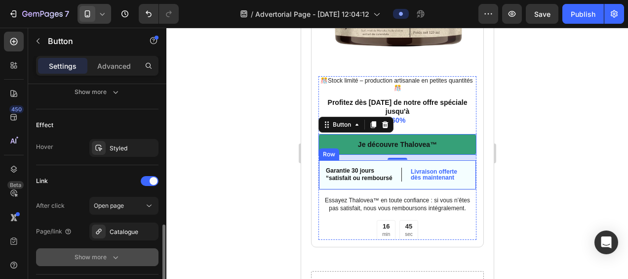
click at [117, 252] on icon "button" at bounding box center [116, 257] width 10 height 10
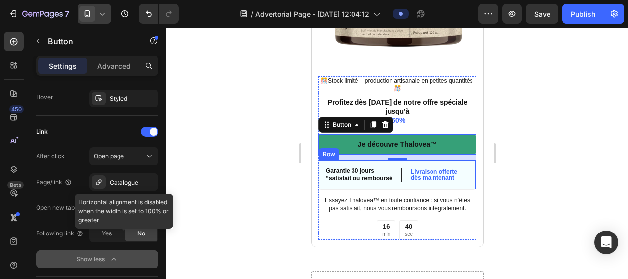
scroll to position [593, 0]
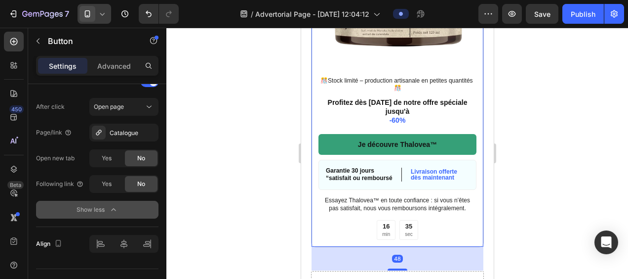
click at [451, 228] on div "Image ️🎊Stock limité – production artisanale en petites quantités ️🎊 Text Block…" at bounding box center [397, 72] width 173 height 350
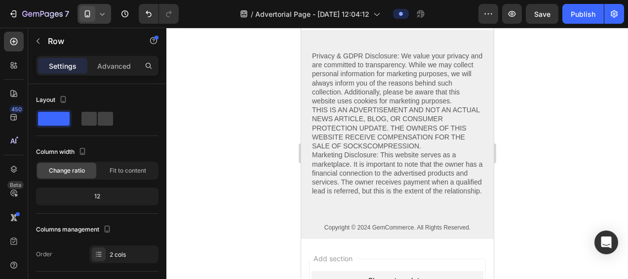
scroll to position [4544, 0]
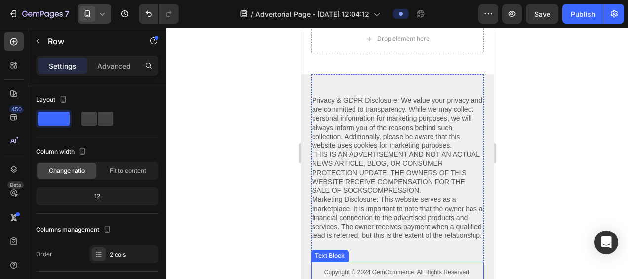
click at [365, 268] on p "Copyright © 2024 GemCommerce. All Rights Reserved." at bounding box center [397, 272] width 171 height 8
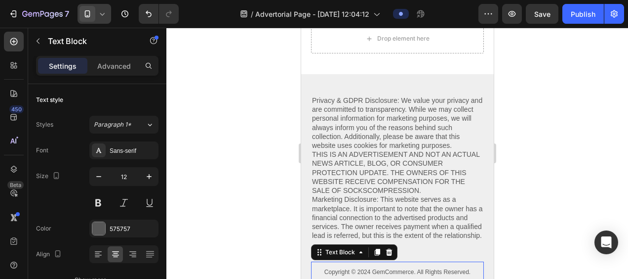
click at [365, 268] on p "Copyright © 2024 GemCommerce. All Rights Reserved." at bounding box center [397, 272] width 171 height 8
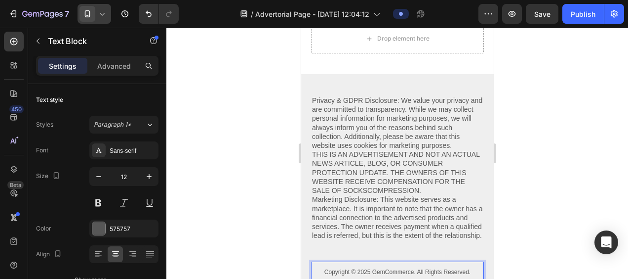
click at [406, 268] on p "Copyright © 2025 GemCommerce. All Rights Reserved." at bounding box center [397, 272] width 171 height 8
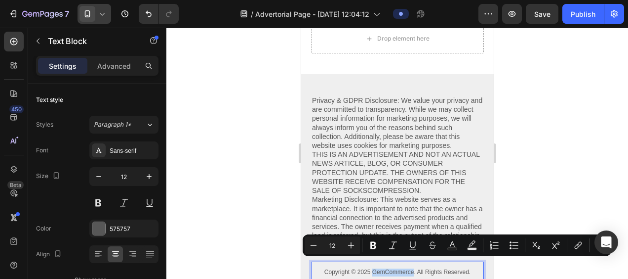
drag, startPoint x: 410, startPoint y: 264, endPoint x: 368, endPoint y: 265, distance: 41.5
click at [368, 268] on p "Copyright © 2025 GemCommerce. All Rights Reserved." at bounding box center [397, 272] width 171 height 8
drag, startPoint x: 455, startPoint y: 264, endPoint x: 404, endPoint y: 264, distance: 51.4
click at [404, 268] on p "Copyright © 2025 Thalovea. All Rights Reserved." at bounding box center [397, 272] width 171 height 8
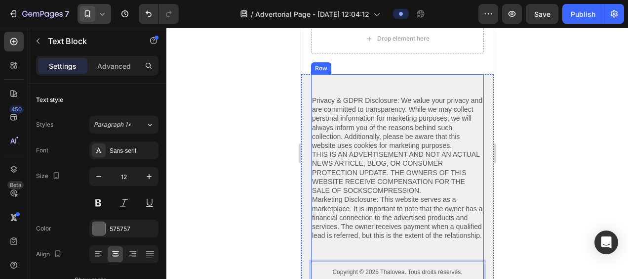
click at [407, 237] on div "Privacy & GDPR Disclosure: We value your privacy and are committed to transpare…" at bounding box center [397, 178] width 173 height 209
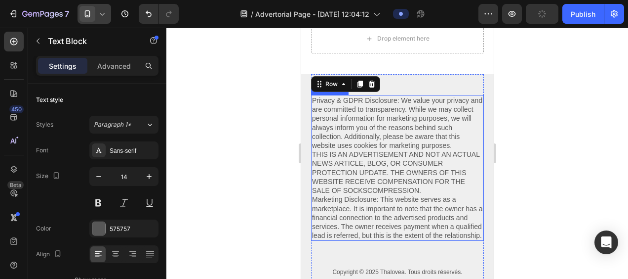
click at [393, 223] on p "Privacy & GDPR Disclosure: We value your privacy and are committed to transpare…" at bounding box center [397, 168] width 171 height 144
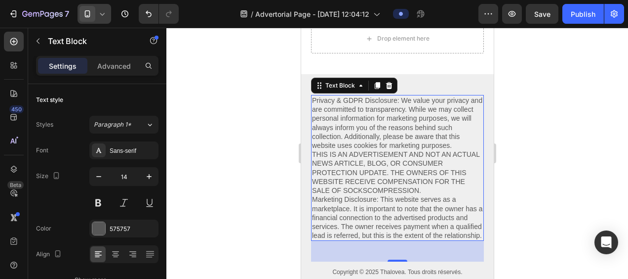
click at [358, 230] on p "Privacy & GDPR Disclosure: We value your privacy and are committed to transpare…" at bounding box center [397, 168] width 171 height 144
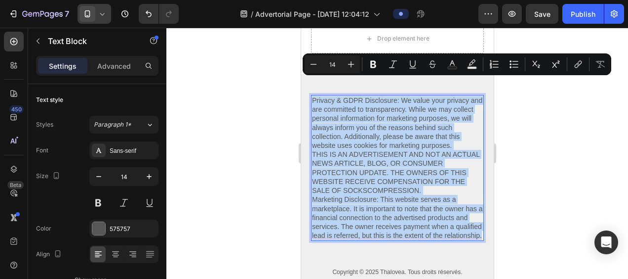
drag, startPoint x: 355, startPoint y: 229, endPoint x: 313, endPoint y: 83, distance: 152.0
click at [313, 96] on p "Privacy & GDPR Disclosure: We value your privacy and are committed to transpare…" at bounding box center [397, 168] width 171 height 144
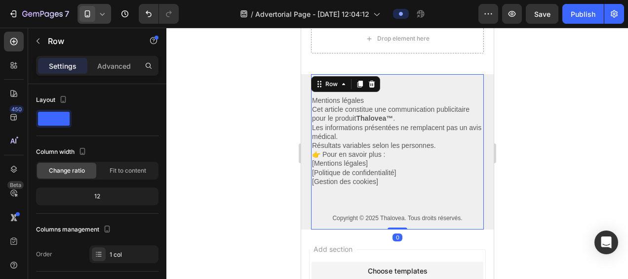
click at [408, 182] on div "Mentions légales Cet article constitue une communication publicitaire pour le p…" at bounding box center [397, 151] width 173 height 155
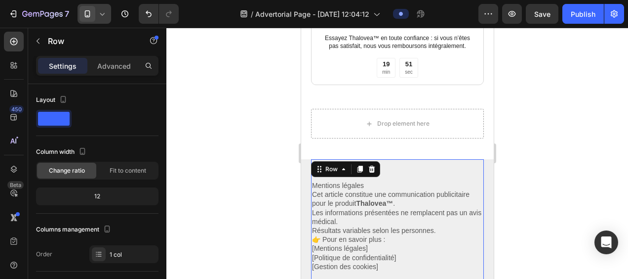
scroll to position [4445, 0]
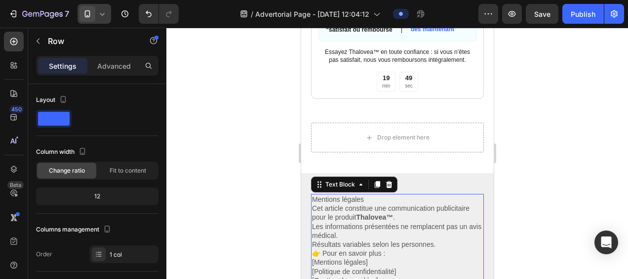
click at [397, 248] on p "👉 Pour en savoir plus :" at bounding box center [397, 252] width 171 height 9
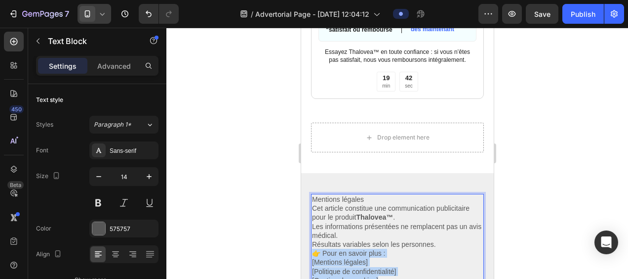
drag, startPoint x: 313, startPoint y: 233, endPoint x: 391, endPoint y: 262, distance: 83.5
click at [391, 262] on div "Mentions légales Cet article constitue une communication publicitaire pour le p…" at bounding box center [397, 240] width 173 height 92
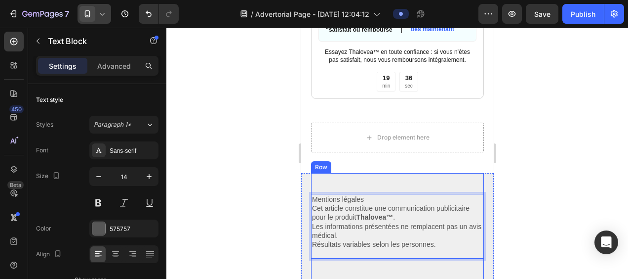
click at [336, 173] on div "Mentions légales Cet article constitue une communication publicitaire pour le p…" at bounding box center [397, 237] width 173 height 128
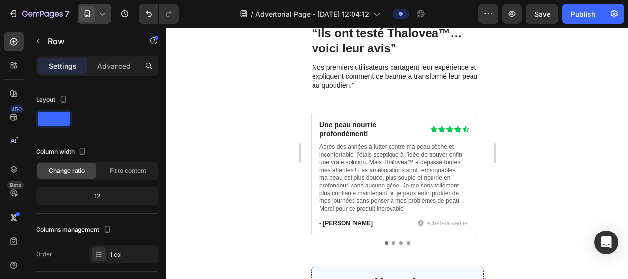
scroll to position [3902, 0]
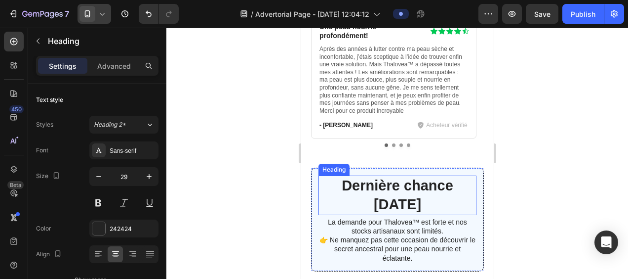
click at [325, 176] on h3 "Dernière chance aujourd’hui" at bounding box center [397, 194] width 158 height 39
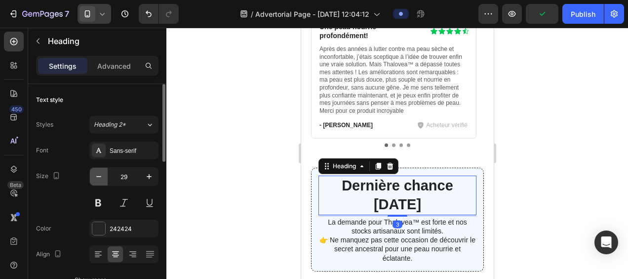
click at [98, 177] on icon "button" at bounding box center [99, 176] width 10 height 10
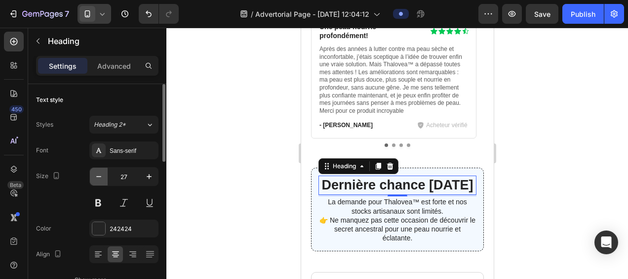
click at [98, 177] on icon "button" at bounding box center [99, 176] width 10 height 10
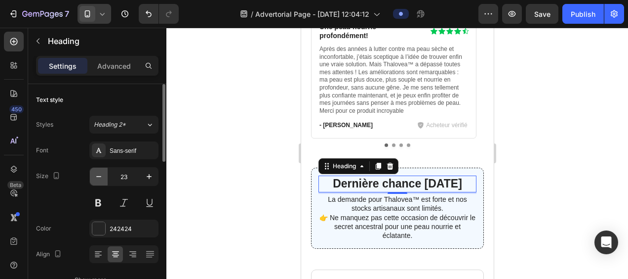
click at [98, 177] on icon "button" at bounding box center [99, 176] width 10 height 10
type input "22"
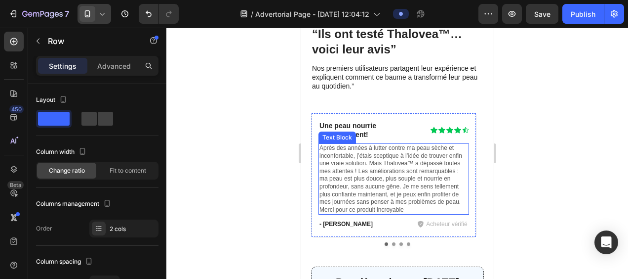
scroll to position [3853, 0]
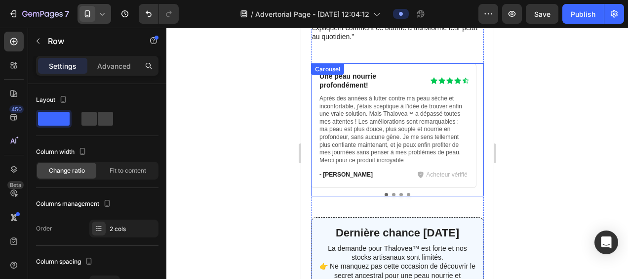
click at [392, 193] on button "Dot" at bounding box center [393, 194] width 3 height 3
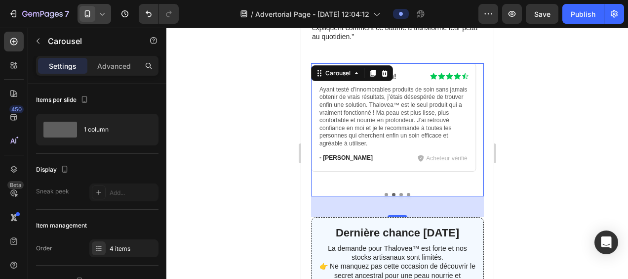
click at [399, 193] on button "Dot" at bounding box center [400, 194] width 3 height 3
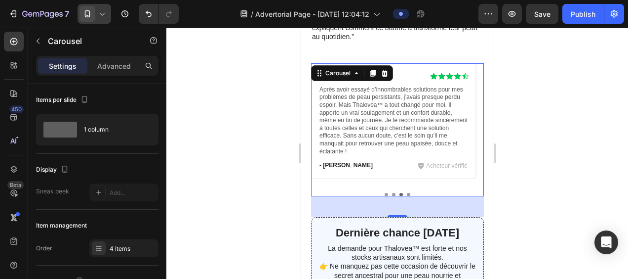
click at [403, 193] on div at bounding box center [397, 194] width 173 height 3
click at [406, 193] on button "Dot" at bounding box center [407, 194] width 3 height 3
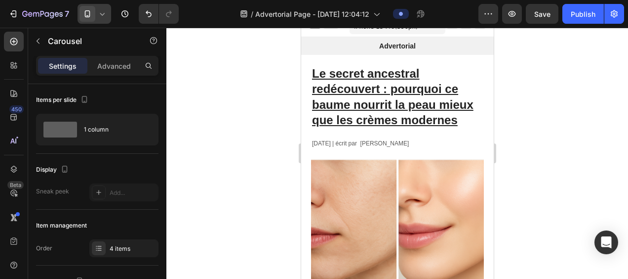
scroll to position [0, 0]
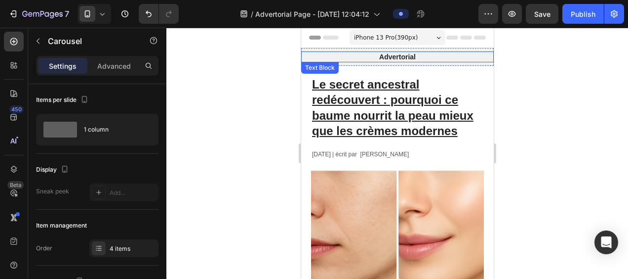
click at [352, 55] on p "Advertorial" at bounding box center [397, 56] width 191 height 9
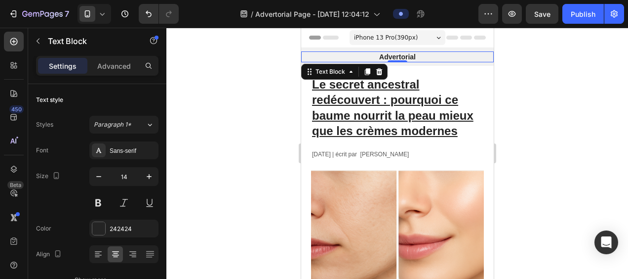
click at [406, 54] on p "Advertorial" at bounding box center [397, 56] width 191 height 9
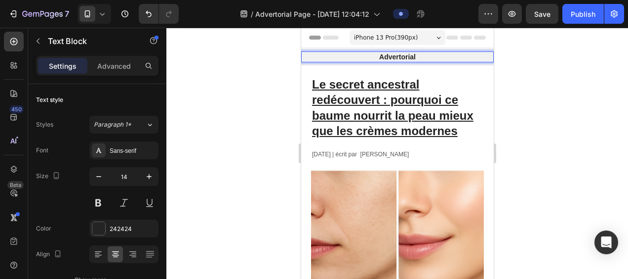
click at [417, 55] on p "Advertorial" at bounding box center [397, 56] width 191 height 9
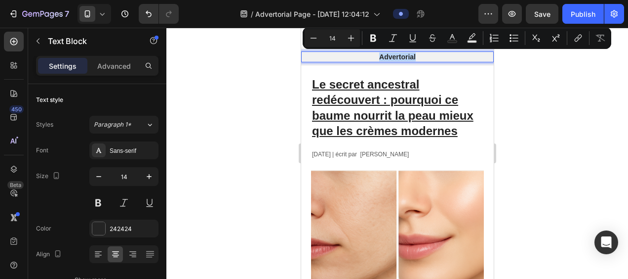
drag, startPoint x: 417, startPoint y: 55, endPoint x: 373, endPoint y: 56, distance: 44.5
click at [373, 56] on p "Advertorial" at bounding box center [397, 56] width 191 height 9
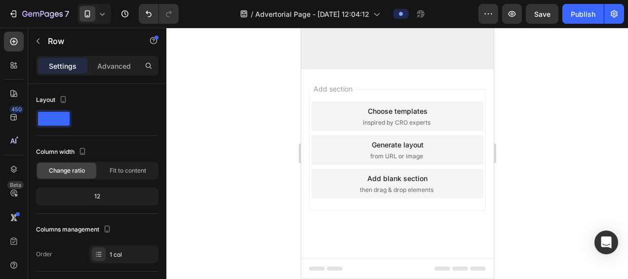
scroll to position [4108, 0]
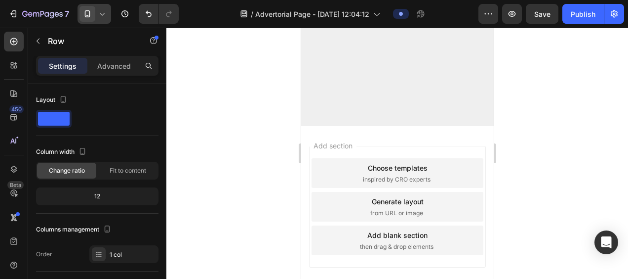
click at [103, 14] on icon at bounding box center [102, 14] width 4 height 2
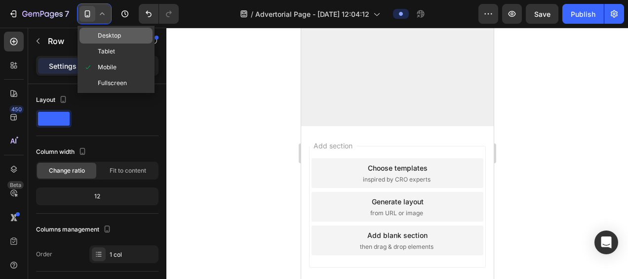
click at [108, 34] on span "Desktop" at bounding box center [109, 36] width 23 height 10
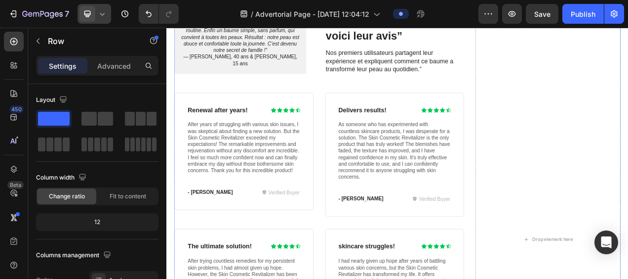
scroll to position [3502, 0]
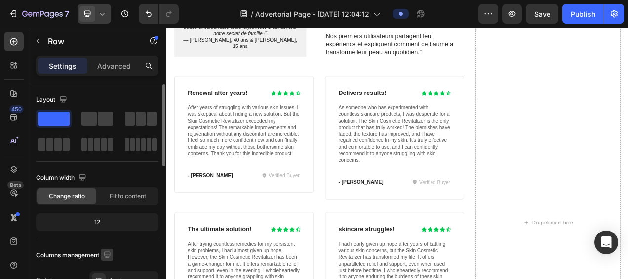
click at [106, 253] on icon "button" at bounding box center [107, 254] width 10 height 10
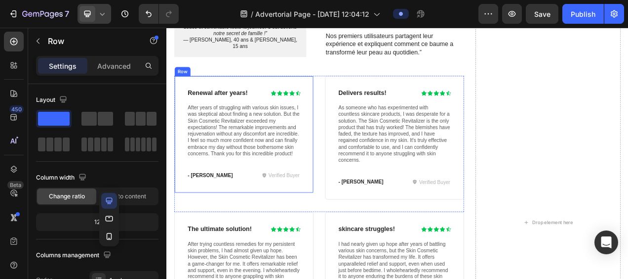
click at [253, 240] on div "Renewal after years! Heading Icon Icon Icon Icon Icon Icon List Row After years…" at bounding box center [265, 164] width 179 height 151
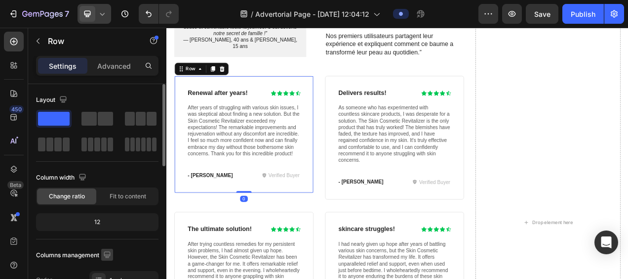
click at [110, 253] on icon "button" at bounding box center [107, 254] width 6 height 6
click at [109, 234] on icon "button" at bounding box center [109, 236] width 10 height 10
type input "100%"
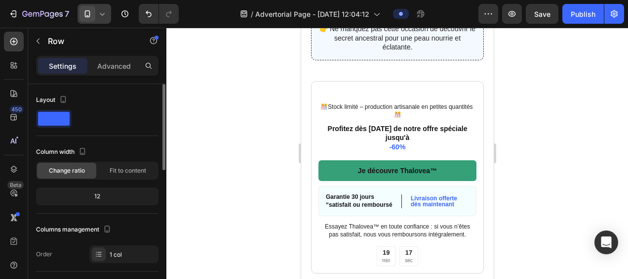
scroll to position [3813, 0]
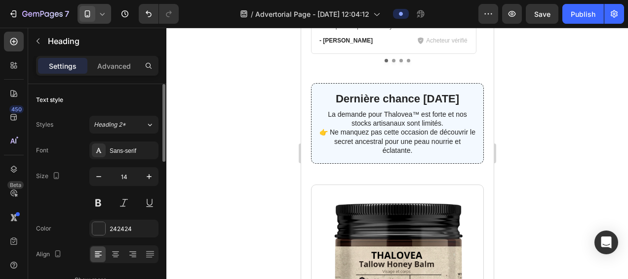
drag, startPoint x: 368, startPoint y: 107, endPoint x: 317, endPoint y: 101, distance: 51.3
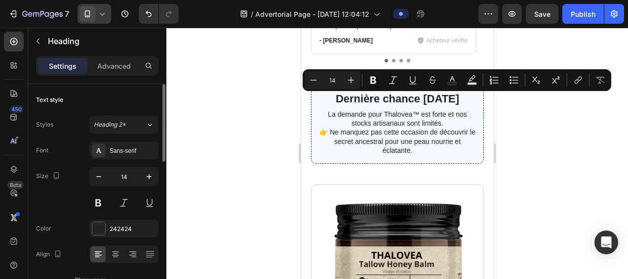
copy p "Une peau nourrie profondément!"
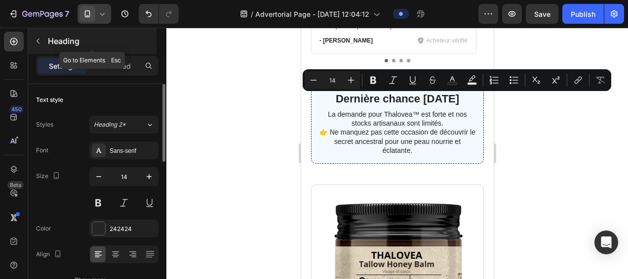
click at [37, 39] on icon "button" at bounding box center [38, 41] width 8 height 8
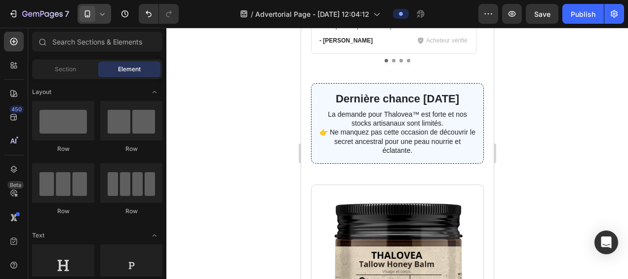
click at [98, 12] on icon at bounding box center [102, 14] width 10 height 10
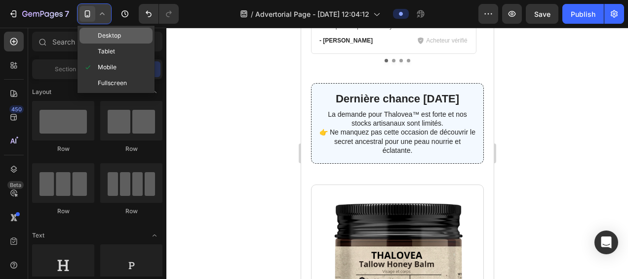
click at [106, 38] on span "Desktop" at bounding box center [109, 36] width 23 height 10
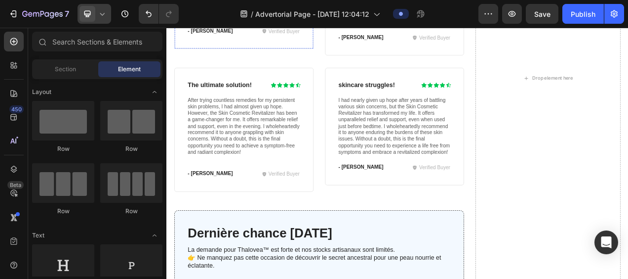
scroll to position [3637, 0]
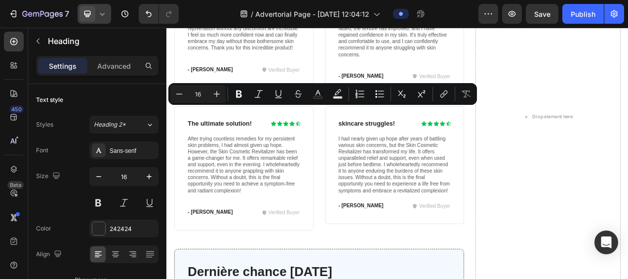
drag, startPoint x: 272, startPoint y: 131, endPoint x: 196, endPoint y: 132, distance: 76.1
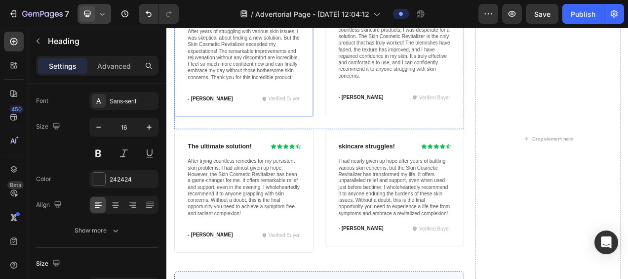
scroll to position [3588, 0]
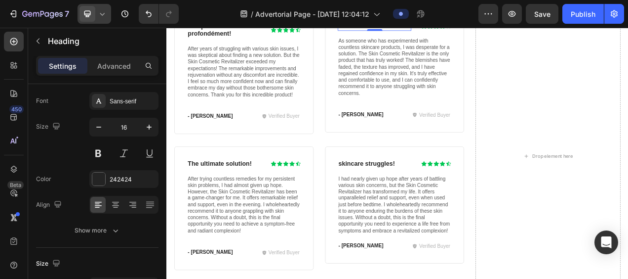
click at [100, 13] on icon at bounding box center [102, 14] width 10 height 10
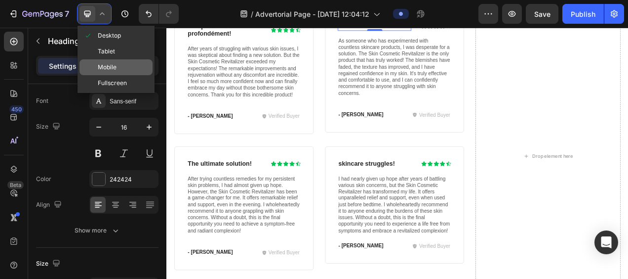
click at [103, 62] on span "Mobile" at bounding box center [107, 67] width 19 height 10
type input "14"
type input "237"
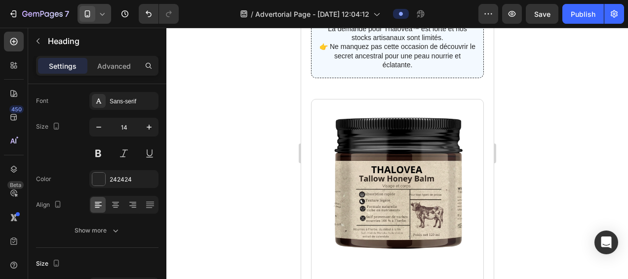
scroll to position [3877, 0]
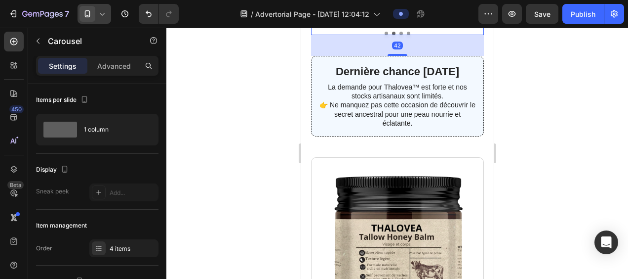
scroll to position [3828, 0]
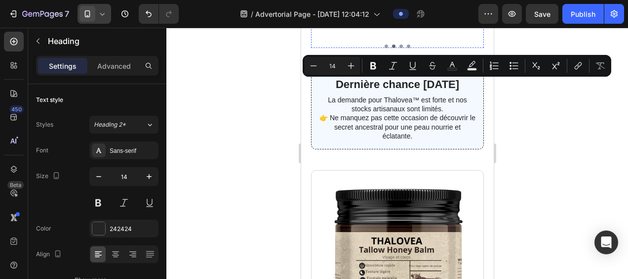
drag, startPoint x: 400, startPoint y: 82, endPoint x: 317, endPoint y: 83, distance: 83.5
copy p "Enfin une vrai solution!"
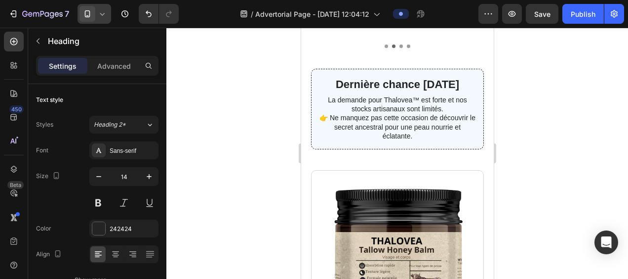
click at [101, 15] on icon at bounding box center [102, 14] width 4 height 2
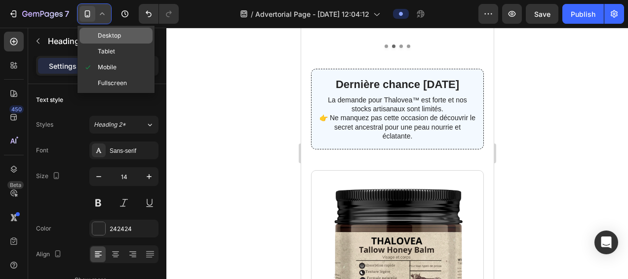
click at [114, 37] on span "Desktop" at bounding box center [109, 36] width 23 height 10
type input "16"
type input "221"
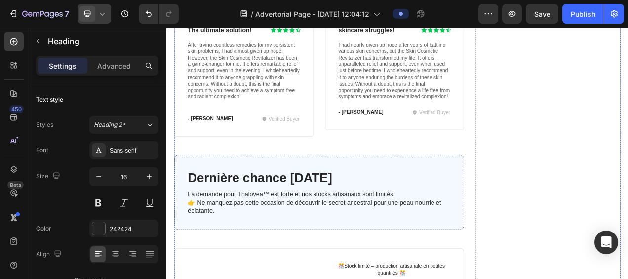
scroll to position [3664, 0]
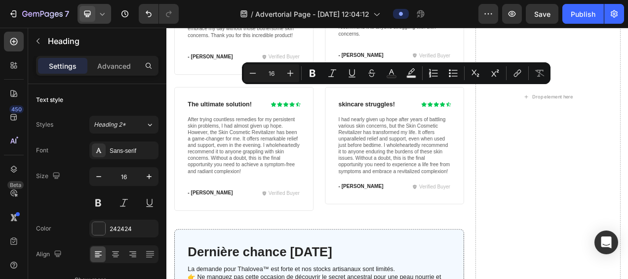
drag, startPoint x: 448, startPoint y: 103, endPoint x: 387, endPoint y: 104, distance: 61.2
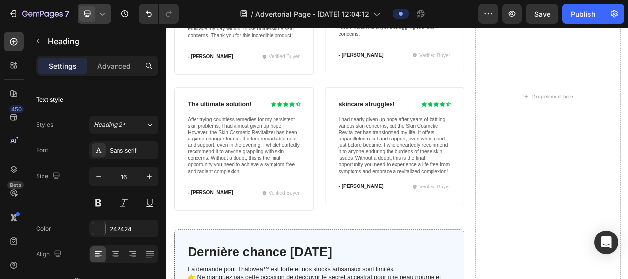
click at [100, 171] on icon "button" at bounding box center [99, 176] width 10 height 10
type input "15"
click at [437, 85] on div "Enfin une vraie solution! Heading 0 Icon Icon Icon Icon Icon Icon List Row As s…" at bounding box center [459, 6] width 179 height 158
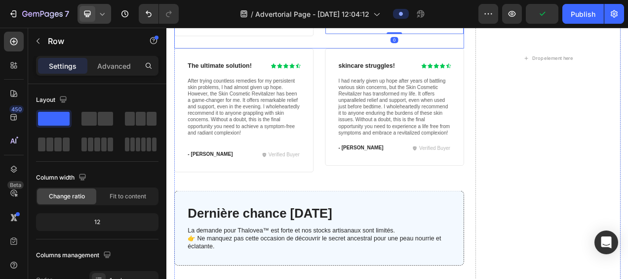
scroll to position [3763, 0]
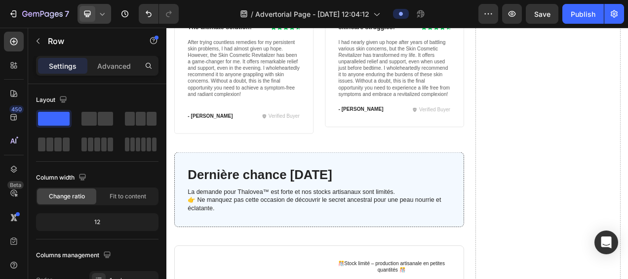
click at [102, 11] on icon at bounding box center [102, 14] width 10 height 10
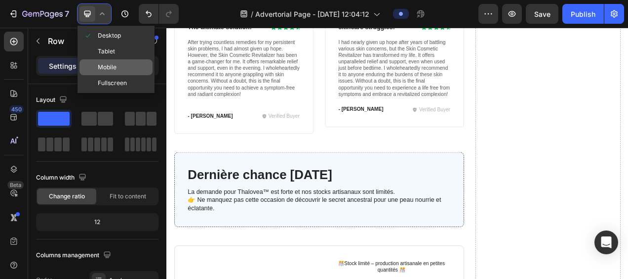
click at [111, 64] on span "Mobile" at bounding box center [107, 67] width 19 height 10
type input "100%"
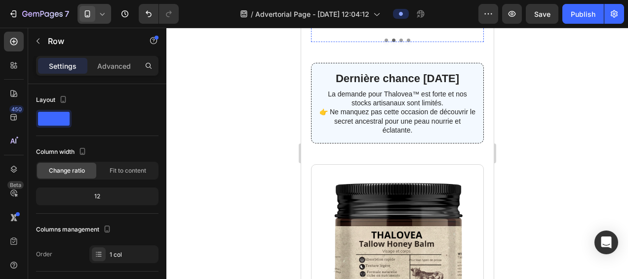
scroll to position [3844, 0]
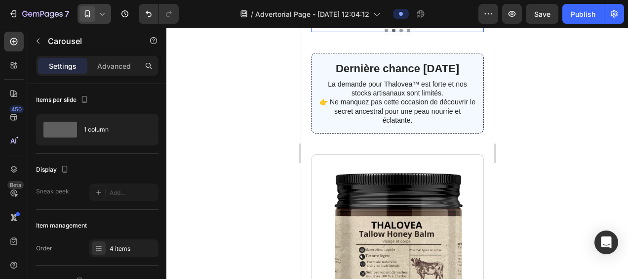
click at [399, 32] on button "Dot" at bounding box center [400, 30] width 3 height 3
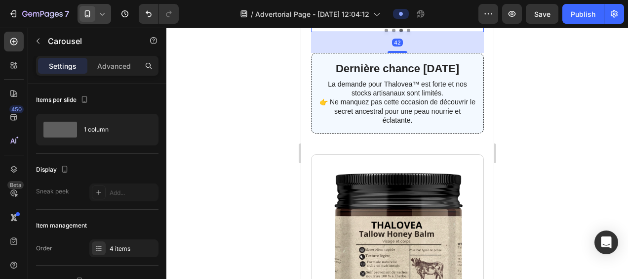
scroll to position [3794, 0]
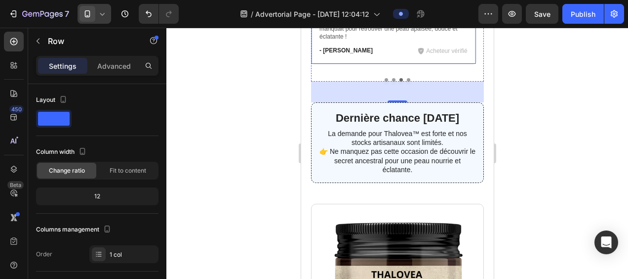
click at [415, 65] on div "La solution ultime! Heading Icon Icon Icon Icon Icon Icon List Row Après avoir …" at bounding box center [393, 7] width 165 height 116
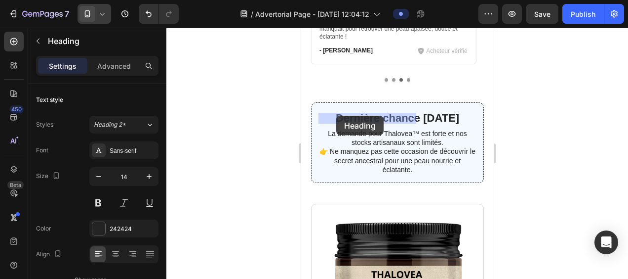
drag, startPoint x: 381, startPoint y: 116, endPoint x: 336, endPoint y: 116, distance: 44.9
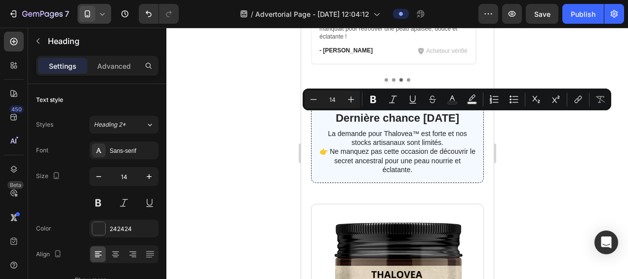
drag, startPoint x: 384, startPoint y: 117, endPoint x: 320, endPoint y: 117, distance: 63.7
copy p "La solution ultime!"
click at [97, 14] on icon at bounding box center [102, 14] width 10 height 10
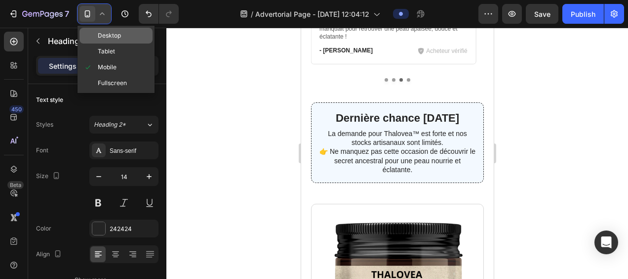
click at [102, 38] on span "Desktop" at bounding box center [109, 36] width 23 height 10
type input "16"
type input "221"
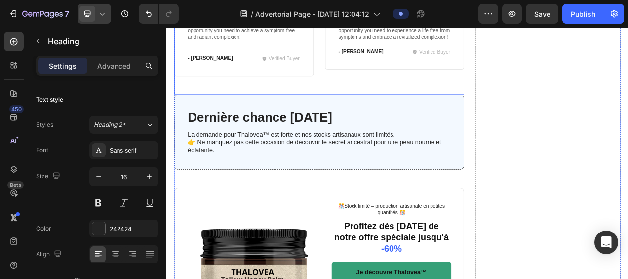
scroll to position [3787, 0]
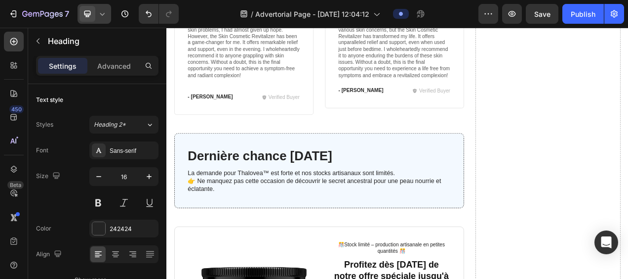
click at [275, 9] on h3 "The ultimate solution!" at bounding box center [240, 3] width 95 height 12
click at [277, 9] on h3 "The ultimate solution!" at bounding box center [240, 3] width 95 height 12
drag, startPoint x: 276, startPoint y: 166, endPoint x: 194, endPoint y: 165, distance: 82.0
click at [194, 8] on p "The ultimate solution!" at bounding box center [240, 3] width 93 height 10
click at [432, 9] on h3 "skincare struggles!" at bounding box center [433, 3] width 95 height 12
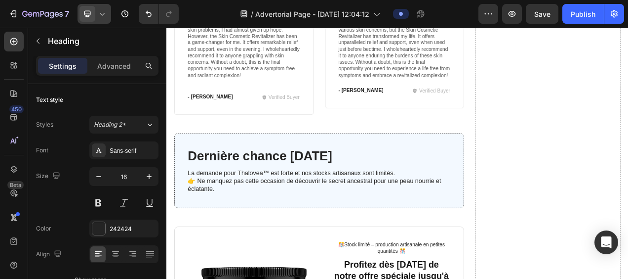
click at [103, 12] on icon at bounding box center [102, 14] width 10 height 10
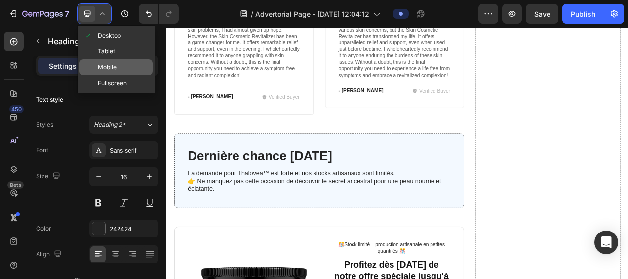
click at [105, 64] on span "Mobile" at bounding box center [107, 67] width 19 height 10
type input "14"
type input "237"
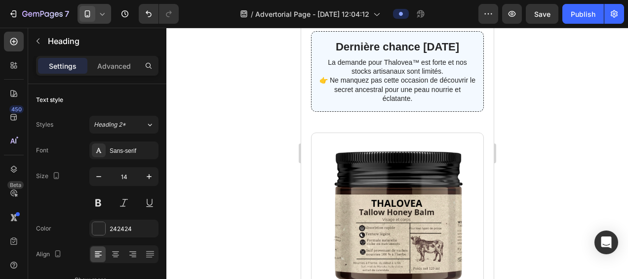
scroll to position [3818, 0]
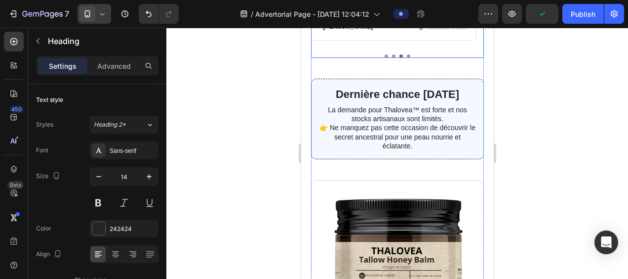
click at [406, 58] on button "Dot" at bounding box center [407, 55] width 3 height 3
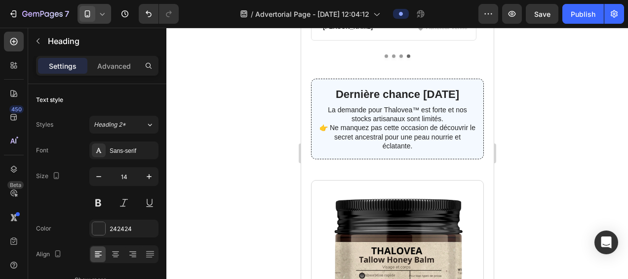
drag, startPoint x: 405, startPoint y: 92, endPoint x: 317, endPoint y: 92, distance: 87.9
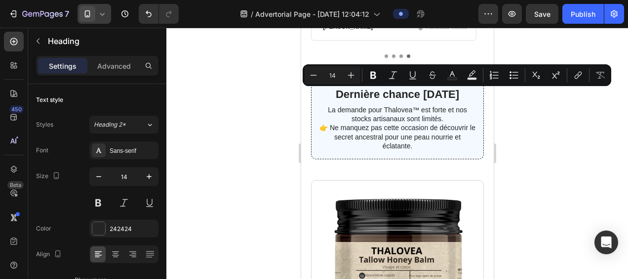
copy p "Un confort incomparable!"
click at [100, 13] on icon at bounding box center [102, 14] width 4 height 2
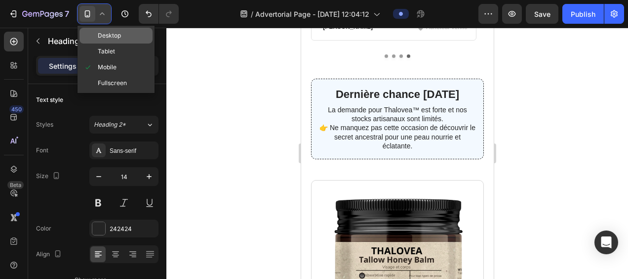
click at [109, 32] on span "Desktop" at bounding box center [109, 36] width 23 height 10
type input "16"
type input "221"
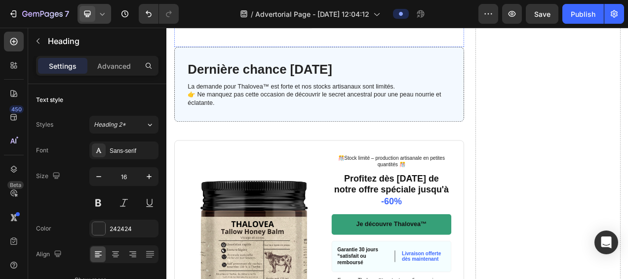
scroll to position [3848, 0]
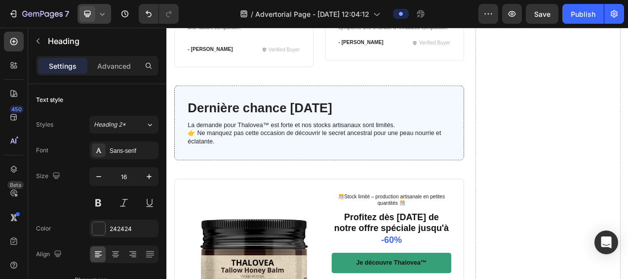
drag, startPoint x: 460, startPoint y: 105, endPoint x: 386, endPoint y: 102, distance: 74.1
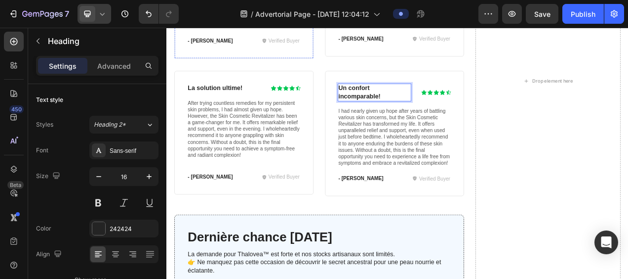
scroll to position [3700, 0]
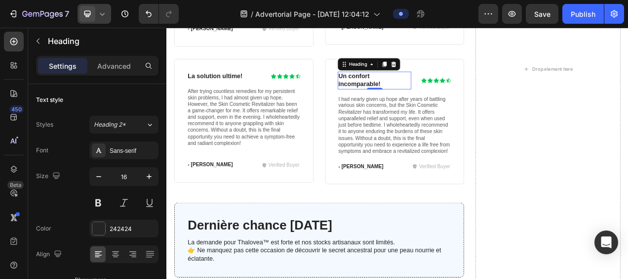
click at [100, 15] on icon at bounding box center [102, 14] width 10 height 10
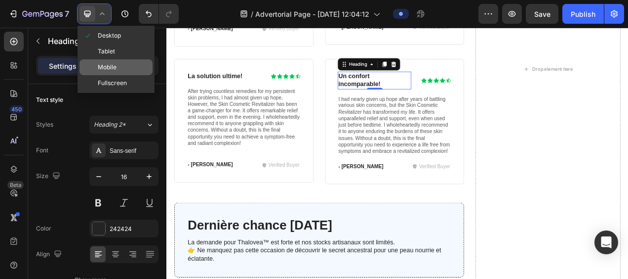
click at [108, 66] on span "Mobile" at bounding box center [107, 67] width 19 height 10
type input "14"
type input "237"
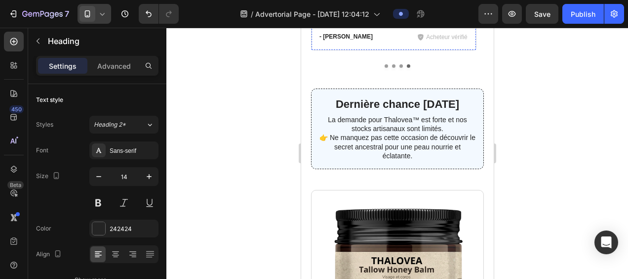
scroll to position [3823, 0]
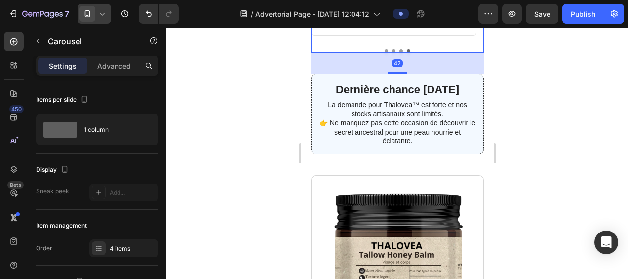
click at [384, 53] on button "Dot" at bounding box center [385, 50] width 3 height 3
click at [392, 53] on button "Dot" at bounding box center [393, 50] width 3 height 3
click at [384, 53] on button "Dot" at bounding box center [385, 50] width 3 height 3
click at [105, 17] on icon at bounding box center [102, 14] width 10 height 10
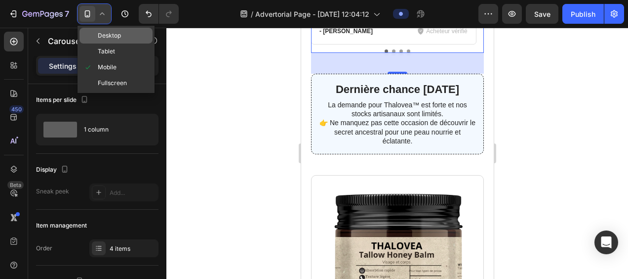
click at [110, 36] on span "Desktop" at bounding box center [109, 36] width 23 height 10
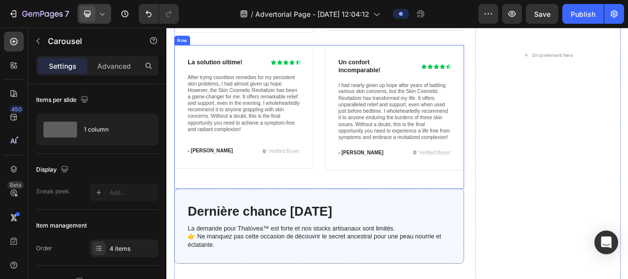
scroll to position [3669, 0]
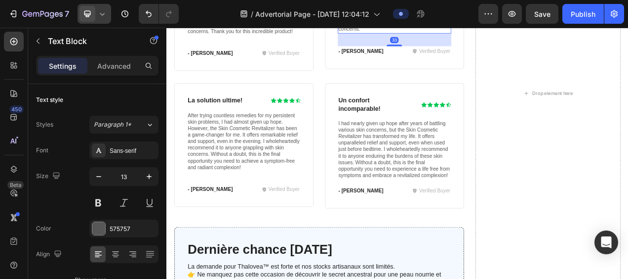
drag, startPoint x: 418, startPoint y: 187, endPoint x: 384, endPoint y: 117, distance: 78.2
click at [104, 14] on icon at bounding box center [102, 14] width 4 height 2
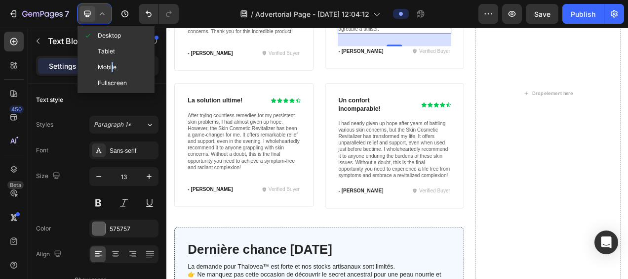
click at [113, 64] on span "Mobile" at bounding box center [107, 67] width 19 height 10
type input "12"
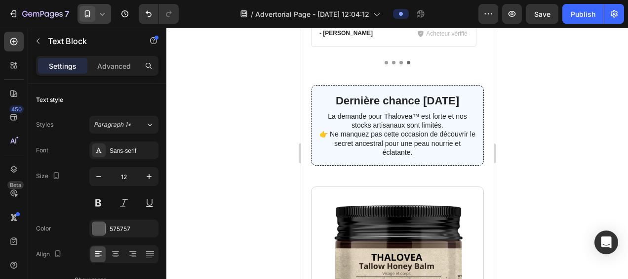
scroll to position [3818, 0]
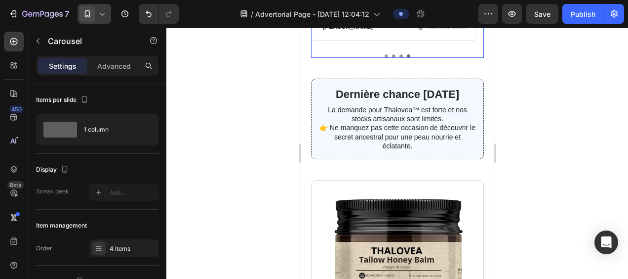
click at [384, 58] on button "Dot" at bounding box center [385, 55] width 3 height 3
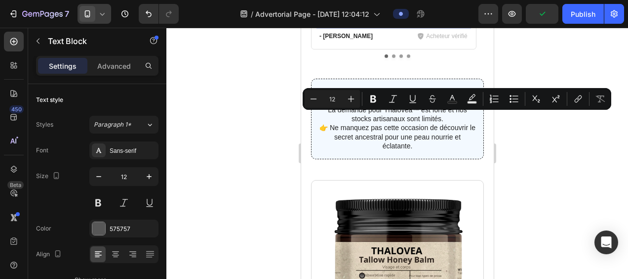
drag, startPoint x: 409, startPoint y: 179, endPoint x: 319, endPoint y: 115, distance: 110.6
copy p "Après des années à lutter contre ma peau sèche et inconfortable, j’étais scepti…"
click at [104, 16] on icon at bounding box center [102, 14] width 10 height 10
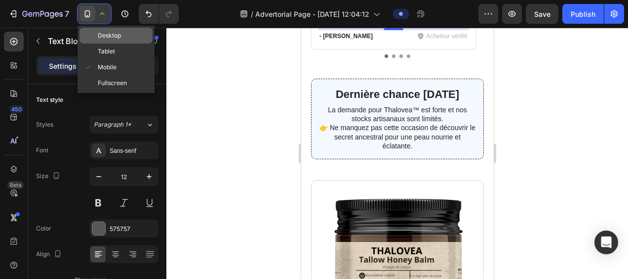
click at [103, 35] on span "Desktop" at bounding box center [109, 36] width 23 height 10
type input "13"
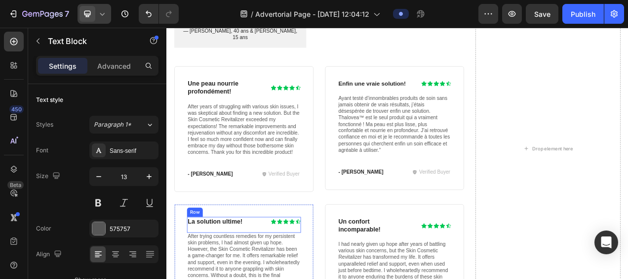
scroll to position [3662, 0]
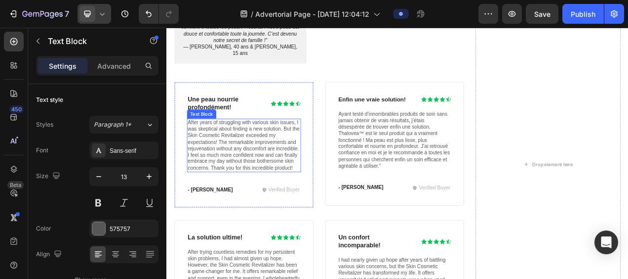
click at [253, 147] on p "After years of struggling with various skin issues, I was skeptical about findi…" at bounding box center [266, 178] width 144 height 67
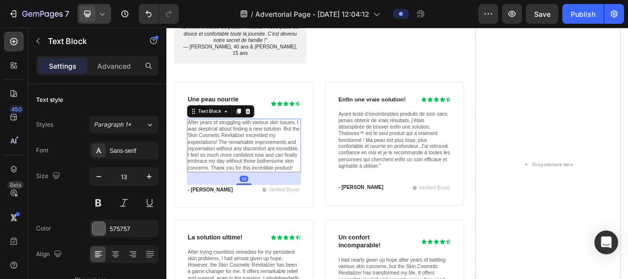
click at [247, 198] on p "After years of struggling with various skin issues, I was skeptical about findi…" at bounding box center [266, 178] width 144 height 67
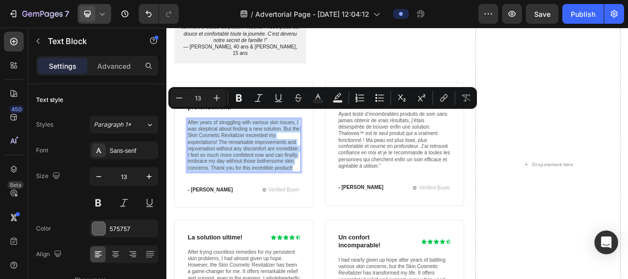
drag, startPoint x: 249, startPoint y: 203, endPoint x: 195, endPoint y: 138, distance: 84.5
click at [195, 145] on p "After years of struggling with various skin issues, I was skeptical about findi…" at bounding box center [266, 178] width 144 height 67
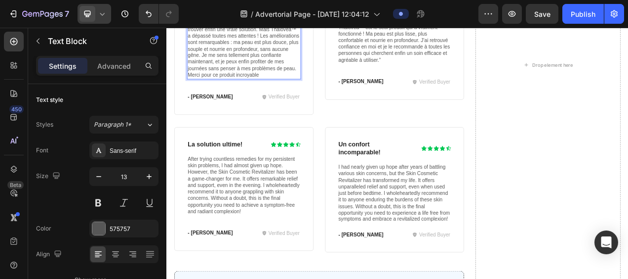
scroll to position [3811, 0]
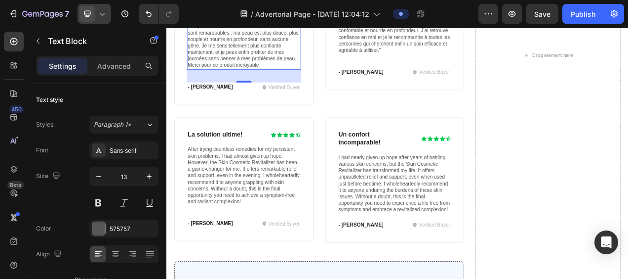
click at [102, 16] on icon at bounding box center [102, 14] width 10 height 10
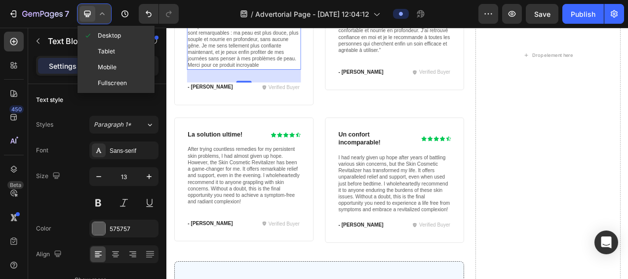
click at [107, 63] on span "Mobile" at bounding box center [107, 67] width 19 height 10
type input "12"
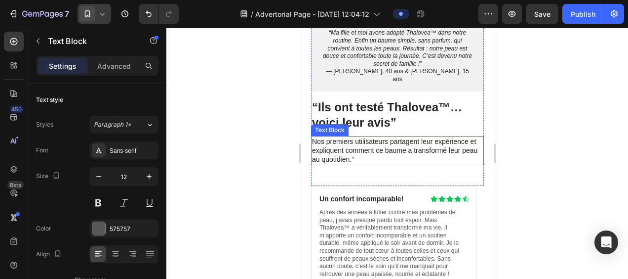
scroll to position [3844, 0]
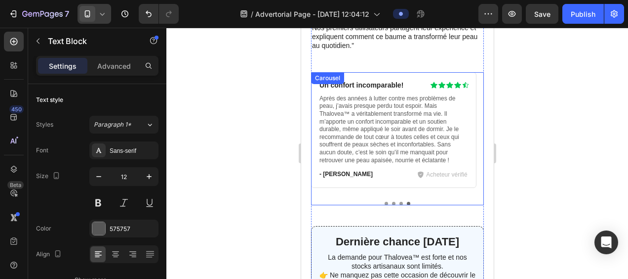
click at [399, 202] on button "Dot" at bounding box center [400, 203] width 3 height 3
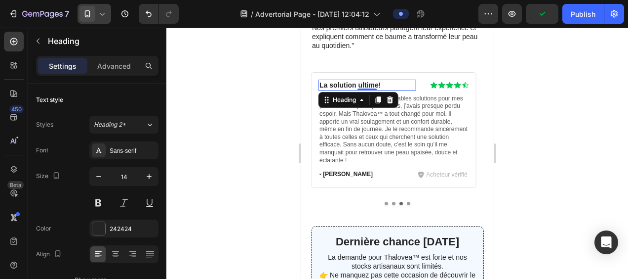
click at [393, 81] on p "La solution ultime!" at bounding box center [367, 85] width 96 height 9
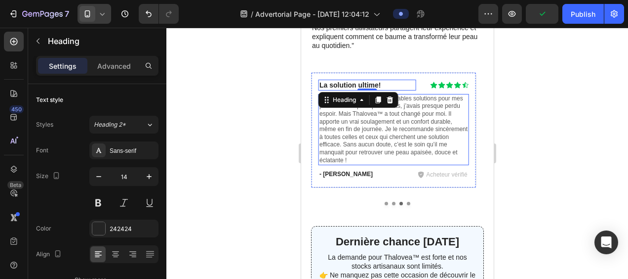
click at [331, 96] on p "Après avoir essayé d’innombrables solutions pour mes problèmes de peau persista…" at bounding box center [393, 129] width 149 height 69
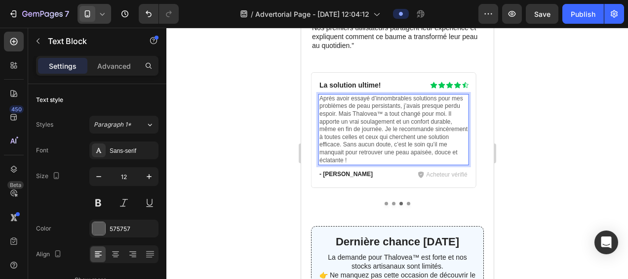
click at [348, 142] on p "Après avoir essayé d’innombrables solutions pour mes problèmes de peau persista…" at bounding box center [393, 129] width 149 height 69
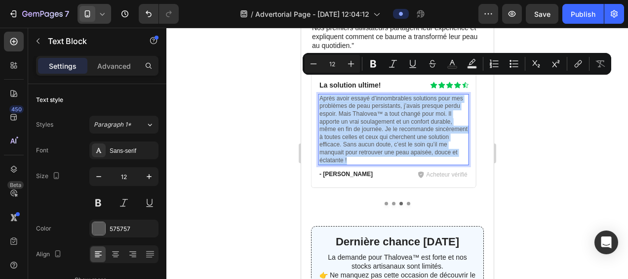
drag, startPoint x: 350, startPoint y: 143, endPoint x: 320, endPoint y: 82, distance: 67.6
click at [320, 95] on p "Après avoir essayé d’innombrables solutions pour mes problèmes de peau persista…" at bounding box center [393, 129] width 149 height 69
copy p "Après avoir essayé d’innombrables solutions pour mes problèmes de peau persista…"
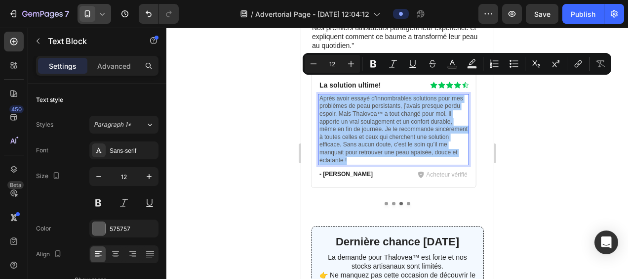
click at [99, 14] on icon at bounding box center [102, 14] width 10 height 10
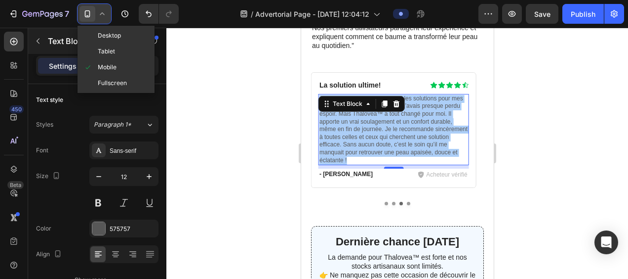
click at [105, 35] on span "Desktop" at bounding box center [109, 36] width 23 height 10
type input "13"
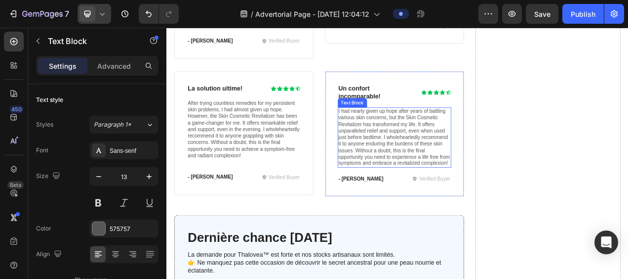
scroll to position [3835, 0]
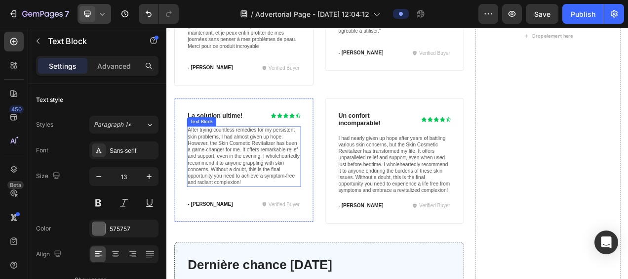
click at [243, 164] on p "After trying countless remedies for my persistent skin problems, I had almost g…" at bounding box center [266, 192] width 144 height 75
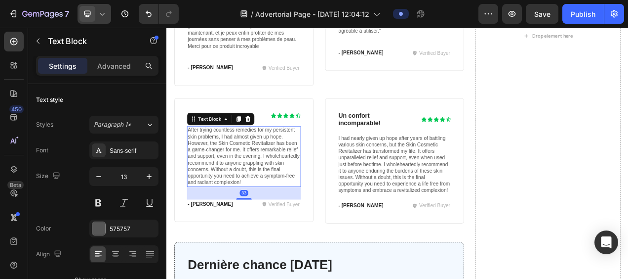
click at [305, 208] on p "After trying countless remedies for my persistent skin problems, I had almost g…" at bounding box center [266, 192] width 144 height 75
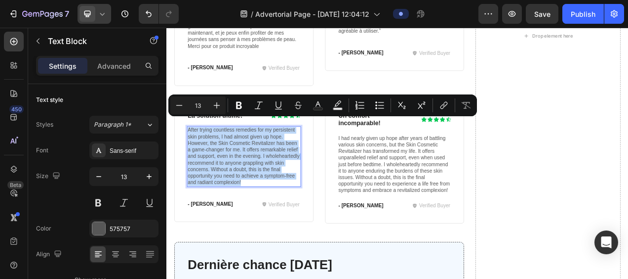
drag, startPoint x: 305, startPoint y: 210, endPoint x: 193, endPoint y: 146, distance: 129.4
click at [194, 155] on p "After trying countless remedies for my persistent skin problems, I had almost g…" at bounding box center [266, 192] width 144 height 75
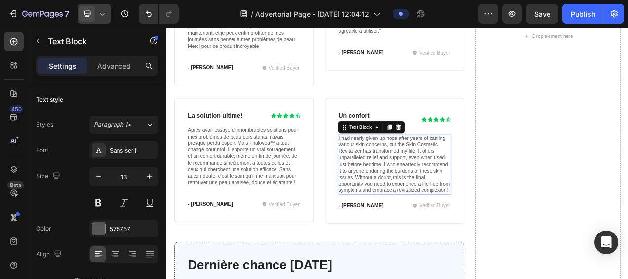
click at [448, 192] on p "I had nearly given up hope after years of battling various skin concerns, but t…" at bounding box center [459, 202] width 144 height 75
click at [99, 12] on icon at bounding box center [102, 14] width 10 height 10
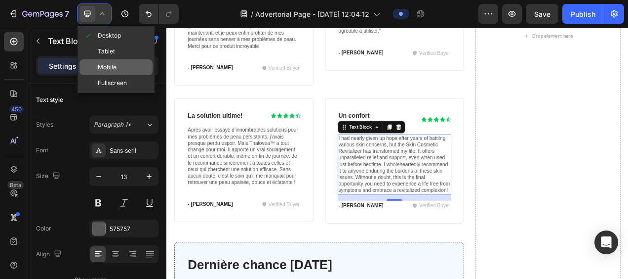
click at [109, 63] on span "Mobile" at bounding box center [107, 67] width 19 height 10
type input "12"
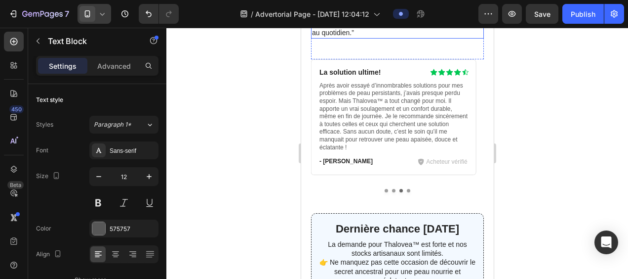
scroll to position [3906, 0]
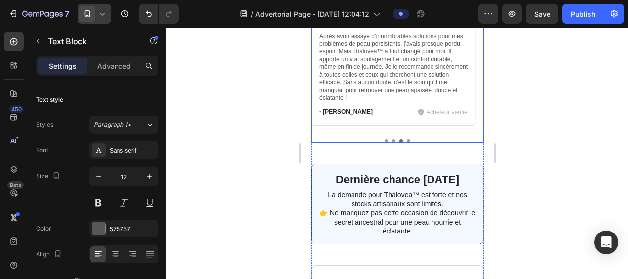
click at [406, 139] on button "Dot" at bounding box center [407, 140] width 3 height 3
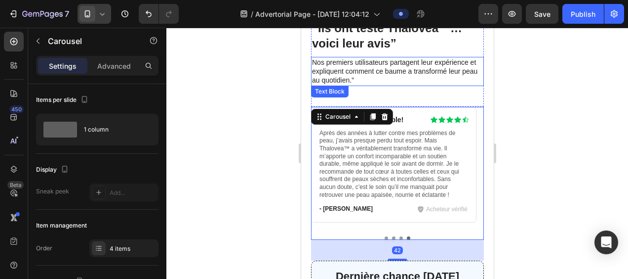
scroll to position [3807, 0]
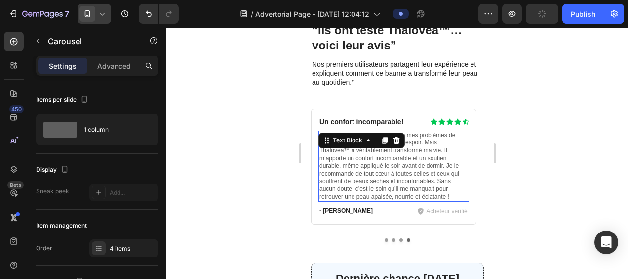
click at [448, 177] on p "Après des années à lutter contre mes problèmes de peau, j’avais presque perdu t…" at bounding box center [393, 165] width 149 height 69
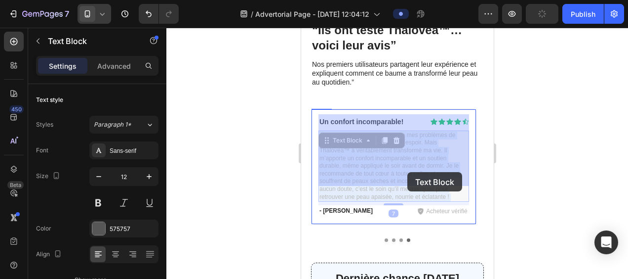
drag, startPoint x: 451, startPoint y: 179, endPoint x: 407, endPoint y: 172, distance: 44.6
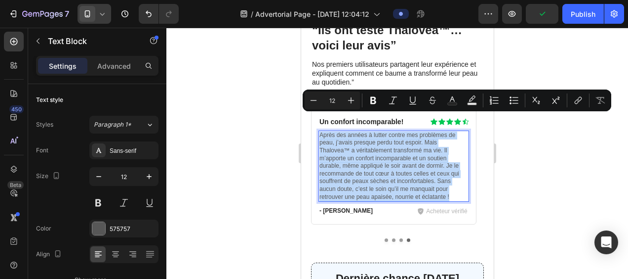
drag, startPoint x: 452, startPoint y: 180, endPoint x: 318, endPoint y: 116, distance: 148.9
click at [318, 130] on div "Après des années à lutter contre mes problèmes de peau, j’avais presque perdu t…" at bounding box center [393, 165] width 151 height 71
copy p "Après des années à lutter contre mes problèmes de peau, j’avais presque perdu t…"
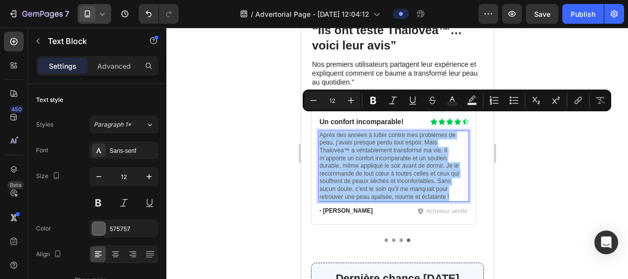
click at [99, 11] on icon at bounding box center [102, 14] width 10 height 10
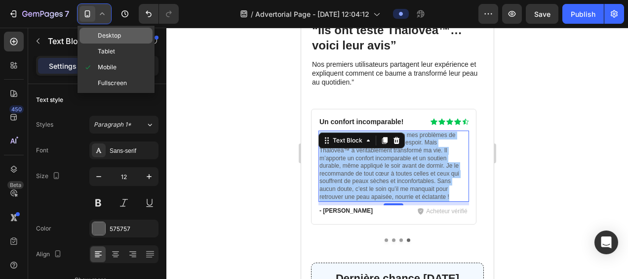
click at [107, 33] on span "Desktop" at bounding box center [109, 36] width 23 height 10
type input "13"
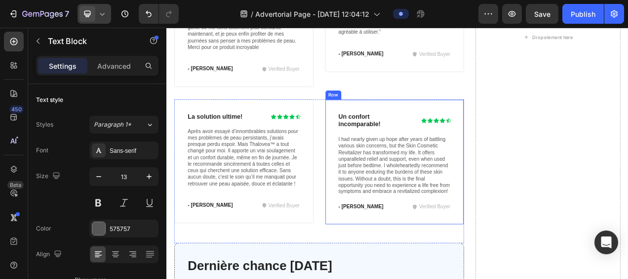
scroll to position [3799, 0]
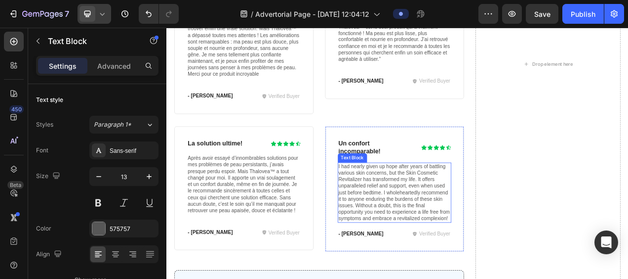
click at [414, 202] on p "I had nearly given up hope after years of battling various skin concerns, but t…" at bounding box center [459, 239] width 144 height 75
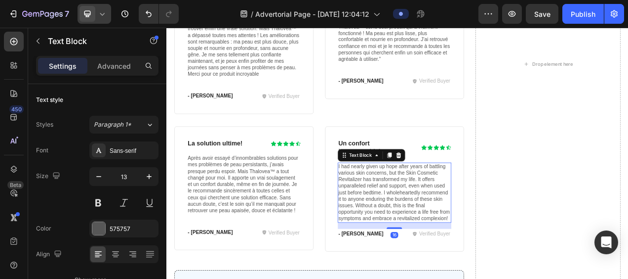
click at [421, 267] on p "I had nearly given up hope after years of battling various skin concerns, but t…" at bounding box center [459, 239] width 144 height 75
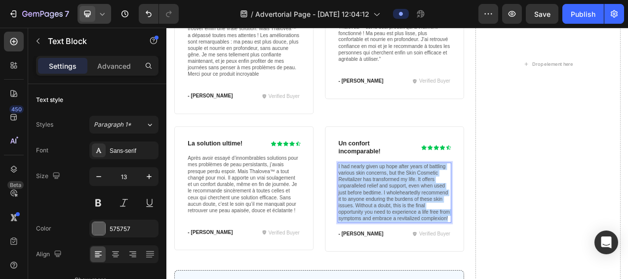
drag, startPoint x: 424, startPoint y: 266, endPoint x: 384, endPoint y: 191, distance: 85.5
click at [387, 202] on p "I had nearly given up hope after years of battling various skin concerns, but t…" at bounding box center [459, 239] width 144 height 75
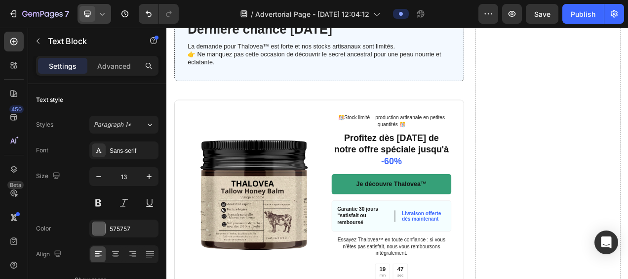
scroll to position [3951, 0]
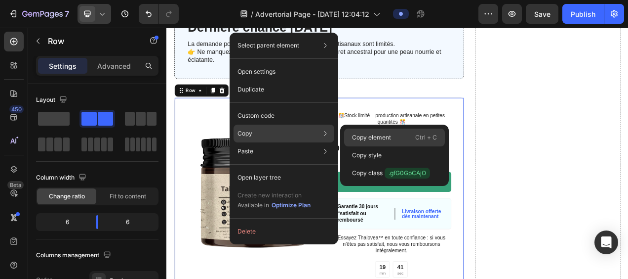
click at [371, 135] on p "Copy element" at bounding box center [371, 137] width 39 height 9
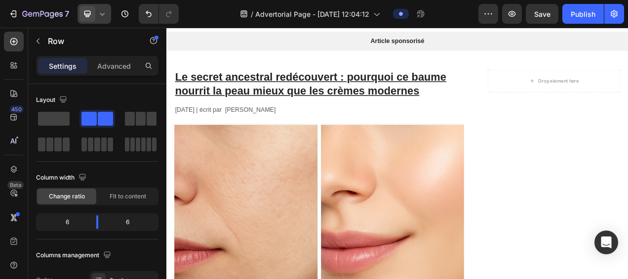
scroll to position [0, 0]
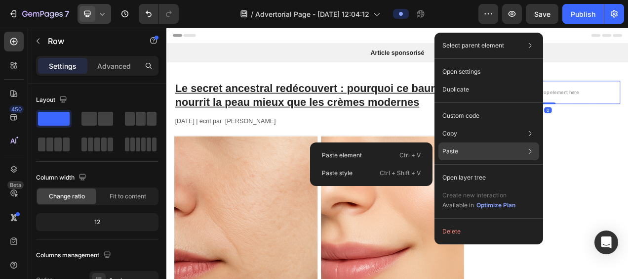
click at [484, 168] on div "Paste Paste element Ctrl + V Paste style Ctrl + Shift + V" at bounding box center [489, 177] width 101 height 18
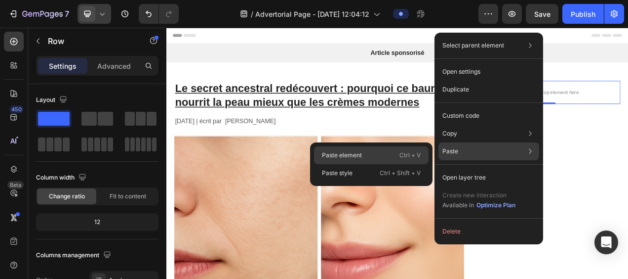
click at [365, 164] on div "Paste element Ctrl + V" at bounding box center [371, 173] width 115 height 18
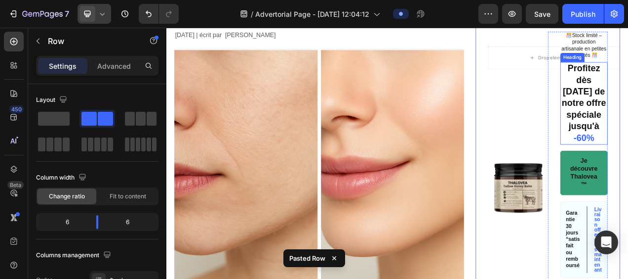
scroll to position [99, 0]
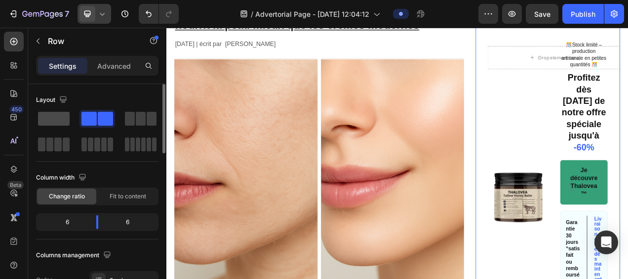
click at [57, 117] on span at bounding box center [54, 119] width 32 height 14
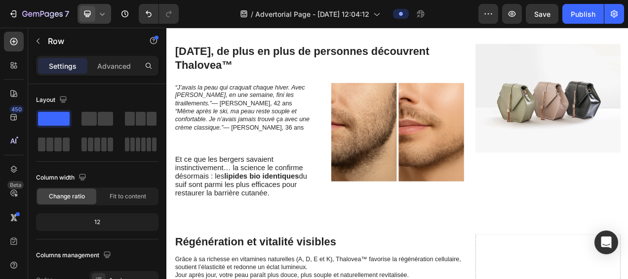
scroll to position [1432, 0]
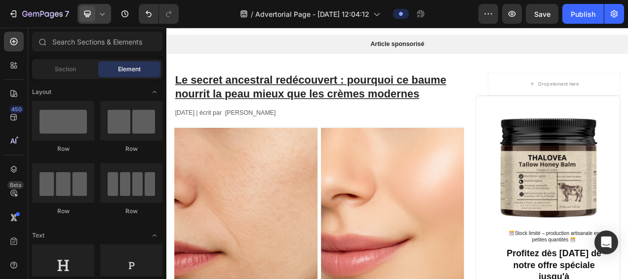
scroll to position [0, 0]
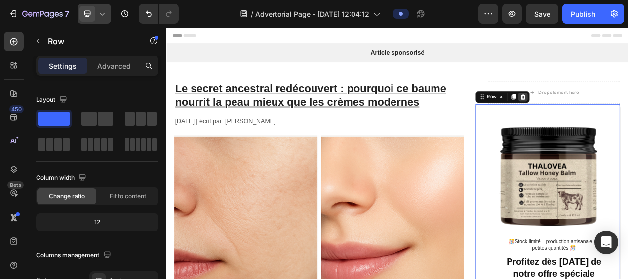
click at [621, 116] on icon at bounding box center [624, 116] width 6 height 7
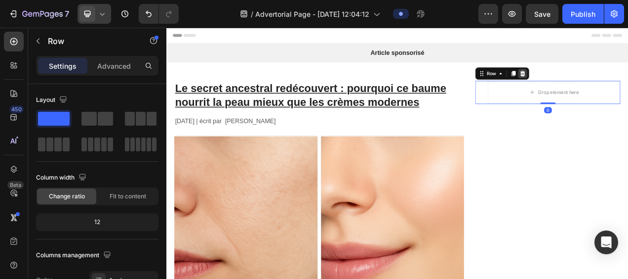
click at [621, 85] on icon at bounding box center [624, 86] width 6 height 7
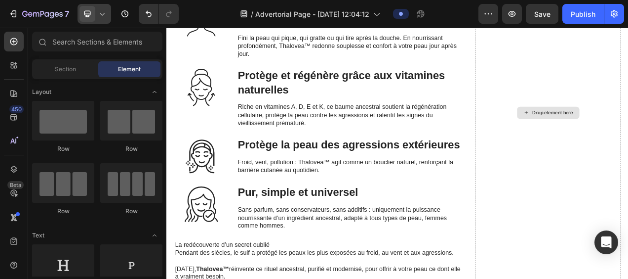
scroll to position [2346, 0]
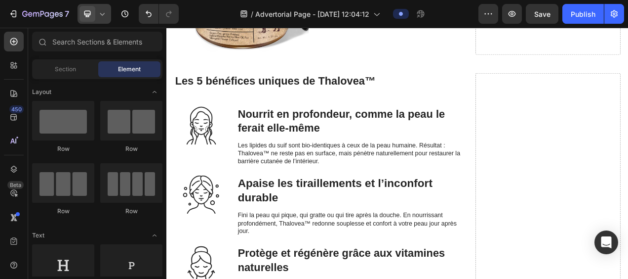
click at [99, 13] on icon at bounding box center [102, 14] width 10 height 10
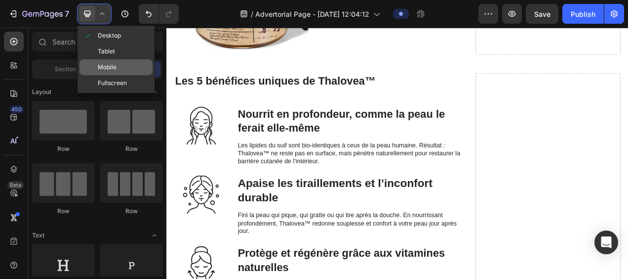
click at [110, 64] on span "Mobile" at bounding box center [107, 67] width 19 height 10
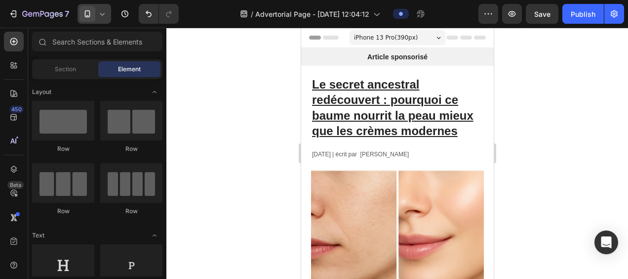
click at [101, 11] on icon at bounding box center [102, 14] width 10 height 10
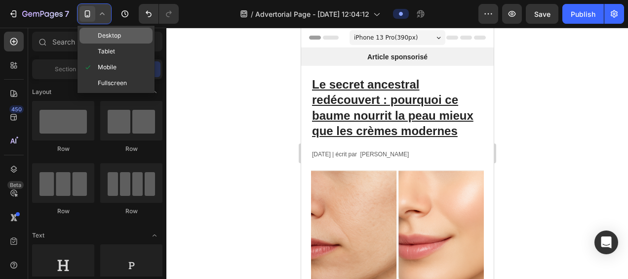
click at [113, 35] on span "Desktop" at bounding box center [109, 36] width 23 height 10
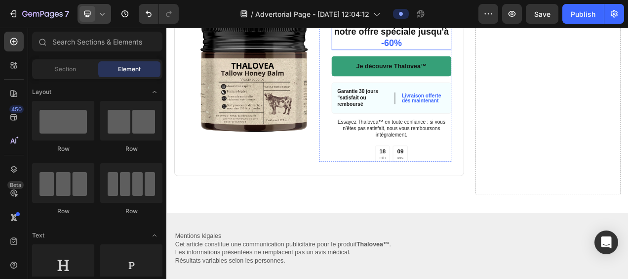
scroll to position [4149, 0]
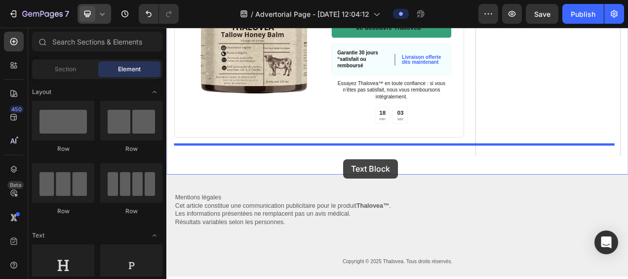
drag, startPoint x: 300, startPoint y: 202, endPoint x: 394, endPoint y: 196, distance: 94.0
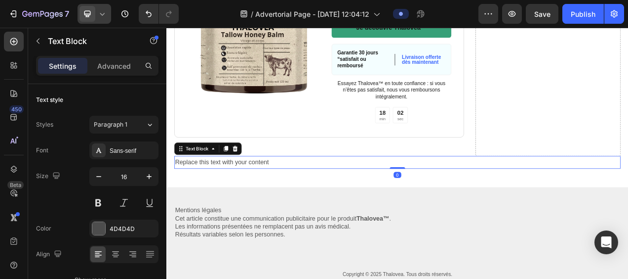
click at [311, 192] on div "Replace this text with your content" at bounding box center [462, 200] width 573 height 16
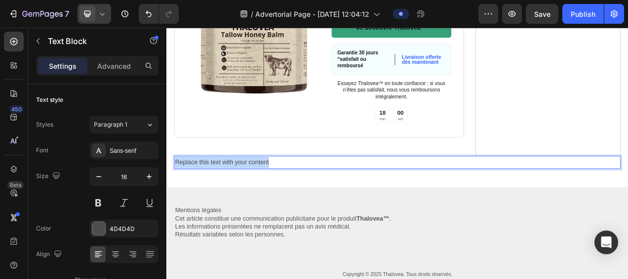
drag, startPoint x: 307, startPoint y: 184, endPoint x: 173, endPoint y: 186, distance: 134.4
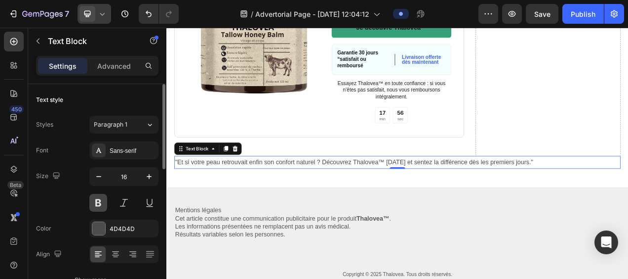
click at [97, 203] on button at bounding box center [98, 203] width 18 height 18
click at [148, 179] on icon "button" at bounding box center [149, 176] width 10 height 10
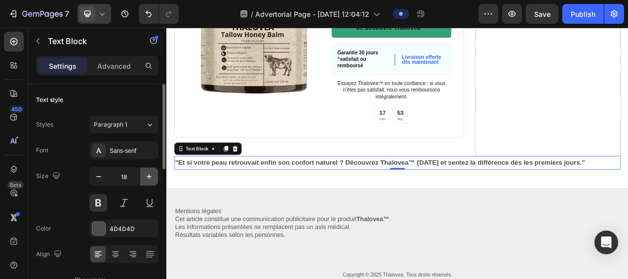
click at [148, 179] on icon "button" at bounding box center [149, 176] width 10 height 10
type input "19"
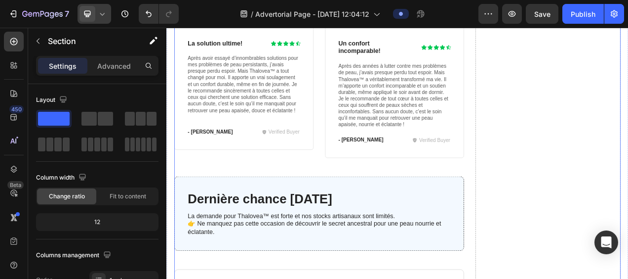
scroll to position [3606, 0]
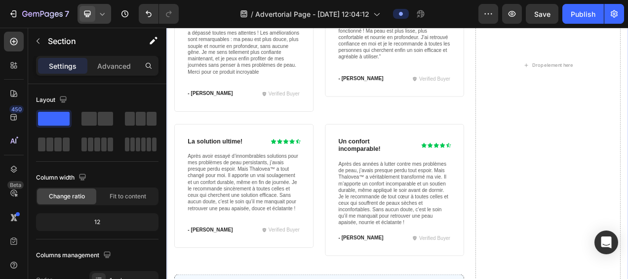
click at [98, 15] on icon at bounding box center [102, 14] width 10 height 10
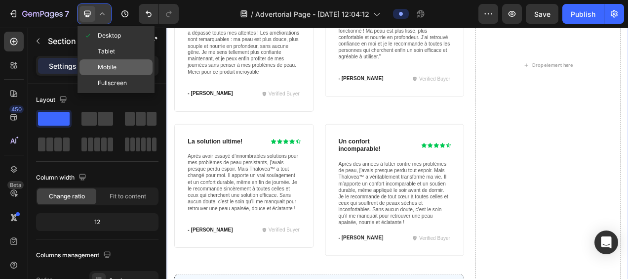
click at [103, 64] on span "Mobile" at bounding box center [107, 67] width 19 height 10
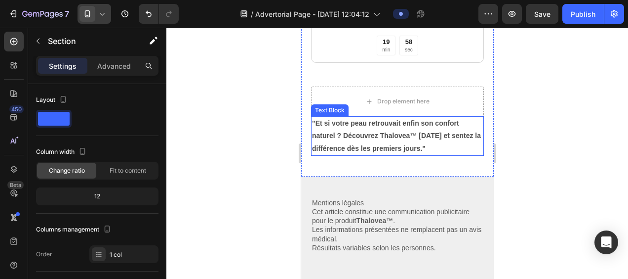
scroll to position [4251, 0]
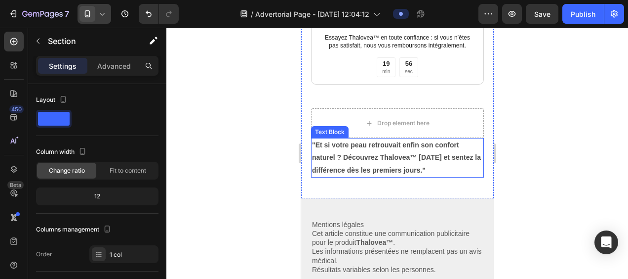
click at [430, 141] on p ""Et si votre peau retrouvait enfin son confort naturel ? Découvrez Thalovea™ au…" at bounding box center [397, 158] width 171 height 38
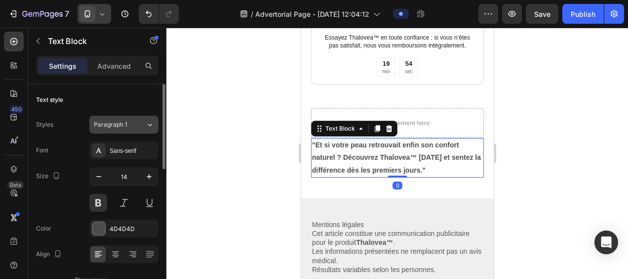
click at [149, 121] on icon at bounding box center [150, 125] width 8 height 10
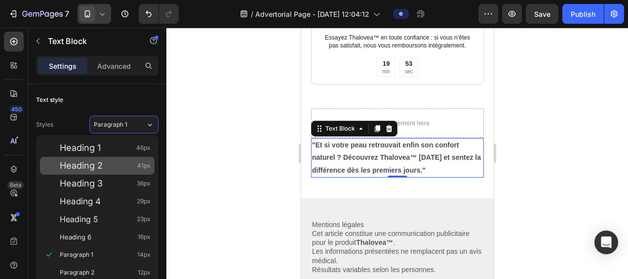
click at [103, 163] on span "Heading 2" at bounding box center [81, 166] width 43 height 10
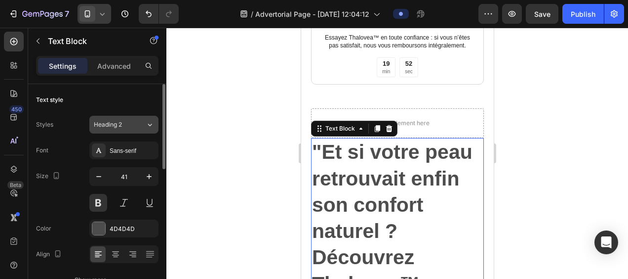
click at [149, 120] on icon at bounding box center [150, 125] width 8 height 10
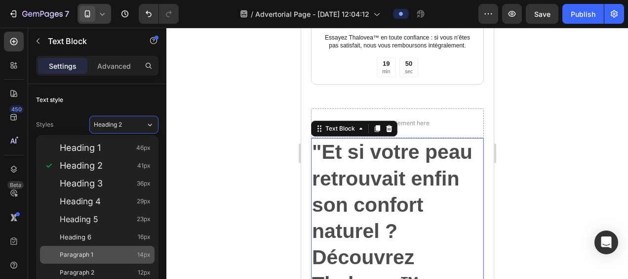
click at [95, 252] on div "Paragraph 1 14px" at bounding box center [105, 254] width 91 height 10
type input "14"
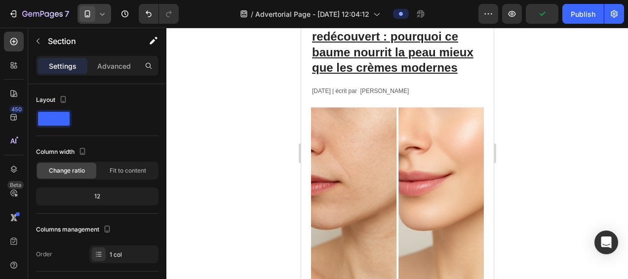
scroll to position [0, 0]
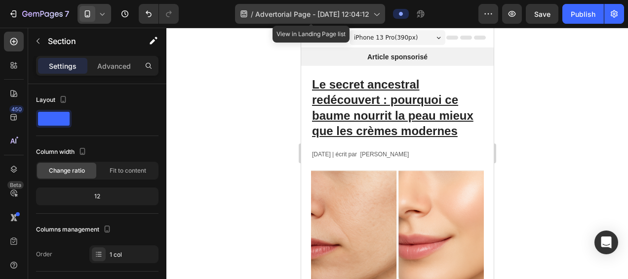
click at [377, 15] on icon at bounding box center [376, 14] width 5 height 3
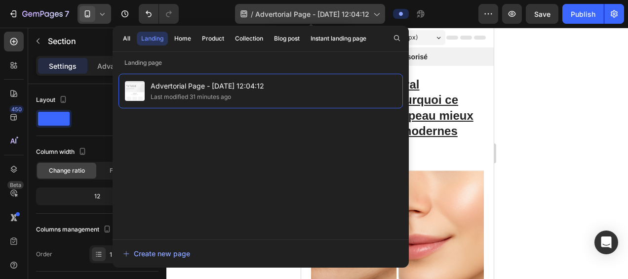
click at [377, 15] on icon at bounding box center [376, 14] width 5 height 3
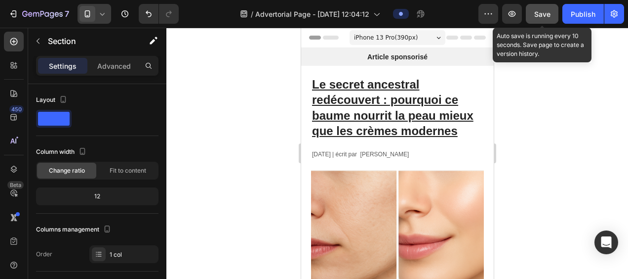
click at [536, 11] on span "Save" at bounding box center [542, 14] width 16 height 8
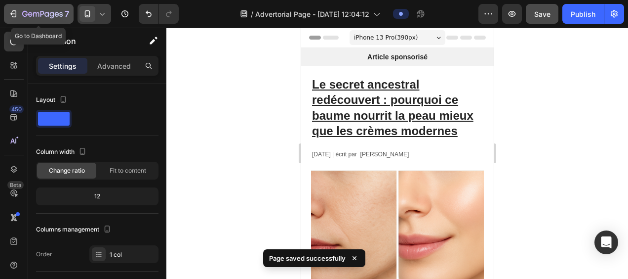
click at [13, 11] on icon "button" at bounding box center [13, 14] width 10 height 10
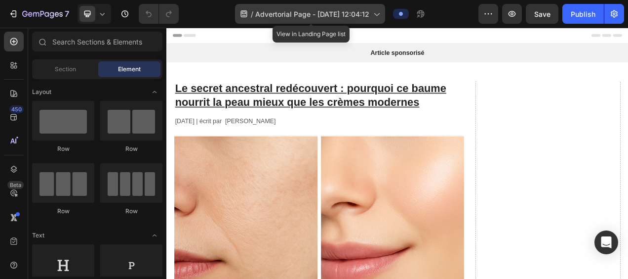
click at [379, 13] on icon at bounding box center [376, 14] width 5 height 3
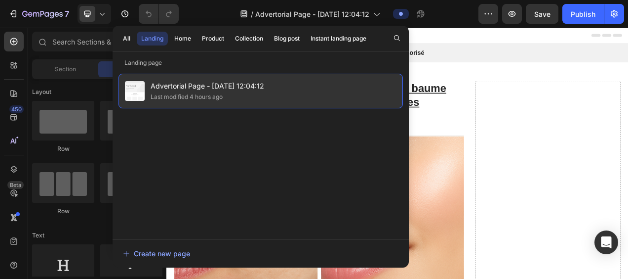
click at [247, 84] on span "Advertorial Page - [DATE] 12:04:12" at bounding box center [208, 86] width 114 height 12
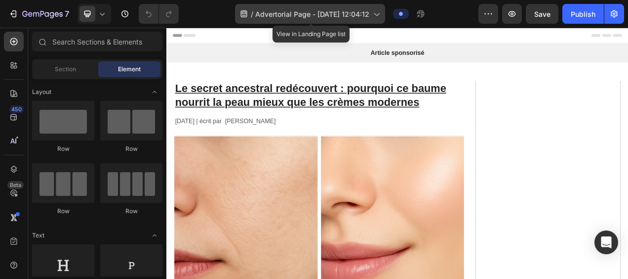
click at [373, 11] on icon at bounding box center [376, 14] width 10 height 10
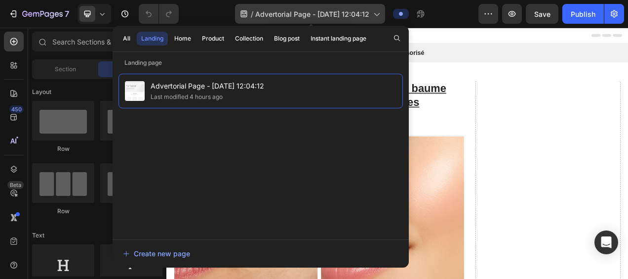
click at [331, 14] on span "Advertorial Page - [DATE] 12:04:12" at bounding box center [312, 14] width 114 height 10
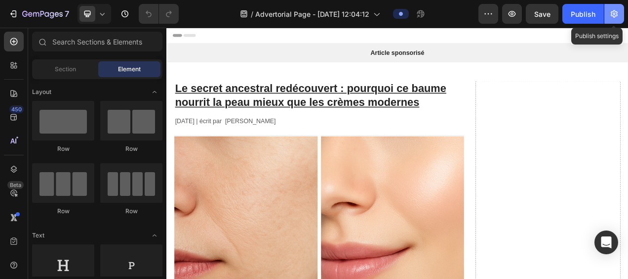
click at [616, 12] on icon "button" at bounding box center [614, 13] width 7 height 7
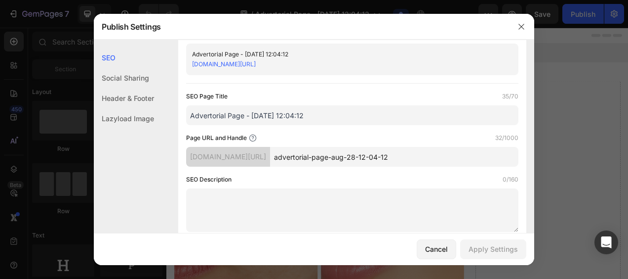
scroll to position [49, 0]
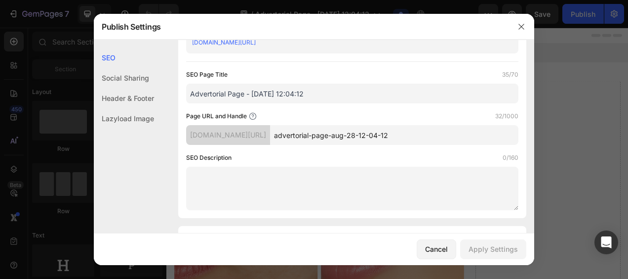
click at [440, 136] on input "advertorial-page-aug-28-12-04-12" at bounding box center [394, 135] width 248 height 20
drag, startPoint x: 440, startPoint y: 135, endPoint x: 310, endPoint y: 137, distance: 129.9
click at [310, 137] on input "advertorial-page-aug-28-12-04-12" at bounding box center [394, 135] width 248 height 20
paste input "/secret-ancestral"
type input "-secret-ancestral"
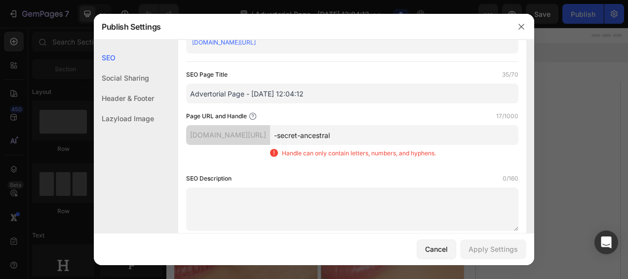
scroll to position [0, 0]
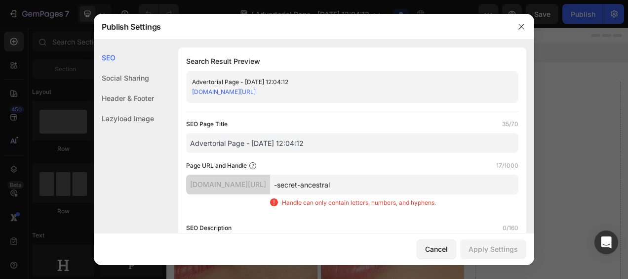
drag, startPoint x: 371, startPoint y: 182, endPoint x: 307, endPoint y: 183, distance: 64.7
click at [307, 183] on input "-secret-ancestral" at bounding box center [394, 184] width 248 height 20
click at [562, 23] on div at bounding box center [314, 139] width 628 height 279
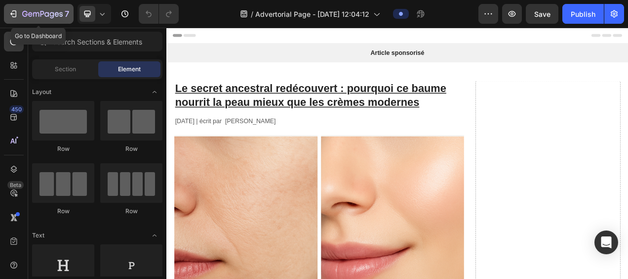
click at [15, 11] on icon "button" at bounding box center [14, 13] width 4 height 7
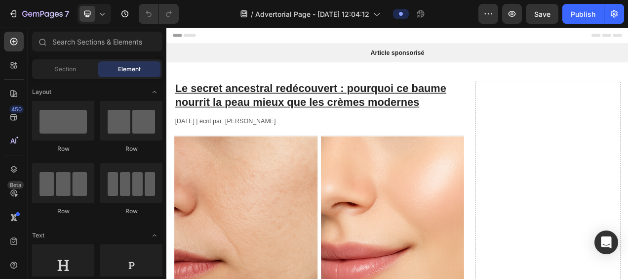
click at [612, 13] on icon "button" at bounding box center [614, 14] width 10 height 10
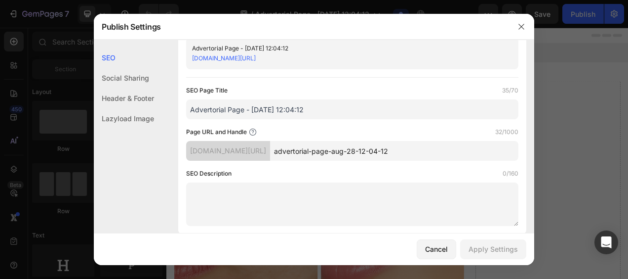
scroll to position [49, 0]
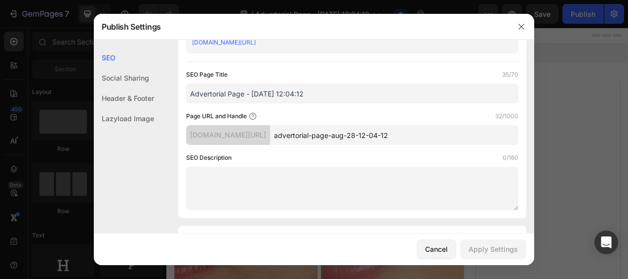
drag, startPoint x: 435, startPoint y: 136, endPoint x: 302, endPoint y: 138, distance: 132.4
click at [302, 138] on div "[DOMAIN_NAME][URL] advertorial-page-aug-28-12-04-12" at bounding box center [352, 135] width 332 height 20
paste input "secret-ancestral"
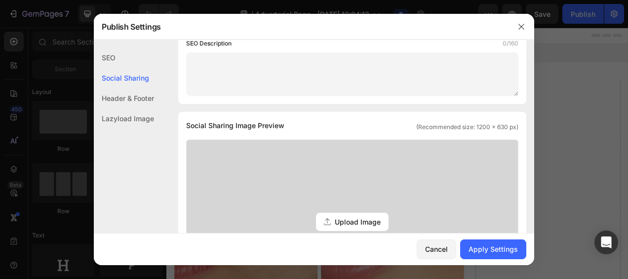
scroll to position [148, 0]
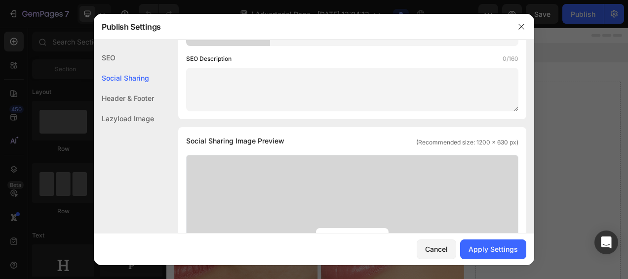
type input "secret-ancestral"
click at [227, 81] on textarea at bounding box center [352, 89] width 332 height 43
paste textarea "Découvrez Thalovea™, un baume ancestral au suif purifié qui hydrate en profonde…"
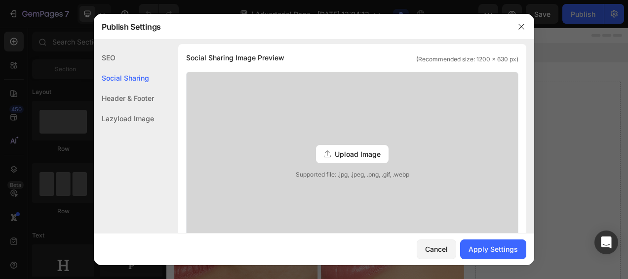
scroll to position [267, 0]
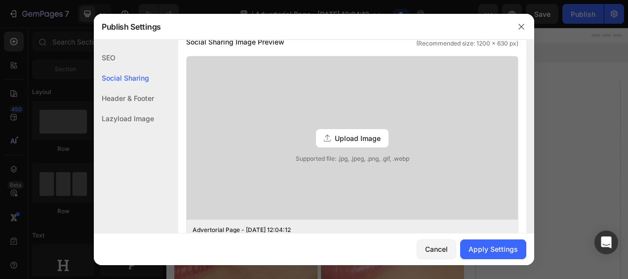
type textarea "Découvrez Thalovea™, un baume ancestral au suif purifié qui hydrate en profonde…"
click at [344, 137] on span "Upload Image" at bounding box center [358, 138] width 46 height 10
click at [0, 0] on input "Upload Image Supported file: .jpg, .jpeg, .png, .gif, .webp" at bounding box center [0, 0] width 0 height 0
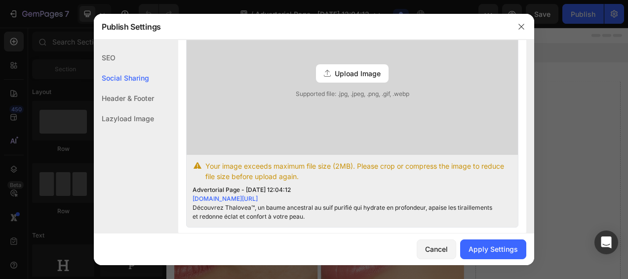
scroll to position [316, 0]
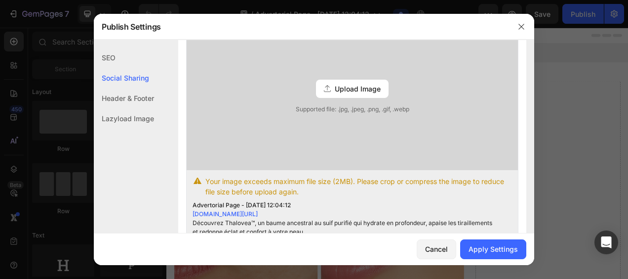
click at [355, 86] on span "Upload Image" at bounding box center [358, 88] width 46 height 10
click at [0, 0] on input "Upload Image Supported file: .jpg, .jpeg, .png, .gif, .webp" at bounding box center [0, 0] width 0 height 0
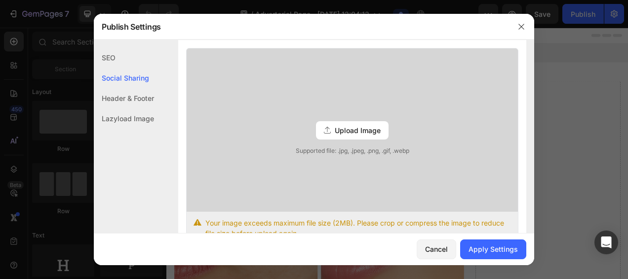
scroll to position [267, 0]
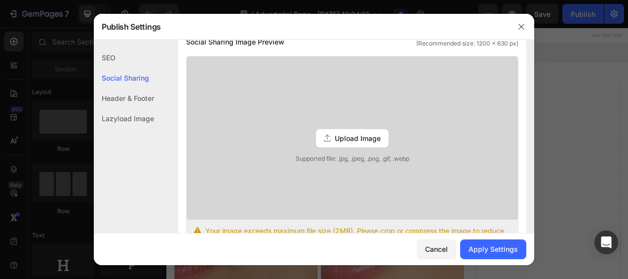
click at [349, 133] on span "Upload Image" at bounding box center [358, 138] width 46 height 10
click at [0, 0] on input "Upload Image Supported file: .jpg, .jpeg, .png, .gif, .webp" at bounding box center [0, 0] width 0 height 0
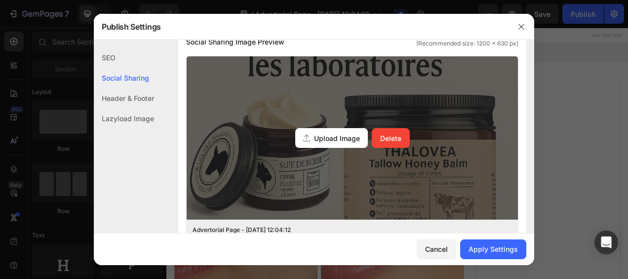
click at [469, 144] on div "Upload Image Delete" at bounding box center [352, 137] width 331 height 163
click at [0, 0] on input "Upload Image Delete" at bounding box center [0, 0] width 0 height 0
click at [330, 137] on span "Upload Image" at bounding box center [337, 138] width 46 height 10
click at [0, 0] on input "Upload Image Delete" at bounding box center [0, 0] width 0 height 0
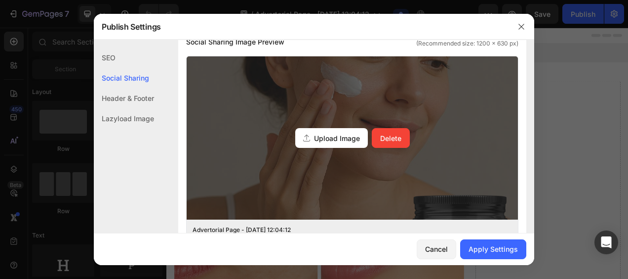
click at [435, 160] on div "Upload Image Delete" at bounding box center [352, 137] width 331 height 163
click at [0, 0] on input "Upload Image Delete" at bounding box center [0, 0] width 0 height 0
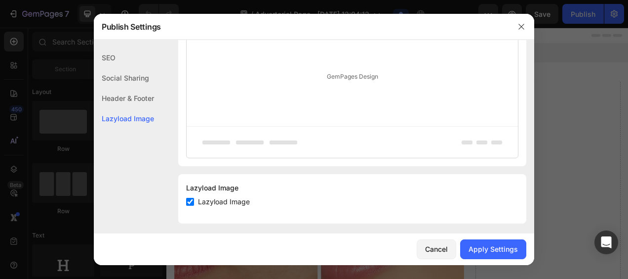
scroll to position [627, 0]
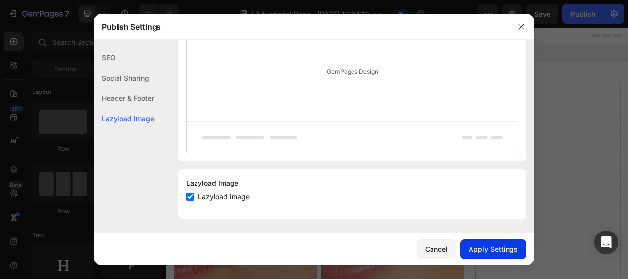
click at [487, 250] on div "Apply Settings" at bounding box center [493, 248] width 49 height 10
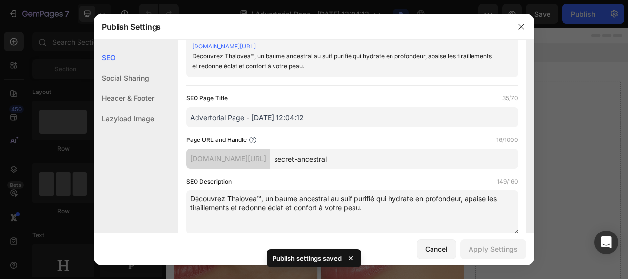
scroll to position [0, 0]
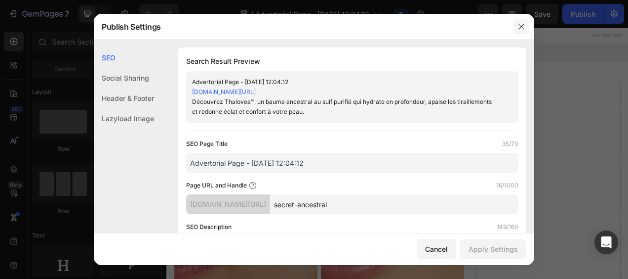
click at [521, 26] on icon "button" at bounding box center [521, 26] width 5 height 5
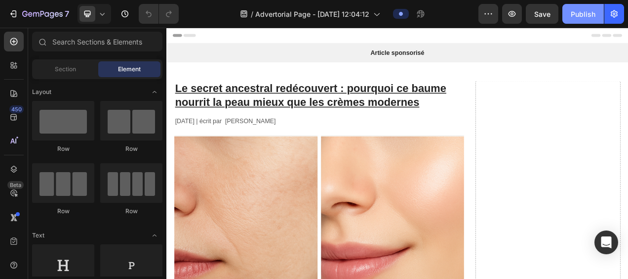
click at [589, 12] on div "Publish" at bounding box center [583, 14] width 25 height 10
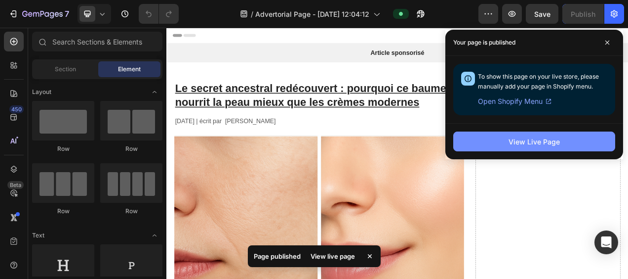
click at [535, 141] on div "View Live Page" at bounding box center [534, 141] width 51 height 10
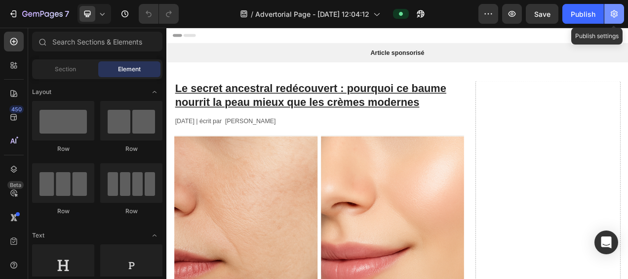
click at [615, 15] on icon "button" at bounding box center [614, 14] width 10 height 10
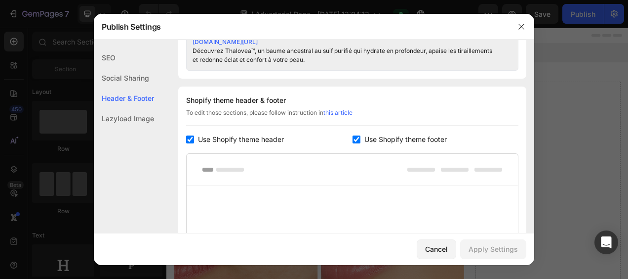
scroll to position [479, 0]
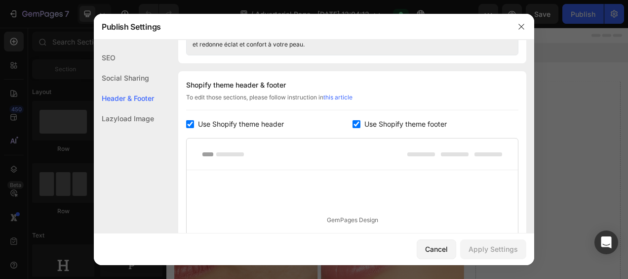
click at [189, 120] on input "checkbox" at bounding box center [190, 124] width 8 height 8
checkbox input "false"
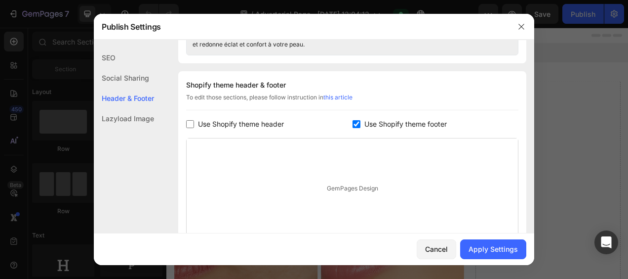
click at [353, 122] on input "checkbox" at bounding box center [357, 124] width 8 height 8
checkbox input "false"
click at [500, 249] on div "Apply Settings" at bounding box center [493, 248] width 49 height 10
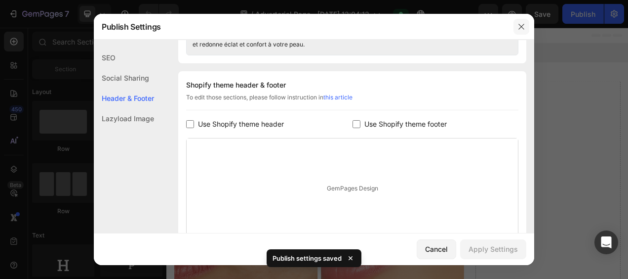
click at [519, 25] on icon "button" at bounding box center [522, 27] width 8 height 8
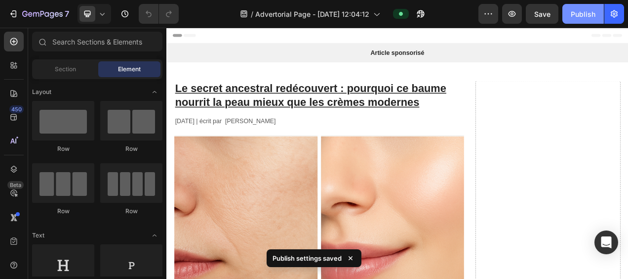
click at [585, 11] on div "Publish" at bounding box center [583, 14] width 25 height 10
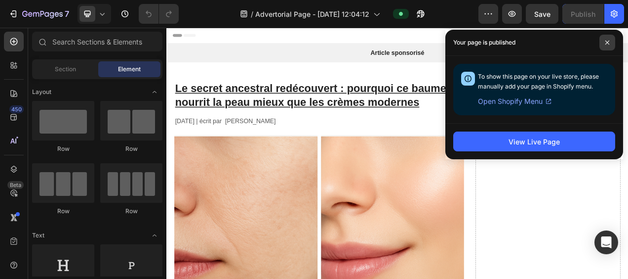
click at [606, 43] on icon at bounding box center [608, 43] width 4 height 4
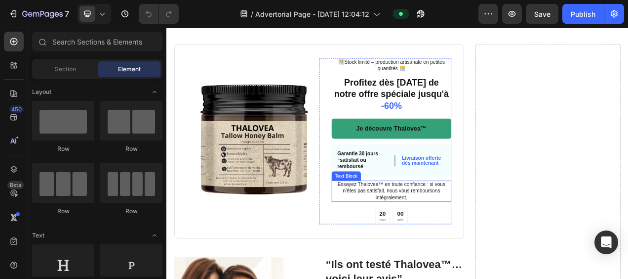
scroll to position [2963, 0]
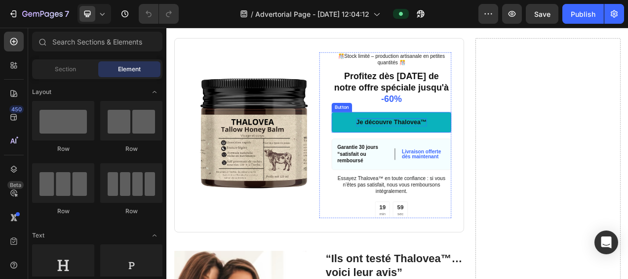
click at [429, 154] on p "Je découvre Thalovea™" at bounding box center [455, 149] width 90 height 10
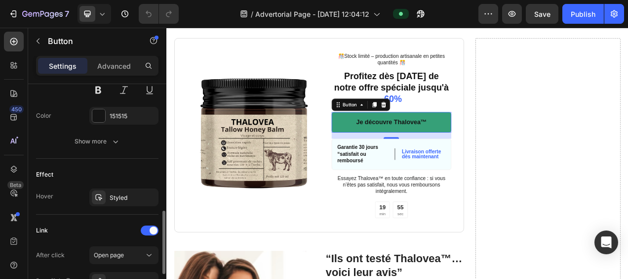
scroll to position [494, 0]
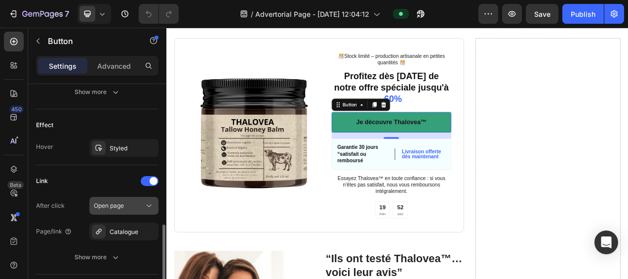
click at [151, 203] on icon at bounding box center [149, 206] width 10 height 10
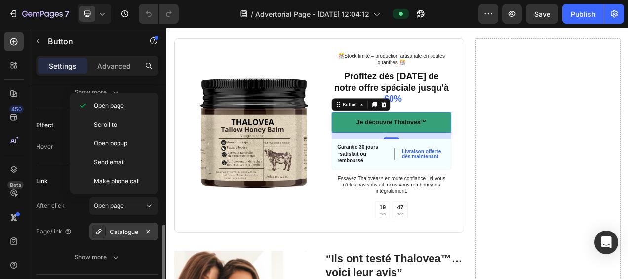
click at [123, 232] on div "Catalogue" at bounding box center [124, 231] width 29 height 9
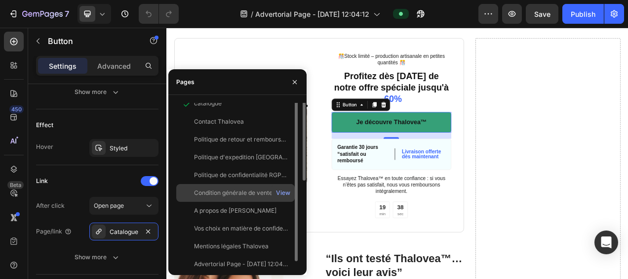
scroll to position [0, 0]
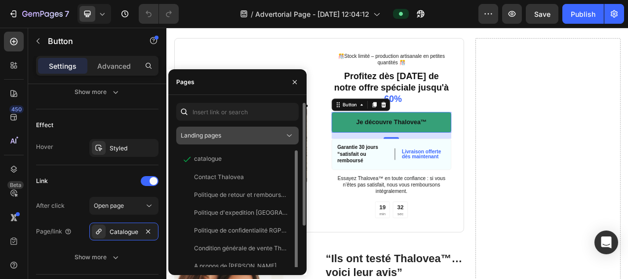
click at [287, 135] on icon at bounding box center [289, 135] width 10 height 10
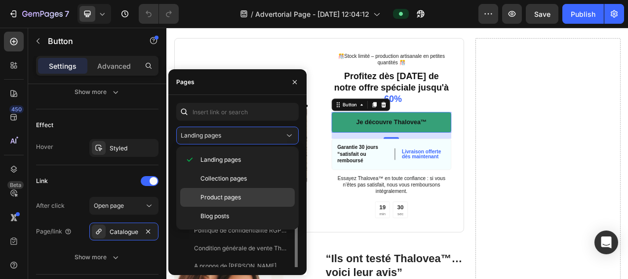
click at [222, 196] on span "Product pages" at bounding box center [221, 197] width 41 height 9
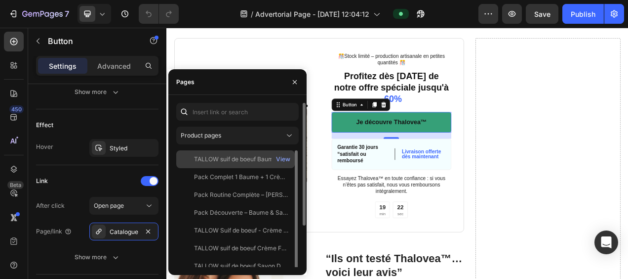
click at [236, 159] on div "TALLOW suif de boeuf Baume Nourrissant Visage & Corps – Tallow & Miel – [GEOGRA…" at bounding box center [241, 159] width 95 height 9
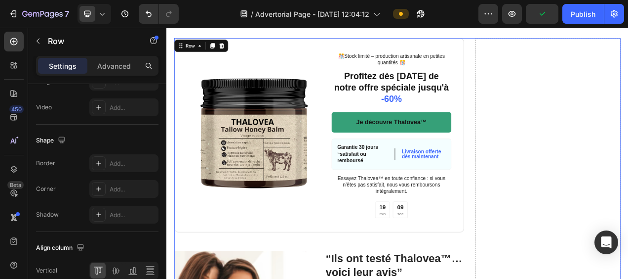
scroll to position [490, 0]
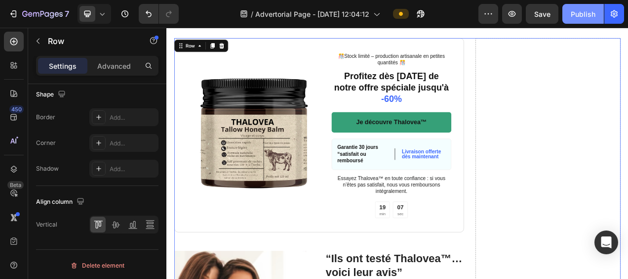
click at [582, 14] on div "Publish" at bounding box center [583, 14] width 25 height 10
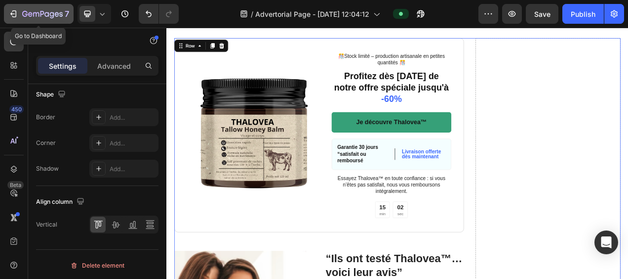
click at [33, 14] on icon "button" at bounding box center [36, 14] width 6 height 4
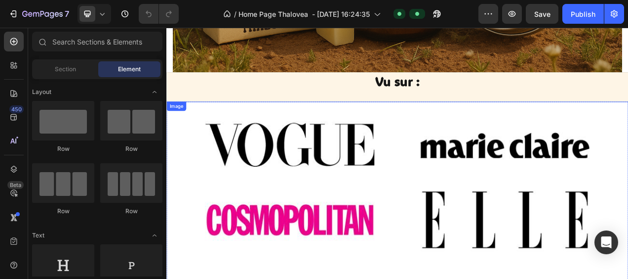
scroll to position [395, 0]
click at [193, 142] on img at bounding box center [462, 250] width 593 height 257
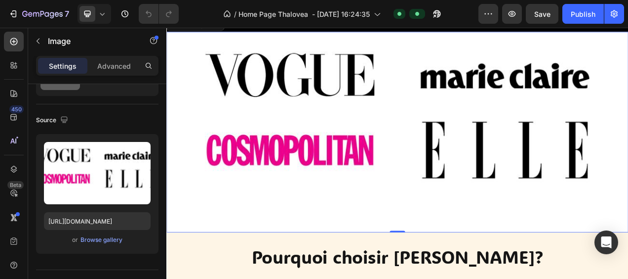
scroll to position [494, 0]
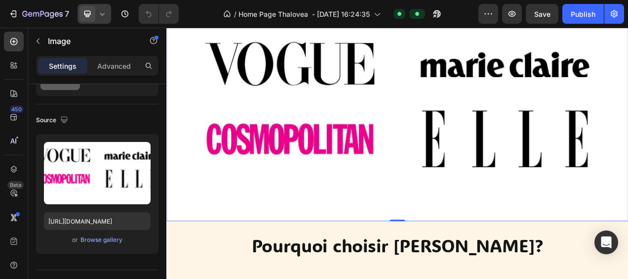
click at [104, 9] on icon at bounding box center [102, 14] width 10 height 10
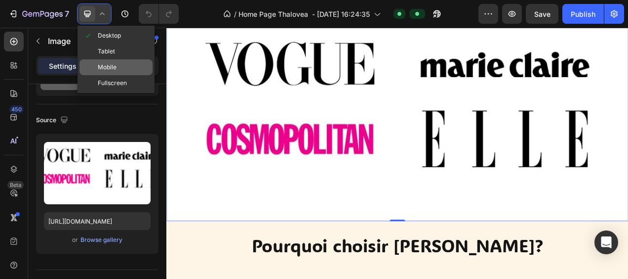
click at [108, 64] on span "Mobile" at bounding box center [107, 67] width 19 height 10
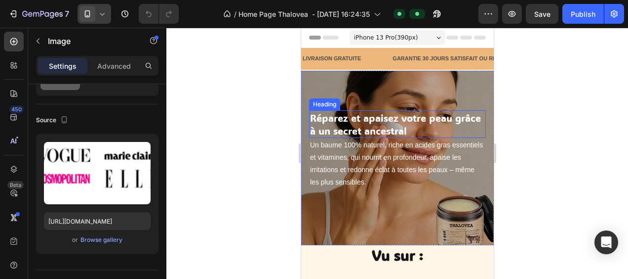
click at [359, 125] on h2 "Réparez et apaisez votre peau grâce à un secret ancestral" at bounding box center [397, 124] width 177 height 28
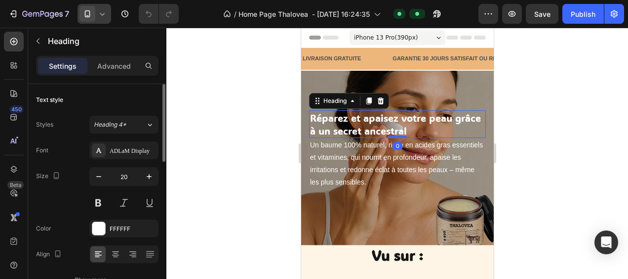
click at [436, 128] on h2 "Réparez et apaisez votre peau grâce à un secret ancestral" at bounding box center [397, 124] width 177 height 28
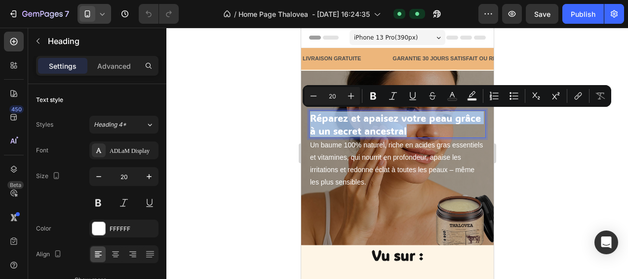
drag, startPoint x: 439, startPoint y: 130, endPoint x: 310, endPoint y: 123, distance: 128.6
click at [310, 123] on p "Réparez et apaisez votre peau grâce à un secret ancestral" at bounding box center [397, 124] width 175 height 26
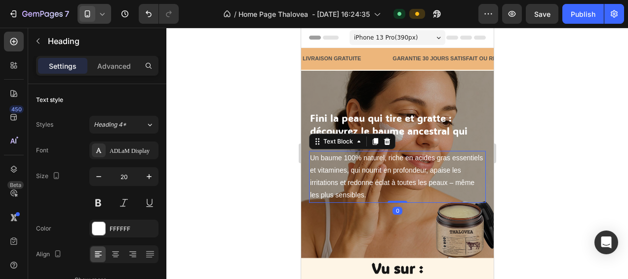
click at [360, 169] on p "Un baume 100% naturel, riche en acides gras essentiels et vitamines, qui nourri…" at bounding box center [397, 177] width 175 height 50
click at [414, 194] on p "Un baume 100% naturel, riche en acides gras essentiels et vitamines, qui nourri…" at bounding box center [397, 177] width 175 height 50
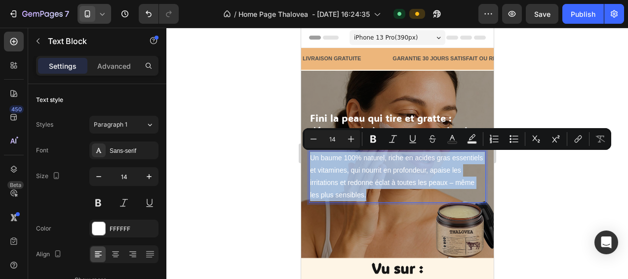
drag, startPoint x: 416, startPoint y: 195, endPoint x: 310, endPoint y: 160, distance: 112.3
click at [310, 160] on p "Un baume 100% naturel, riche en acides gras essentiels et vitamines, qui nourri…" at bounding box center [397, 177] width 175 height 50
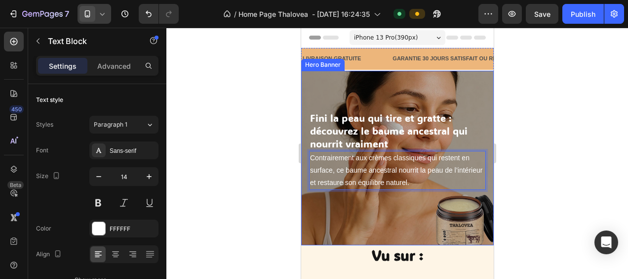
scroll to position [49, 0]
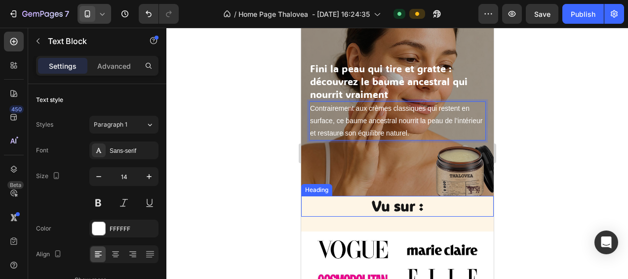
click at [318, 210] on h2 "Vu sur :" at bounding box center [397, 206] width 193 height 21
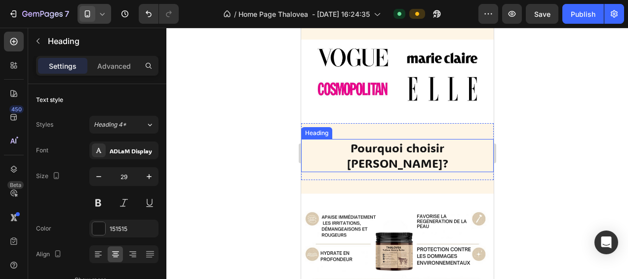
scroll to position [247, 0]
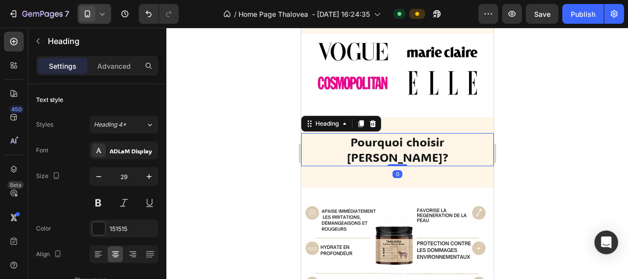
click at [371, 133] on h2 "Pourquoi choisir Thalovea?" at bounding box center [397, 149] width 193 height 33
click at [466, 134] on h2 "Pourquoi choisir Thalovea?" at bounding box center [397, 149] width 193 height 33
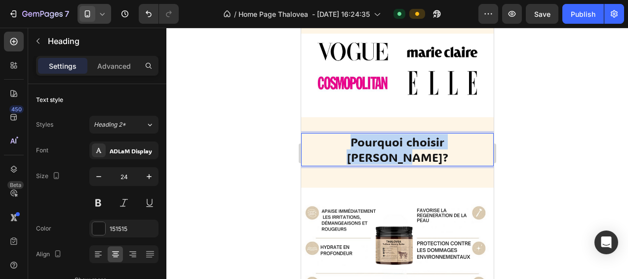
drag, startPoint x: 469, startPoint y: 137, endPoint x: 310, endPoint y: 139, distance: 159.1
click at [310, 139] on p "Pourquoi choisir Thalovea?" at bounding box center [397, 149] width 191 height 31
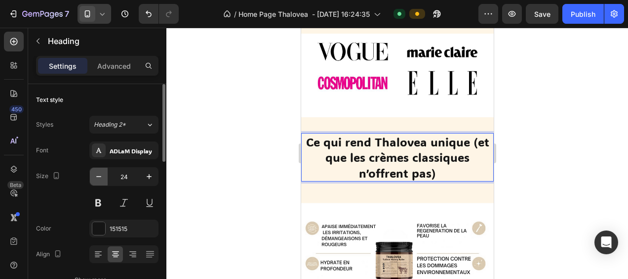
click at [98, 175] on icon "button" at bounding box center [99, 176] width 10 height 10
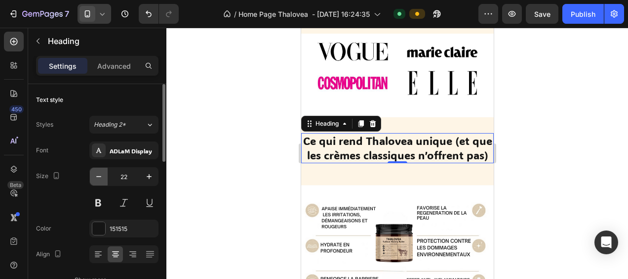
click at [98, 175] on icon "button" at bounding box center [99, 176] width 10 height 10
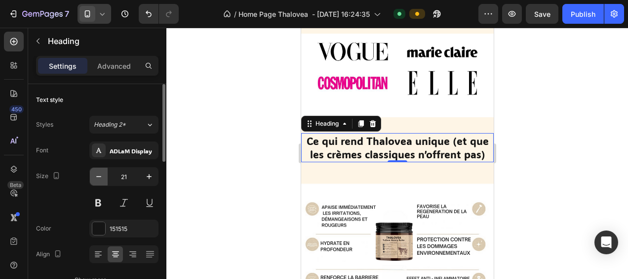
click at [98, 175] on icon "button" at bounding box center [99, 176] width 10 height 10
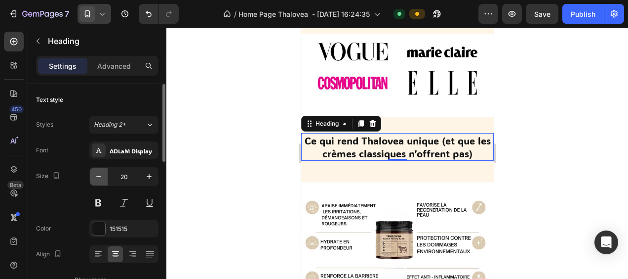
click at [98, 175] on icon "button" at bounding box center [99, 176] width 10 height 10
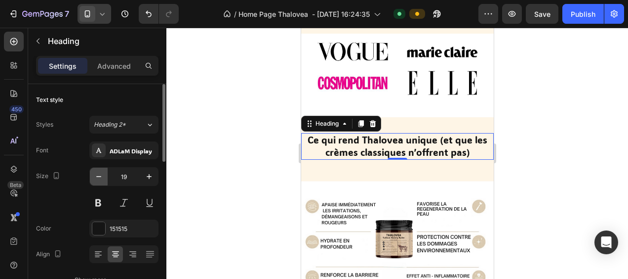
click at [98, 175] on icon "button" at bounding box center [99, 176] width 10 height 10
type input "17"
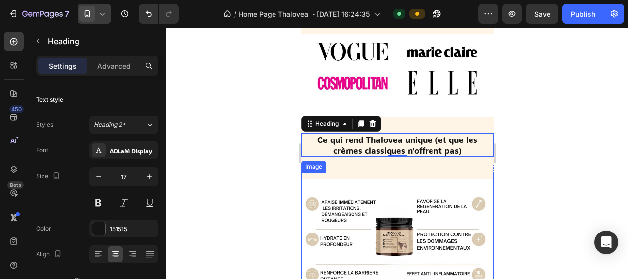
click at [341, 172] on img at bounding box center [397, 244] width 193 height 145
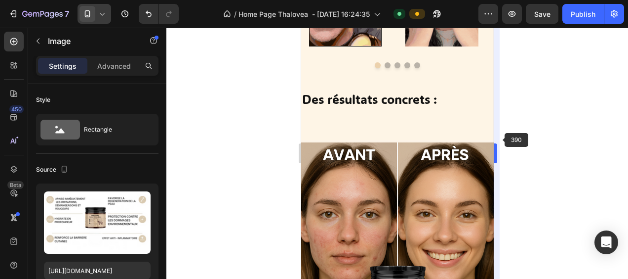
scroll to position [691, 0]
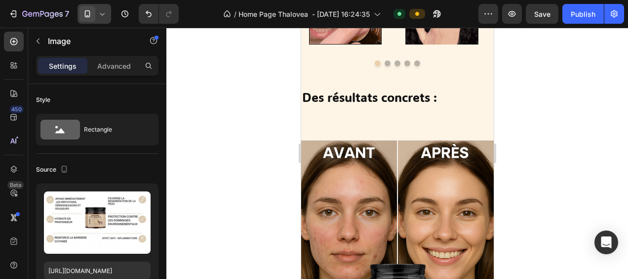
click at [522, 227] on div at bounding box center [397, 153] width 462 height 251
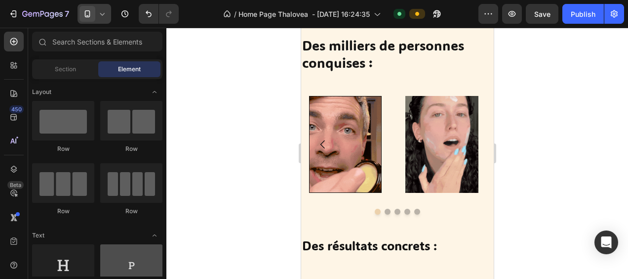
scroll to position [49, 0]
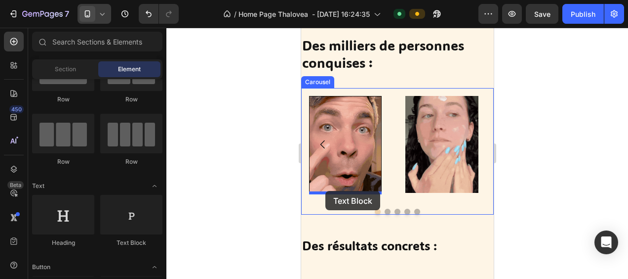
drag, startPoint x: 437, startPoint y: 251, endPoint x: 325, endPoint y: 191, distance: 126.8
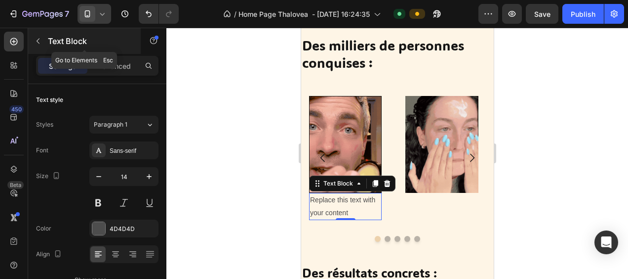
click at [35, 36] on button "button" at bounding box center [38, 41] width 16 height 16
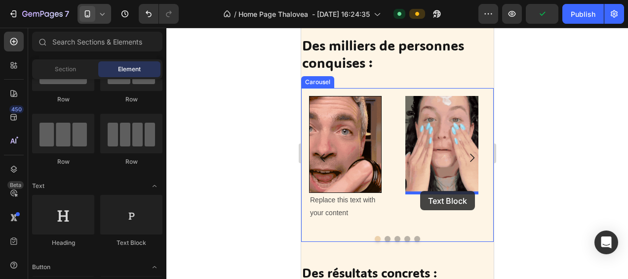
drag, startPoint x: 429, startPoint y: 245, endPoint x: 420, endPoint y: 191, distance: 55.6
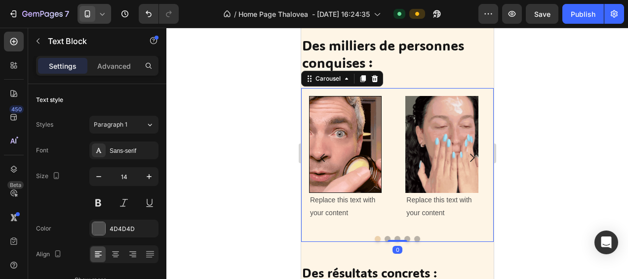
click at [384, 236] on button "Dot" at bounding box center [387, 239] width 6 height 6
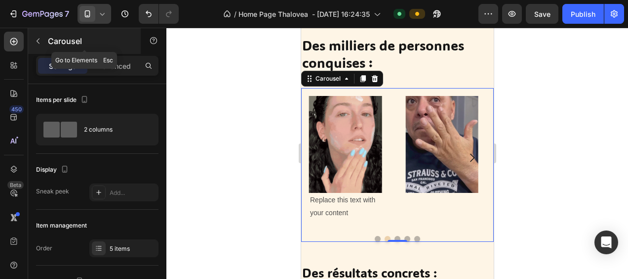
click at [37, 40] on icon "button" at bounding box center [38, 41] width 8 height 8
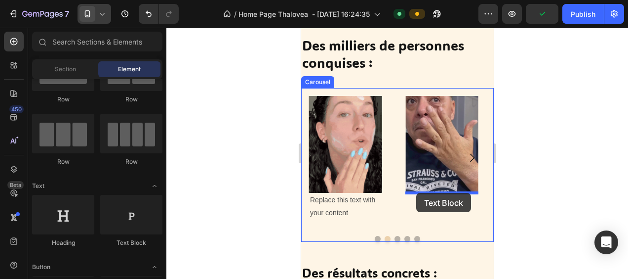
drag, startPoint x: 431, startPoint y: 254, endPoint x: 416, endPoint y: 193, distance: 63.0
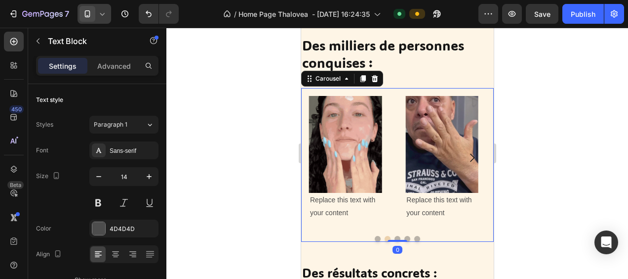
click at [394, 236] on button "Dot" at bounding box center [397, 239] width 6 height 6
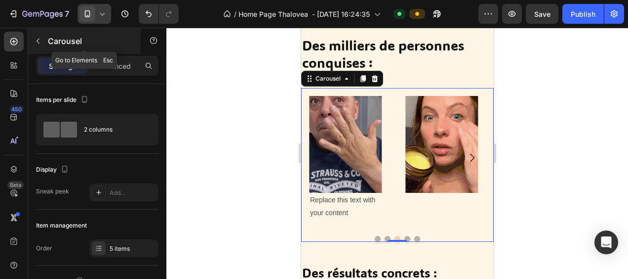
click at [37, 36] on button "button" at bounding box center [38, 41] width 16 height 16
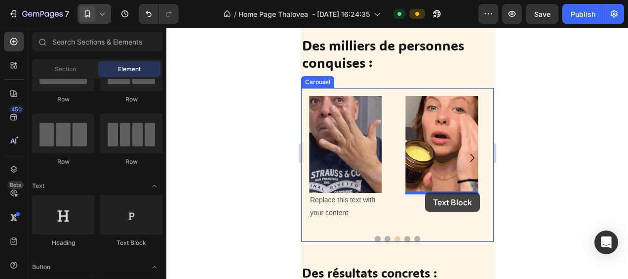
drag, startPoint x: 429, startPoint y: 250, endPoint x: 425, endPoint y: 192, distance: 58.5
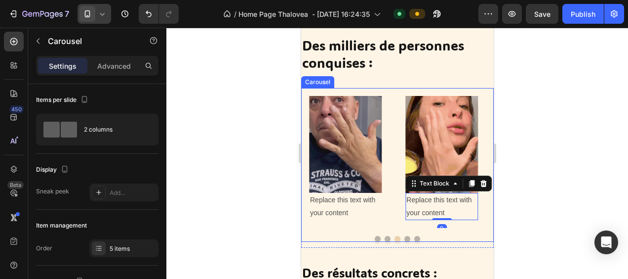
click at [404, 238] on button "Dot" at bounding box center [407, 239] width 6 height 6
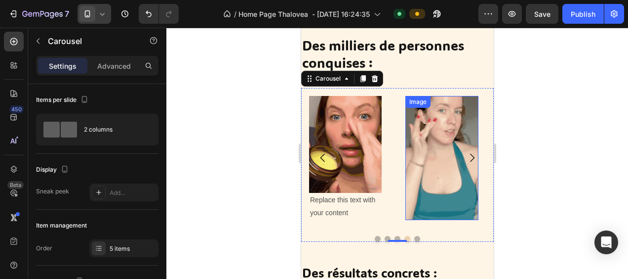
click at [438, 179] on img at bounding box center [441, 158] width 73 height 124
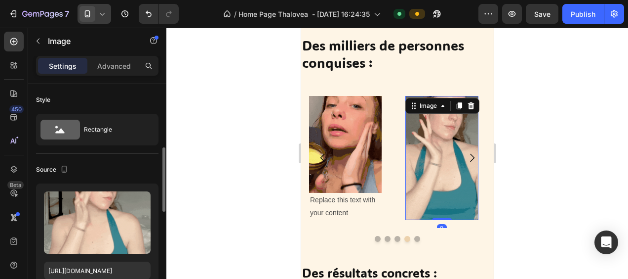
scroll to position [99, 0]
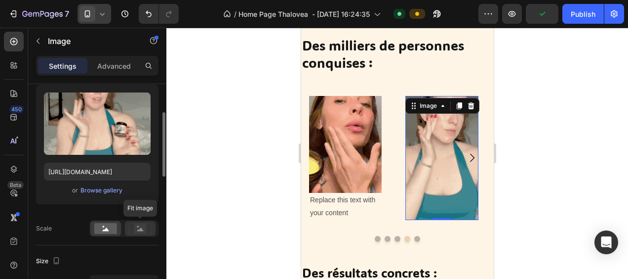
click at [140, 224] on rect at bounding box center [140, 228] width 13 height 10
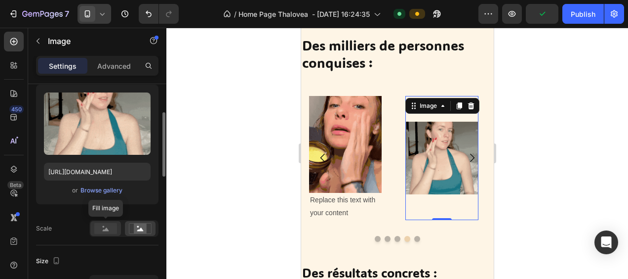
click at [106, 226] on rect at bounding box center [105, 228] width 23 height 11
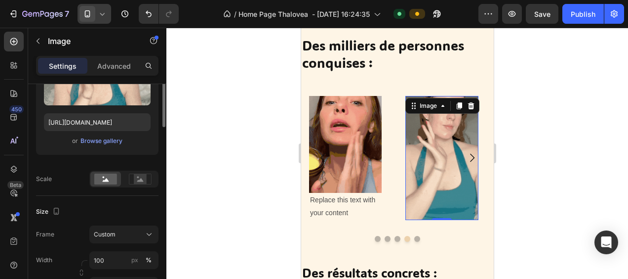
scroll to position [49, 0]
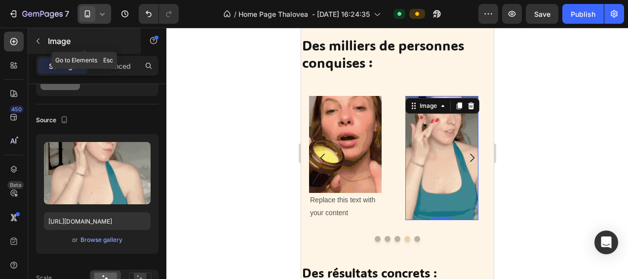
click at [39, 39] on icon "button" at bounding box center [38, 41] width 3 height 5
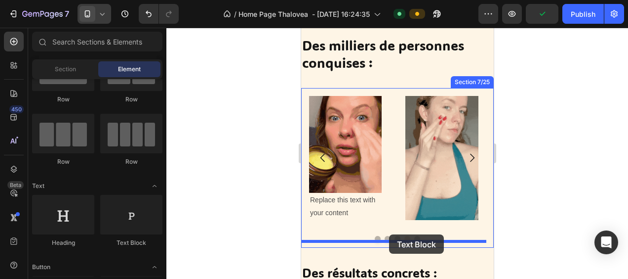
scroll to position [549, 0]
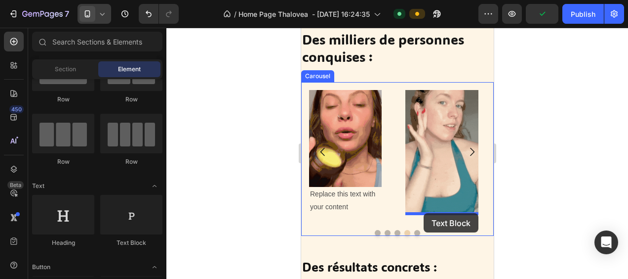
drag, startPoint x: 432, startPoint y: 244, endPoint x: 423, endPoint y: 213, distance: 32.2
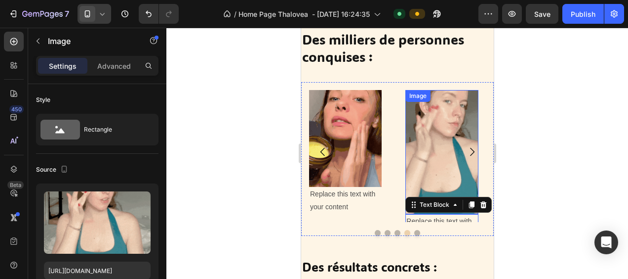
click at [442, 99] on div "Image" at bounding box center [441, 152] width 73 height 124
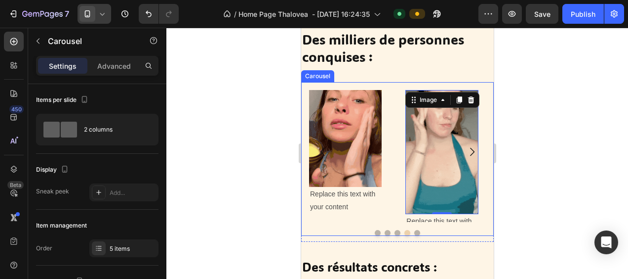
click at [414, 233] on button "Dot" at bounding box center [417, 233] width 6 height 6
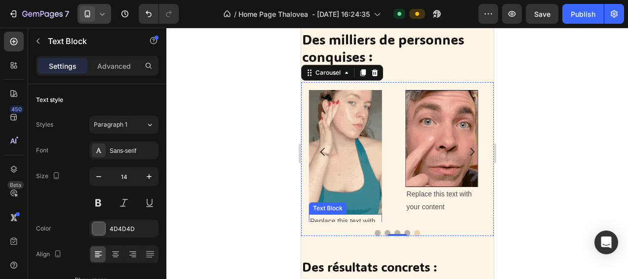
click at [327, 216] on div "Replace this text with your content" at bounding box center [345, 227] width 73 height 27
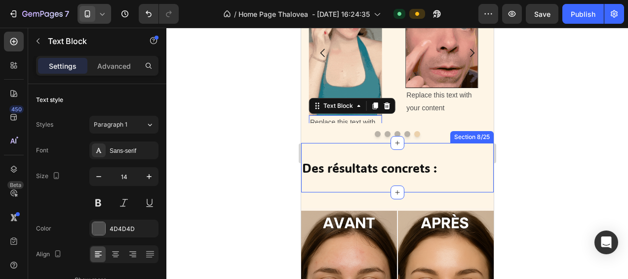
scroll to position [599, 0]
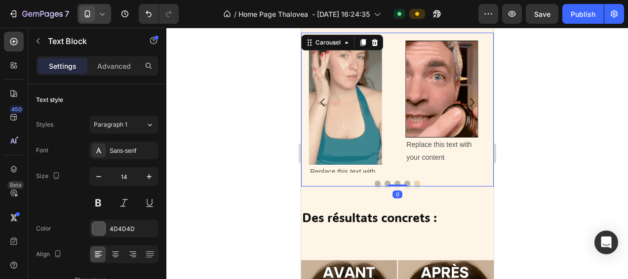
click at [432, 180] on div at bounding box center [397, 183] width 193 height 6
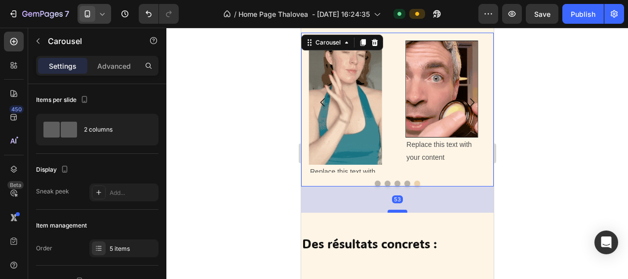
drag, startPoint x: 396, startPoint y: 184, endPoint x: 393, endPoint y: 210, distance: 26.3
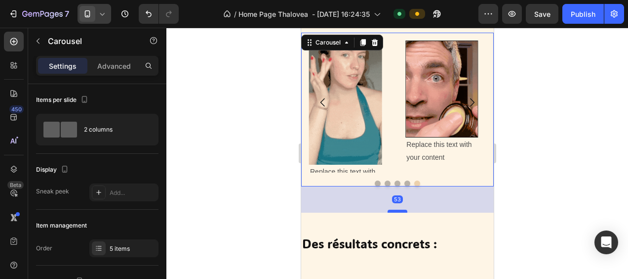
click at [393, 210] on div at bounding box center [397, 210] width 20 height 3
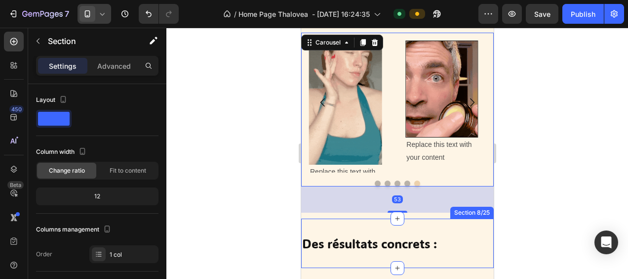
click at [446, 225] on div "Des résultats concrets : Heading Section 8/25" at bounding box center [397, 243] width 193 height 50
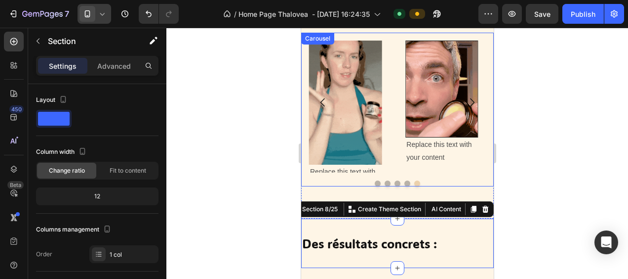
click at [392, 179] on div "Image Replace this text with your content Text Block Image Replace this text wi…" at bounding box center [397, 110] width 193 height 154
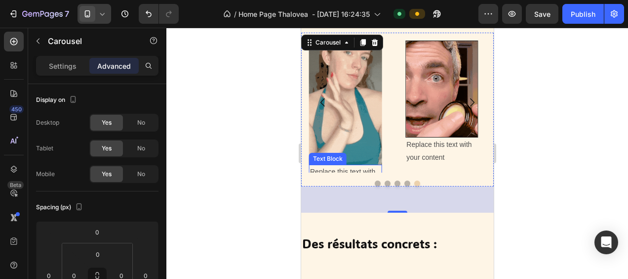
click at [373, 172] on div "Image Replace this text with your content Text Block Image Replace this text wi…" at bounding box center [397, 110] width 193 height 154
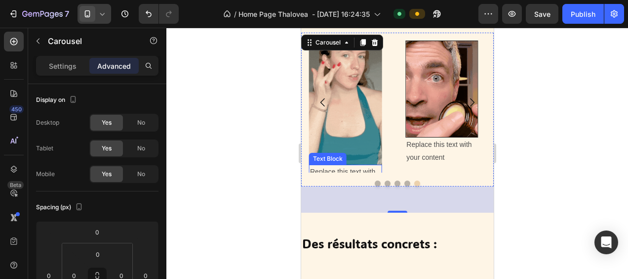
click at [355, 166] on div "Replace this text with your content" at bounding box center [345, 177] width 73 height 27
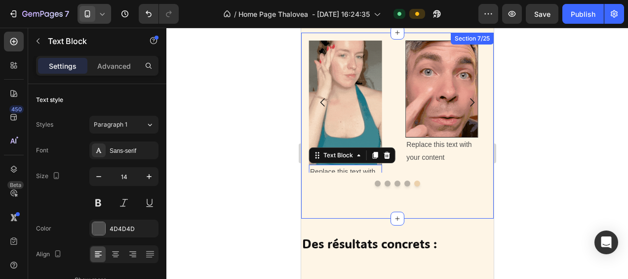
scroll to position [549, 0]
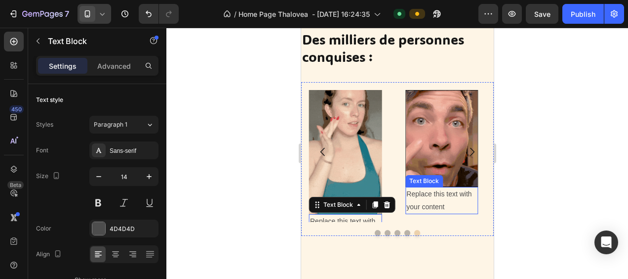
click at [442, 197] on div "Replace this text with your content" at bounding box center [441, 200] width 73 height 27
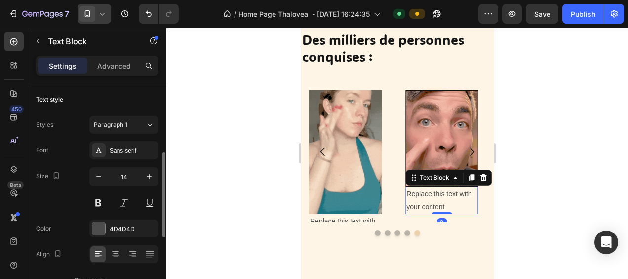
scroll to position [49, 0]
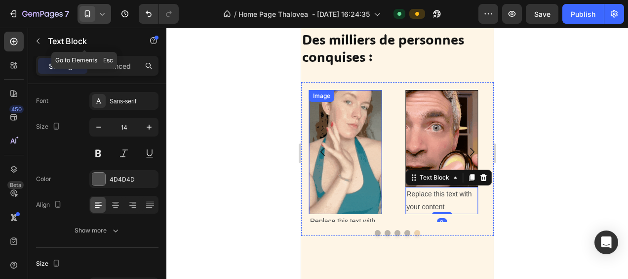
click at [36, 40] on icon "button" at bounding box center [38, 41] width 8 height 8
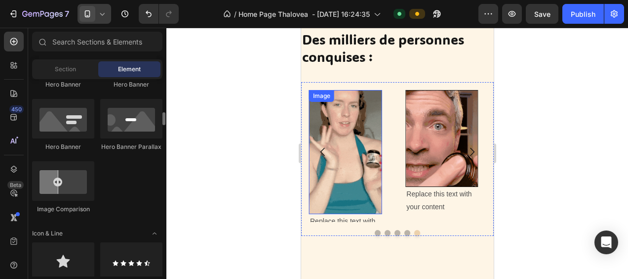
scroll to position [543, 0]
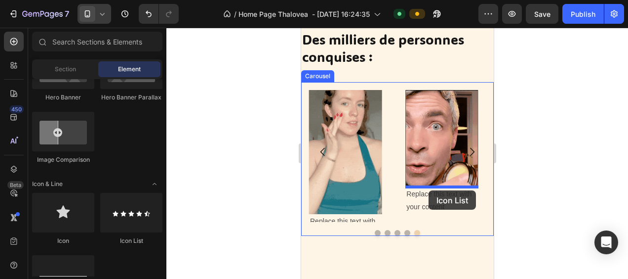
drag, startPoint x: 430, startPoint y: 243, endPoint x: 428, endPoint y: 190, distance: 53.4
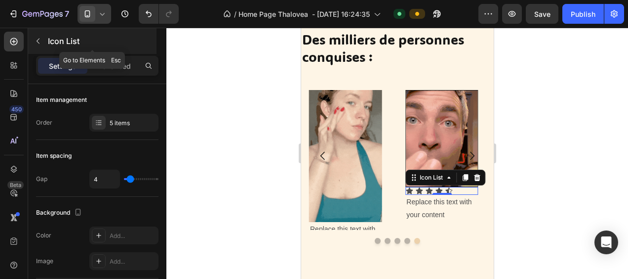
click at [36, 41] on icon "button" at bounding box center [38, 41] width 8 height 8
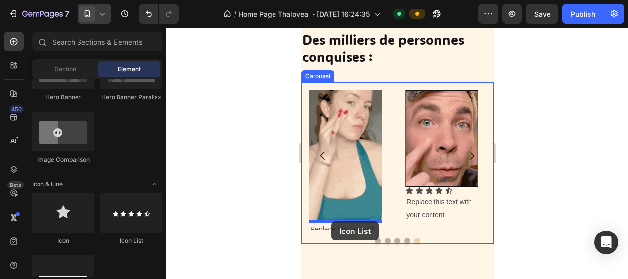
drag, startPoint x: 425, startPoint y: 238, endPoint x: 331, endPoint y: 221, distance: 95.9
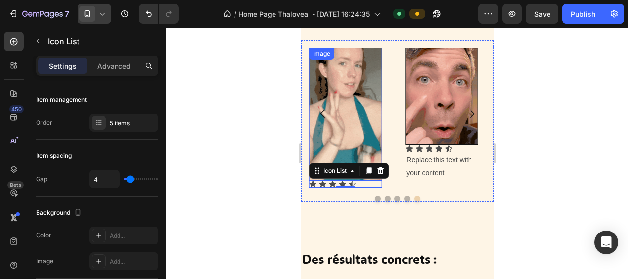
scroll to position [599, 0]
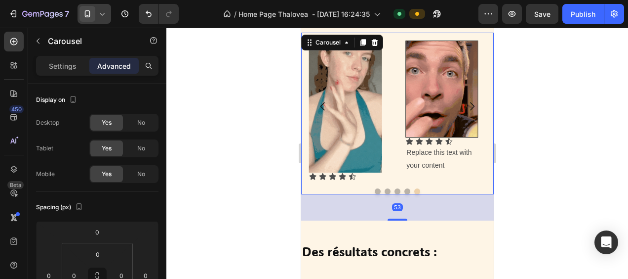
click at [404, 190] on button "Dot" at bounding box center [407, 191] width 6 height 6
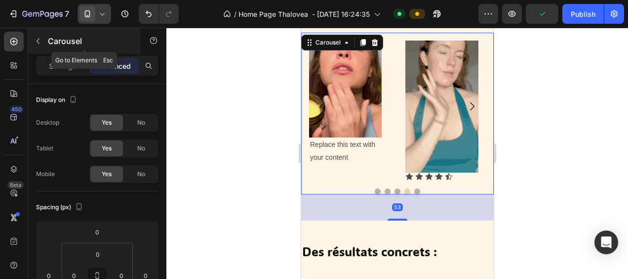
click at [40, 41] on icon "button" at bounding box center [38, 41] width 8 height 8
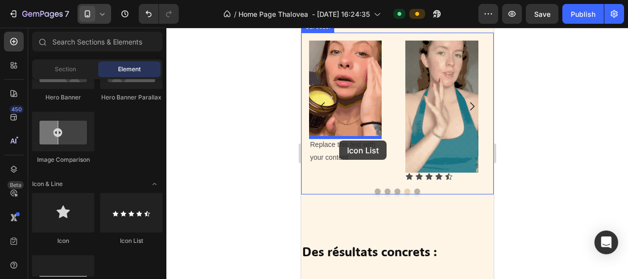
drag, startPoint x: 432, startPoint y: 245, endPoint x: 339, endPoint y: 140, distance: 140.0
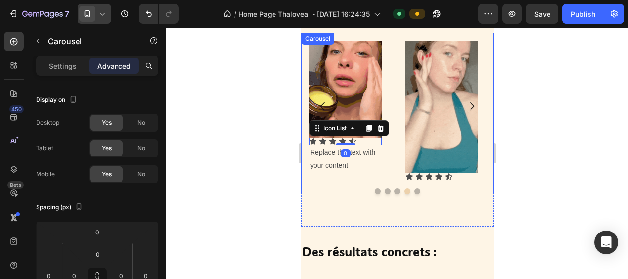
click at [394, 190] on button "Dot" at bounding box center [397, 191] width 6 height 6
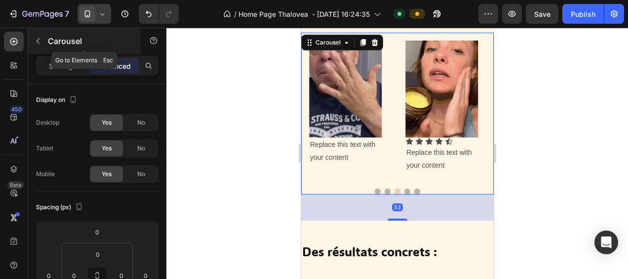
click at [37, 43] on icon "button" at bounding box center [38, 41] width 8 height 8
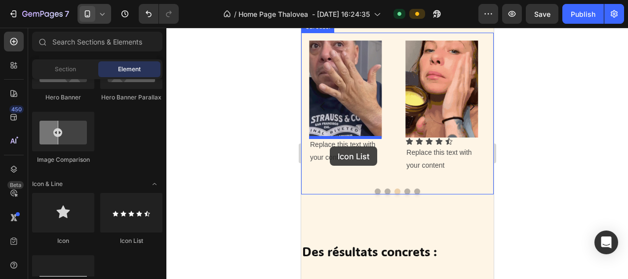
drag, startPoint x: 431, startPoint y: 243, endPoint x: 329, endPoint y: 146, distance: 140.4
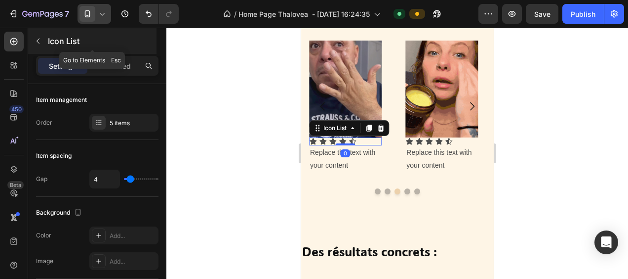
click at [37, 40] on icon "button" at bounding box center [38, 41] width 8 height 8
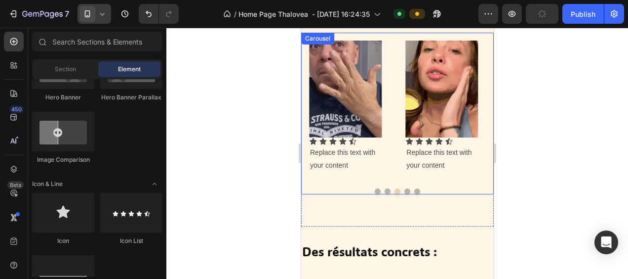
click at [384, 193] on button "Dot" at bounding box center [387, 191] width 6 height 6
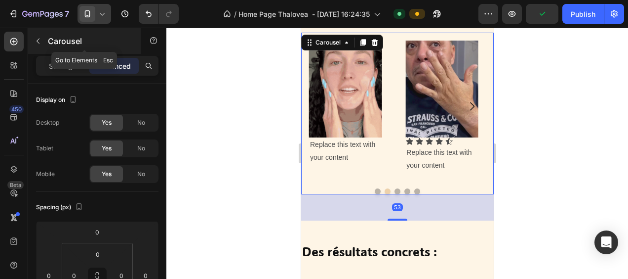
click at [37, 41] on icon "button" at bounding box center [38, 41] width 8 height 8
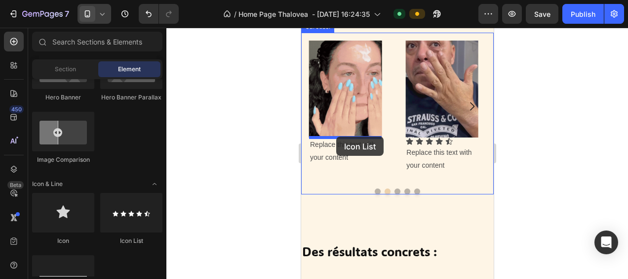
drag, startPoint x: 431, startPoint y: 242, endPoint x: 336, endPoint y: 136, distance: 142.3
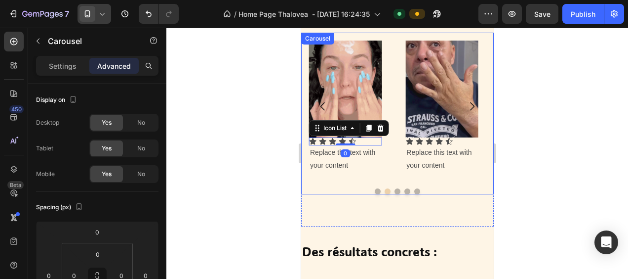
click at [375, 190] on button "Dot" at bounding box center [377, 191] width 6 height 6
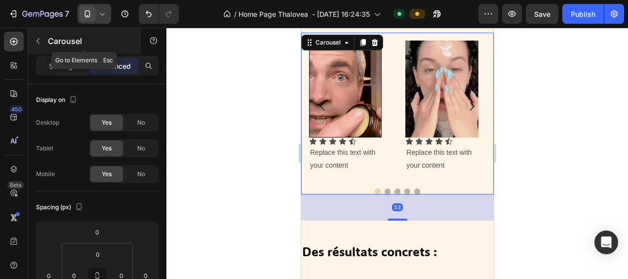
click at [38, 40] on icon "button" at bounding box center [38, 41] width 3 height 5
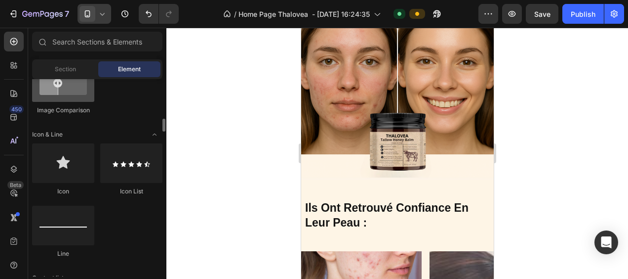
scroll to position [494, 0]
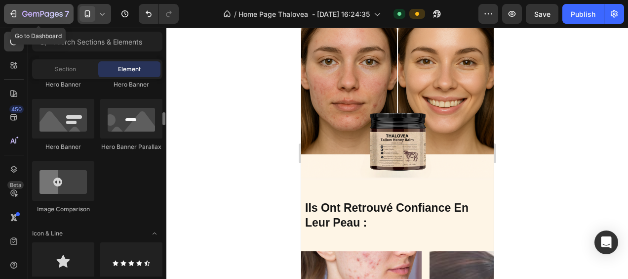
click at [13, 17] on icon "button" at bounding box center [13, 14] width 10 height 10
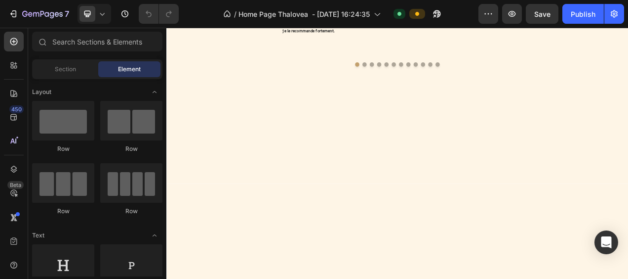
scroll to position [1640, 0]
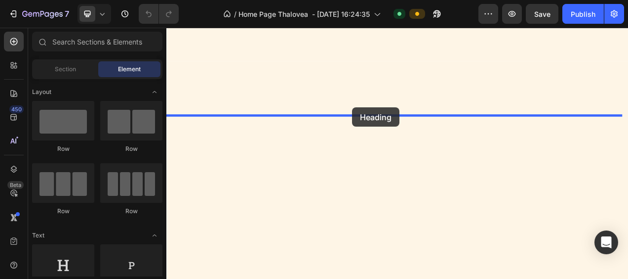
drag, startPoint x: 234, startPoint y: 288, endPoint x: 405, endPoint y: 130, distance: 233.5
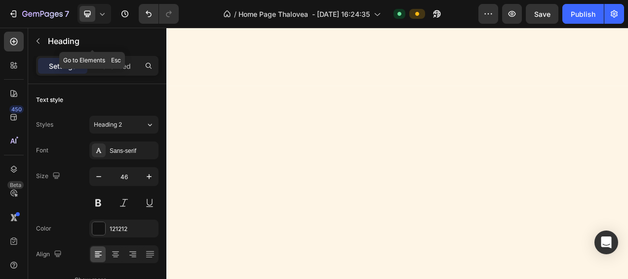
click at [36, 43] on icon "button" at bounding box center [38, 41] width 8 height 8
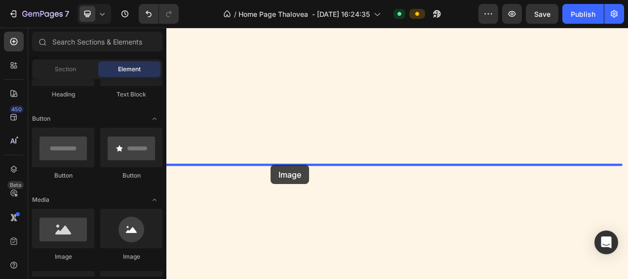
scroll to position [1642, 0]
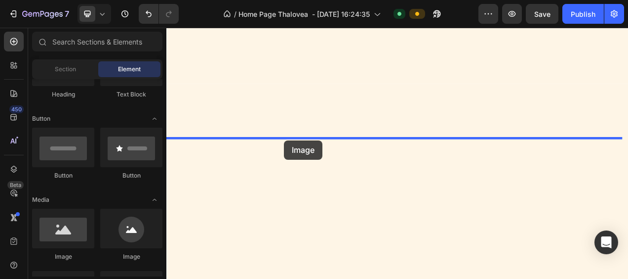
drag, startPoint x: 241, startPoint y: 263, endPoint x: 317, endPoint y: 172, distance: 118.8
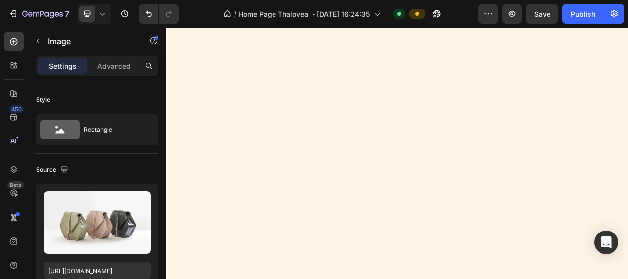
scroll to position [1741, 0]
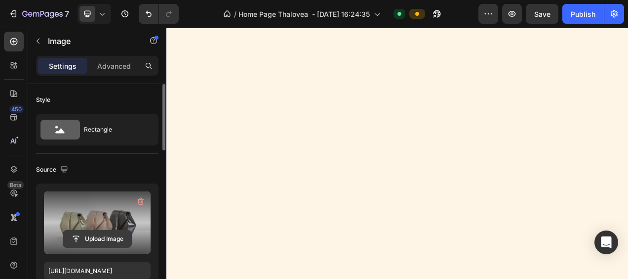
click at [92, 237] on input "file" at bounding box center [97, 238] width 68 height 17
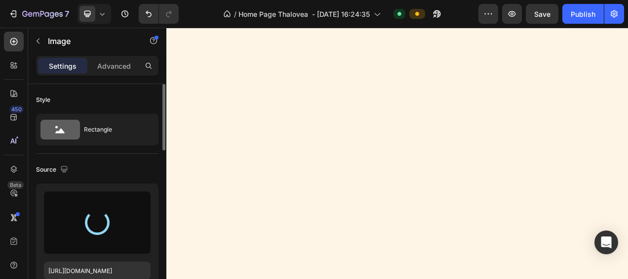
type input "[URL][DOMAIN_NAME]"
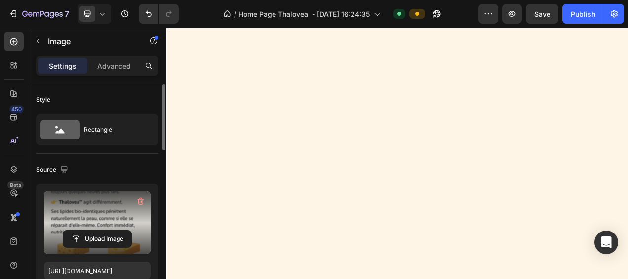
scroll to position [2433, 0]
click at [100, 17] on icon at bounding box center [102, 14] width 10 height 10
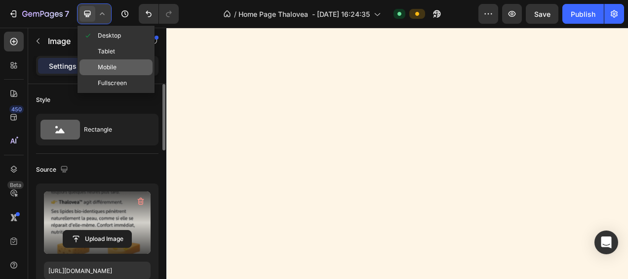
click at [113, 63] on span "Mobile" at bounding box center [107, 67] width 19 height 10
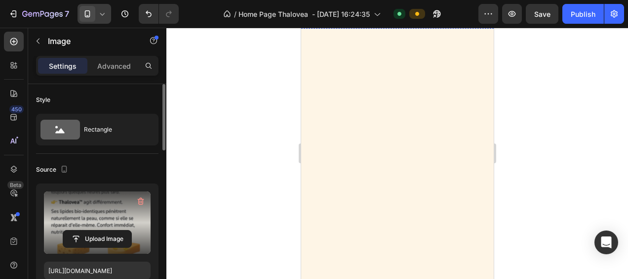
scroll to position [1204, 0]
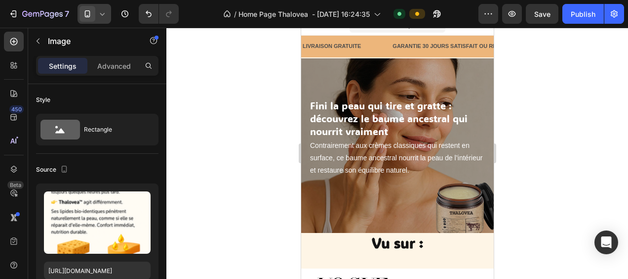
scroll to position [0, 0]
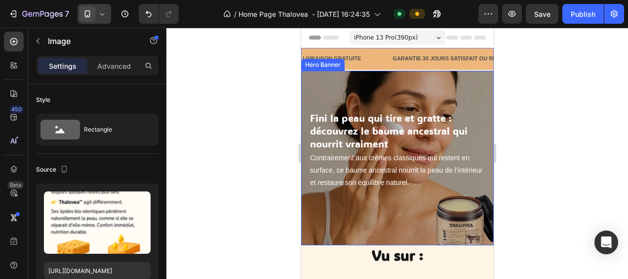
click at [312, 81] on div "Fini la peau qui tire et gratte : découvrez le baume ancestral qui nourrit vrai…" at bounding box center [397, 158] width 193 height 175
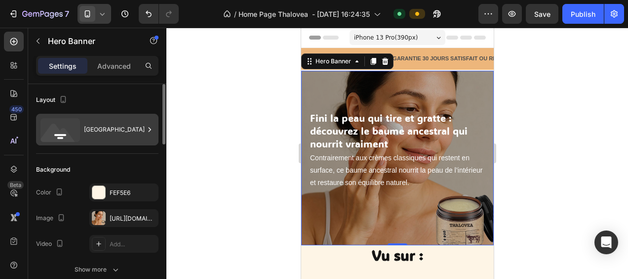
click at [147, 130] on icon at bounding box center [150, 129] width 10 height 10
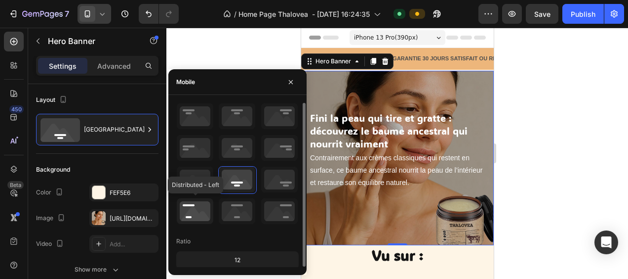
click at [195, 204] on icon at bounding box center [195, 211] width 37 height 26
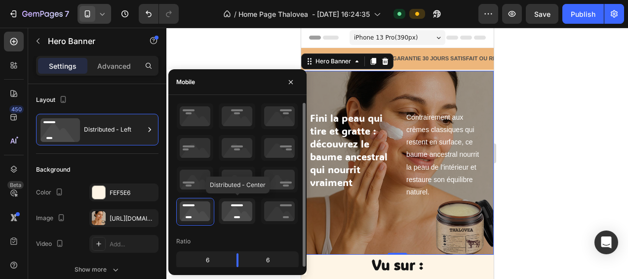
click at [230, 204] on icon at bounding box center [237, 211] width 37 height 26
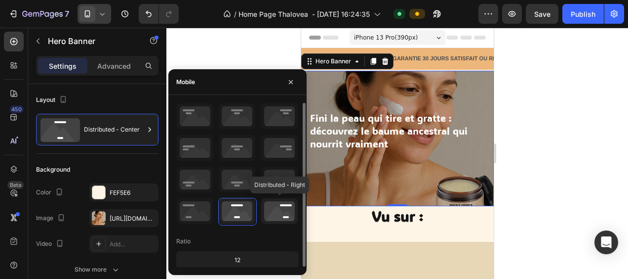
click at [273, 207] on icon at bounding box center [279, 211] width 37 height 26
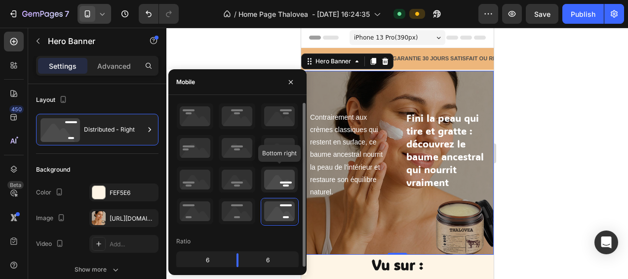
click at [285, 174] on icon at bounding box center [279, 179] width 37 height 26
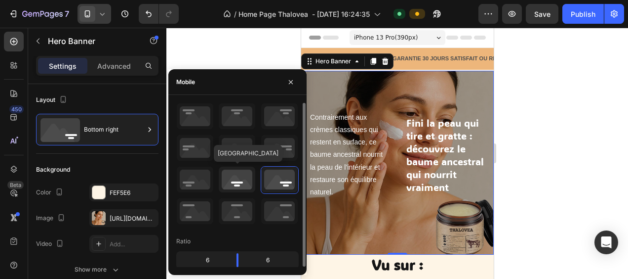
click at [244, 175] on icon at bounding box center [237, 179] width 37 height 26
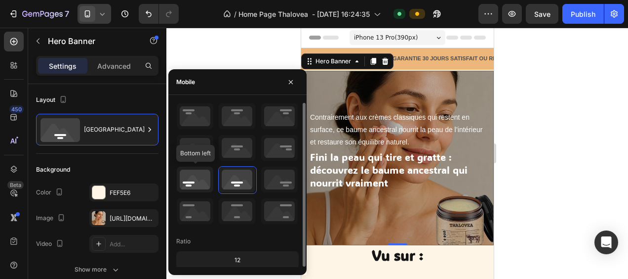
click at [193, 174] on icon at bounding box center [195, 179] width 37 height 26
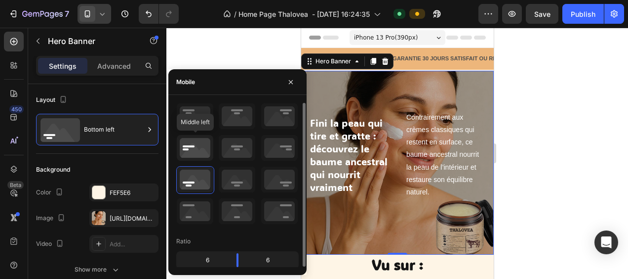
click at [199, 151] on icon at bounding box center [195, 148] width 37 height 26
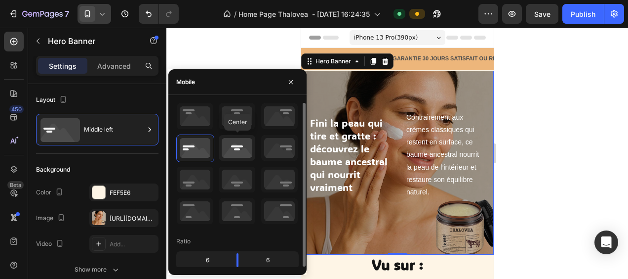
click at [238, 145] on icon at bounding box center [237, 148] width 37 height 26
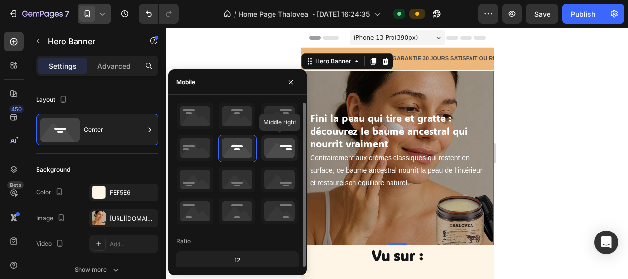
click at [287, 146] on icon at bounding box center [279, 148] width 37 height 26
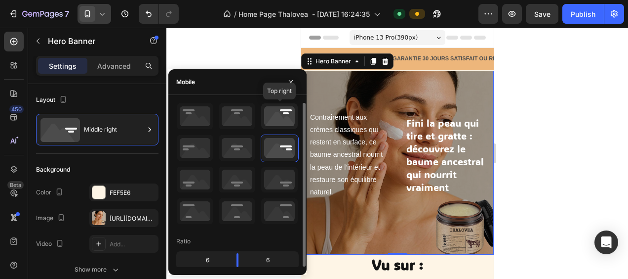
click at [288, 113] on icon at bounding box center [279, 116] width 37 height 26
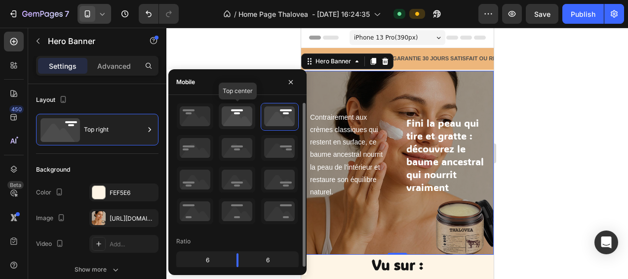
click at [239, 110] on icon at bounding box center [237, 116] width 37 height 26
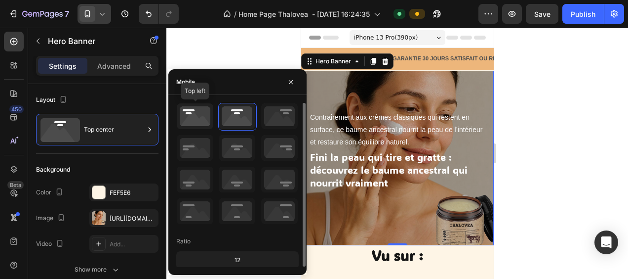
click at [193, 109] on icon at bounding box center [195, 116] width 37 height 26
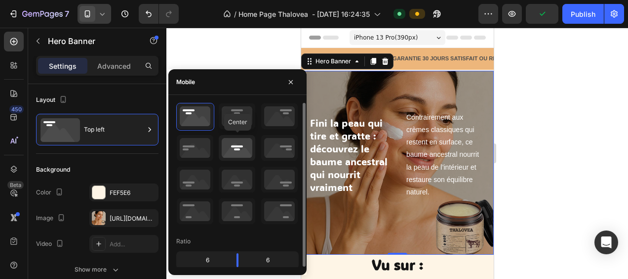
click at [236, 152] on icon at bounding box center [237, 148] width 37 height 26
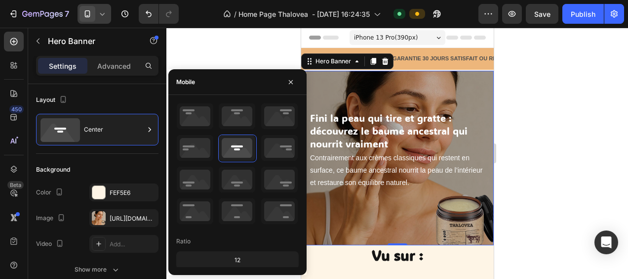
click at [364, 218] on div "Fini la peau qui tire et gratte : découvrez le baume ancestral qui nourrit vrai…" at bounding box center [397, 158] width 193 height 175
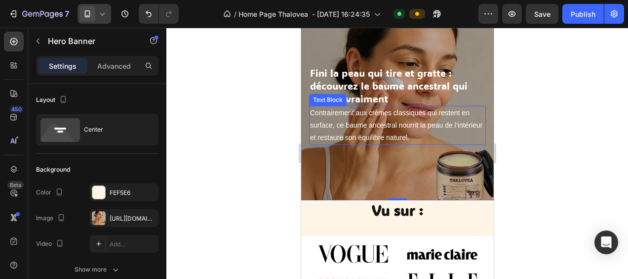
scroll to position [49, 0]
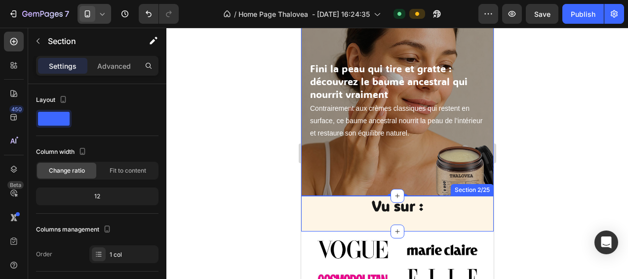
click at [317, 226] on div "Vu sur : Heading Row" at bounding box center [397, 214] width 193 height 36
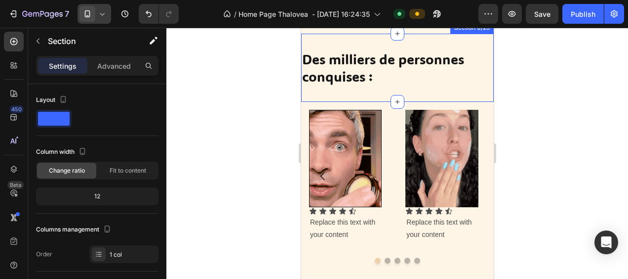
scroll to position [543, 0]
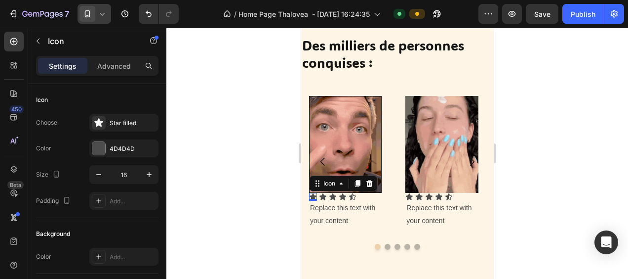
click at [311, 196] on icon at bounding box center [312, 196] width 7 height 6
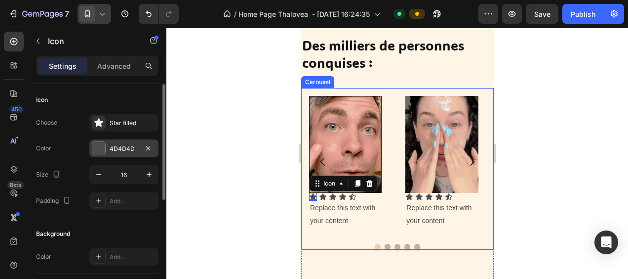
click at [122, 151] on div "4D4D4D" at bounding box center [124, 148] width 29 height 9
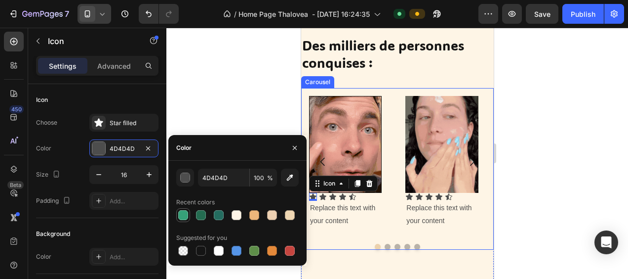
click at [183, 214] on div at bounding box center [183, 215] width 10 height 10
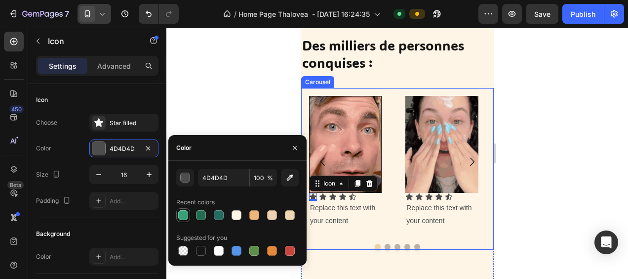
type input "36A078"
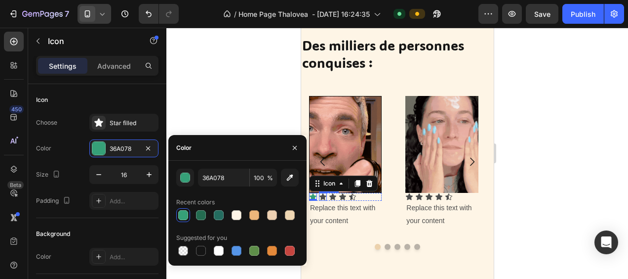
click at [323, 198] on div "Icon" at bounding box center [323, 197] width 8 height 8
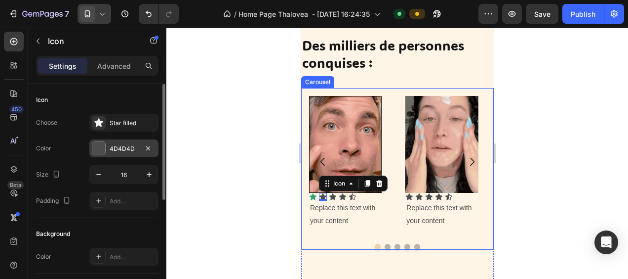
click at [101, 153] on div at bounding box center [98, 148] width 13 height 13
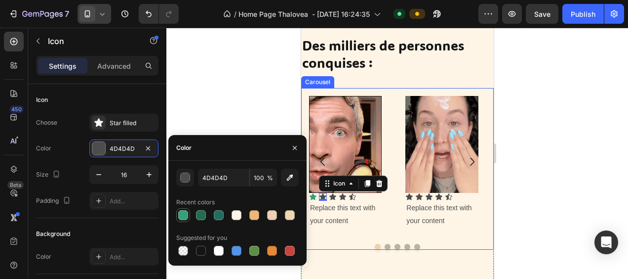
click at [183, 216] on div at bounding box center [183, 215] width 10 height 10
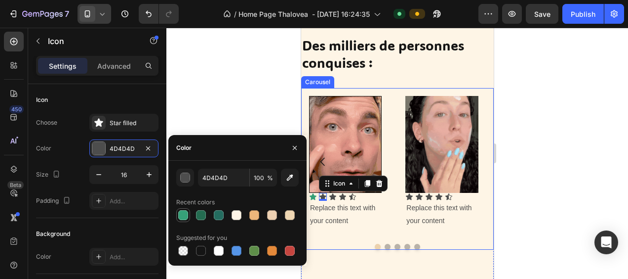
type input "36A078"
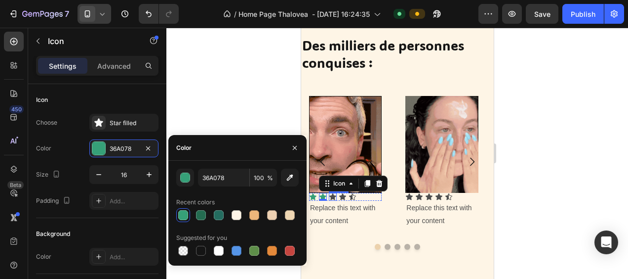
click at [331, 196] on icon at bounding box center [332, 196] width 7 height 6
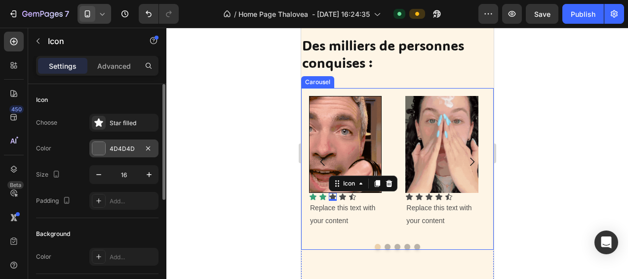
click at [104, 150] on div at bounding box center [98, 148] width 13 height 13
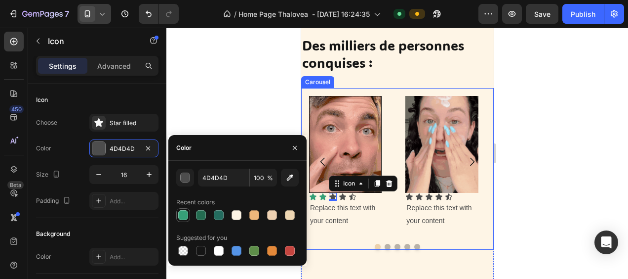
click at [181, 216] on div at bounding box center [183, 215] width 10 height 10
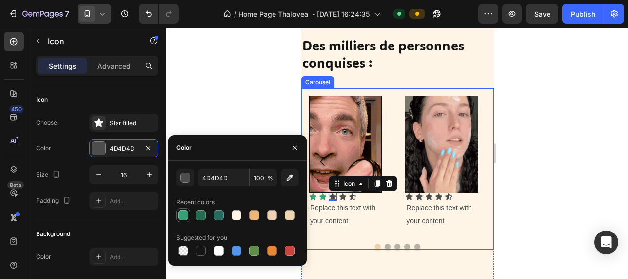
type input "36A078"
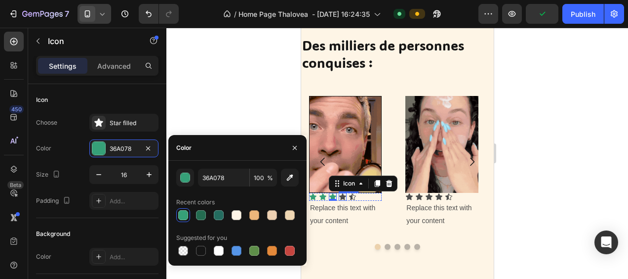
click at [341, 194] on icon at bounding box center [342, 197] width 8 height 8
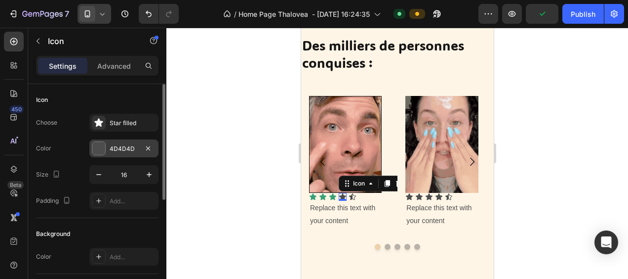
click at [103, 149] on div at bounding box center [98, 148] width 13 height 13
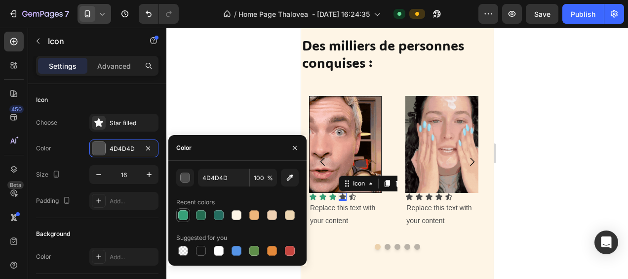
click at [183, 214] on div at bounding box center [183, 215] width 10 height 10
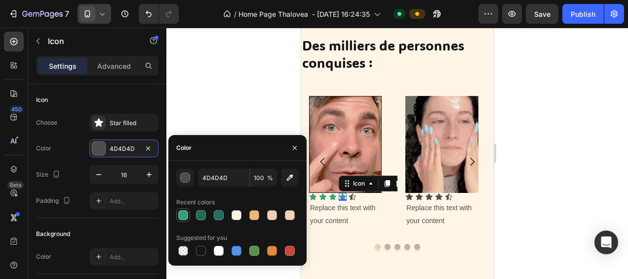
type input "36A078"
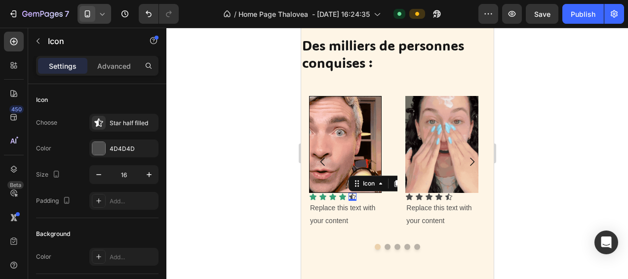
click at [352, 197] on div "Icon 0" at bounding box center [352, 197] width 8 height 8
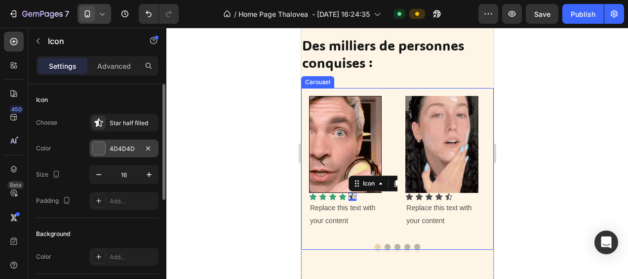
click at [101, 150] on div at bounding box center [98, 148] width 13 height 13
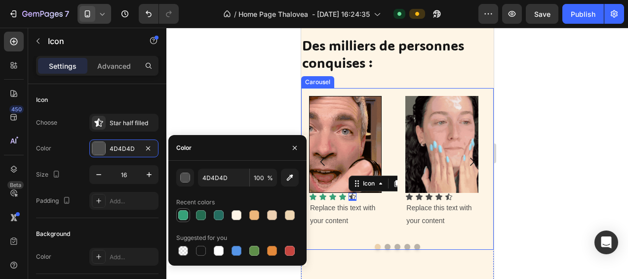
click at [185, 214] on div at bounding box center [183, 215] width 10 height 10
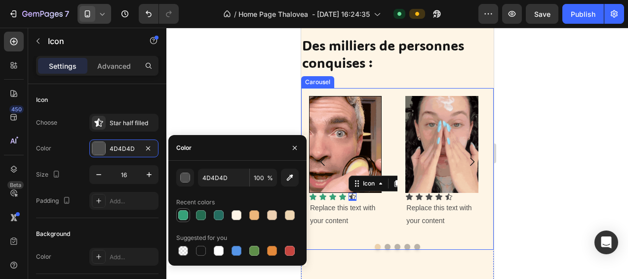
type input "36A078"
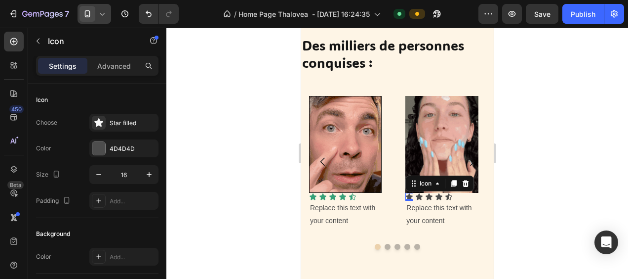
click at [408, 194] on icon at bounding box center [409, 197] width 8 height 8
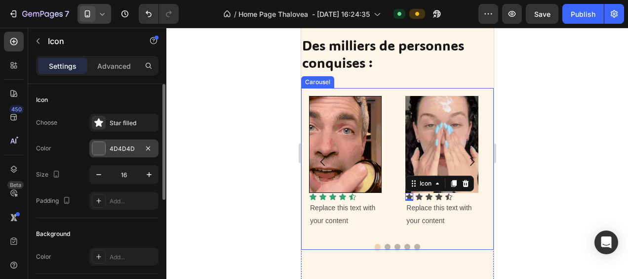
click at [97, 142] on div at bounding box center [98, 148] width 13 height 13
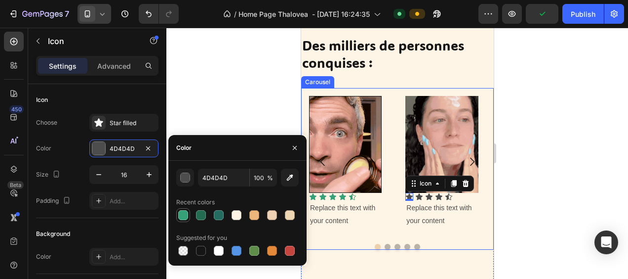
click at [184, 212] on div at bounding box center [183, 215] width 10 height 10
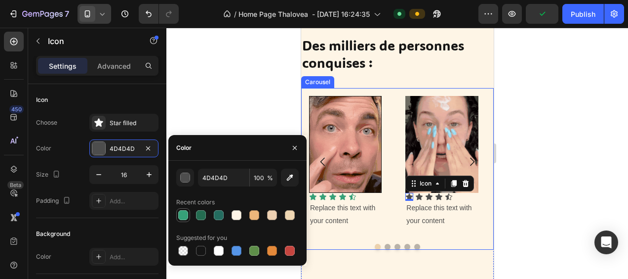
type input "36A078"
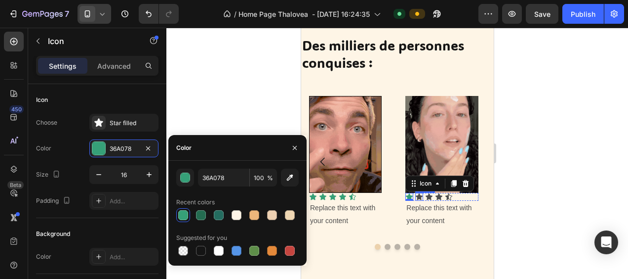
click at [419, 196] on icon at bounding box center [418, 196] width 7 height 6
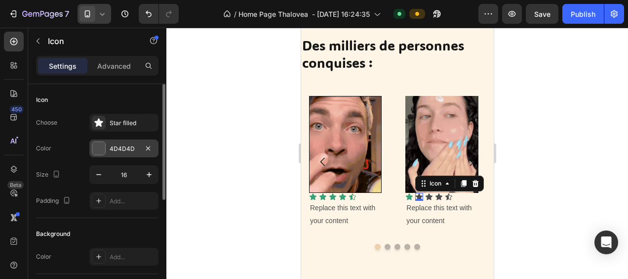
click at [104, 144] on div at bounding box center [98, 148] width 13 height 13
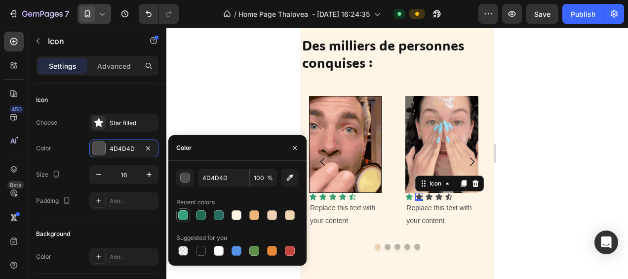
click at [185, 213] on div at bounding box center [183, 215] width 10 height 10
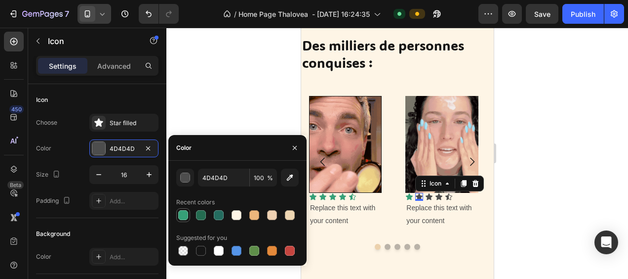
type input "36A078"
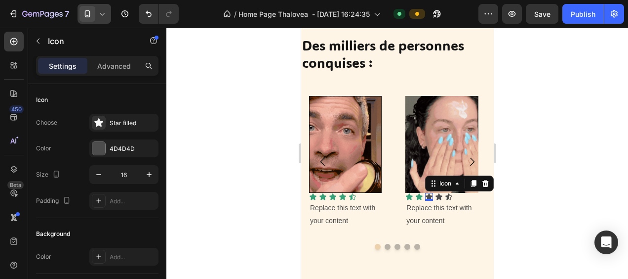
click at [429, 198] on div "Icon 0" at bounding box center [429, 197] width 8 height 8
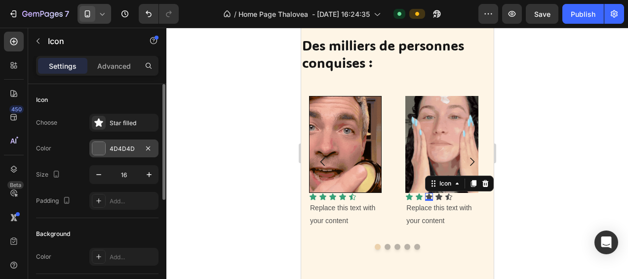
click at [103, 147] on div at bounding box center [98, 148] width 13 height 13
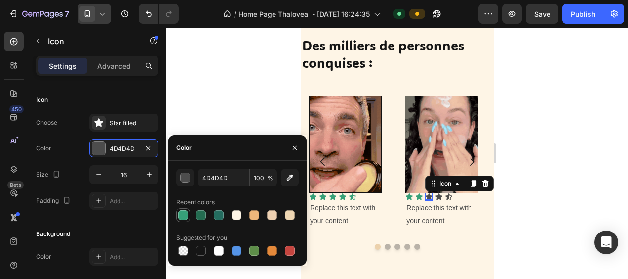
click at [185, 215] on div at bounding box center [183, 215] width 10 height 10
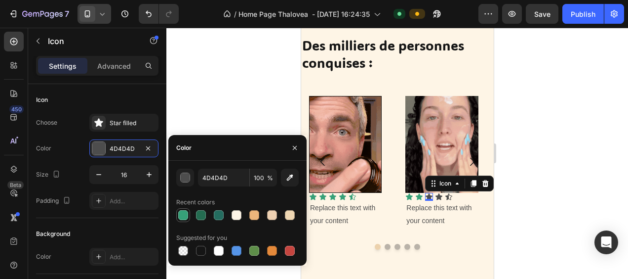
type input "36A078"
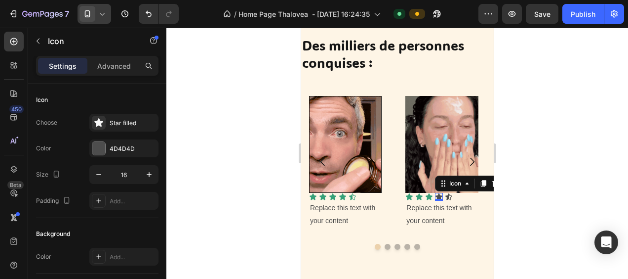
click at [439, 197] on div "Icon 0" at bounding box center [439, 197] width 8 height 8
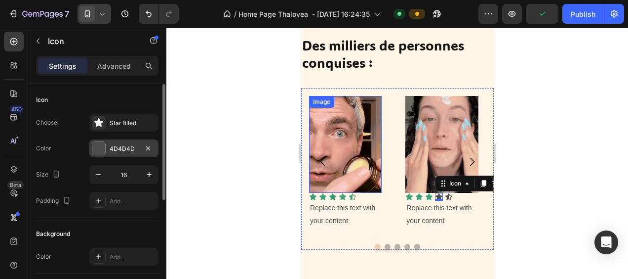
click at [100, 148] on div at bounding box center [98, 148] width 13 height 13
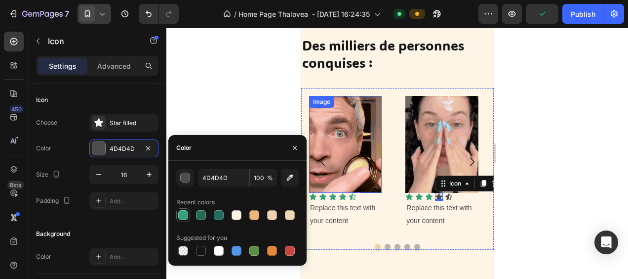
click at [185, 215] on div at bounding box center [183, 215] width 10 height 10
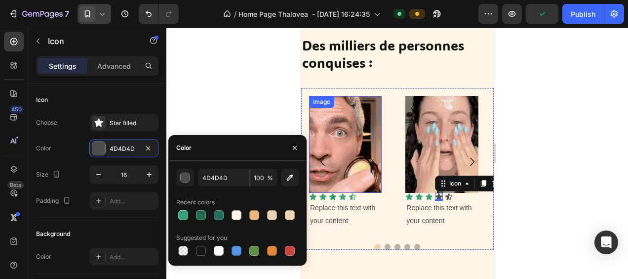
type input "36A078"
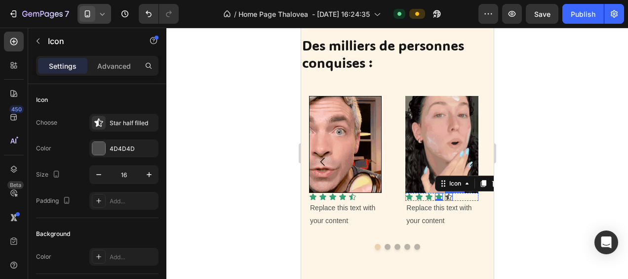
click at [447, 197] on div "Icon" at bounding box center [449, 197] width 8 height 8
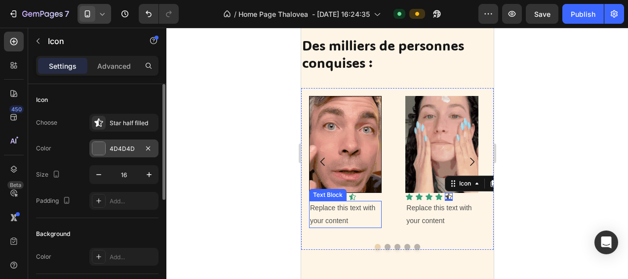
click at [101, 144] on div at bounding box center [98, 148] width 13 height 13
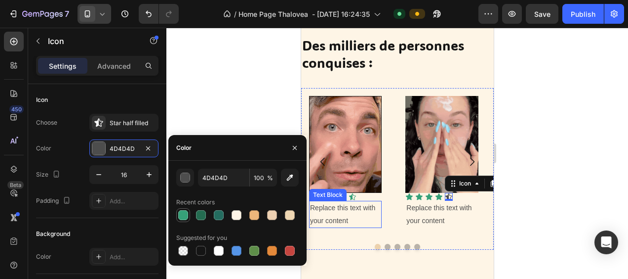
click at [185, 214] on div at bounding box center [183, 215] width 10 height 10
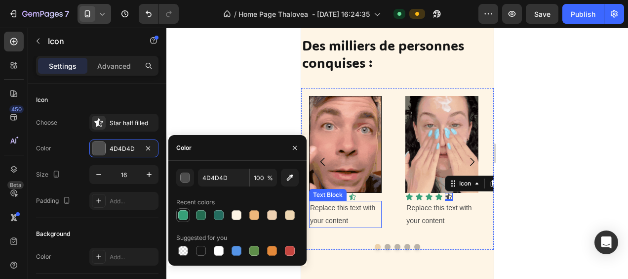
type input "36A078"
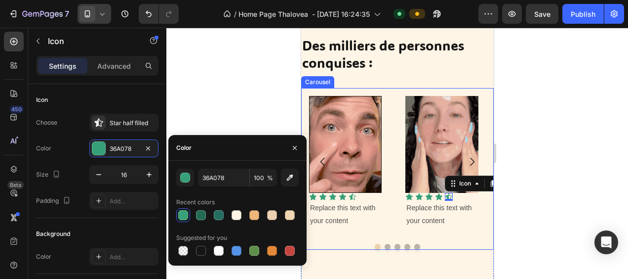
click at [384, 244] on button "Dot" at bounding box center [387, 246] width 6 height 6
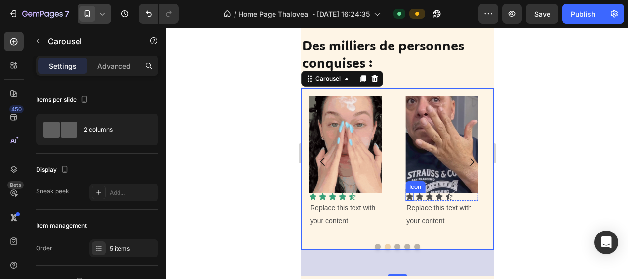
click at [408, 197] on div "Icon" at bounding box center [409, 197] width 8 height 8
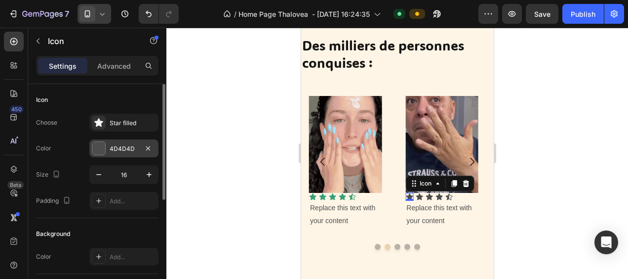
click at [99, 149] on div at bounding box center [98, 148] width 13 height 13
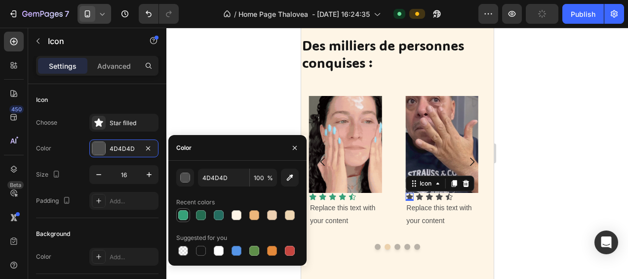
click at [182, 213] on div at bounding box center [183, 215] width 10 height 10
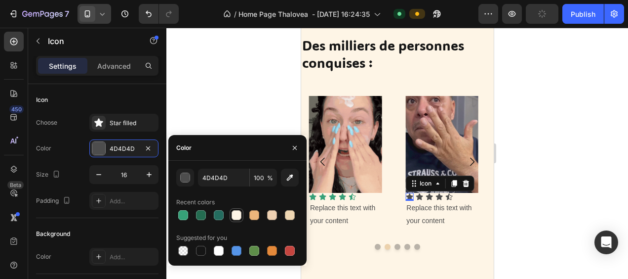
type input "36A078"
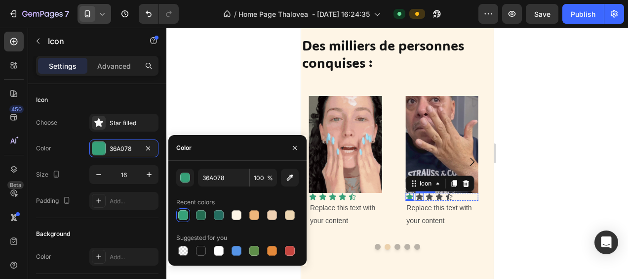
click at [419, 194] on icon at bounding box center [418, 196] width 7 height 6
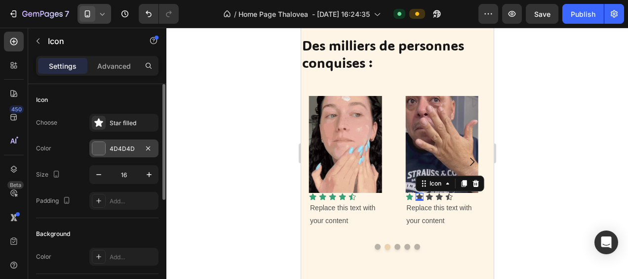
click at [103, 143] on div at bounding box center [98, 148] width 13 height 13
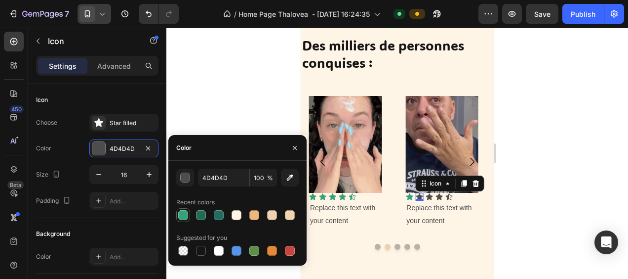
click at [184, 213] on div at bounding box center [183, 215] width 10 height 10
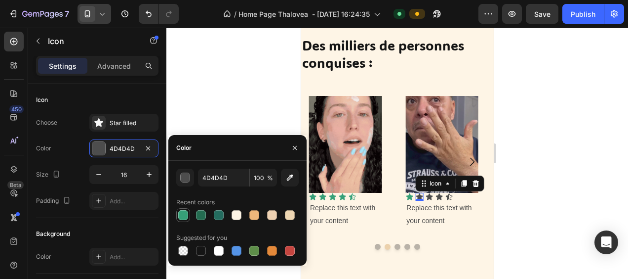
type input "36A078"
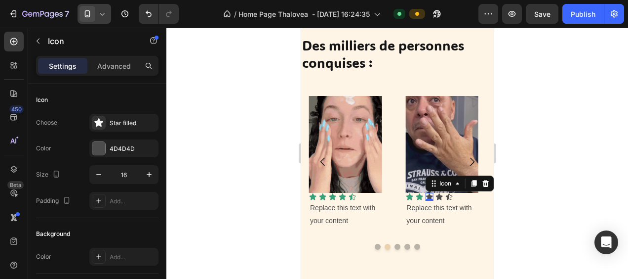
click at [430, 194] on icon at bounding box center [429, 197] width 8 height 8
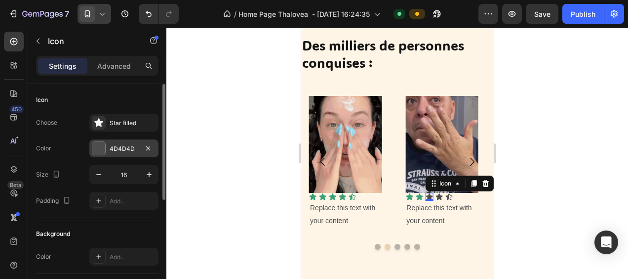
click at [102, 150] on div at bounding box center [98, 148] width 13 height 13
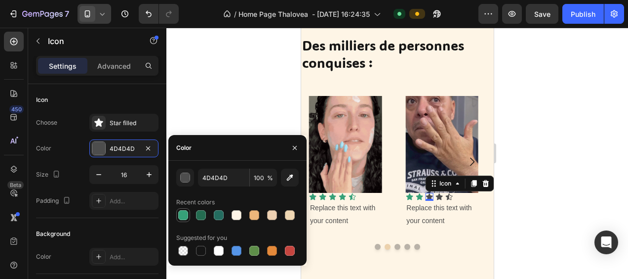
click at [182, 213] on div at bounding box center [183, 215] width 10 height 10
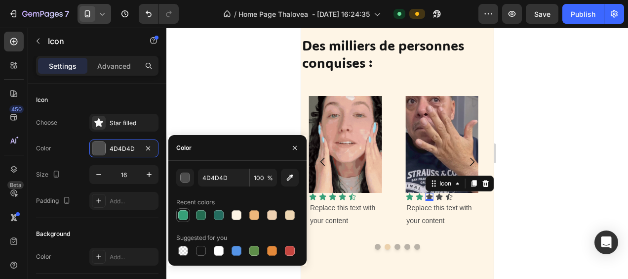
type input "36A078"
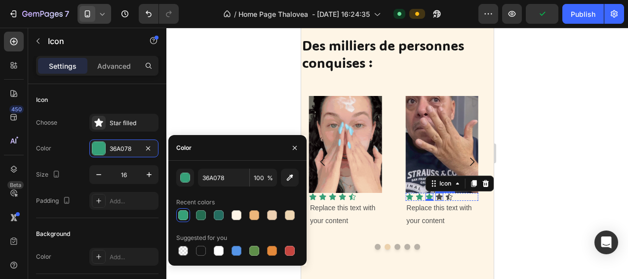
click at [441, 197] on div "Icon" at bounding box center [439, 197] width 8 height 8
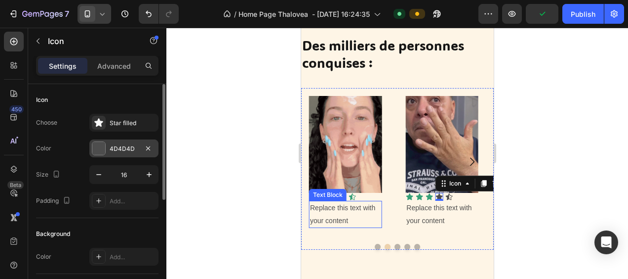
click at [100, 146] on div at bounding box center [98, 148] width 13 height 13
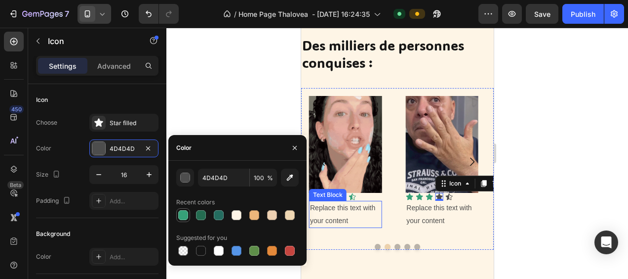
click at [181, 211] on div at bounding box center [183, 215] width 10 height 10
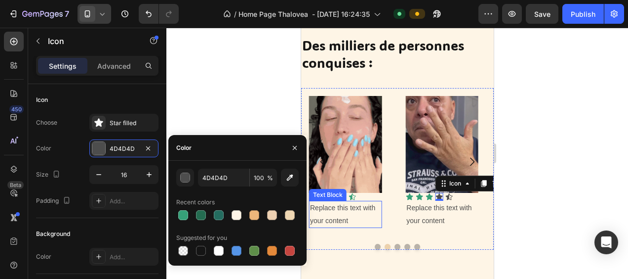
type input "36A078"
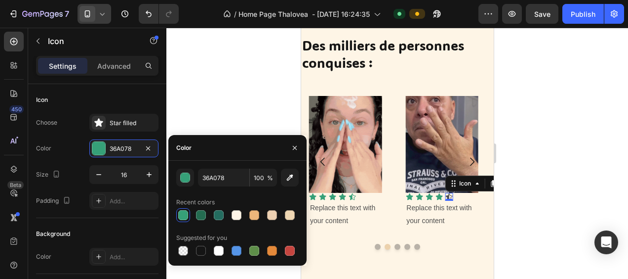
click at [447, 194] on icon at bounding box center [449, 197] width 8 height 8
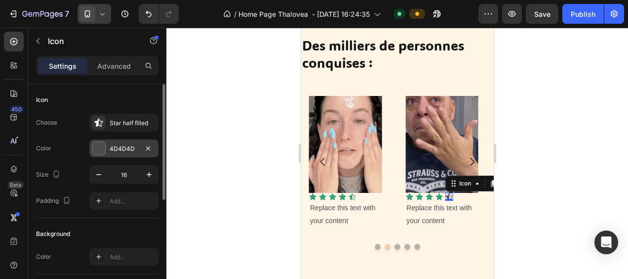
click at [94, 145] on div at bounding box center [98, 148] width 13 height 13
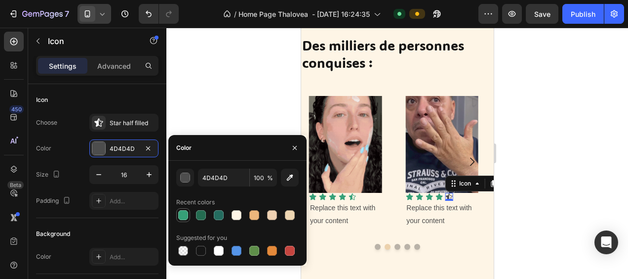
click at [186, 215] on div at bounding box center [183, 215] width 10 height 10
type input "36A078"
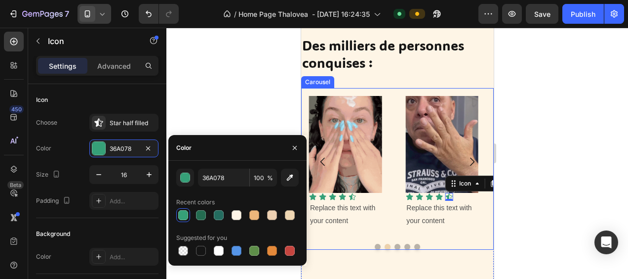
click at [394, 243] on button "Dot" at bounding box center [397, 246] width 6 height 6
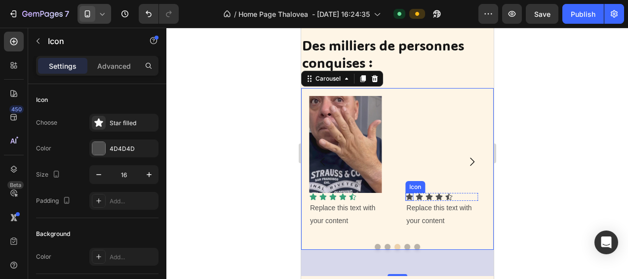
click at [408, 196] on icon at bounding box center [409, 196] width 7 height 6
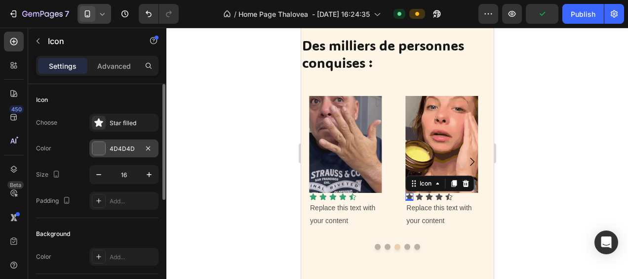
click at [101, 150] on div at bounding box center [98, 148] width 13 height 13
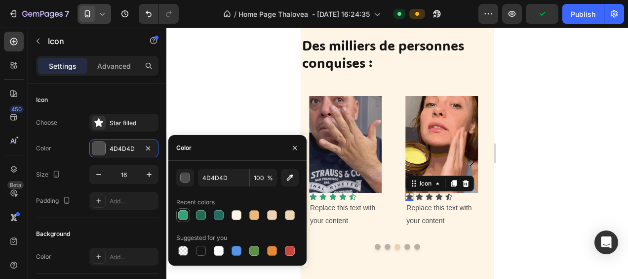
click at [186, 216] on div at bounding box center [183, 215] width 10 height 10
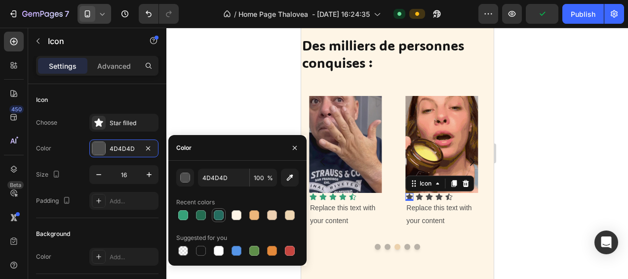
type input "36A078"
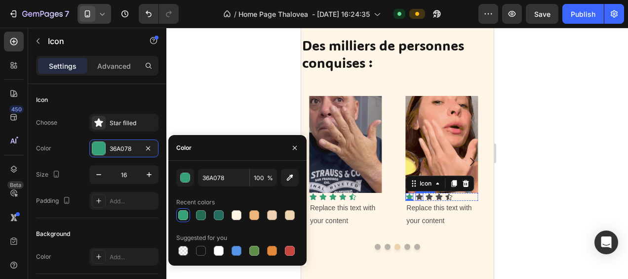
click at [419, 196] on icon at bounding box center [418, 196] width 7 height 6
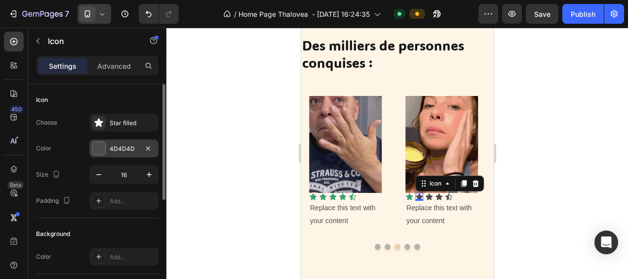
click at [100, 144] on div at bounding box center [98, 148] width 13 height 13
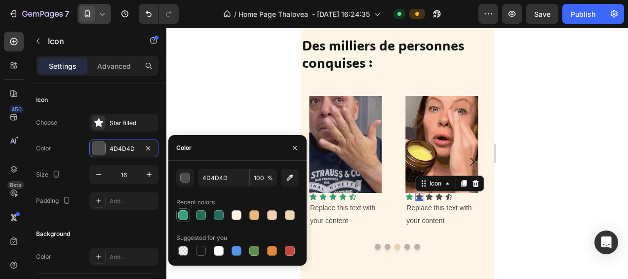
click at [185, 214] on div at bounding box center [183, 215] width 10 height 10
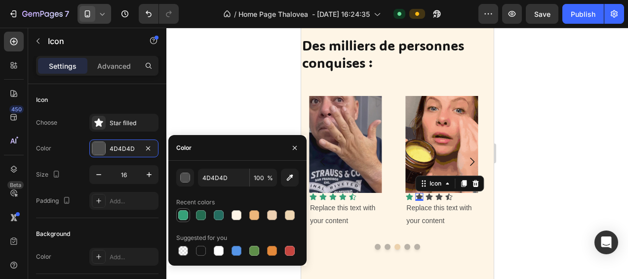
type input "36A078"
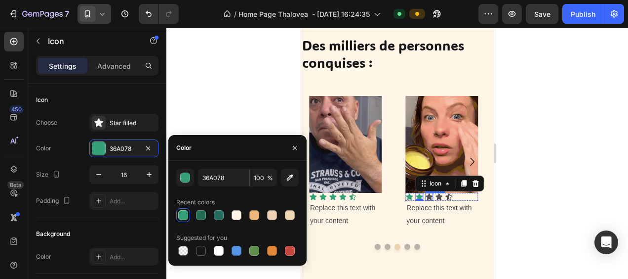
click at [429, 197] on div "Icon" at bounding box center [429, 197] width 8 height 8
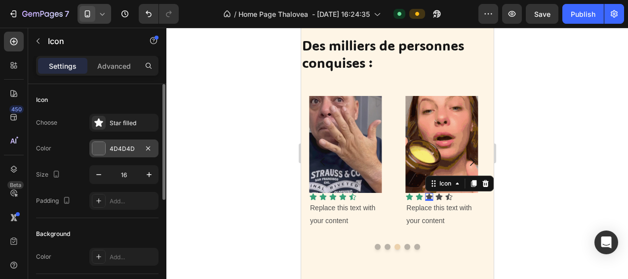
click at [101, 145] on div at bounding box center [98, 148] width 13 height 13
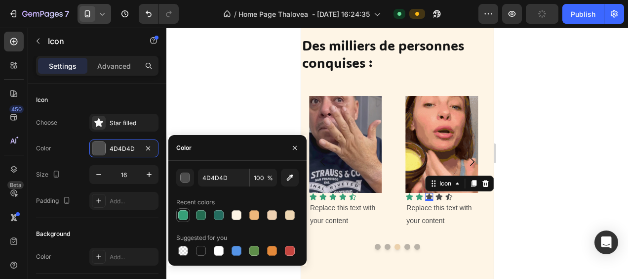
click at [185, 211] on div at bounding box center [183, 215] width 10 height 10
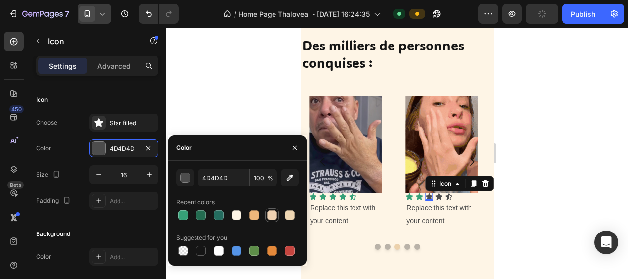
type input "36A078"
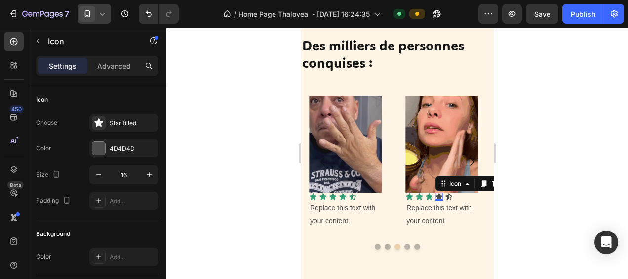
click at [438, 196] on icon at bounding box center [438, 196] width 7 height 6
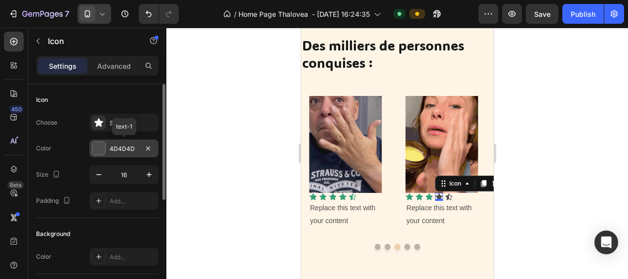
click at [99, 150] on div at bounding box center [98, 148] width 13 height 13
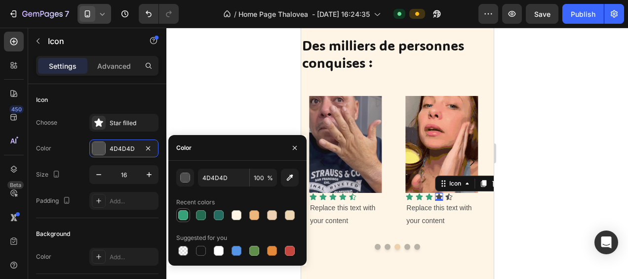
click at [184, 213] on div at bounding box center [183, 215] width 10 height 10
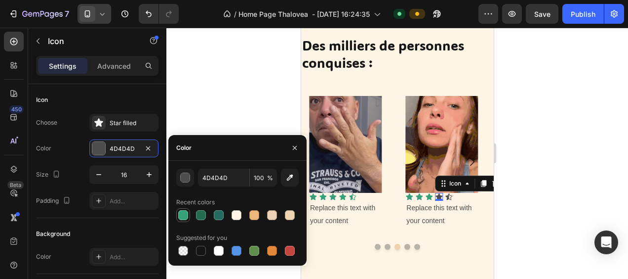
type input "36A078"
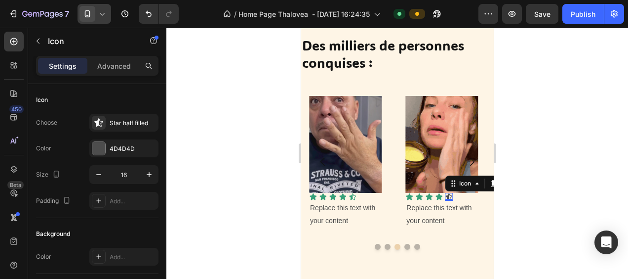
click at [446, 196] on icon at bounding box center [448, 196] width 7 height 6
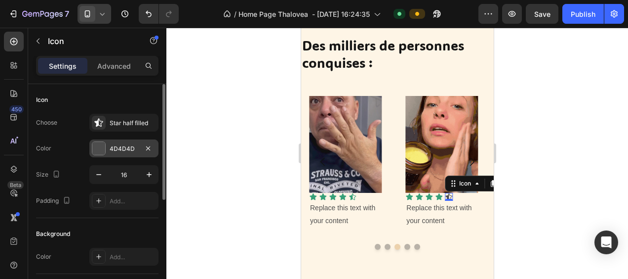
click at [97, 145] on div at bounding box center [98, 148] width 13 height 13
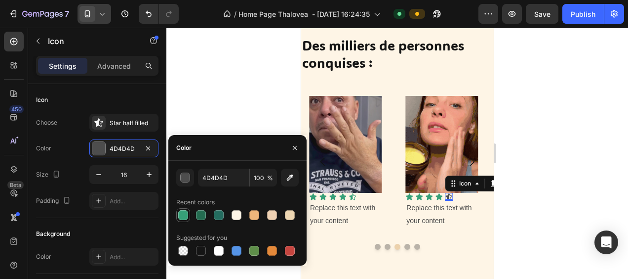
click at [182, 211] on div at bounding box center [183, 215] width 10 height 10
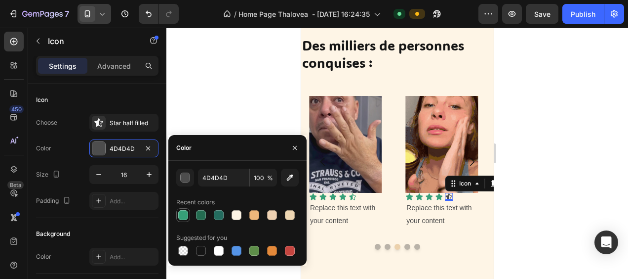
type input "36A078"
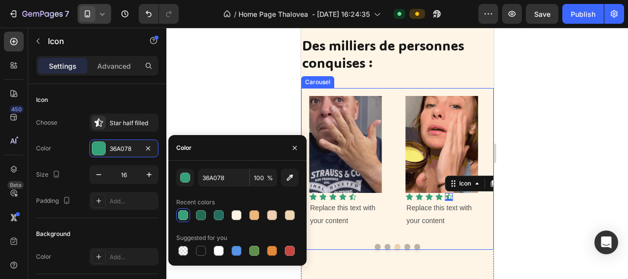
click at [404, 243] on button "Dot" at bounding box center [407, 246] width 6 height 6
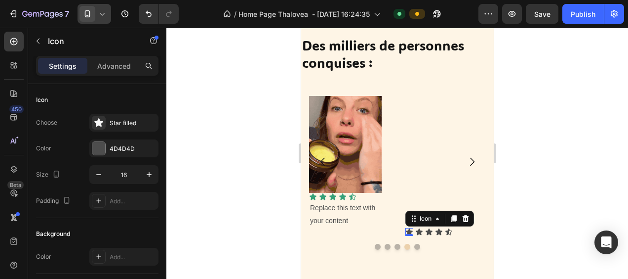
click at [407, 229] on icon at bounding box center [409, 232] width 8 height 8
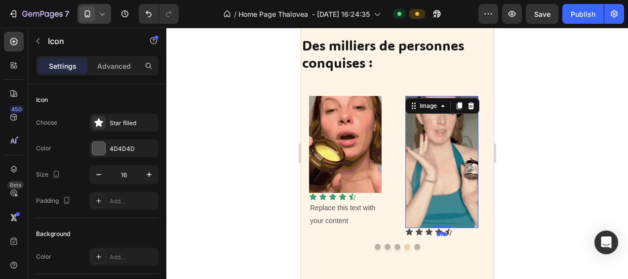
click at [465, 176] on img at bounding box center [441, 162] width 73 height 132
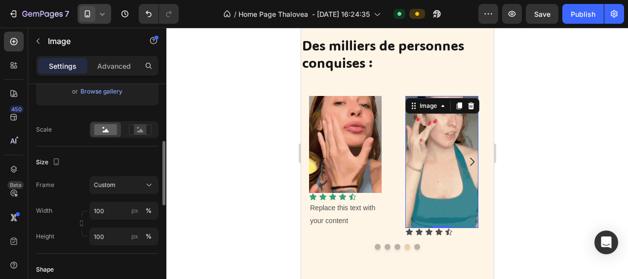
scroll to position [247, 0]
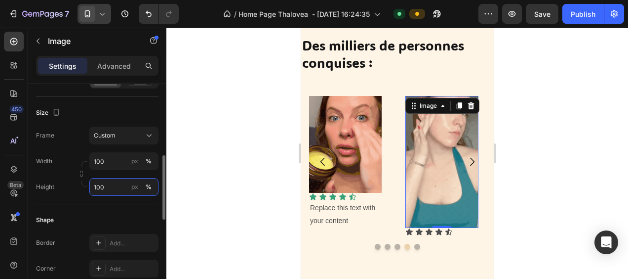
click at [106, 185] on input "100" at bounding box center [123, 187] width 69 height 18
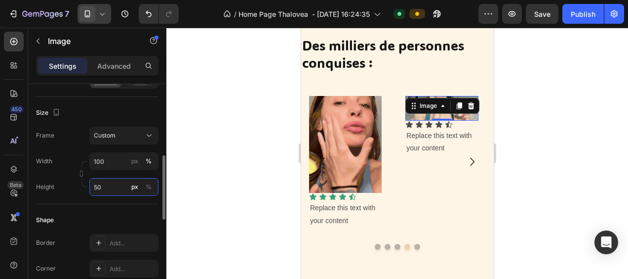
type input "5"
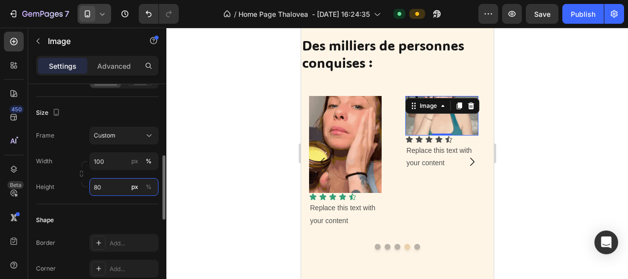
type input "8"
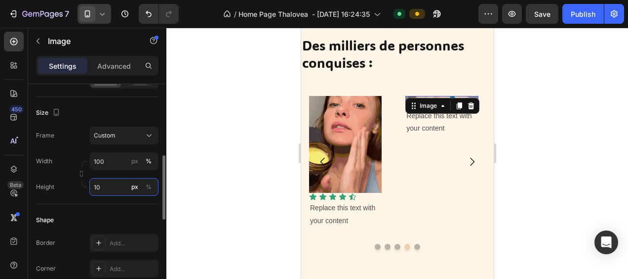
type input "1"
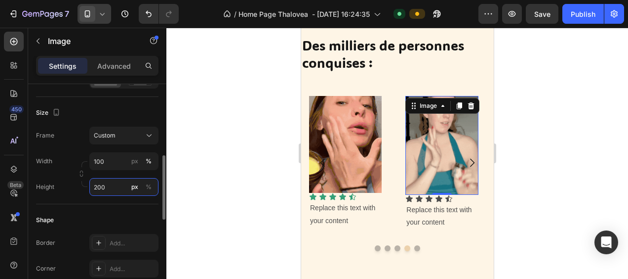
type input "200"
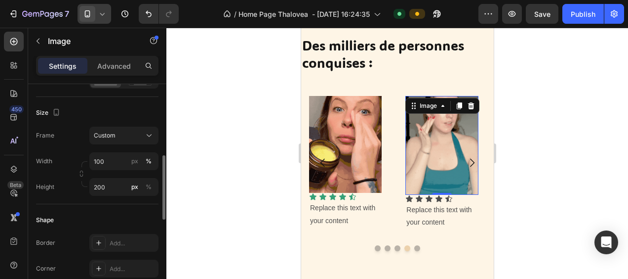
click at [129, 212] on div "Shape" at bounding box center [97, 220] width 122 height 16
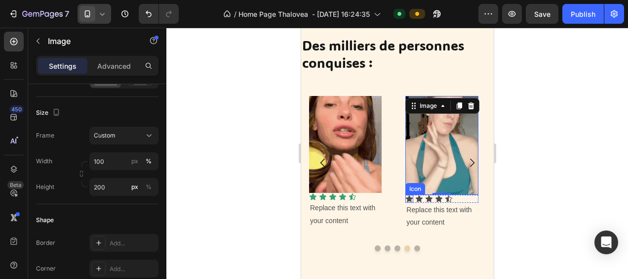
scroll to position [206, 0]
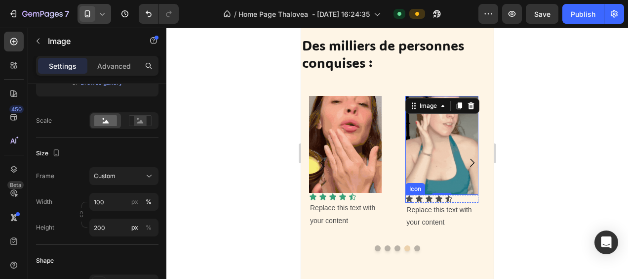
click at [410, 200] on div "Icon" at bounding box center [409, 199] width 8 height 8
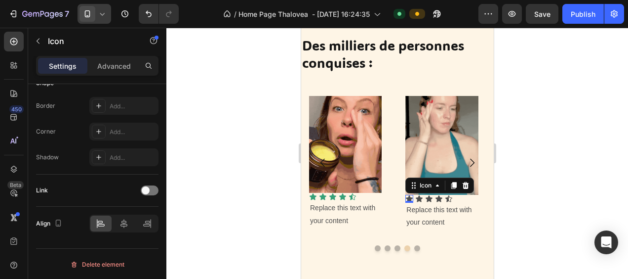
scroll to position [0, 0]
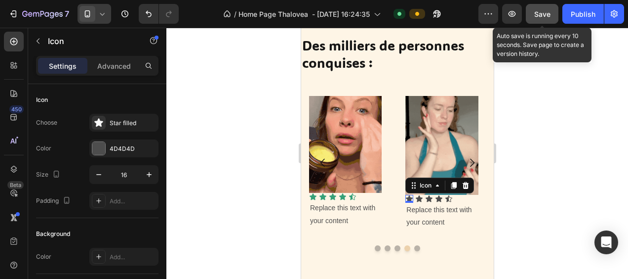
click at [541, 14] on span "Save" at bounding box center [542, 14] width 16 height 8
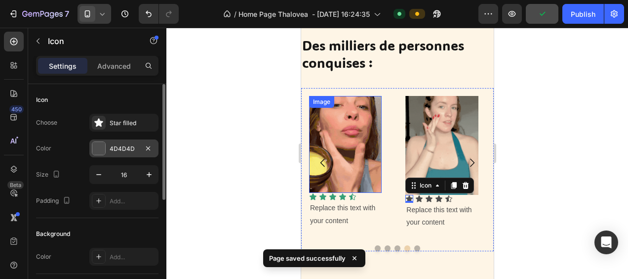
click at [94, 145] on div at bounding box center [98, 148] width 13 height 13
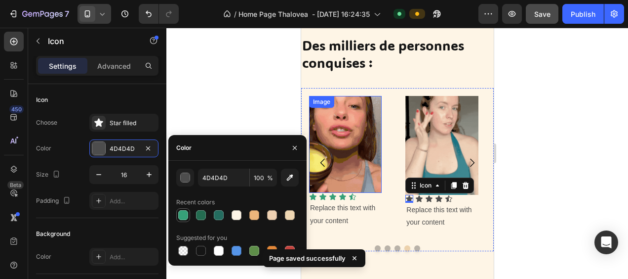
click at [184, 213] on div at bounding box center [183, 215] width 10 height 10
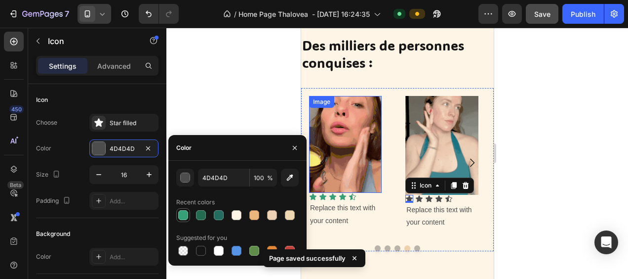
type input "36A078"
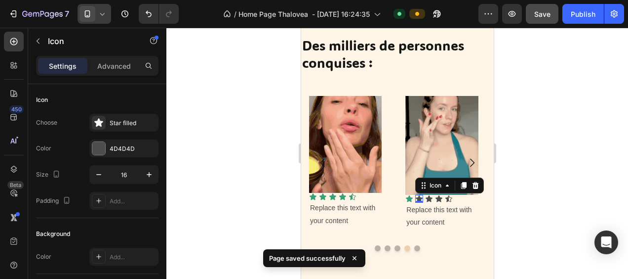
click at [417, 197] on icon at bounding box center [419, 199] width 8 height 8
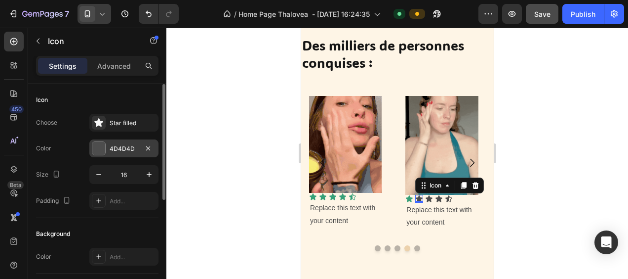
click at [97, 150] on div at bounding box center [98, 148] width 13 height 13
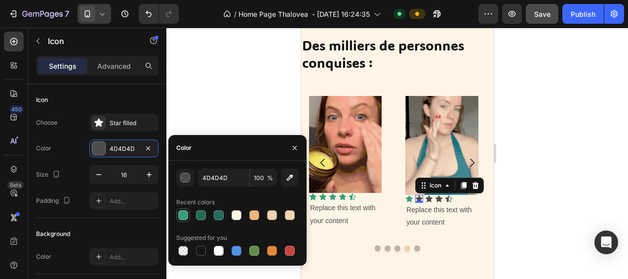
click at [183, 211] on div at bounding box center [183, 215] width 10 height 10
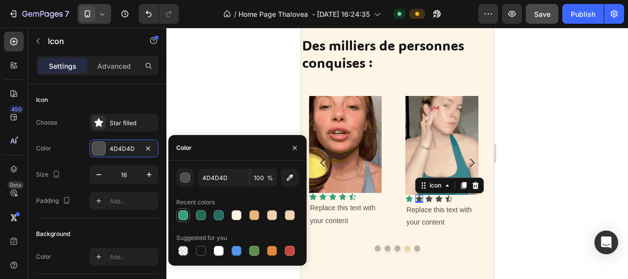
type input "36A078"
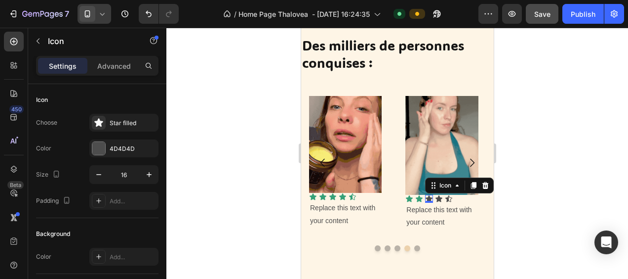
click at [429, 198] on icon at bounding box center [428, 198] width 7 height 6
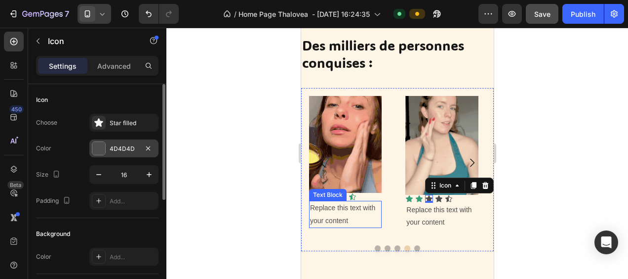
click at [100, 143] on div at bounding box center [98, 148] width 13 height 13
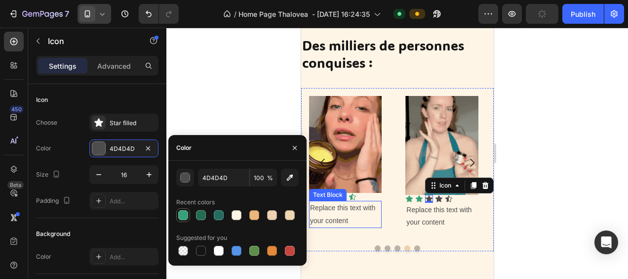
click at [182, 215] on div at bounding box center [183, 215] width 10 height 10
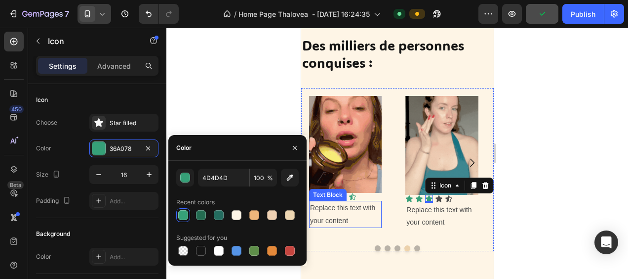
type input "36A078"
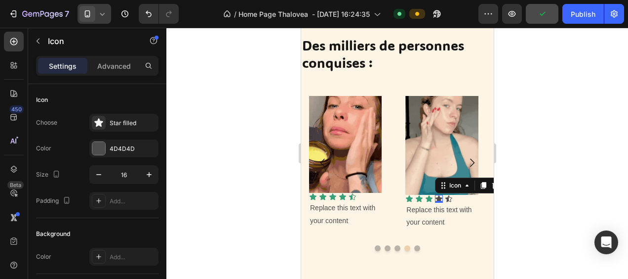
click at [438, 197] on icon at bounding box center [438, 198] width 7 height 6
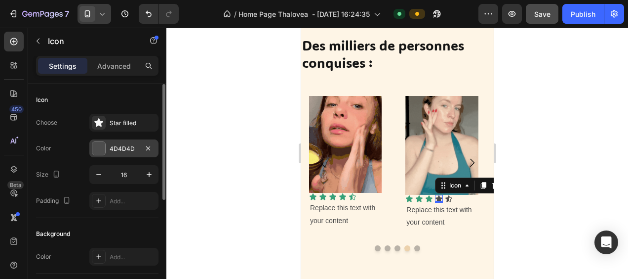
click at [99, 150] on div at bounding box center [98, 148] width 13 height 13
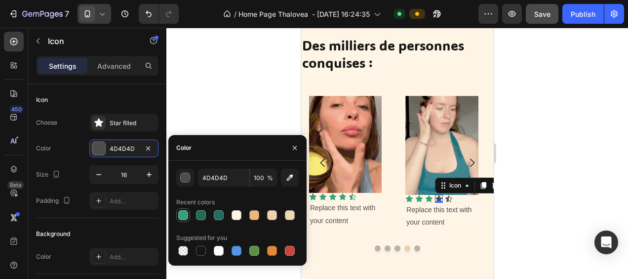
click at [186, 213] on div at bounding box center [183, 215] width 10 height 10
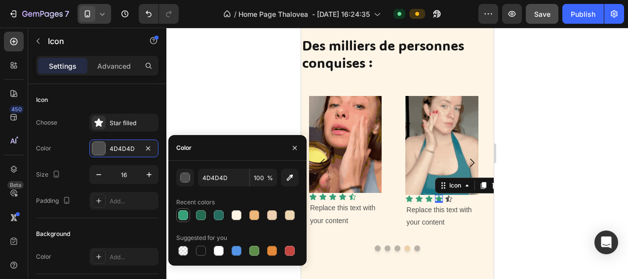
type input "36A078"
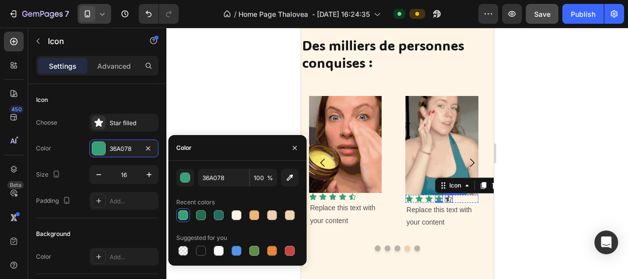
click at [446, 198] on icon at bounding box center [448, 198] width 7 height 6
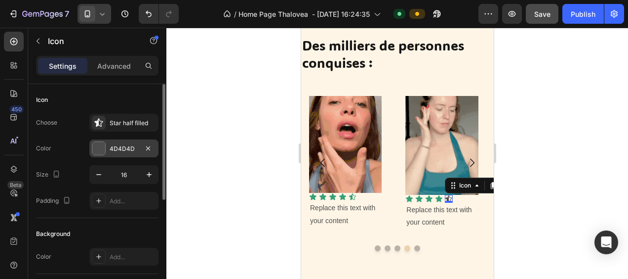
click at [100, 148] on div at bounding box center [98, 148] width 13 height 13
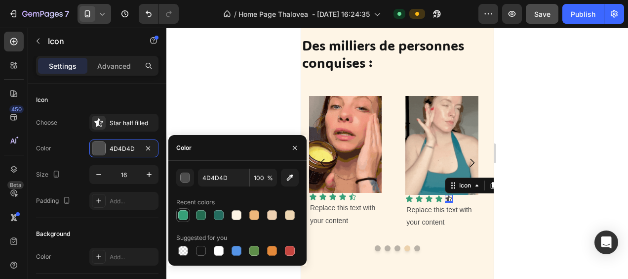
click at [184, 213] on div at bounding box center [183, 215] width 10 height 10
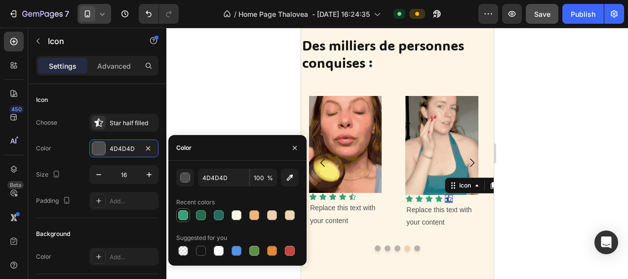
type input "36A078"
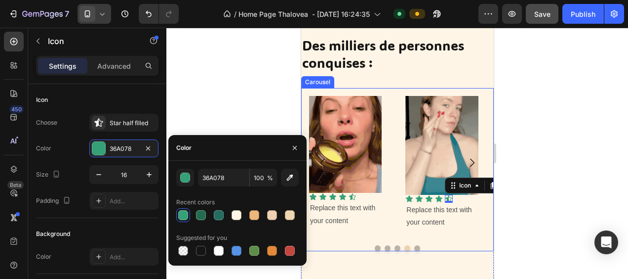
click at [414, 247] on button "Dot" at bounding box center [417, 248] width 6 height 6
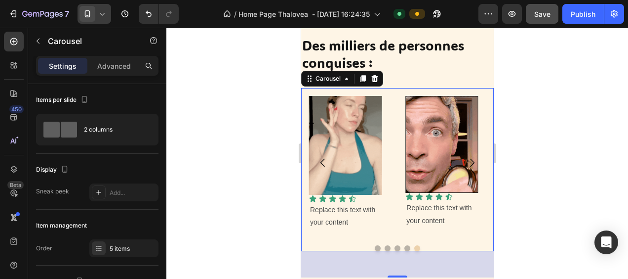
click at [394, 248] on button "Dot" at bounding box center [397, 248] width 6 height 6
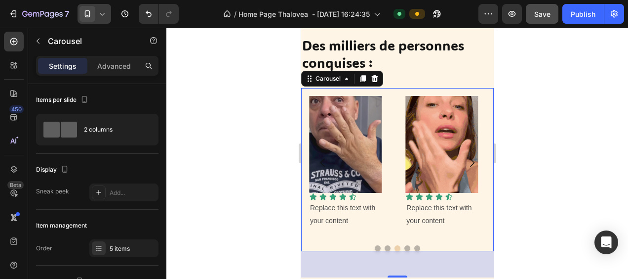
click at [374, 247] on button "Dot" at bounding box center [377, 248] width 6 height 6
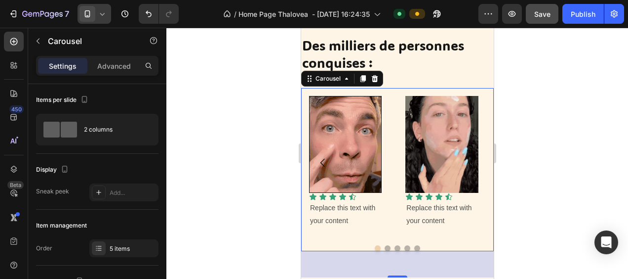
click at [475, 238] on div "Image Icon Icon Icon Icon Icon Icon List Replace this text with your content Te…" at bounding box center [397, 169] width 193 height 163
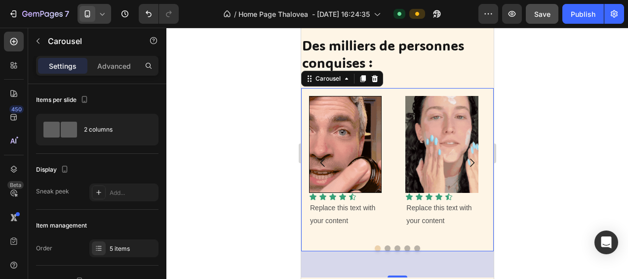
click at [385, 246] on button "Dot" at bounding box center [387, 248] width 6 height 6
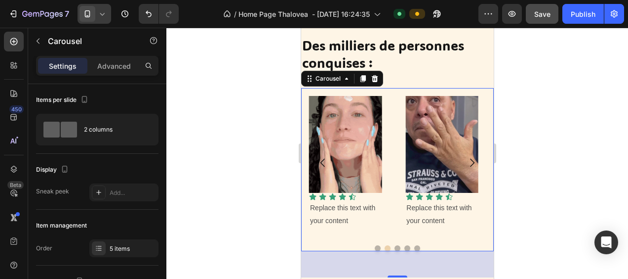
click at [394, 247] on button "Dot" at bounding box center [397, 248] width 6 height 6
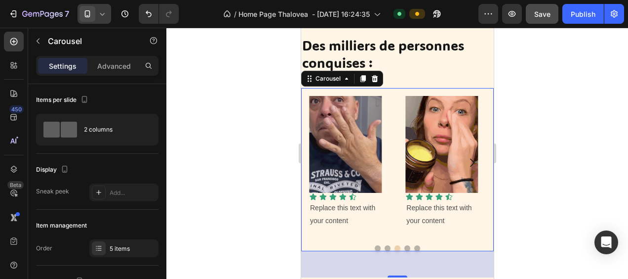
click at [404, 247] on button "Dot" at bounding box center [407, 248] width 6 height 6
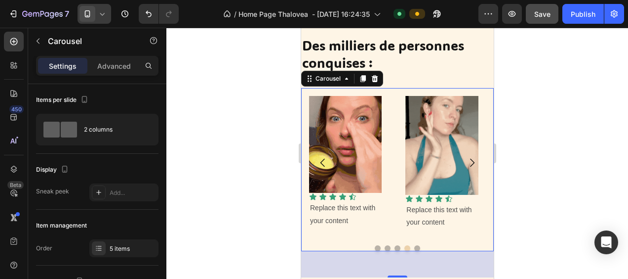
click at [414, 247] on button "Dot" at bounding box center [417, 248] width 6 height 6
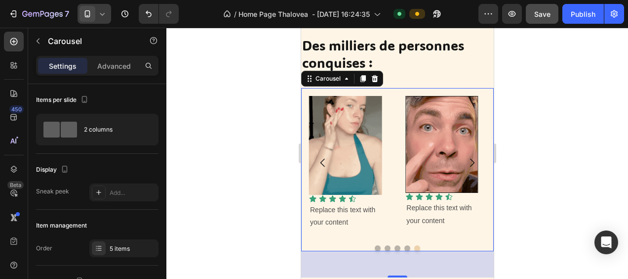
click at [374, 249] on button "Dot" at bounding box center [377, 248] width 6 height 6
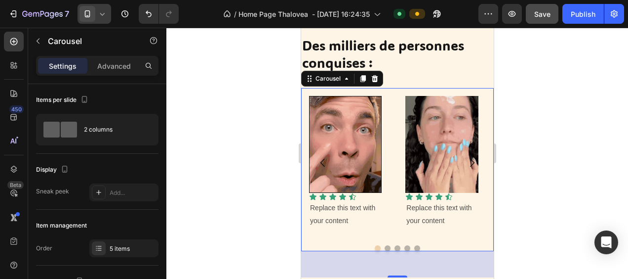
click at [384, 246] on button "Dot" at bounding box center [387, 248] width 6 height 6
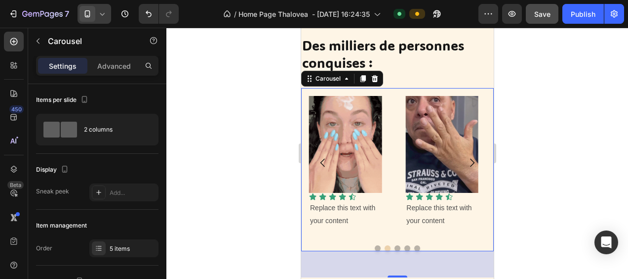
click at [394, 247] on button "Dot" at bounding box center [397, 248] width 6 height 6
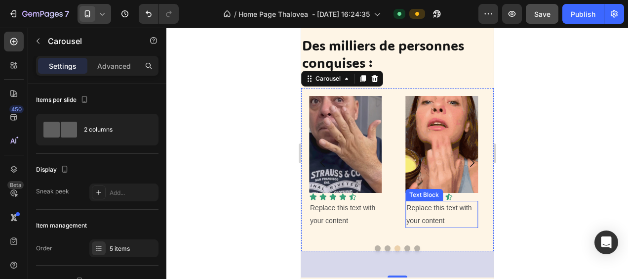
click at [438, 210] on div "Replace this text with your content" at bounding box center [441, 214] width 73 height 27
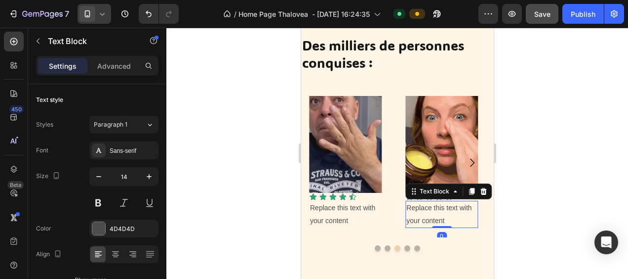
click at [450, 220] on div "Replace this text with your content" at bounding box center [441, 214] width 73 height 27
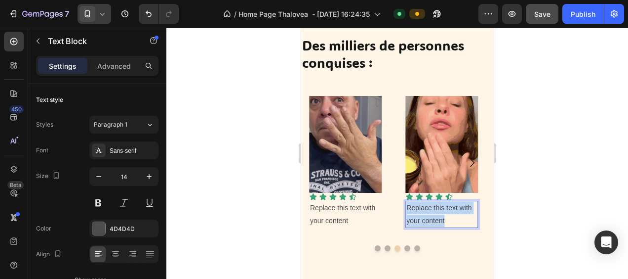
drag, startPoint x: 450, startPoint y: 220, endPoint x: 406, endPoint y: 210, distance: 45.2
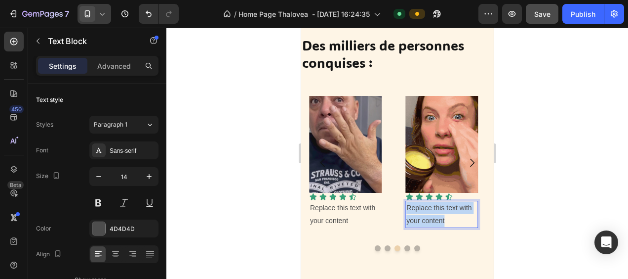
click at [406, 210] on p "Replace this text with your content" at bounding box center [441, 214] width 71 height 25
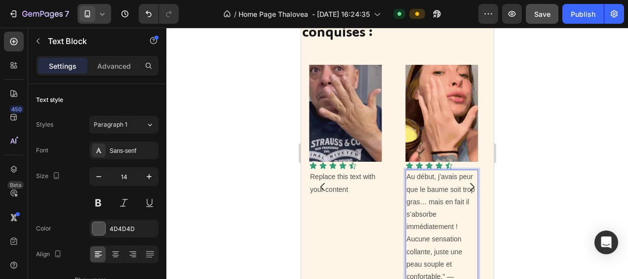
scroll to position [598, 0]
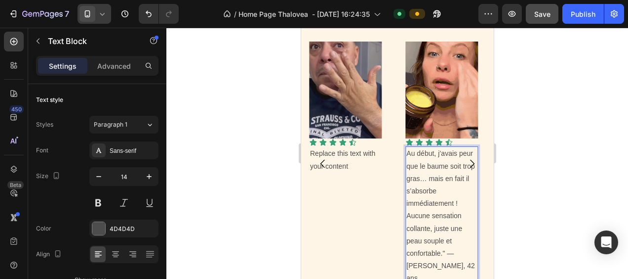
click at [459, 255] on p "Au début, j’avais peur que le baume soit trop gras… mais en fait il s’absorbe i…" at bounding box center [441, 215] width 71 height 137
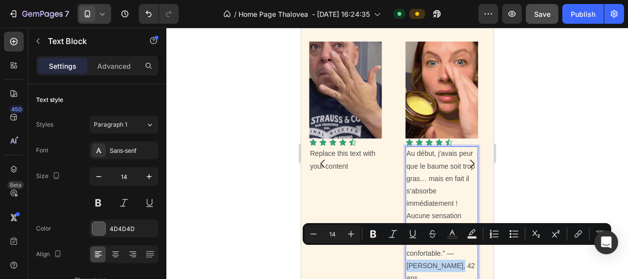
drag, startPoint x: 454, startPoint y: 250, endPoint x: 458, endPoint y: 264, distance: 14.4
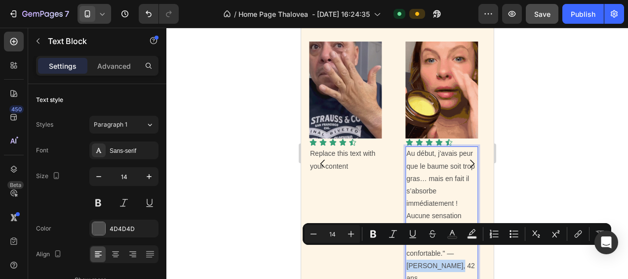
click at [458, 264] on p "Au début, j’avais peur que le baume soit trop gras… mais en fait il s’absorbe i…" at bounding box center [441, 215] width 71 height 137
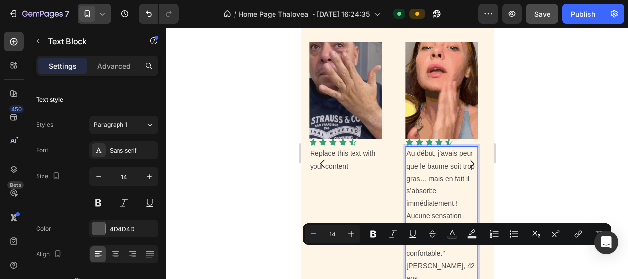
click at [446, 254] on p "Au début, j’avais peur que le baume soit trop gras… mais en fait il s’absorbe i…" at bounding box center [441, 215] width 71 height 137
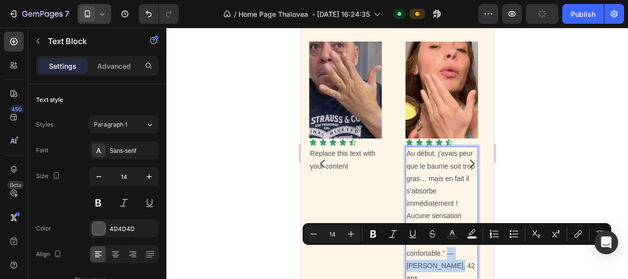
drag, startPoint x: 446, startPoint y: 254, endPoint x: 459, endPoint y: 262, distance: 15.1
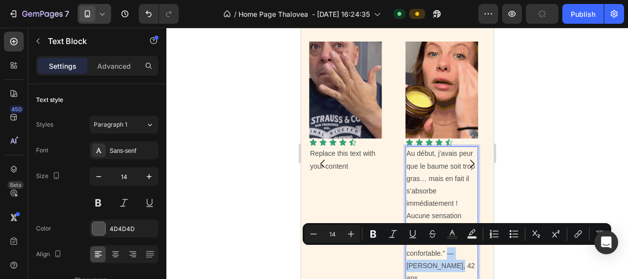
click at [459, 262] on p "Au début, j’avais peur que le baume soit trop gras… mais en fait il s’absorbe i…" at bounding box center [441, 215] width 71 height 137
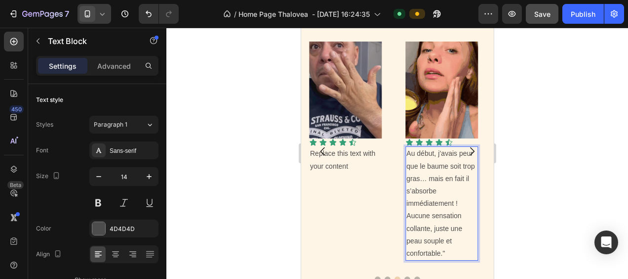
click at [407, 153] on p "Au début, j’avais peur que le baume soit trop gras… mais en fait il s’absorbe i…" at bounding box center [441, 203] width 71 height 112
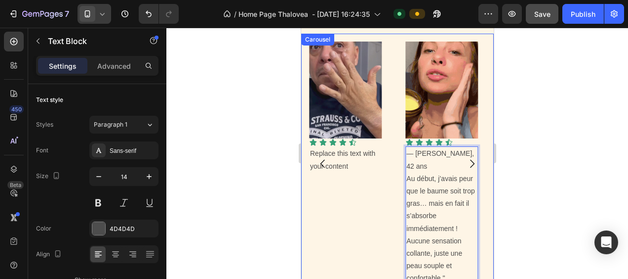
click at [470, 159] on icon "Carousel Next Arrow" at bounding box center [472, 163] width 4 height 8
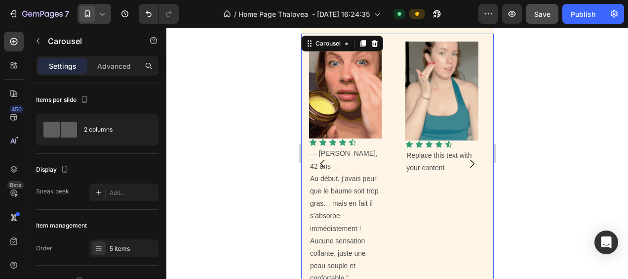
click at [470, 159] on icon "Carousel Next Arrow" at bounding box center [472, 163] width 4 height 8
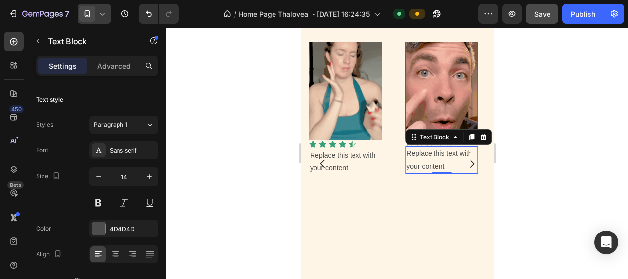
click at [423, 158] on div "Replace this text with your content" at bounding box center [441, 159] width 73 height 27
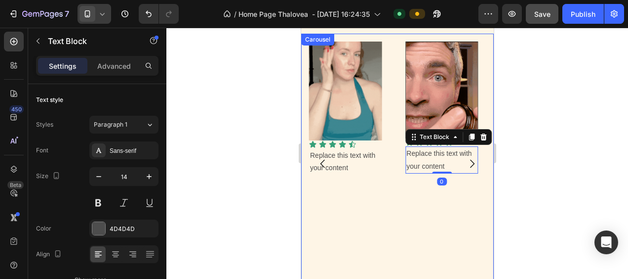
click at [458, 163] on button "Carousel Next Arrow" at bounding box center [472, 164] width 28 height 28
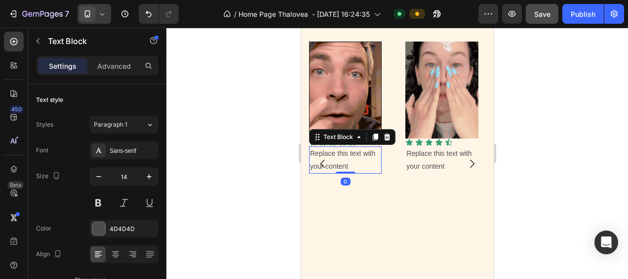
click at [344, 164] on div "Replace this text with your content" at bounding box center [345, 159] width 73 height 27
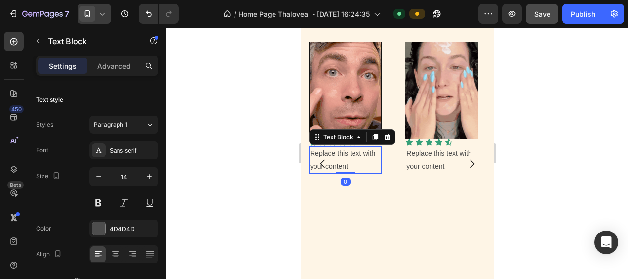
click at [351, 165] on div "Replace this text with your content" at bounding box center [345, 159] width 73 height 27
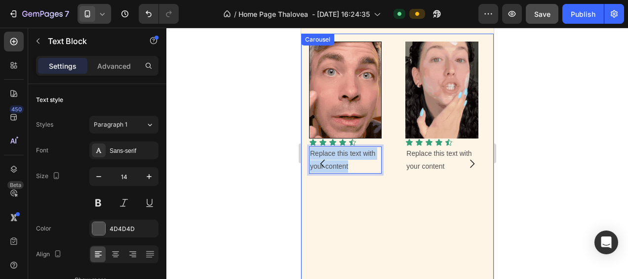
drag, startPoint x: 351, startPoint y: 165, endPoint x: 312, endPoint y: 150, distance: 41.9
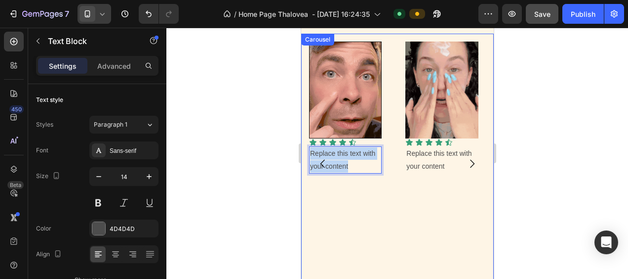
click at [312, 150] on div "Image Icon Icon Icon Icon Icon Icon List Replace this text with your content Te…" at bounding box center [397, 164] width 193 height 260
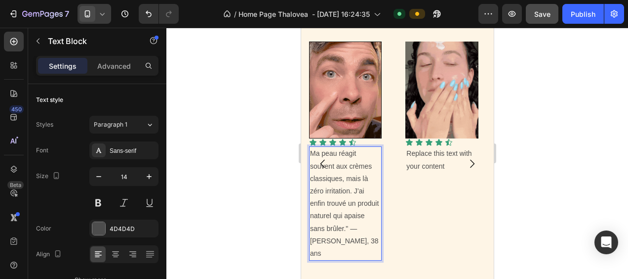
click at [350, 227] on p "Ma peau réagit souvent aux crèmes classiques, mais là zéro irritation. J’ai enf…" at bounding box center [345, 203] width 71 height 112
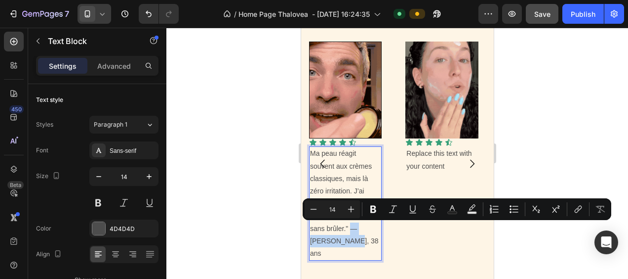
drag, startPoint x: 350, startPoint y: 228, endPoint x: 361, endPoint y: 238, distance: 14.7
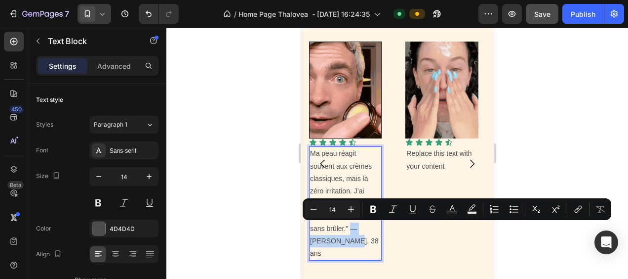
click at [361, 238] on p "Ma peau réagit souvent aux crèmes classiques, mais là zéro irritation. J’ai enf…" at bounding box center [345, 203] width 71 height 112
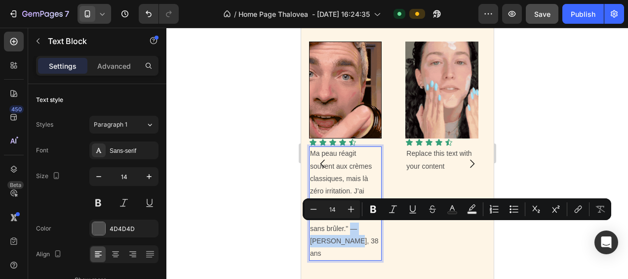
copy p "— [PERSON_NAME], 38 ans"
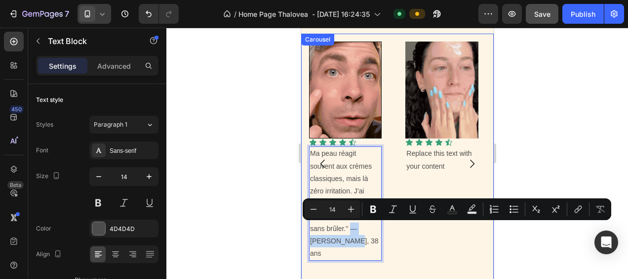
click at [310, 151] on button "Carousel Back Arrow" at bounding box center [323, 164] width 28 height 28
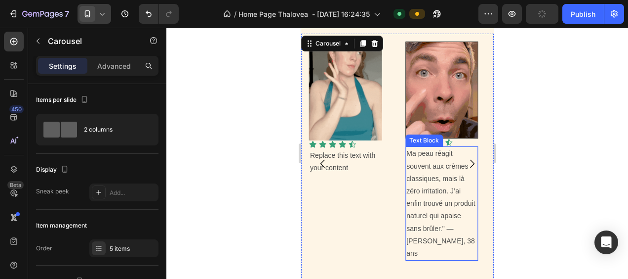
click at [406, 153] on p "Ma peau réagit souvent aux crèmes classiques, mais là zéro irritation. J’ai enf…" at bounding box center [441, 203] width 71 height 112
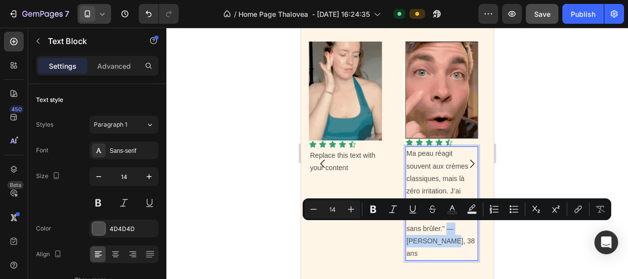
drag, startPoint x: 446, startPoint y: 227, endPoint x: 453, endPoint y: 236, distance: 10.9
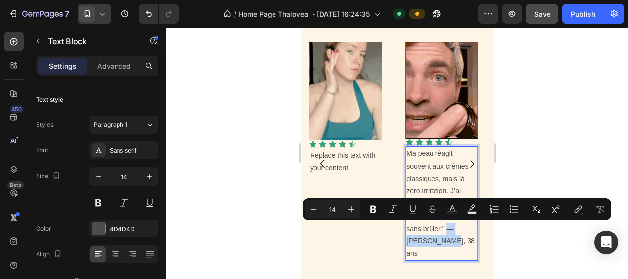
click at [453, 236] on p "Ma peau réagit souvent aux crèmes classiques, mais là zéro irritation. J’ai enf…" at bounding box center [441, 203] width 71 height 112
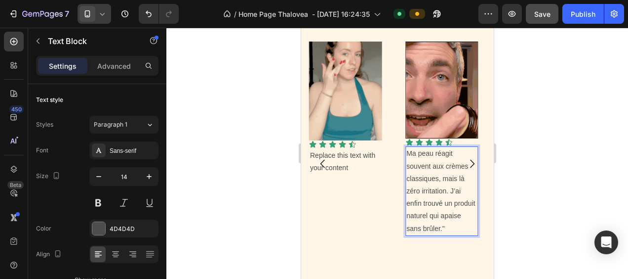
click at [408, 152] on p "Ma peau réagit souvent aux crèmes classiques, mais là zéro irritation. J’ai enf…" at bounding box center [441, 190] width 71 height 87
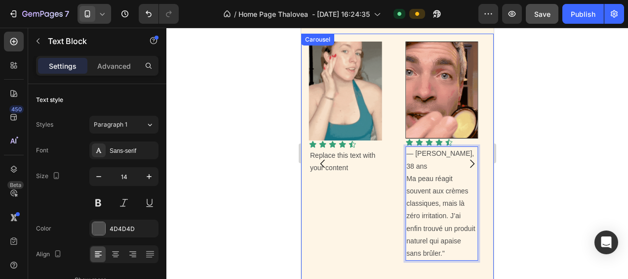
click at [318, 158] on icon "Carousel Back Arrow" at bounding box center [323, 164] width 12 height 12
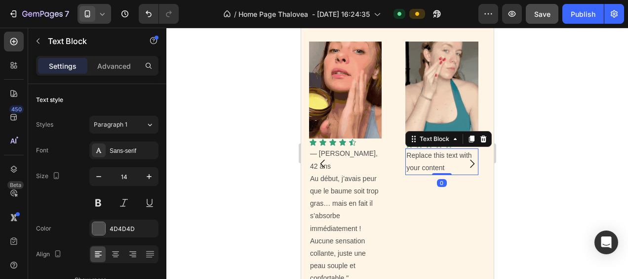
click at [445, 160] on div "Replace this text with your content" at bounding box center [441, 161] width 73 height 27
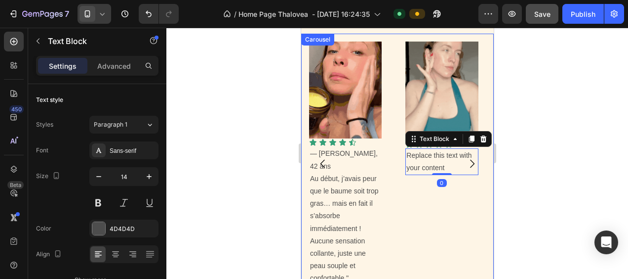
click at [458, 165] on button "Carousel Next Arrow" at bounding box center [472, 164] width 28 height 28
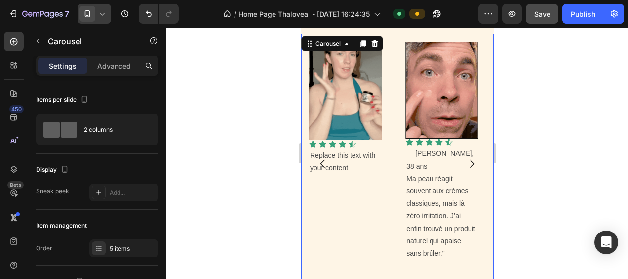
click at [322, 163] on button "Carousel Back Arrow" at bounding box center [323, 164] width 28 height 28
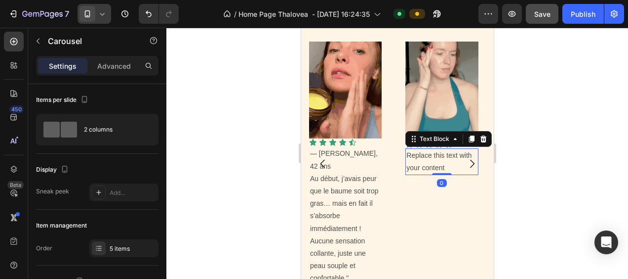
click at [424, 153] on div "Replace this text with your content" at bounding box center [441, 161] width 73 height 27
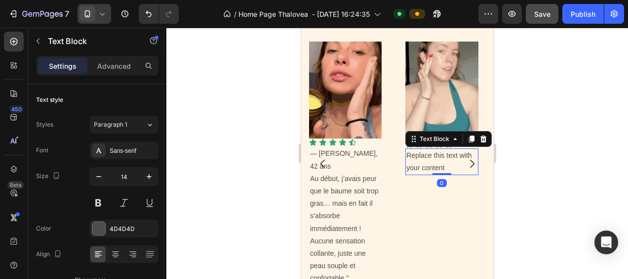
click at [408, 158] on div "Replace this text with your content" at bounding box center [441, 161] width 73 height 27
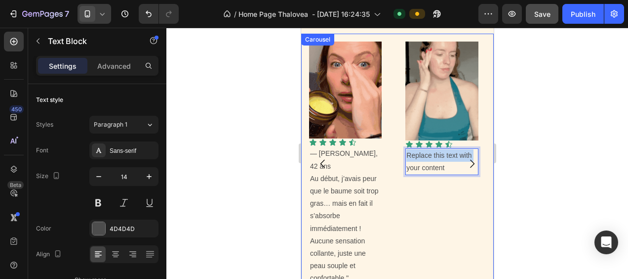
drag, startPoint x: 406, startPoint y: 155, endPoint x: 452, endPoint y: 169, distance: 47.5
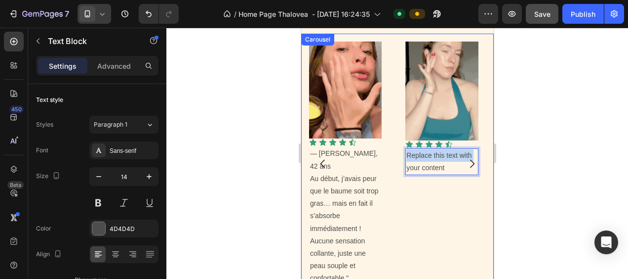
click at [450, 168] on div "Image Icon Icon Icon Icon Icon Icon List — Marc, 38 ans Ma peau réagit souvent …" at bounding box center [397, 164] width 193 height 260
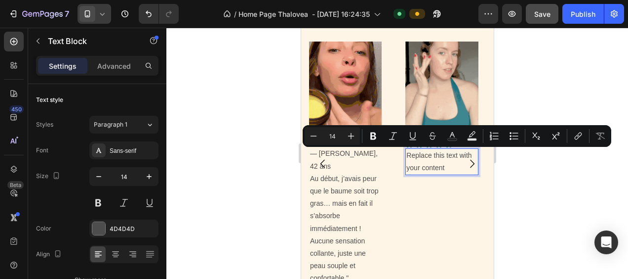
click at [446, 166] on p "Replace this text with your content" at bounding box center [441, 161] width 71 height 25
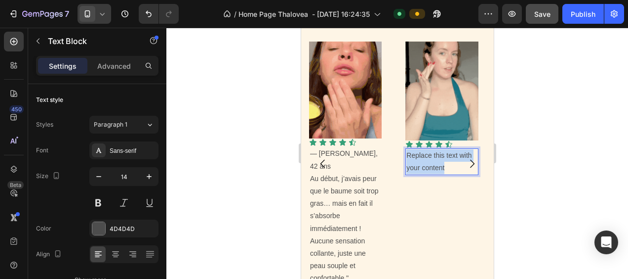
drag, startPoint x: 446, startPoint y: 166, endPoint x: 407, endPoint y: 152, distance: 40.5
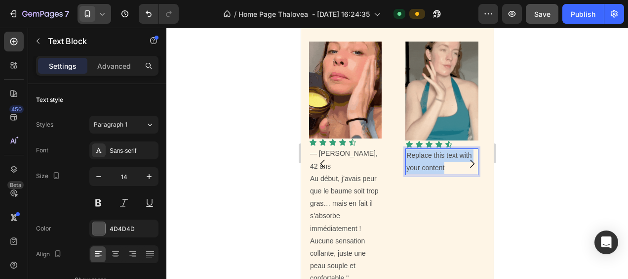
click at [407, 152] on p "Replace this text with your content" at bounding box center [441, 161] width 71 height 25
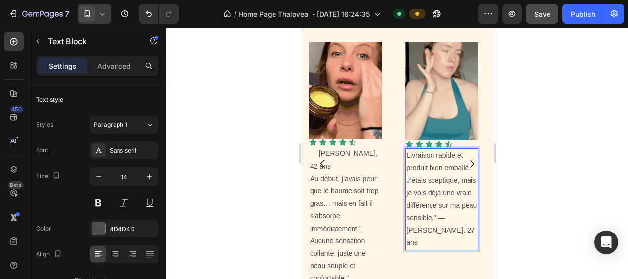
click at [445, 216] on p "Livraison rapide et produit bien emballé. J’étais sceptique, mais je vois déjà …" at bounding box center [441, 199] width 71 height 100
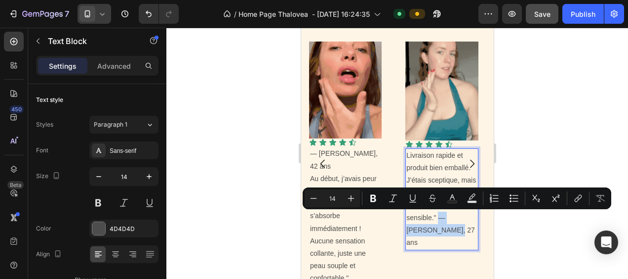
drag, startPoint x: 438, startPoint y: 217, endPoint x: 441, endPoint y: 224, distance: 7.7
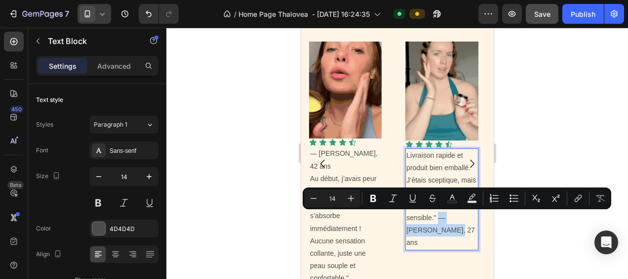
click at [441, 224] on p "Livraison rapide et produit bien emballé. J’étais sceptique, mais je vois déjà …" at bounding box center [441, 199] width 71 height 100
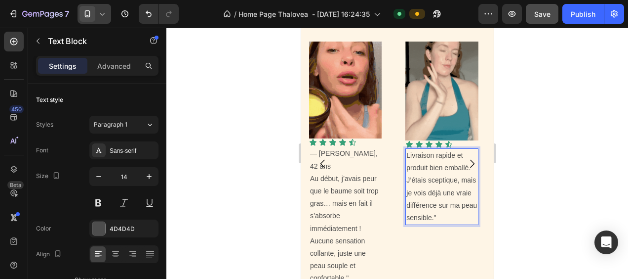
click at [406, 155] on p "Livraison rapide et produit bien emballé. J’étais sceptique, mais je vois déjà …" at bounding box center [441, 186] width 71 height 75
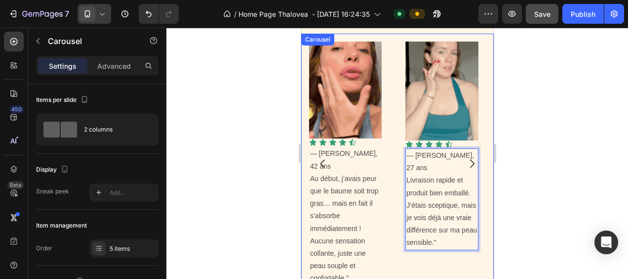
click at [321, 158] on icon "Carousel Back Arrow" at bounding box center [323, 164] width 12 height 12
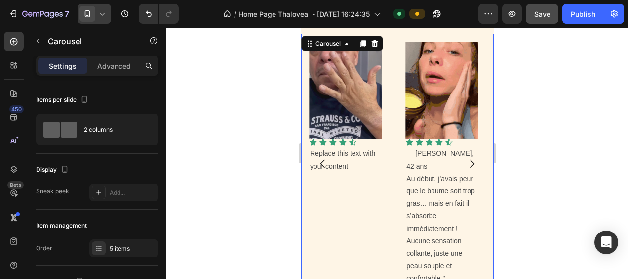
click at [330, 156] on button "Carousel Back Arrow" at bounding box center [323, 164] width 28 height 28
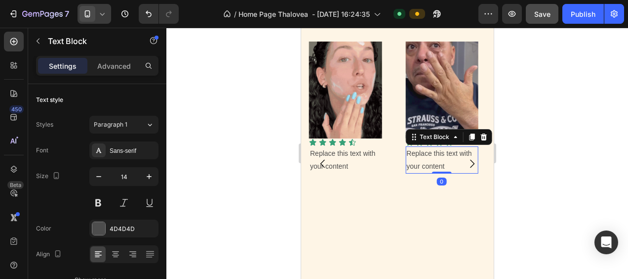
click at [439, 156] on div "Replace this text with your content" at bounding box center [441, 159] width 73 height 27
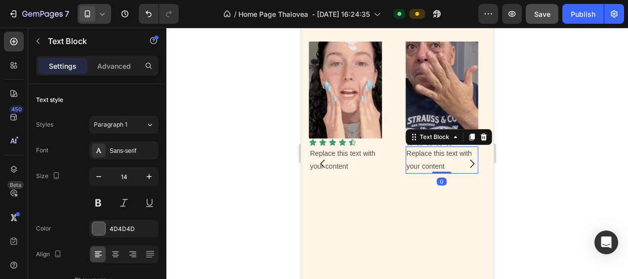
click at [448, 165] on div "Replace this text with your content" at bounding box center [441, 159] width 73 height 27
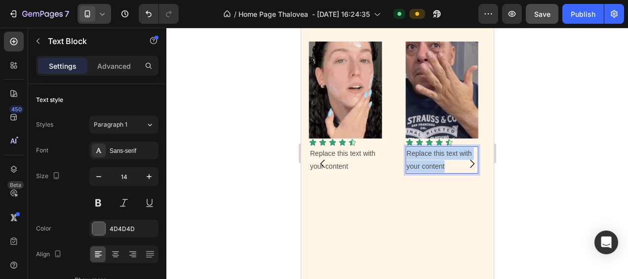
drag, startPoint x: 447, startPoint y: 166, endPoint x: 407, endPoint y: 156, distance: 41.3
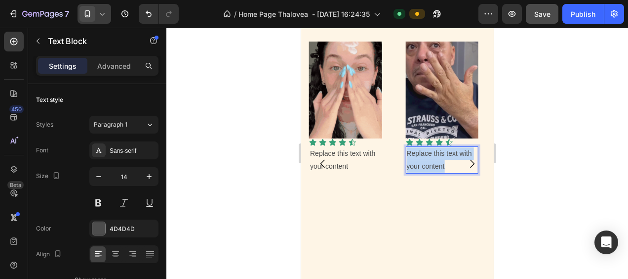
click at [407, 156] on p "Replace this text with your content" at bounding box center [441, 159] width 71 height 25
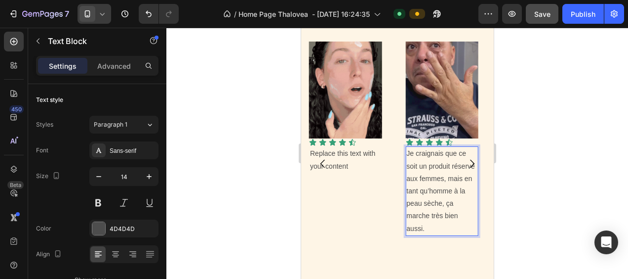
click at [427, 227] on p "Je craignais que ce soit un produit réservé aux femmes, mais en tant qu’homme à…" at bounding box center [441, 190] width 71 height 87
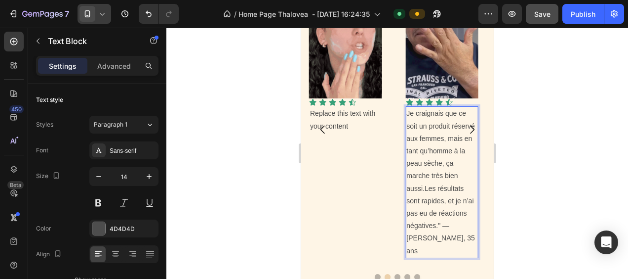
scroll to position [660, 0]
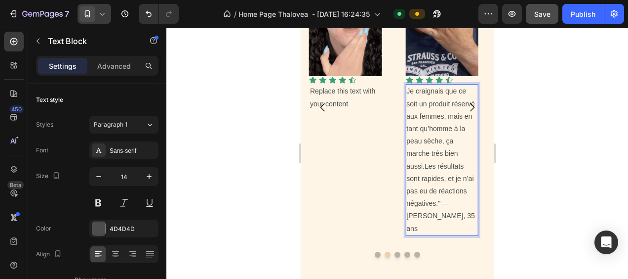
click at [440, 204] on p "Je craignais que ce soit un produit réservé aux femmes, mais en tant qu’homme à…" at bounding box center [441, 159] width 71 height 149
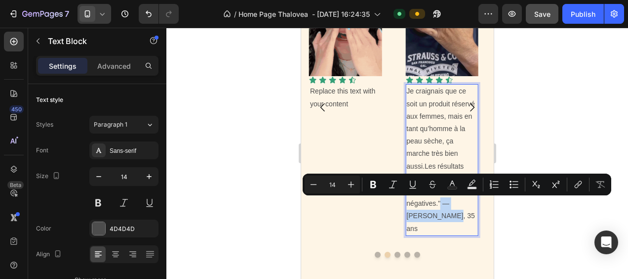
drag, startPoint x: 441, startPoint y: 204, endPoint x: 452, endPoint y: 212, distance: 14.2
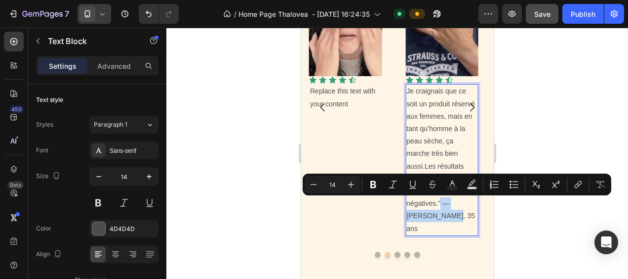
click at [452, 212] on p "Je craignais que ce soit un produit réservé aux femmes, mais en tant qu’homme à…" at bounding box center [441, 159] width 71 height 149
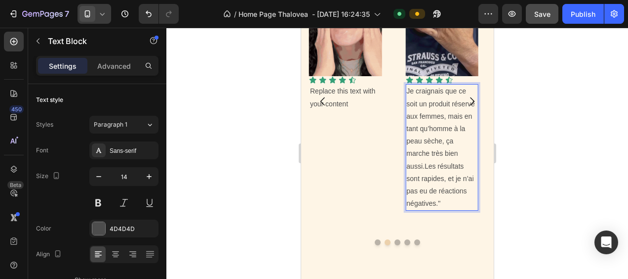
click at [407, 91] on p "Je craignais que ce soit un produit réservé aux femmes, mais en tant qu’homme à…" at bounding box center [441, 147] width 71 height 124
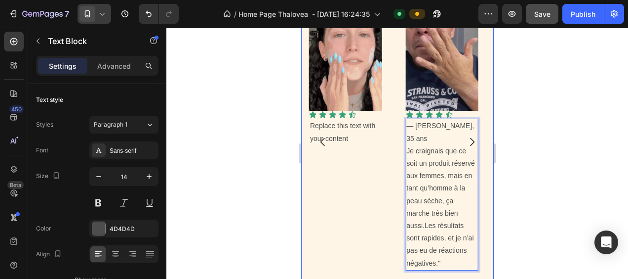
scroll to position [610, 0]
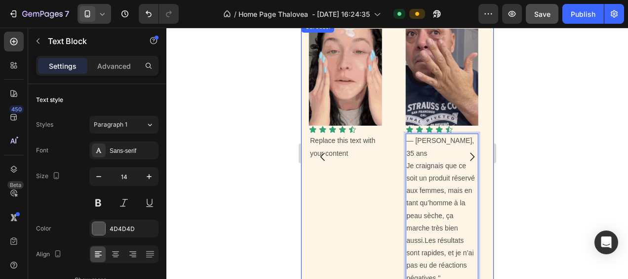
click at [333, 144] on button "Carousel Back Arrow" at bounding box center [323, 157] width 28 height 28
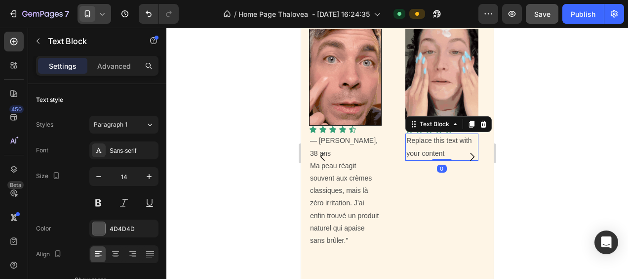
click at [421, 149] on div "Replace this text with your content" at bounding box center [441, 146] width 73 height 27
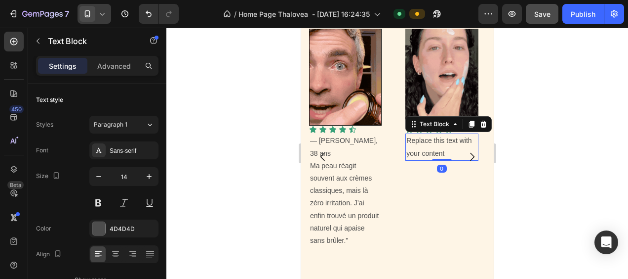
click at [446, 150] on div "Replace this text with your content" at bounding box center [441, 146] width 73 height 27
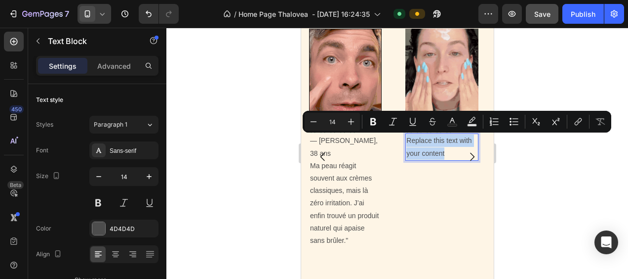
drag, startPoint x: 446, startPoint y: 152, endPoint x: 405, endPoint y: 142, distance: 42.2
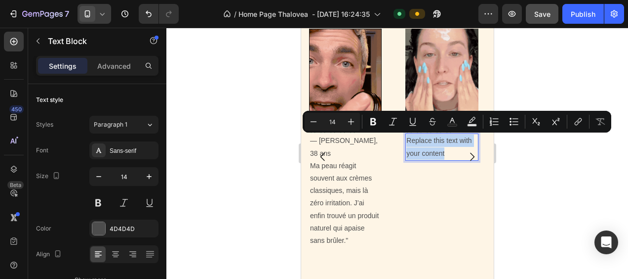
click at [405, 142] on div "Replace this text with your content" at bounding box center [441, 146] width 73 height 27
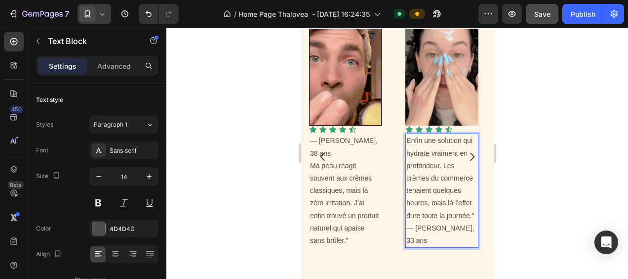
click at [463, 229] on p "Enfin une solution qui hydrate vraiment en profondeur. Les crèmes du commerce t…" at bounding box center [441, 190] width 71 height 112
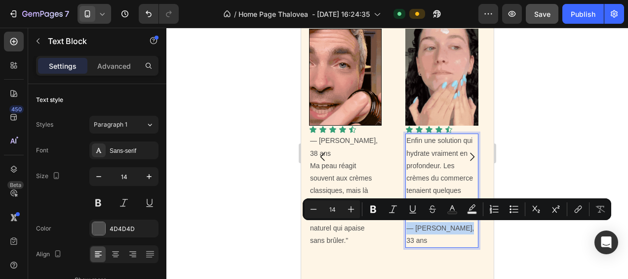
drag, startPoint x: 464, startPoint y: 226, endPoint x: 405, endPoint y: 231, distance: 58.9
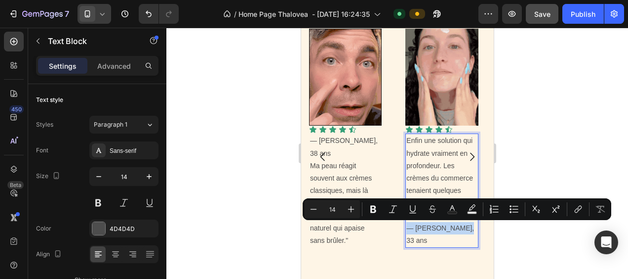
click at [405, 231] on div "Enfin une solution qui hydrate vraiment en profondeur. Les crèmes du commerce t…" at bounding box center [441, 190] width 73 height 114
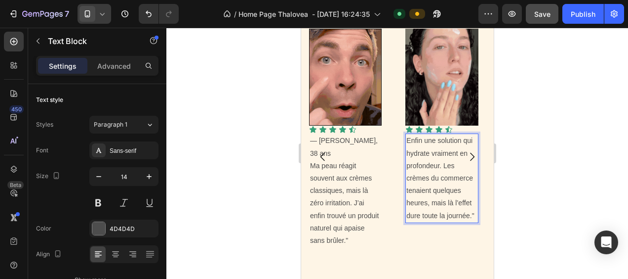
click at [406, 140] on p "Enfin une solution qui hydrate vraiment en profondeur. Les crèmes du commerce t…" at bounding box center [441, 177] width 71 height 87
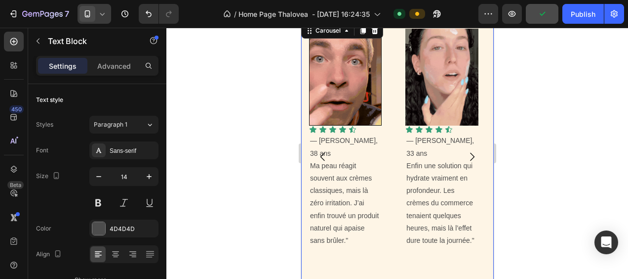
click at [470, 153] on icon "Carousel Next Arrow" at bounding box center [472, 157] width 4 height 8
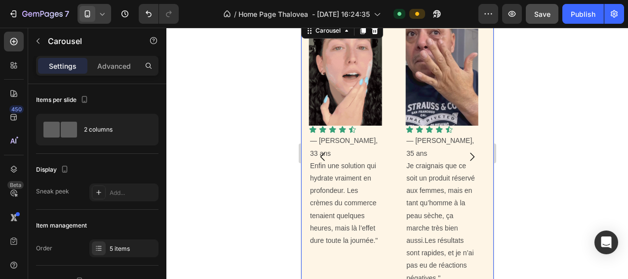
click at [470, 153] on icon "Carousel Next Arrow" at bounding box center [472, 157] width 4 height 8
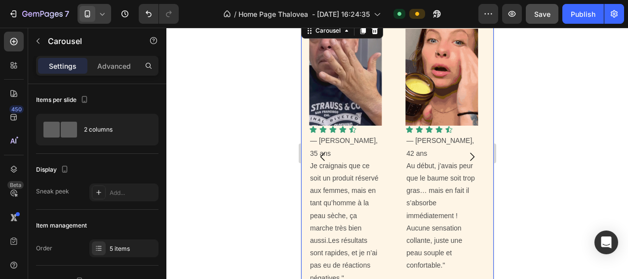
click at [470, 153] on icon "Carousel Next Arrow" at bounding box center [472, 157] width 4 height 8
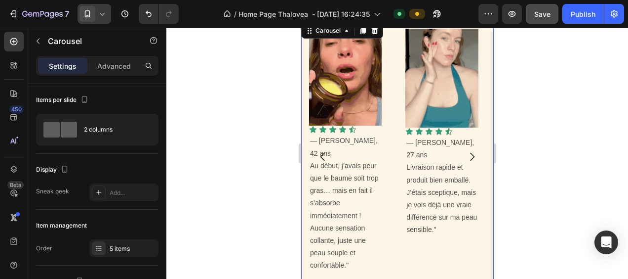
click at [470, 153] on icon "Carousel Next Arrow" at bounding box center [472, 157] width 4 height 8
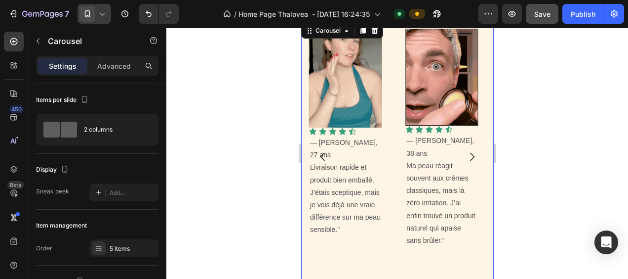
click at [470, 153] on icon "Carousel Next Arrow" at bounding box center [472, 157] width 4 height 8
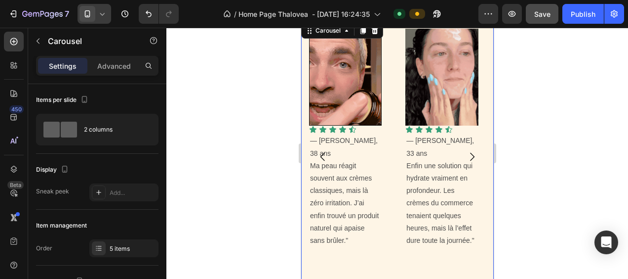
click at [470, 153] on icon "Carousel Next Arrow" at bounding box center [472, 157] width 4 height 8
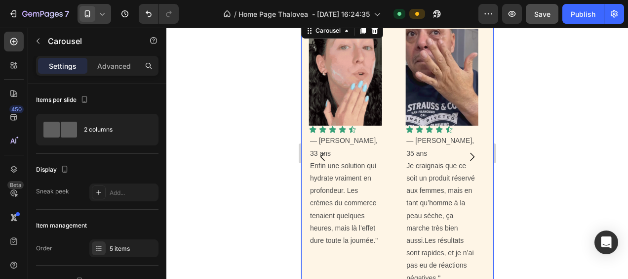
click at [470, 153] on icon "Carousel Next Arrow" at bounding box center [472, 157] width 4 height 8
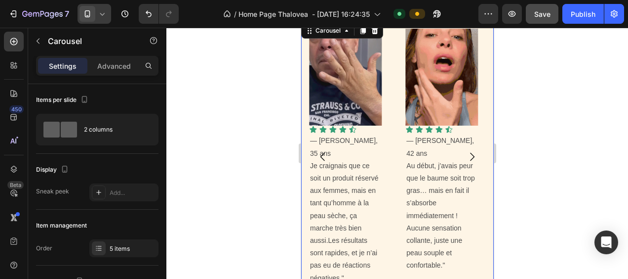
click at [470, 153] on icon "Carousel Next Arrow" at bounding box center [472, 157] width 4 height 8
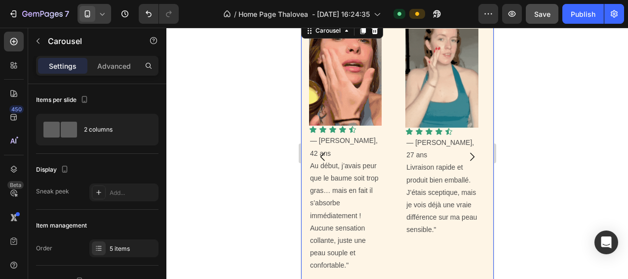
click at [470, 153] on icon "Carousel Next Arrow" at bounding box center [472, 157] width 4 height 8
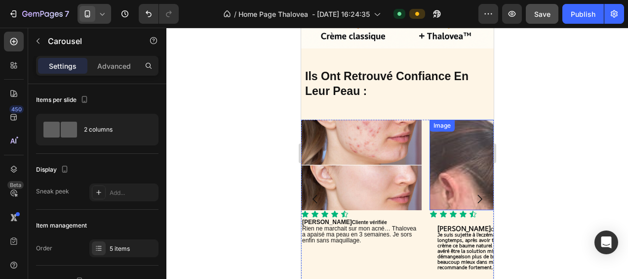
scroll to position [1450, 0]
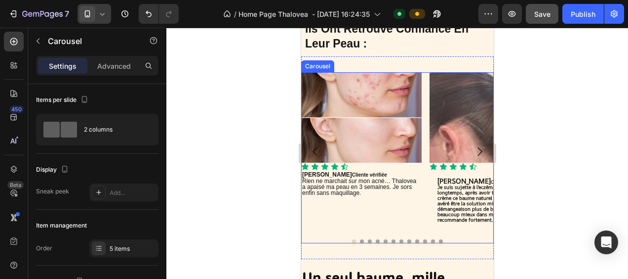
click at [473, 148] on icon "Carousel Next Arrow" at bounding box center [479, 151] width 12 height 12
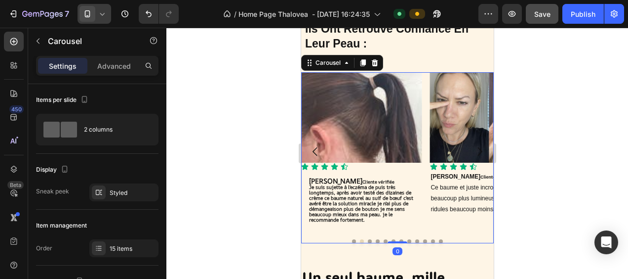
click at [473, 148] on icon "Carousel Next Arrow" at bounding box center [479, 151] width 12 height 12
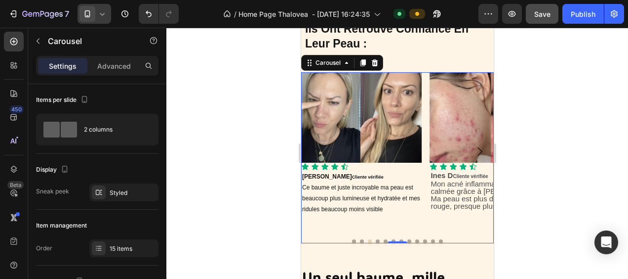
click at [473, 148] on icon "Carousel Next Arrow" at bounding box center [479, 151] width 12 height 12
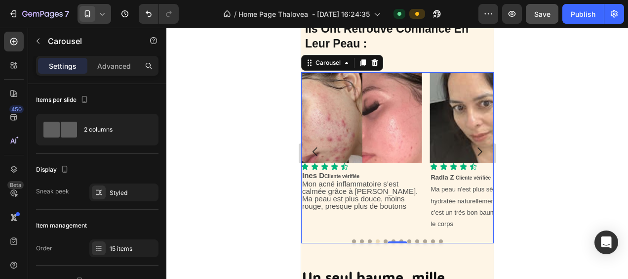
click at [473, 148] on icon "Carousel Next Arrow" at bounding box center [479, 151] width 12 height 12
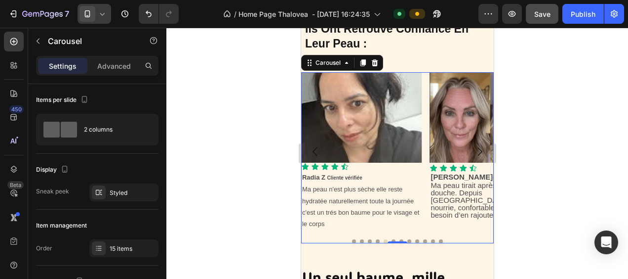
click at [473, 148] on icon "Carousel Next Arrow" at bounding box center [479, 151] width 12 height 12
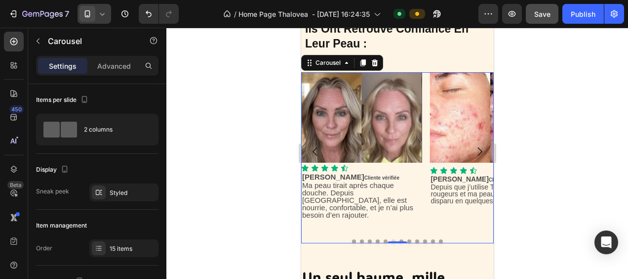
click at [473, 148] on icon "Carousel Next Arrow" at bounding box center [479, 151] width 12 height 12
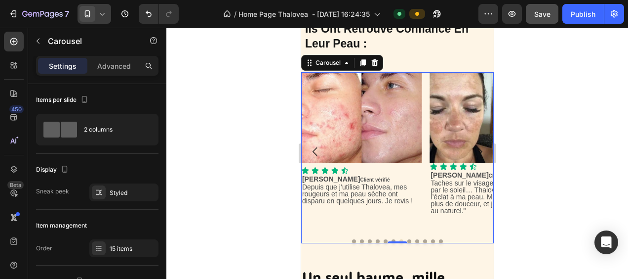
click at [473, 148] on icon "Carousel Next Arrow" at bounding box center [479, 151] width 12 height 12
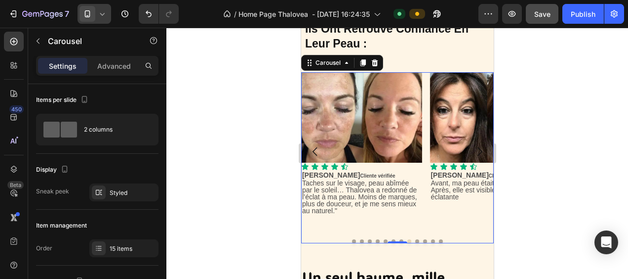
click at [473, 148] on icon "Carousel Next Arrow" at bounding box center [479, 151] width 12 height 12
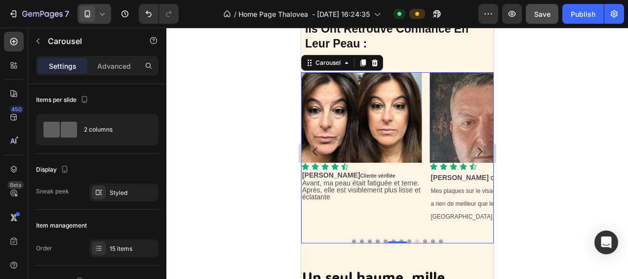
click at [473, 148] on icon "Carousel Next Arrow" at bounding box center [479, 151] width 12 height 12
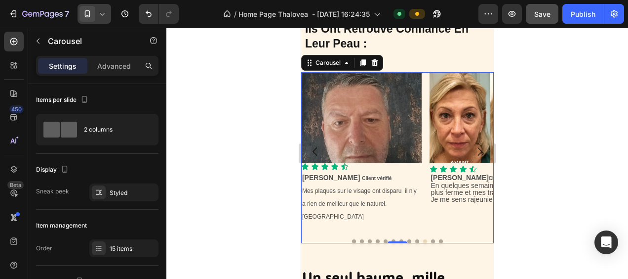
click at [473, 148] on icon "Carousel Next Arrow" at bounding box center [479, 151] width 12 height 12
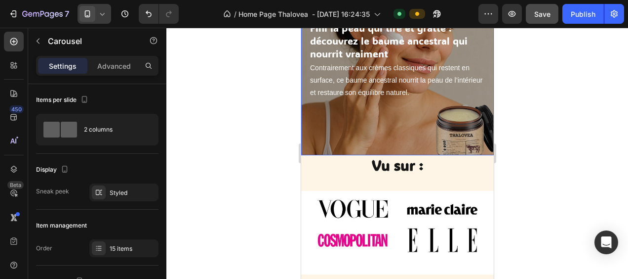
scroll to position [99, 0]
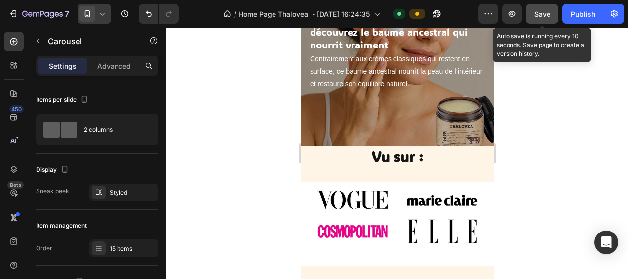
click at [546, 12] on span "Save" at bounding box center [542, 14] width 16 height 8
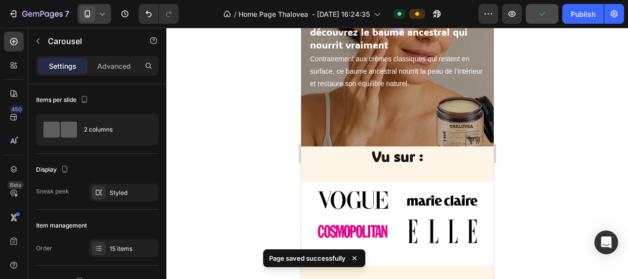
click at [101, 13] on icon at bounding box center [102, 14] width 10 height 10
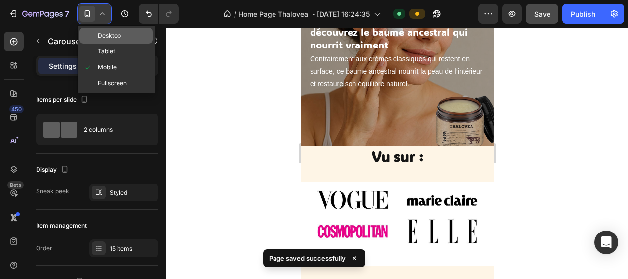
click at [108, 38] on span "Desktop" at bounding box center [109, 36] width 23 height 10
type input "26"
type input "1200"
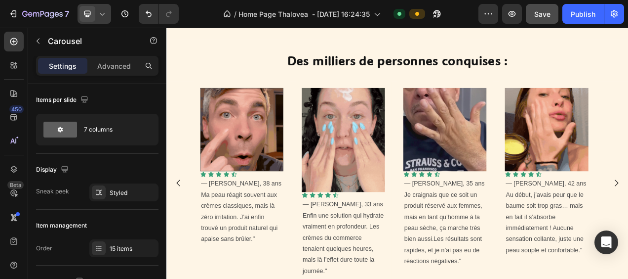
scroll to position [1531, 0]
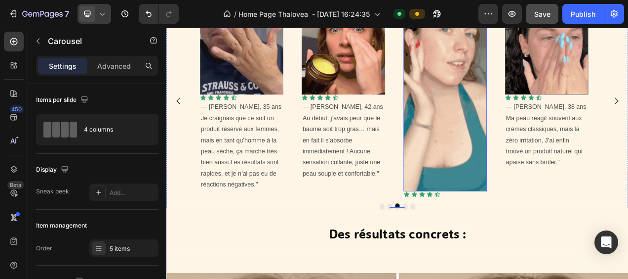
click at [501, 139] on img at bounding box center [524, 121] width 107 height 231
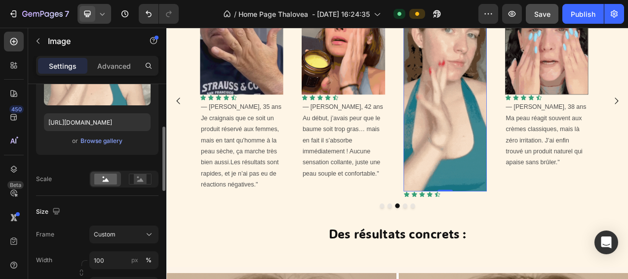
scroll to position [198, 0]
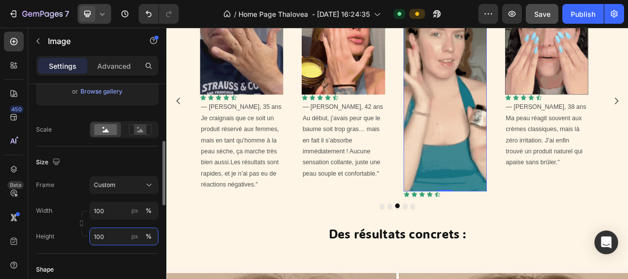
click at [111, 236] on input "100" at bounding box center [123, 236] width 69 height 18
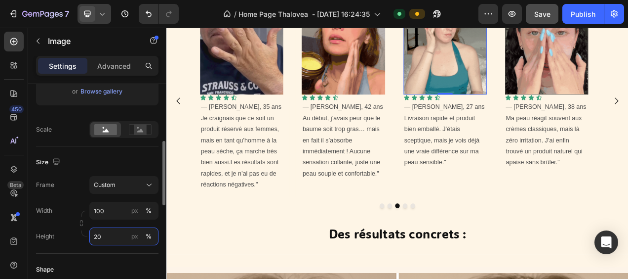
type input "200"
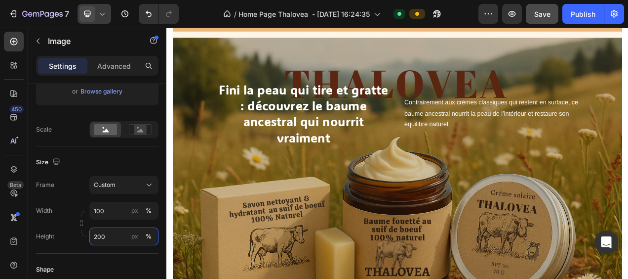
scroll to position [0, 0]
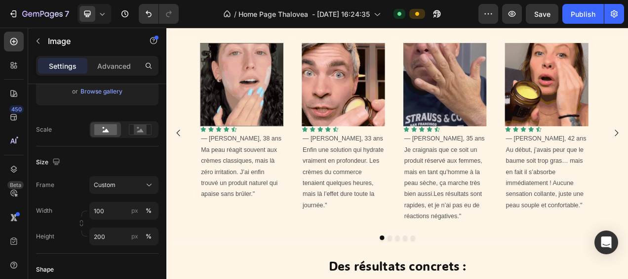
scroll to position [1531, 0]
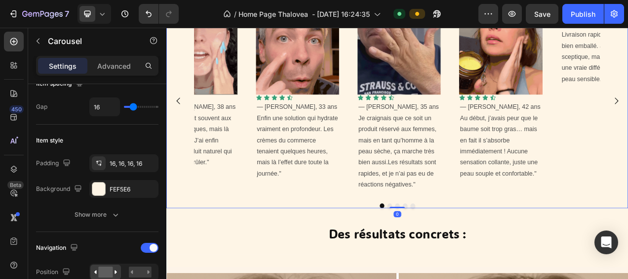
scroll to position [0, 0]
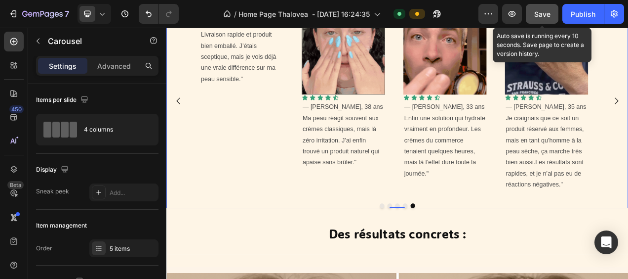
drag, startPoint x: 545, startPoint y: 17, endPoint x: 496, endPoint y: 18, distance: 48.9
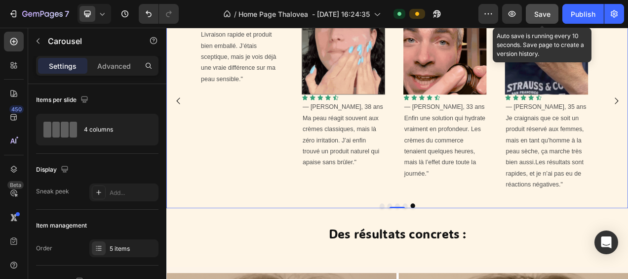
click at [545, 17] on span "Save" at bounding box center [542, 14] width 16 height 8
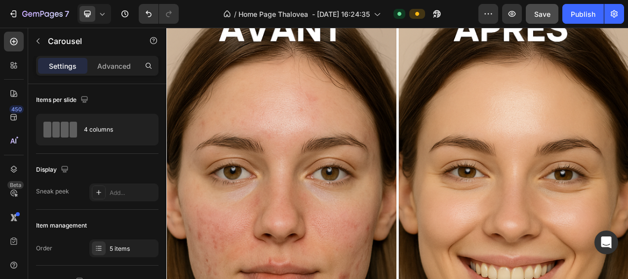
scroll to position [1877, 0]
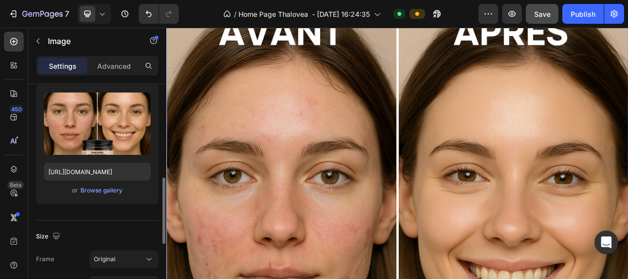
scroll to position [148, 0]
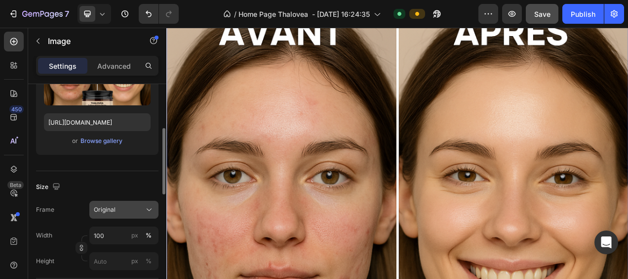
click at [146, 204] on icon at bounding box center [149, 209] width 10 height 10
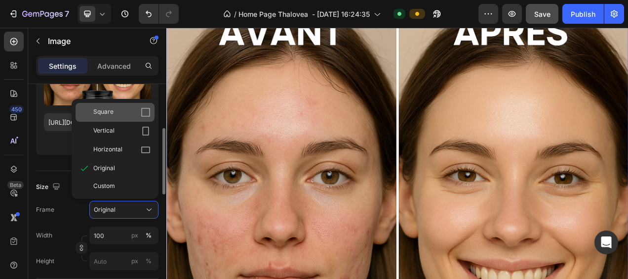
click at [123, 109] on div "Square" at bounding box center [121, 112] width 57 height 10
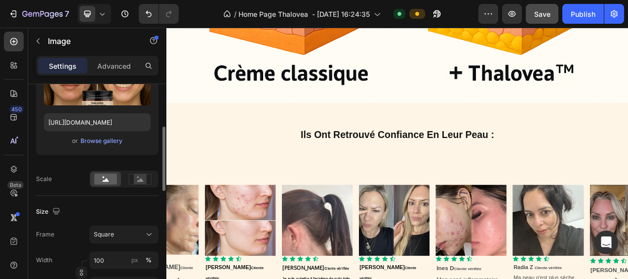
scroll to position [3242, 0]
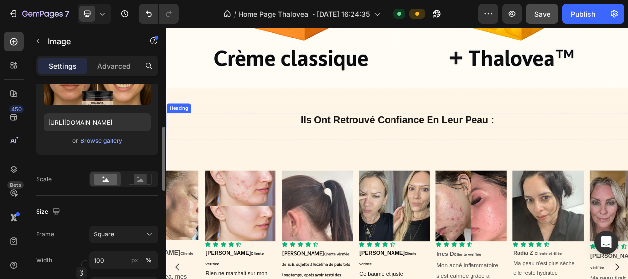
click at [373, 137] on h2 "ils ont retrouvé confiance en leur peau :" at bounding box center [462, 146] width 593 height 18
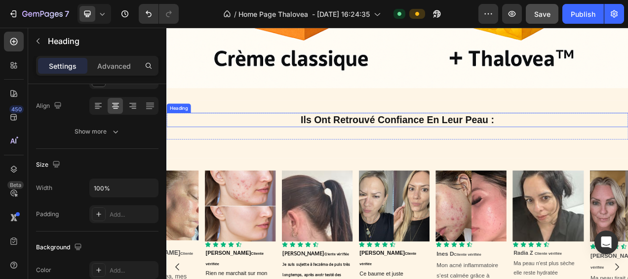
scroll to position [0, 0]
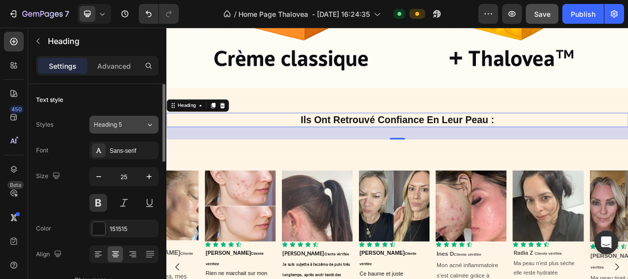
click at [148, 120] on icon at bounding box center [150, 125] width 8 height 10
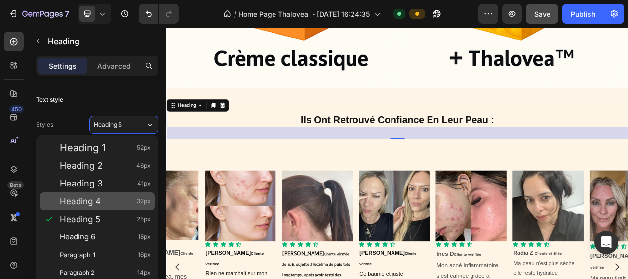
click at [98, 198] on span "Heading 4" at bounding box center [80, 201] width 41 height 10
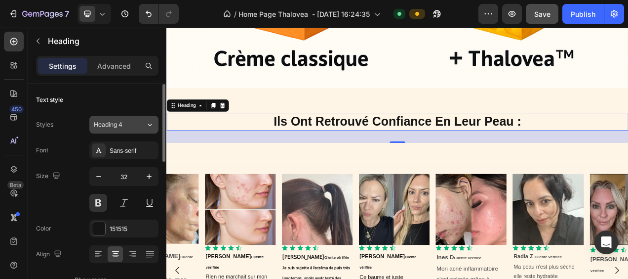
click at [148, 121] on icon at bounding box center [150, 125] width 8 height 10
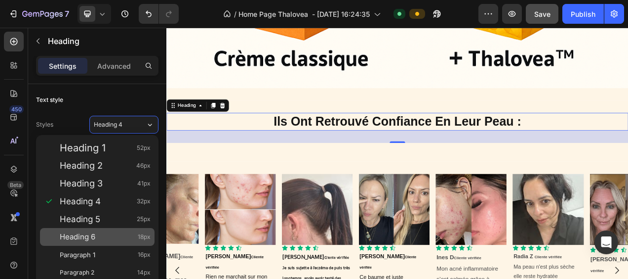
click at [102, 233] on div "Heading 6 18px" at bounding box center [105, 237] width 91 height 10
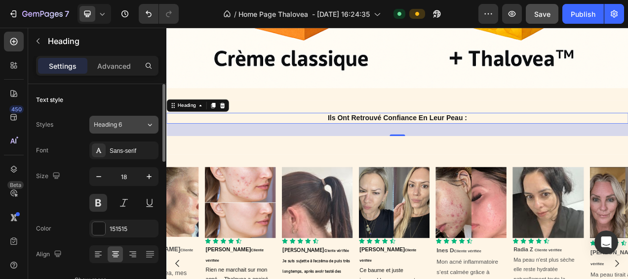
click at [152, 123] on icon at bounding box center [150, 125] width 8 height 10
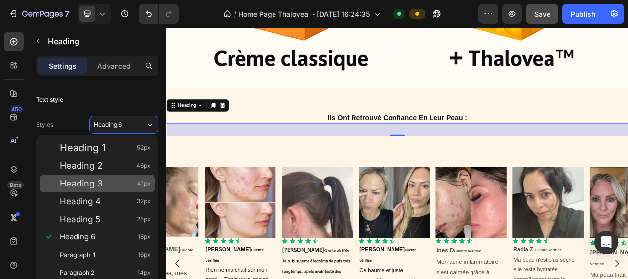
click at [100, 181] on span "Heading 3" at bounding box center [81, 183] width 43 height 10
type input "41"
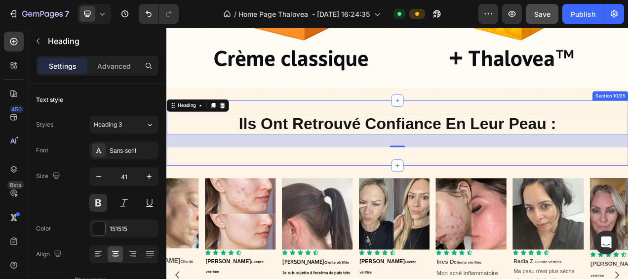
click at [278, 171] on div "ils ont retrouvé confiance en leur peau : Heading 32 Row Section 10/25" at bounding box center [462, 162] width 593 height 83
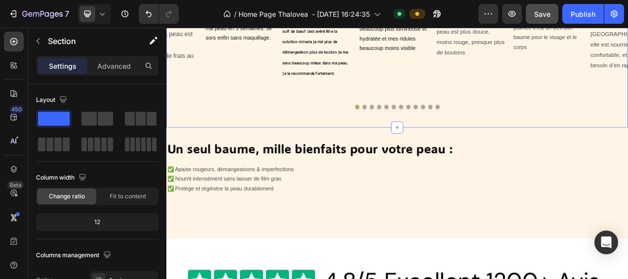
scroll to position [3588, 0]
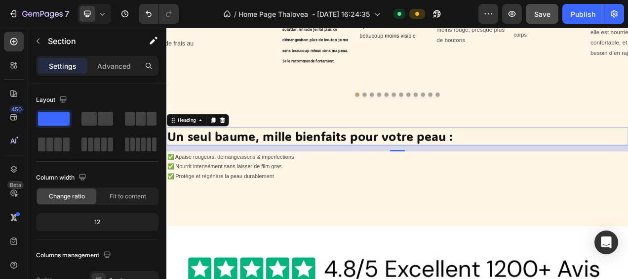
click at [313, 156] on h2 "Un seul baume, mille bienfaits pour votre peau :" at bounding box center [462, 167] width 593 height 23
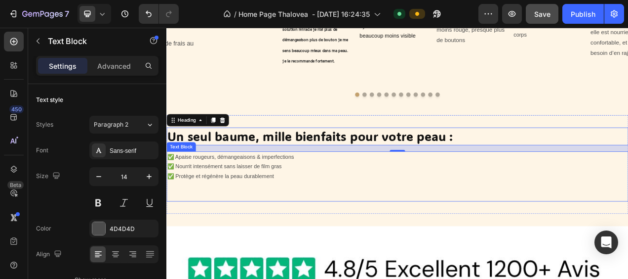
click at [219, 187] on p "✅ Apaise rougeurs, démangeaisons & imperfections" at bounding box center [462, 193] width 591 height 12
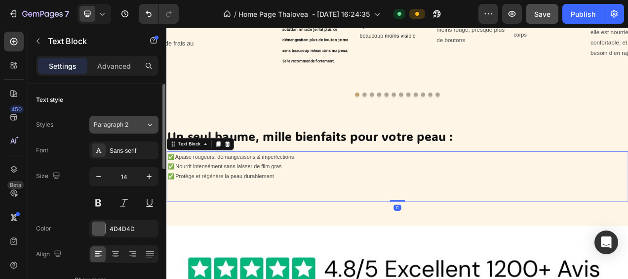
click at [146, 122] on icon at bounding box center [150, 125] width 8 height 10
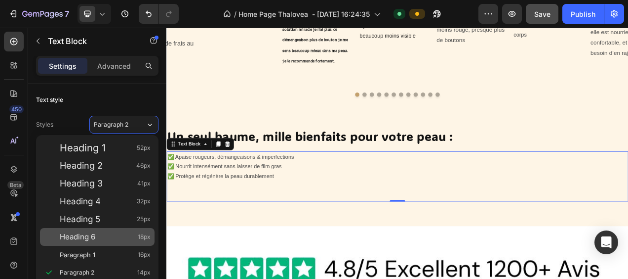
click at [97, 234] on div "Heading 6 18px" at bounding box center [105, 237] width 91 height 10
type input "18"
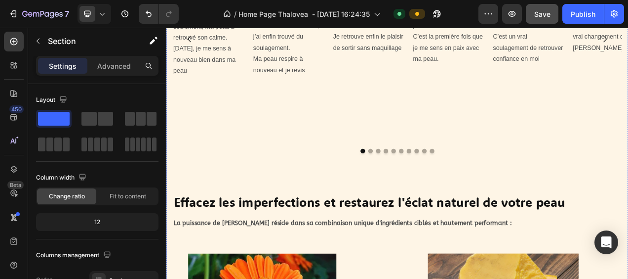
scroll to position [5218, 0]
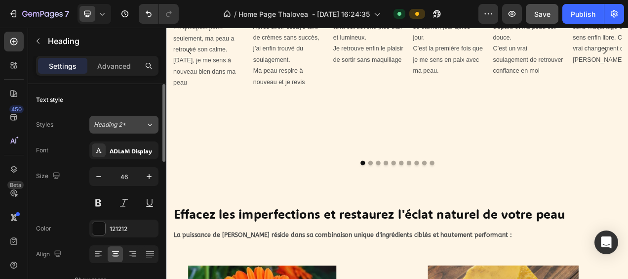
click at [144, 123] on div "Heading 2*" at bounding box center [120, 124] width 52 height 9
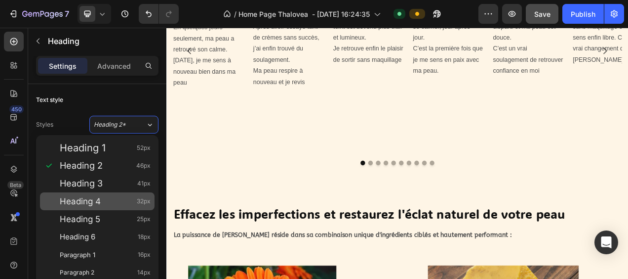
click at [97, 204] on span "Heading 4" at bounding box center [80, 201] width 41 height 10
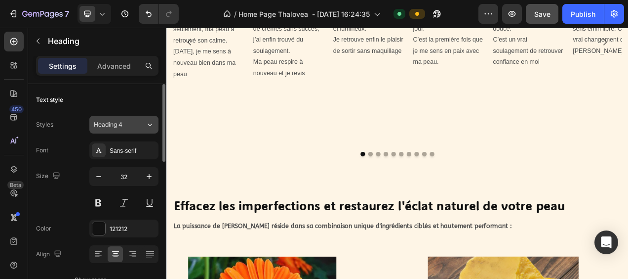
click at [148, 122] on icon at bounding box center [150, 125] width 8 height 10
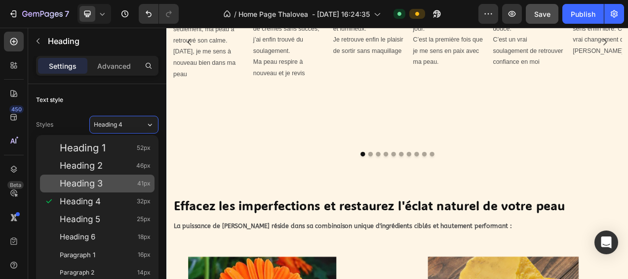
click at [100, 184] on span "Heading 3" at bounding box center [81, 183] width 43 height 10
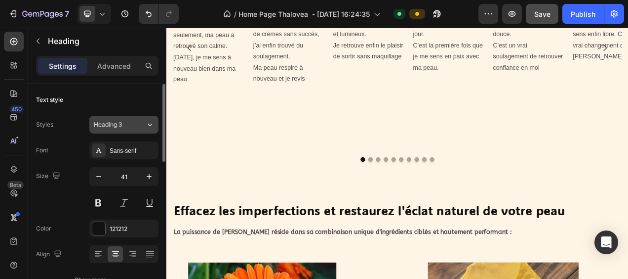
click at [146, 126] on icon at bounding box center [150, 125] width 8 height 10
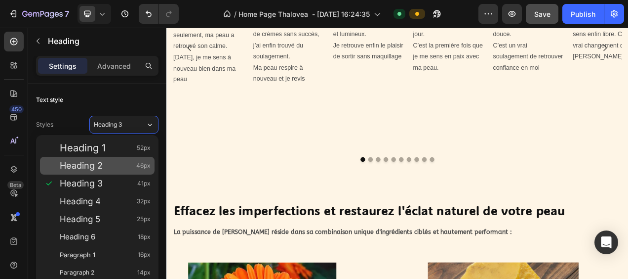
click at [97, 166] on span "Heading 2" at bounding box center [81, 166] width 43 height 10
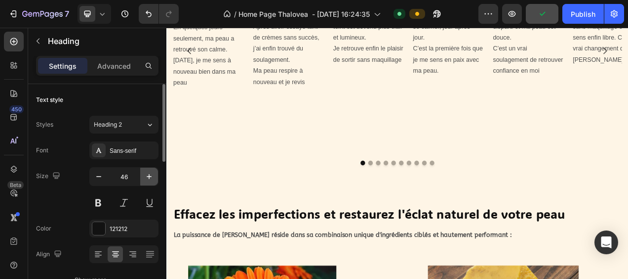
click at [152, 175] on icon "button" at bounding box center [149, 176] width 10 height 10
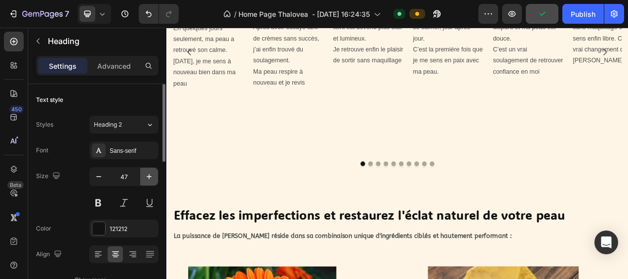
type input "48"
click at [102, 204] on button at bounding box center [98, 203] width 18 height 18
click at [141, 148] on div "Sans-serif" at bounding box center [133, 150] width 46 height 9
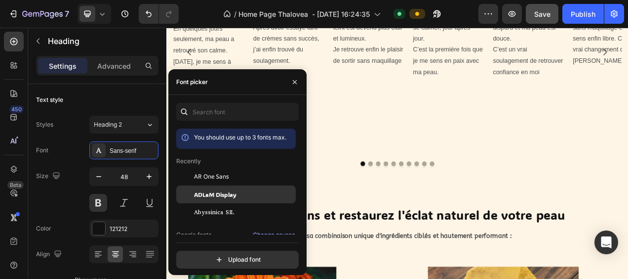
click at [228, 194] on span "ADLaM Display" at bounding box center [215, 194] width 42 height 9
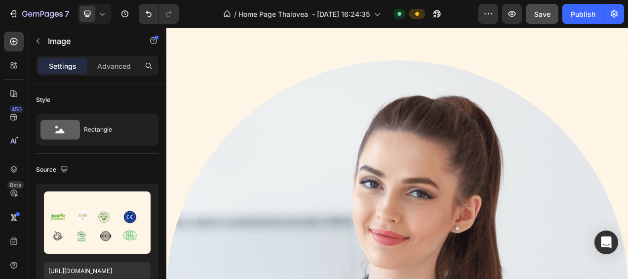
scroll to position [6156, 0]
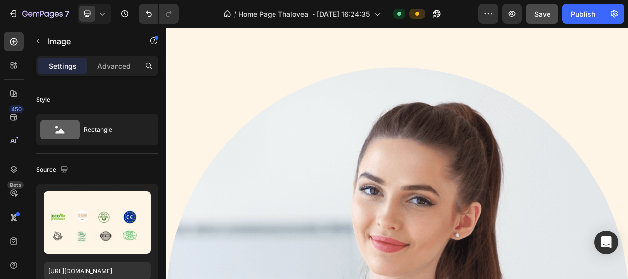
click at [361, 16] on h2 "Avis d'expert :" at bounding box center [462, 1] width 577 height 29
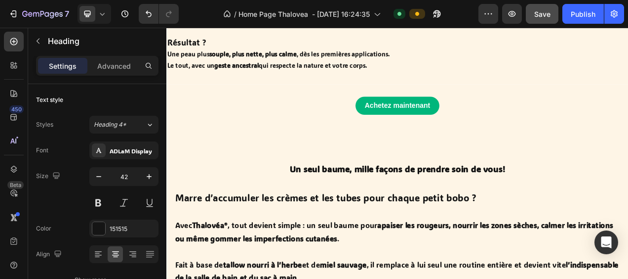
scroll to position [7391, 0]
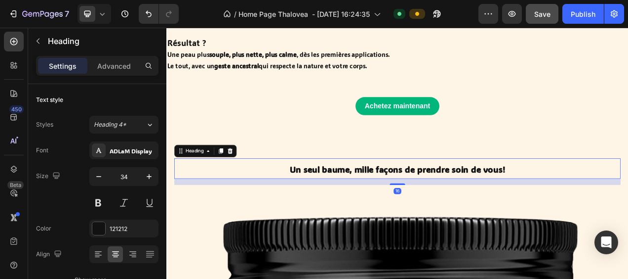
click at [308, 204] on h2 "Un seul baume, mille façons de prendre soin de vous!" at bounding box center [462, 208] width 573 height 26
click at [148, 174] on icon "button" at bounding box center [149, 176] width 10 height 10
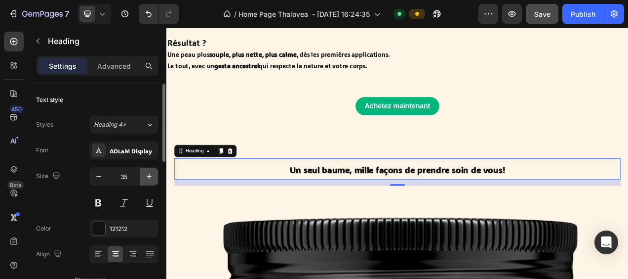
click at [148, 174] on icon "button" at bounding box center [149, 176] width 10 height 10
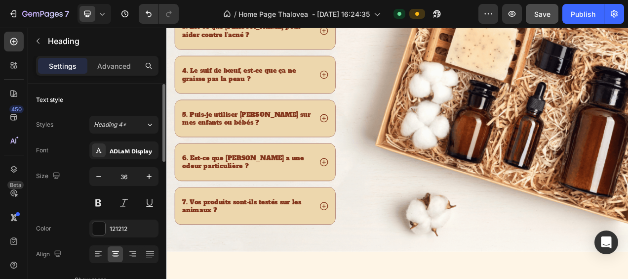
scroll to position [8863, 0]
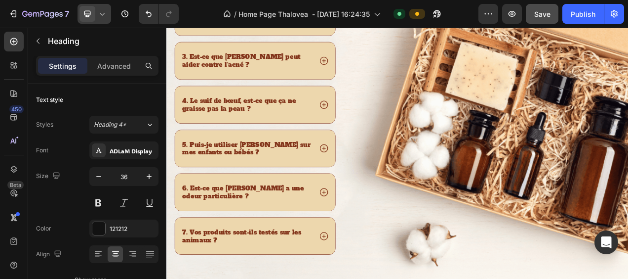
click at [100, 15] on icon at bounding box center [102, 14] width 10 height 10
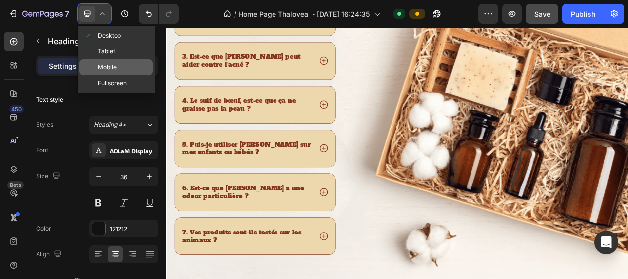
click at [108, 68] on span "Mobile" at bounding box center [107, 67] width 19 height 10
type input "28"
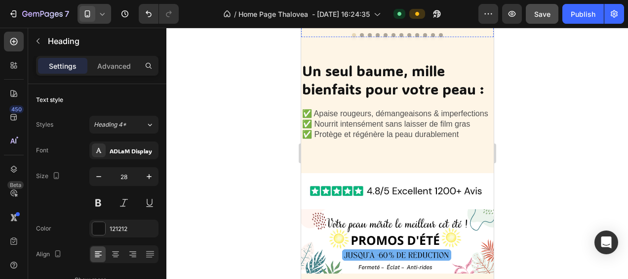
scroll to position [2338, 0]
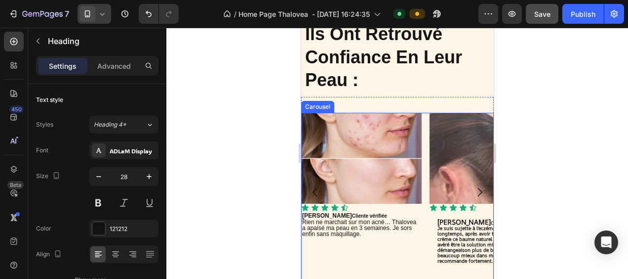
click at [473, 188] on icon "Carousel Next Arrow" at bounding box center [479, 192] width 12 height 12
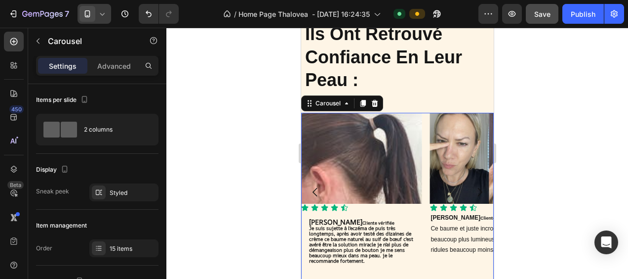
click at [473, 188] on icon "Carousel Next Arrow" at bounding box center [479, 192] width 12 height 12
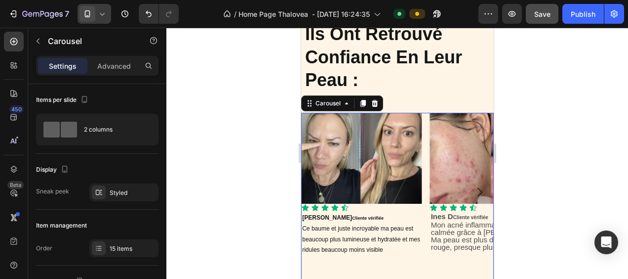
click at [473, 188] on icon "Carousel Next Arrow" at bounding box center [479, 192] width 12 height 12
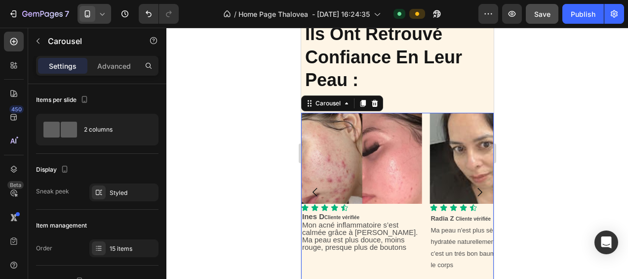
click at [473, 189] on icon "Carousel Next Arrow" at bounding box center [479, 192] width 12 height 12
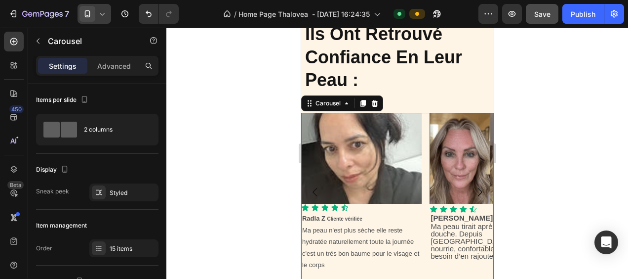
click at [473, 189] on icon "Carousel Next Arrow" at bounding box center [479, 192] width 12 height 12
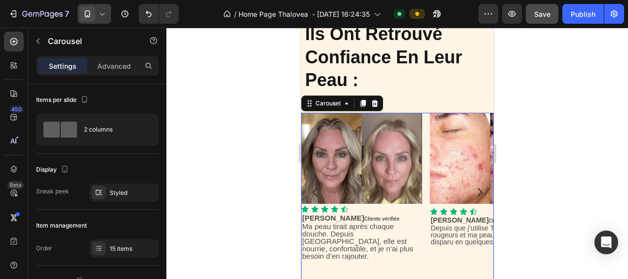
click at [473, 189] on icon "Carousel Next Arrow" at bounding box center [479, 192] width 12 height 12
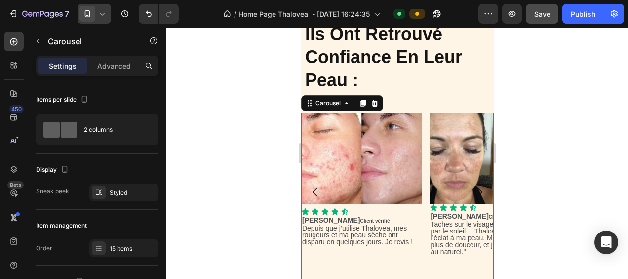
click at [473, 189] on icon "Carousel Next Arrow" at bounding box center [479, 192] width 12 height 12
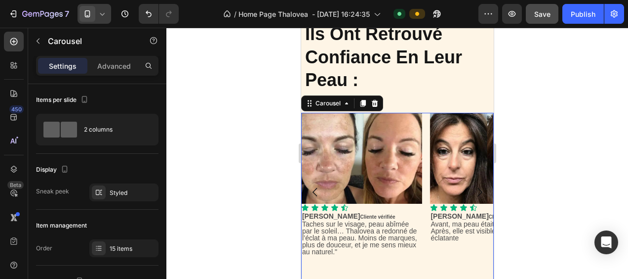
click at [473, 189] on icon "Carousel Next Arrow" at bounding box center [479, 192] width 12 height 12
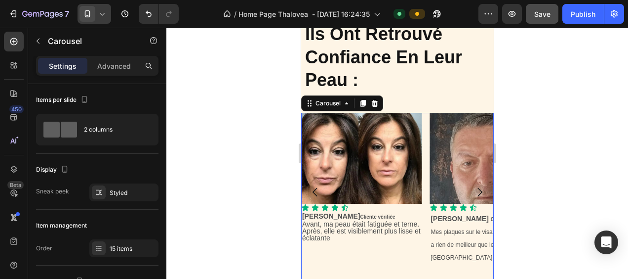
click at [473, 189] on icon "Carousel Next Arrow" at bounding box center [479, 192] width 12 height 12
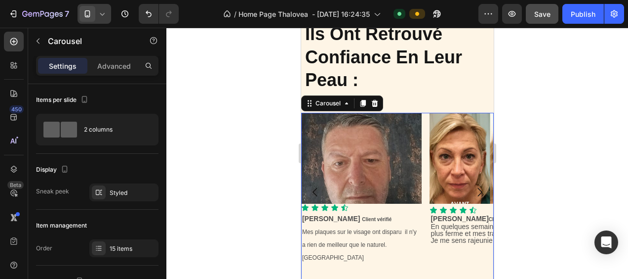
click at [473, 189] on icon "Carousel Next Arrow" at bounding box center [479, 192] width 12 height 12
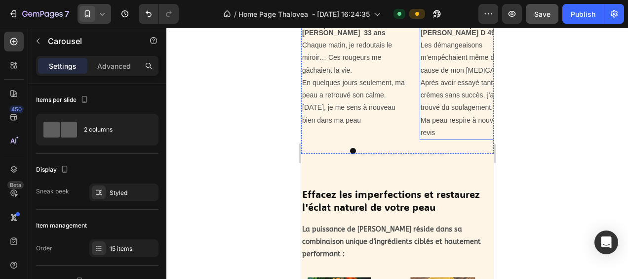
scroll to position [3671, 0]
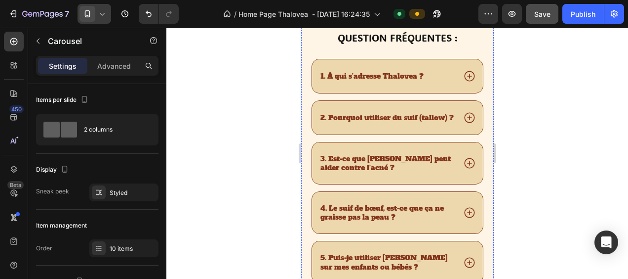
scroll to position [5391, 0]
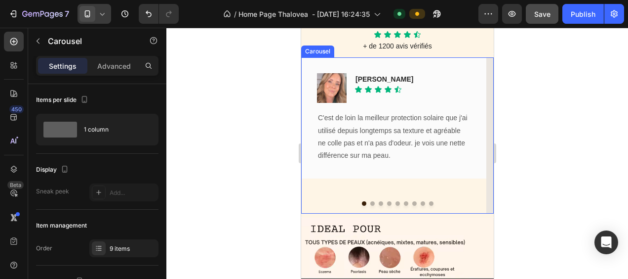
click at [370, 202] on button "Dot" at bounding box center [372, 203] width 4 height 4
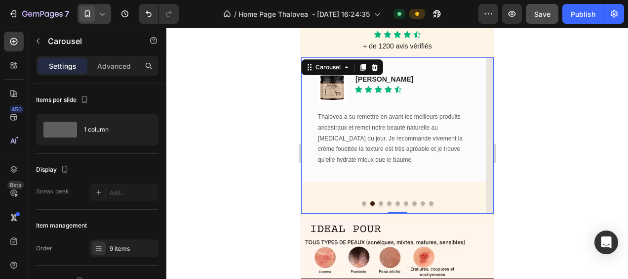
click at [378, 203] on button "Dot" at bounding box center [380, 203] width 4 height 4
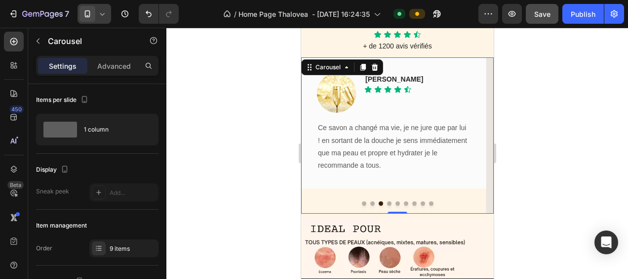
click at [387, 203] on button "Dot" at bounding box center [389, 203] width 4 height 4
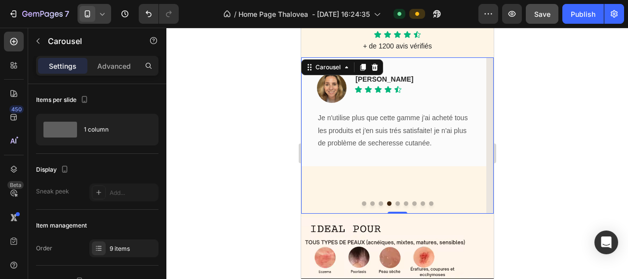
click at [395, 203] on button "Dot" at bounding box center [397, 203] width 4 height 4
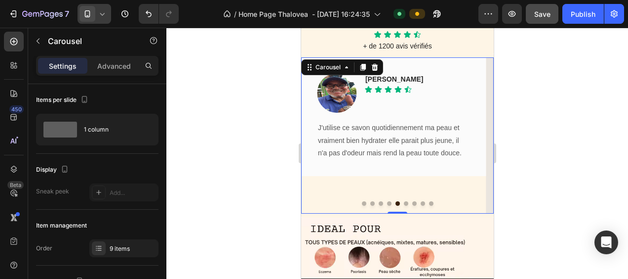
click at [404, 202] on button "Dot" at bounding box center [406, 203] width 4 height 4
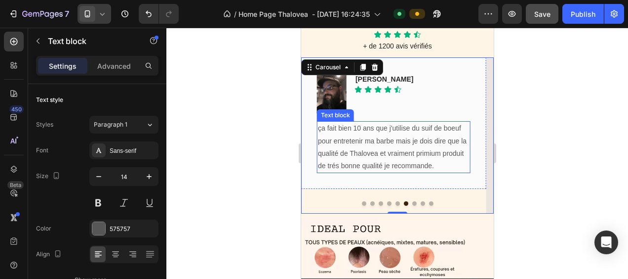
click at [361, 140] on p "ça fait bien 10 ans que j'utilise du suif de boeuf pour entretenir ma barbe mai…" at bounding box center [394, 147] width 152 height 50
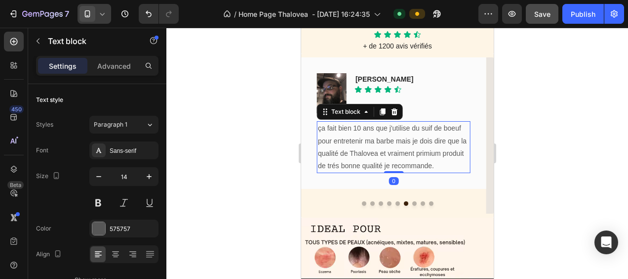
click at [434, 160] on p "ça fait bien 10 ans que j'utilise du suif de boeuf pour entretenir ma barbe mai…" at bounding box center [394, 147] width 152 height 50
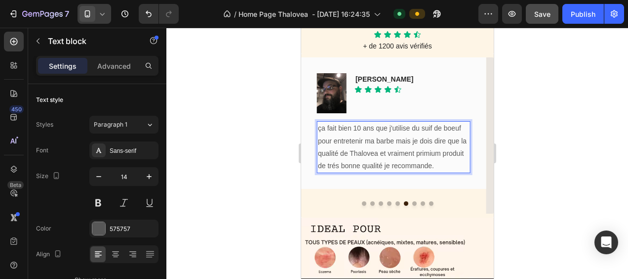
click at [320, 128] on p "ça fait bien 10 ans que j'utilise du suif de boeuf pour entretenir ma barbe mai…" at bounding box center [394, 147] width 152 height 50
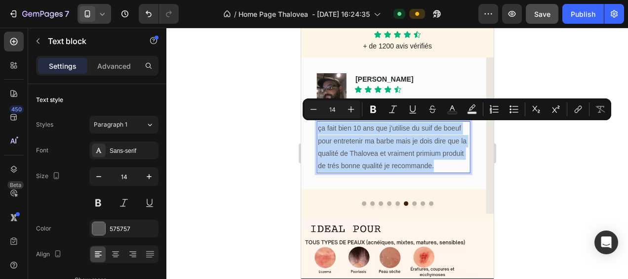
drag, startPoint x: 435, startPoint y: 165, endPoint x: 318, endPoint y: 130, distance: 122.2
click at [318, 130] on p "ça fait bien 10 ans que j'utilise du suif de boeuf pour entretenir ma barbe mai…" at bounding box center [394, 147] width 152 height 50
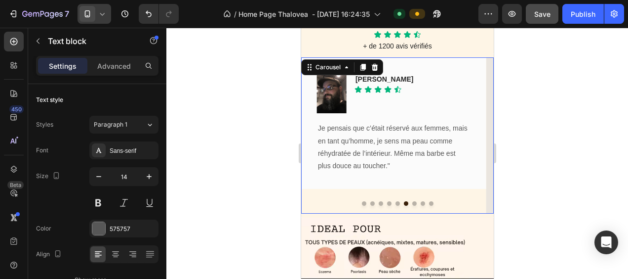
click at [412, 202] on button "Dot" at bounding box center [414, 203] width 4 height 4
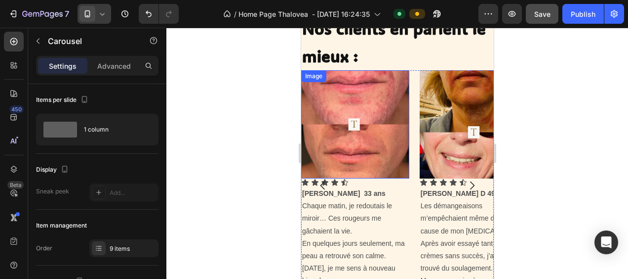
scroll to position [3681, 0]
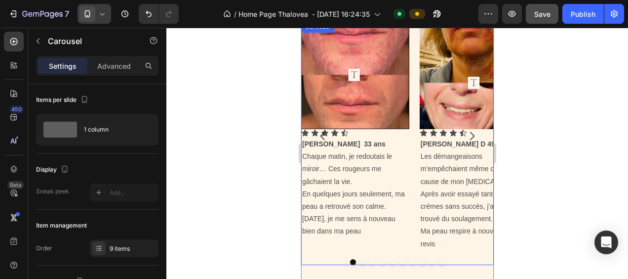
click at [466, 130] on icon "Carousel Next Arrow" at bounding box center [472, 136] width 12 height 12
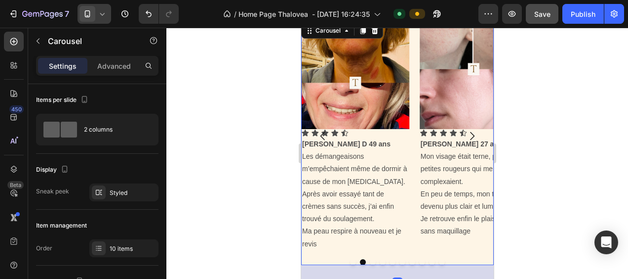
click at [466, 130] on icon "Carousel Next Arrow" at bounding box center [472, 136] width 12 height 12
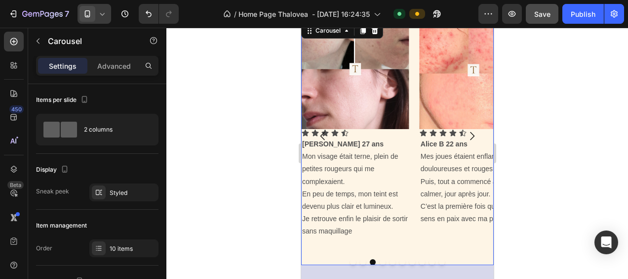
click at [466, 130] on icon "Carousel Next Arrow" at bounding box center [472, 136] width 12 height 12
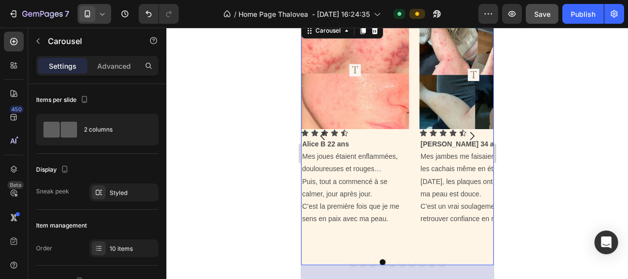
click at [466, 130] on icon "Carousel Next Arrow" at bounding box center [472, 136] width 12 height 12
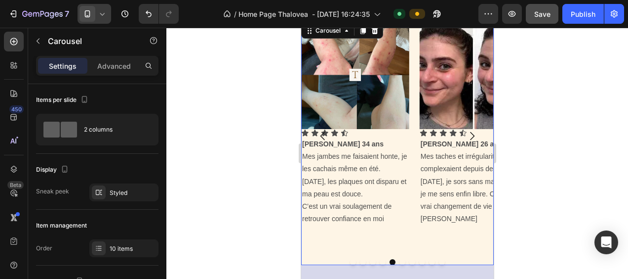
click at [466, 130] on icon "Carousel Next Arrow" at bounding box center [472, 136] width 12 height 12
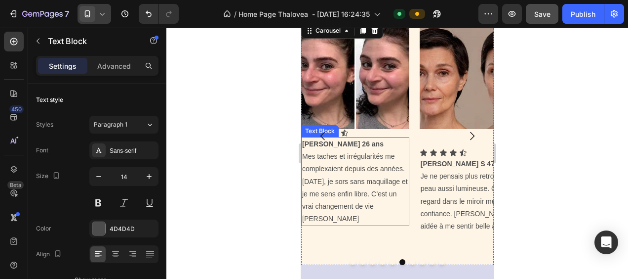
click at [342, 185] on p "Mes taches et irrégularités me complexaient depuis des années. Aujourd’hui, je …" at bounding box center [355, 187] width 106 height 75
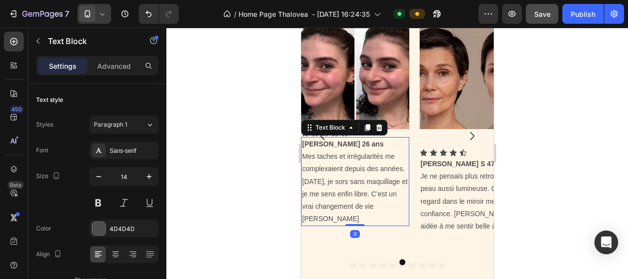
click at [353, 182] on p "Mes taches et irrégularités me complexaient depuis des années. Aujourd’hui, je …" at bounding box center [355, 187] width 106 height 75
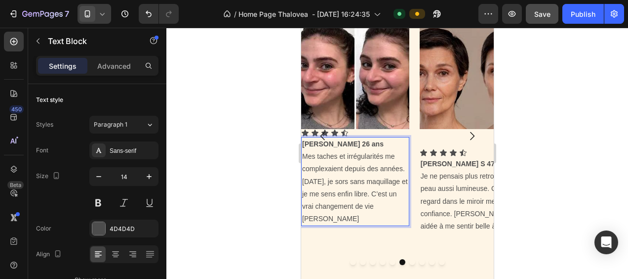
click at [361, 203] on p "Mes taches et irrégularités me complexaient depuis des années. Aujourd’hui, je …" at bounding box center [355, 187] width 106 height 75
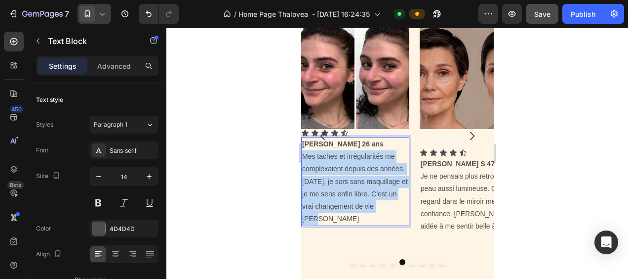
drag, startPoint x: 310, startPoint y: 203, endPoint x: 302, endPoint y: 137, distance: 65.7
click at [302, 150] on p "Mes taches et irrégularités me complexaient depuis des années. Aujourd’hui, je …" at bounding box center [355, 187] width 106 height 75
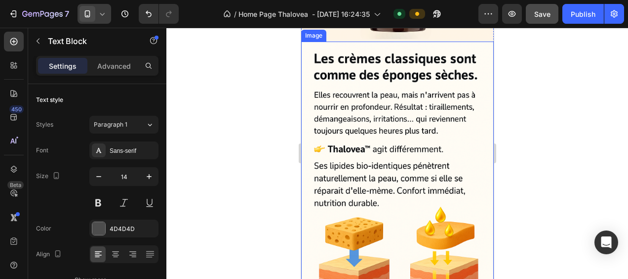
scroll to position [2051, 0]
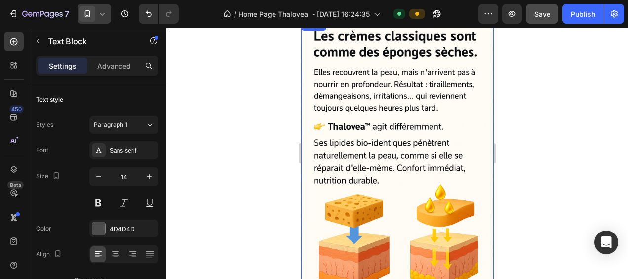
click at [363, 133] on img at bounding box center [397, 163] width 193 height 289
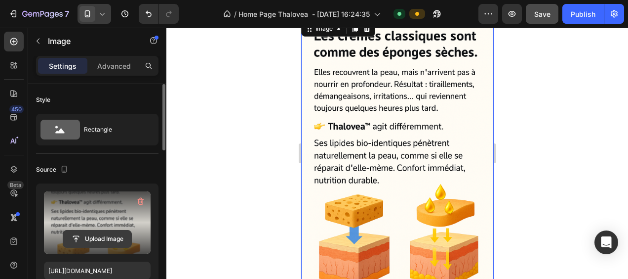
click at [95, 237] on input "file" at bounding box center [97, 238] width 68 height 17
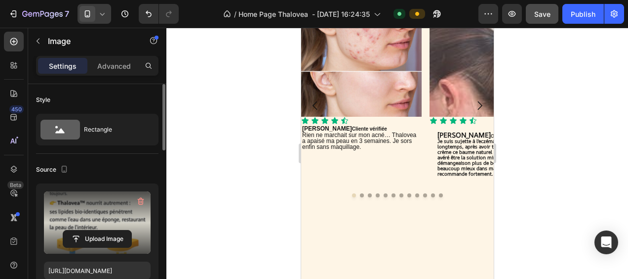
scroll to position [1284, 0]
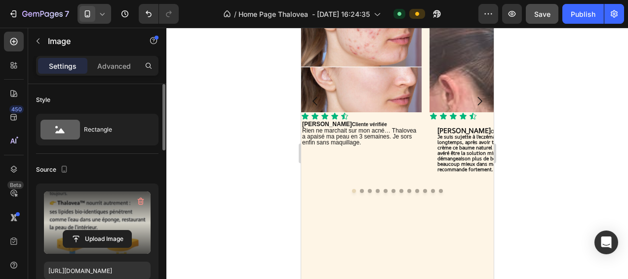
click at [105, 12] on icon at bounding box center [102, 14] width 10 height 10
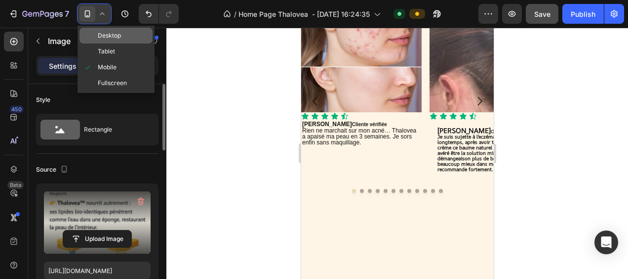
click at [114, 35] on span "Desktop" at bounding box center [109, 36] width 23 height 10
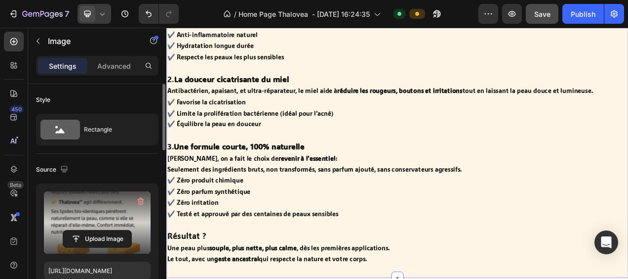
scroll to position [6142, 0]
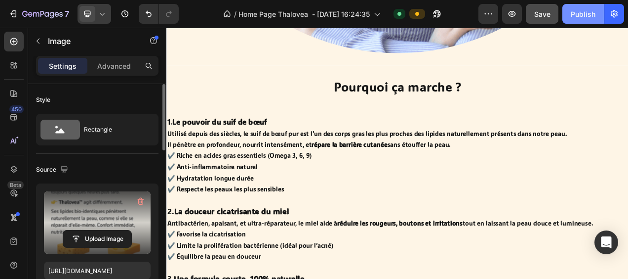
click at [588, 13] on div "Publish" at bounding box center [583, 14] width 25 height 10
click at [104, 12] on icon at bounding box center [102, 14] width 10 height 10
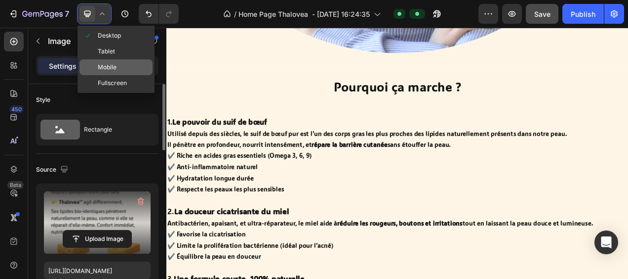
click at [112, 64] on span "Mobile" at bounding box center [107, 67] width 19 height 10
type input "https://cdn.shopify.com/s/files/1/0946/0351/0086/files/gempages_572047636916339…"
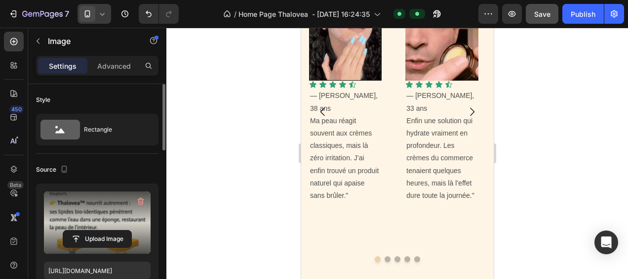
scroll to position [606, 0]
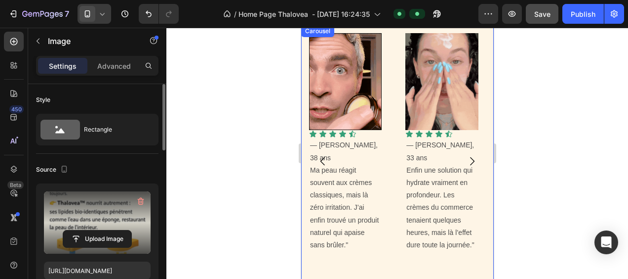
click at [466, 155] on icon "Carousel Next Arrow" at bounding box center [472, 161] width 12 height 12
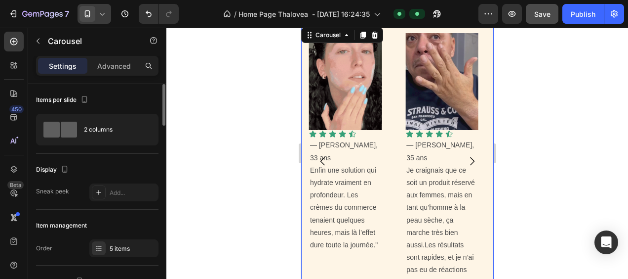
click at [466, 155] on icon "Carousel Next Arrow" at bounding box center [472, 161] width 12 height 12
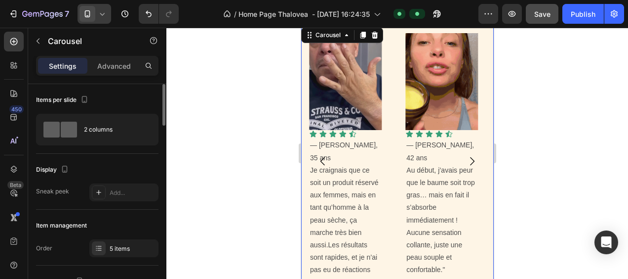
click at [466, 155] on icon "Carousel Next Arrow" at bounding box center [472, 161] width 12 height 12
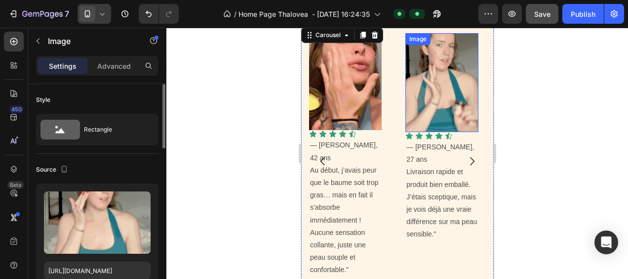
click at [453, 109] on img at bounding box center [441, 82] width 73 height 99
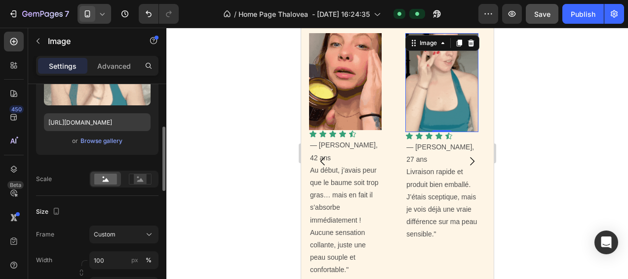
scroll to position [198, 0]
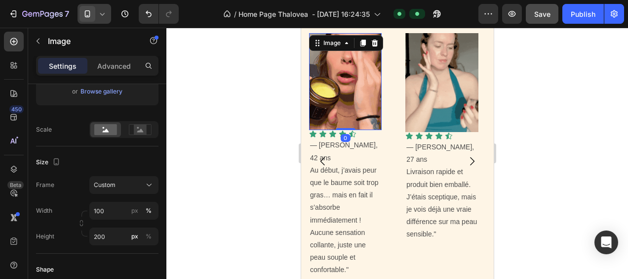
click at [326, 110] on img at bounding box center [345, 81] width 73 height 97
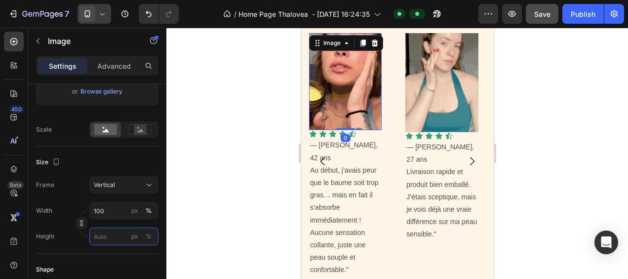
click at [104, 235] on input "px %" at bounding box center [123, 236] width 69 height 18
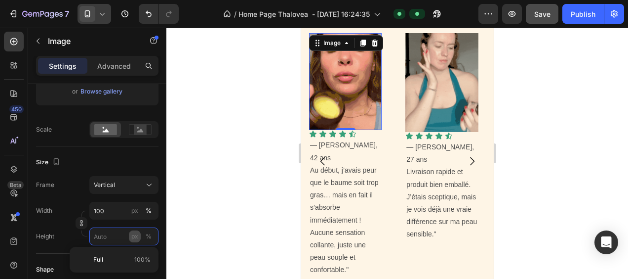
type input "2"
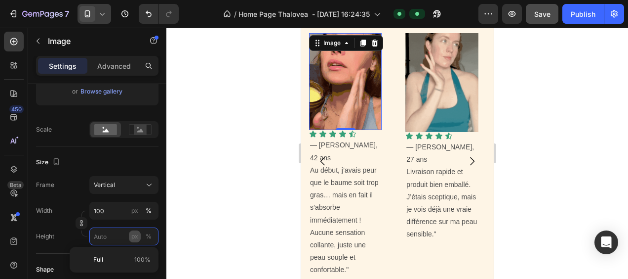
type input "2"
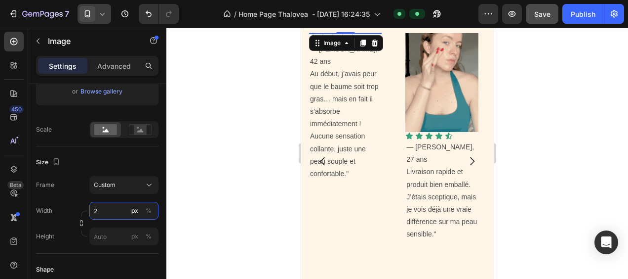
click at [106, 209] on input "2" at bounding box center [123, 211] width 69 height 18
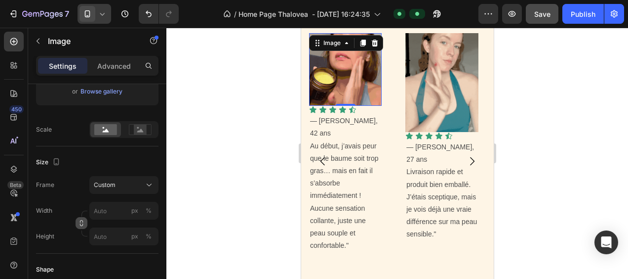
click at [83, 222] on div "Size Frame Custom Width px % Height px %" at bounding box center [97, 199] width 122 height 107
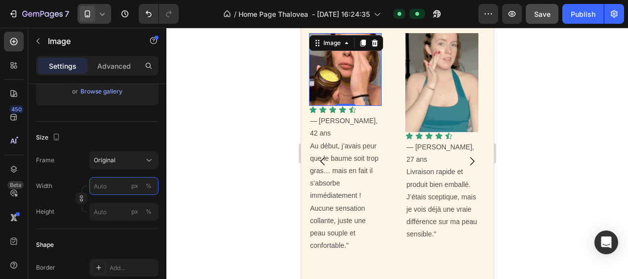
click at [103, 185] on input "px %" at bounding box center [123, 186] width 69 height 18
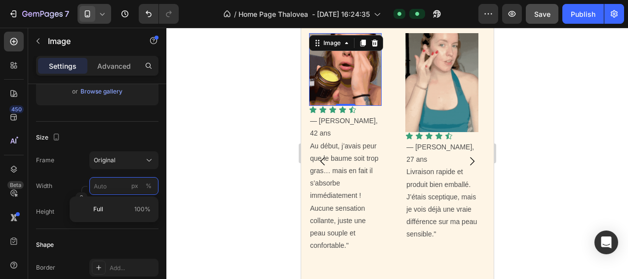
type input "1"
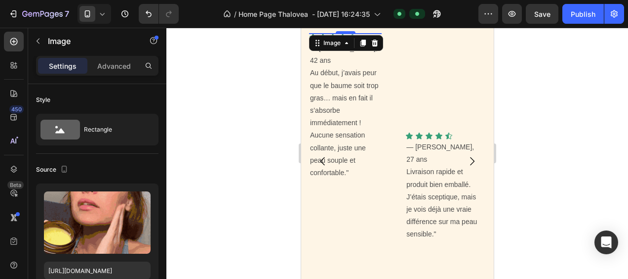
scroll to position [198, 0]
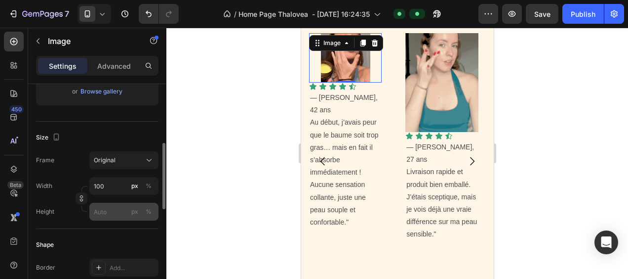
type input "100"
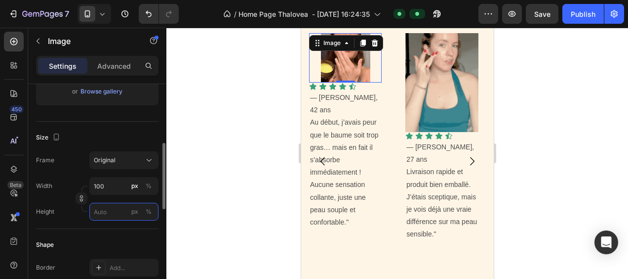
click at [100, 211] on input "px %" at bounding box center [123, 212] width 69 height 18
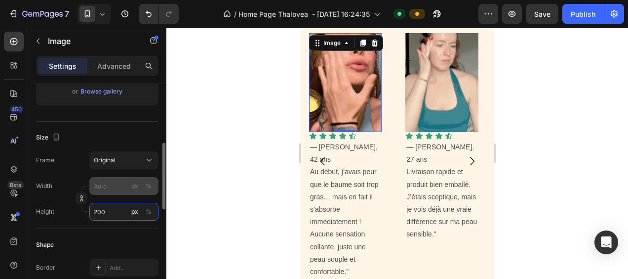
type input "200"
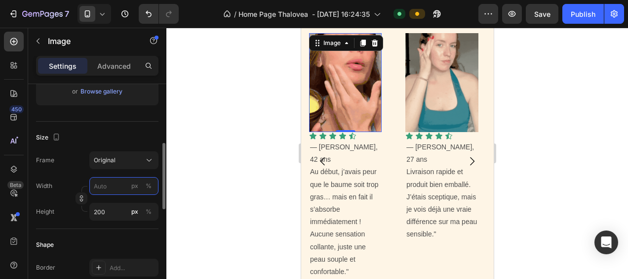
click at [112, 186] on input "px %" at bounding box center [123, 186] width 69 height 18
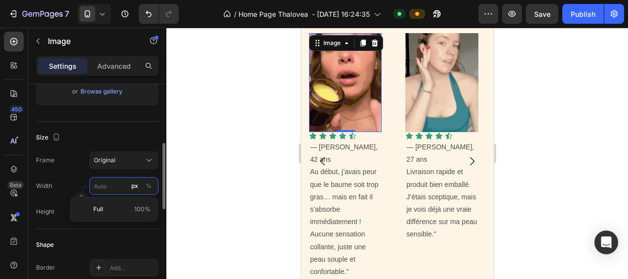
type input "1"
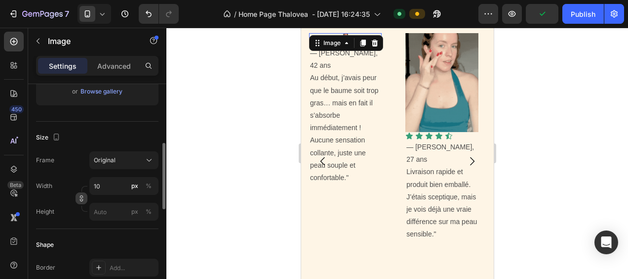
click at [82, 198] on icon "button" at bounding box center [81, 198] width 7 height 7
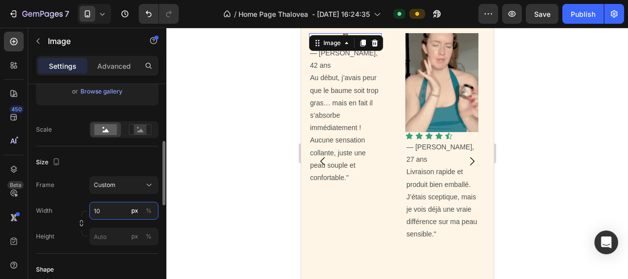
click at [118, 209] on input "10" at bounding box center [123, 211] width 69 height 18
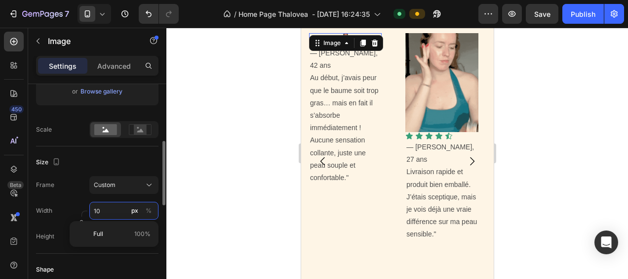
click at [120, 210] on input "10" at bounding box center [123, 211] width 69 height 18
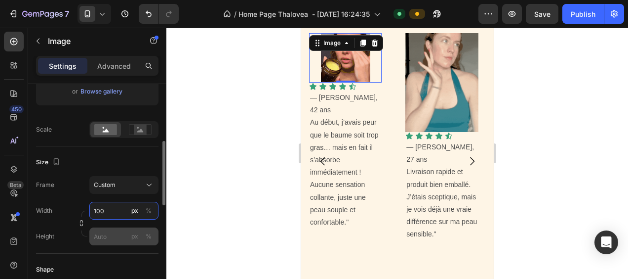
type input "100"
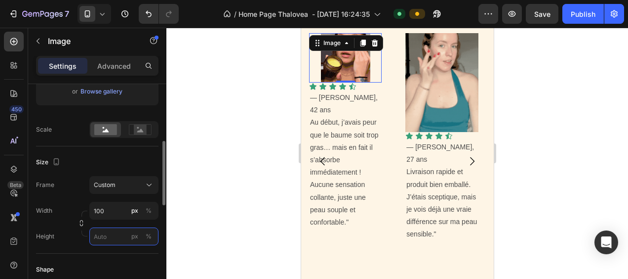
click at [112, 232] on input "px %" at bounding box center [123, 236] width 69 height 18
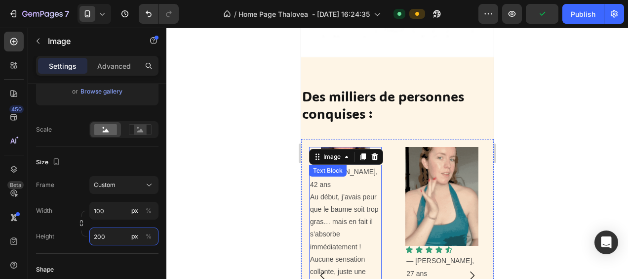
scroll to position [557, 0]
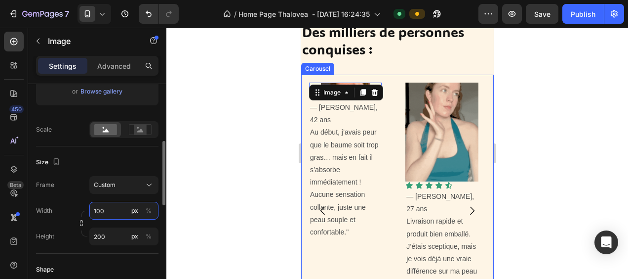
click at [116, 211] on input "100" at bounding box center [123, 211] width 69 height 18
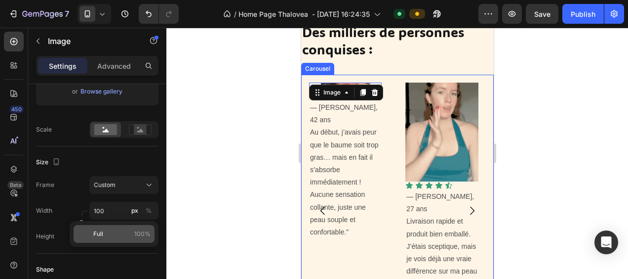
click at [114, 234] on p "Full 100%" at bounding box center [121, 233] width 57 height 9
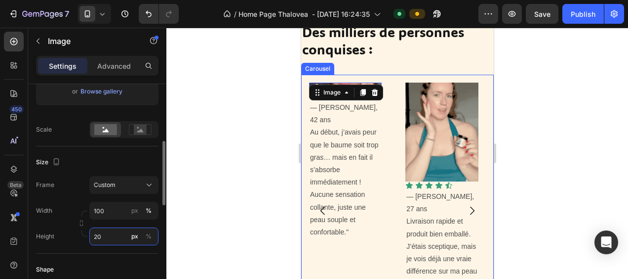
click at [112, 235] on input "20" at bounding box center [123, 236] width 69 height 18
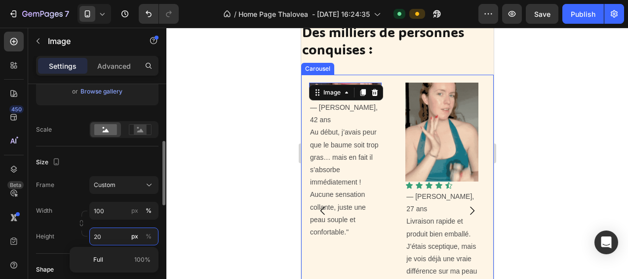
click at [110, 243] on input "20" at bounding box center [123, 236] width 69 height 18
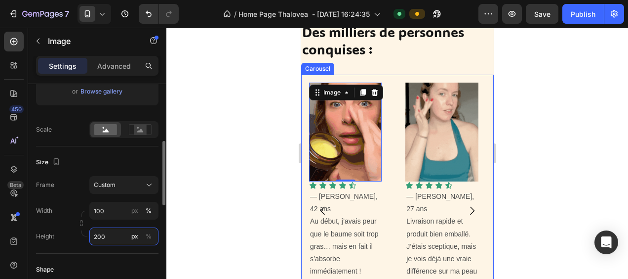
type input "200"
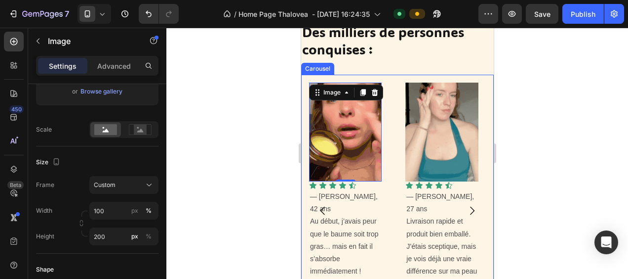
click at [321, 204] on icon "Carousel Back Arrow" at bounding box center [323, 210] width 12 height 12
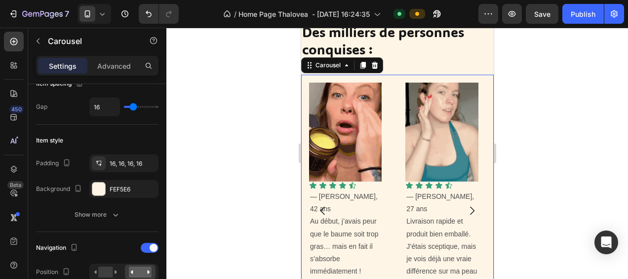
scroll to position [0, 0]
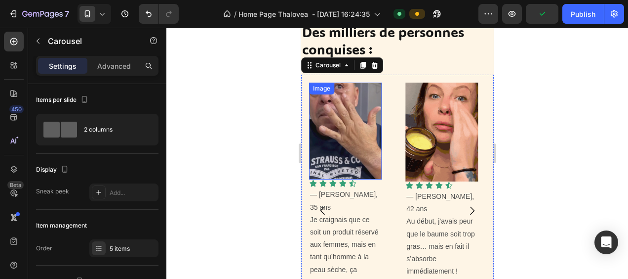
click at [332, 139] on img at bounding box center [345, 130] width 73 height 97
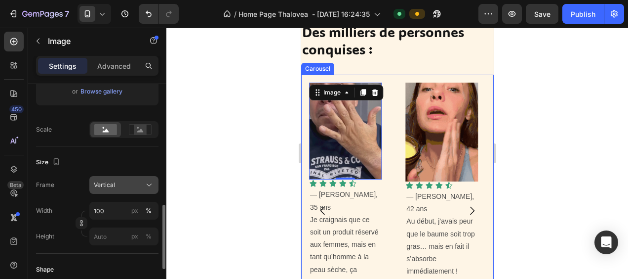
scroll to position [247, 0]
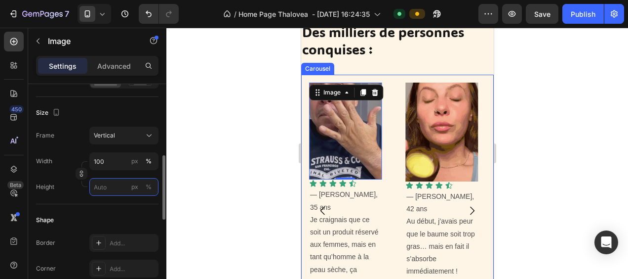
click at [104, 185] on input "px %" at bounding box center [123, 187] width 69 height 18
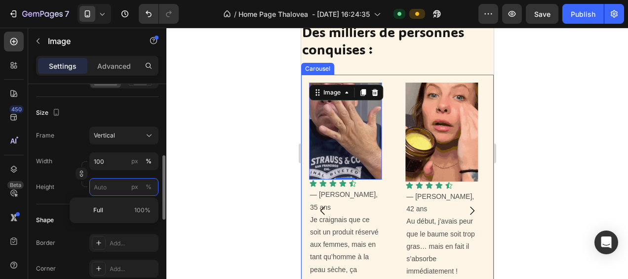
type input "2"
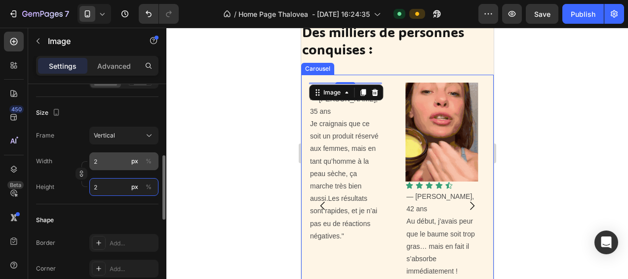
type input "2"
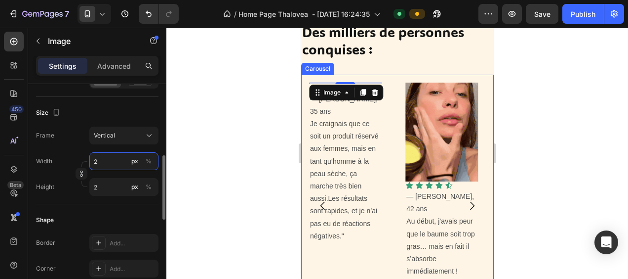
click at [115, 161] on input "2" at bounding box center [123, 161] width 69 height 18
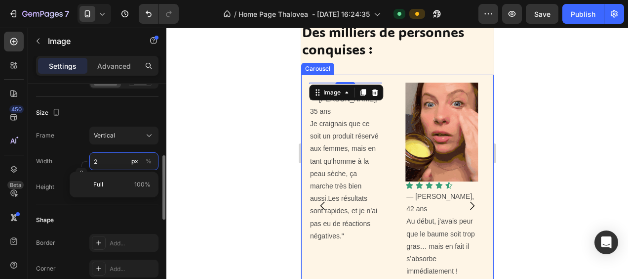
type input "1"
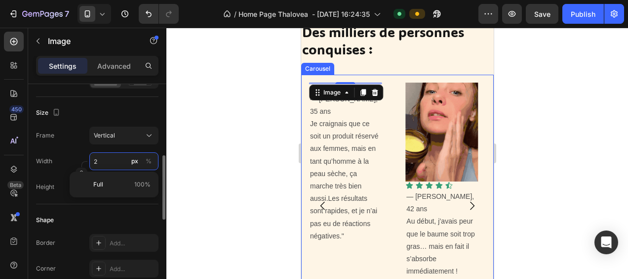
type input "1"
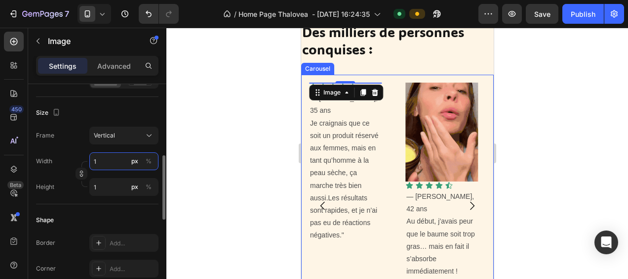
type input "10"
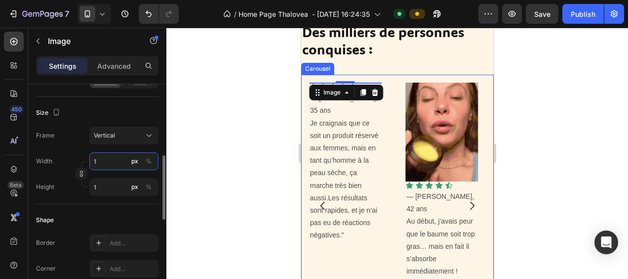
type input "13"
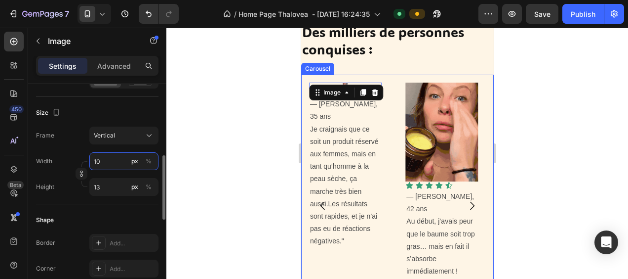
type input "100"
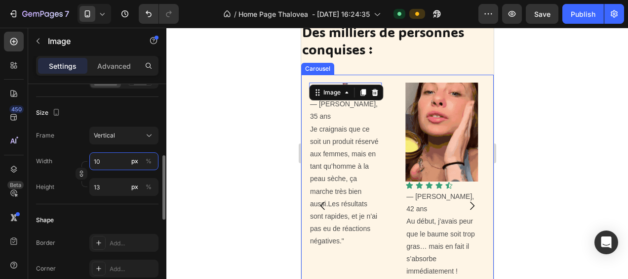
type input "133"
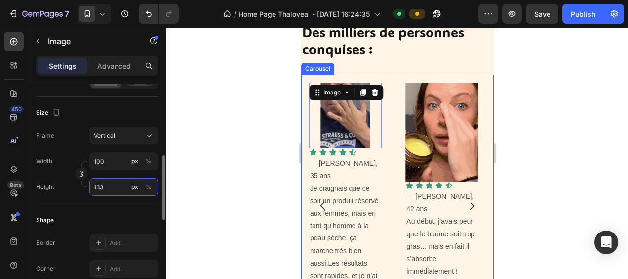
click at [115, 188] on input "133" at bounding box center [123, 187] width 69 height 18
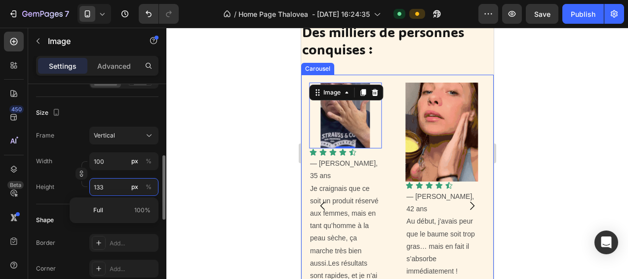
type input "2"
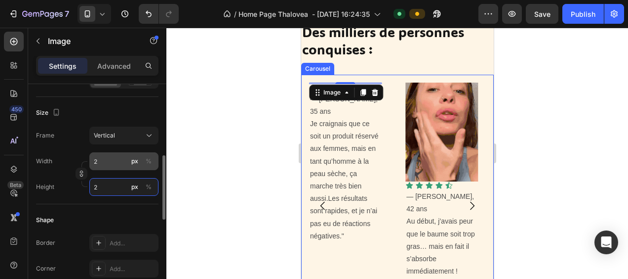
type input "2"
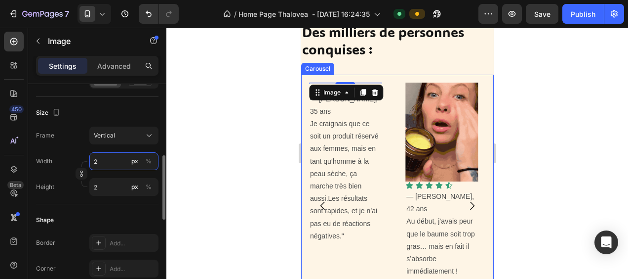
click at [109, 163] on input "2" at bounding box center [123, 161] width 69 height 18
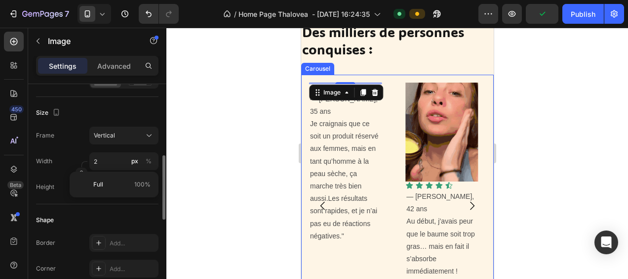
drag, startPoint x: 107, startPoint y: 182, endPoint x: 108, endPoint y: 170, distance: 12.4
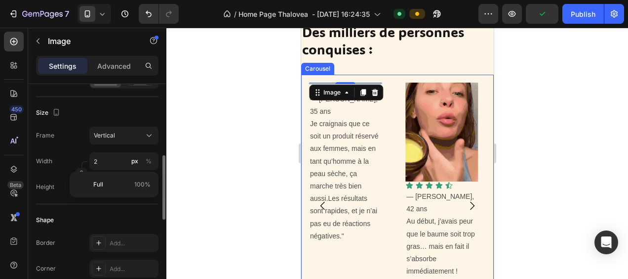
click at [108, 182] on p "Full 100%" at bounding box center [121, 184] width 57 height 9
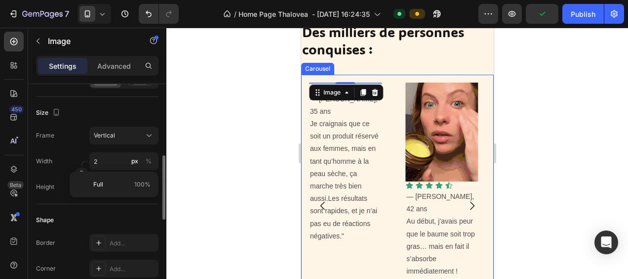
type input "100"
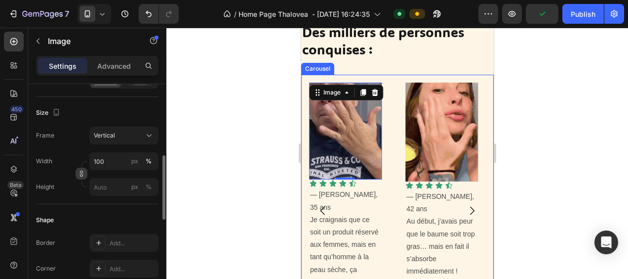
click at [82, 173] on icon "button" at bounding box center [81, 173] width 7 height 7
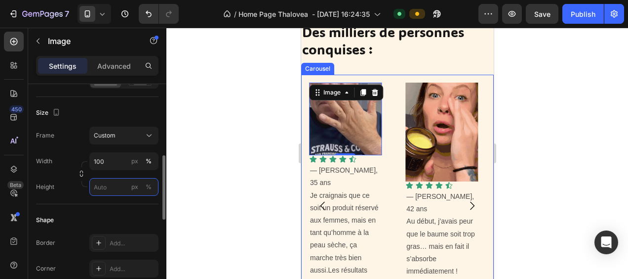
click at [103, 186] on input "px %" at bounding box center [123, 187] width 69 height 18
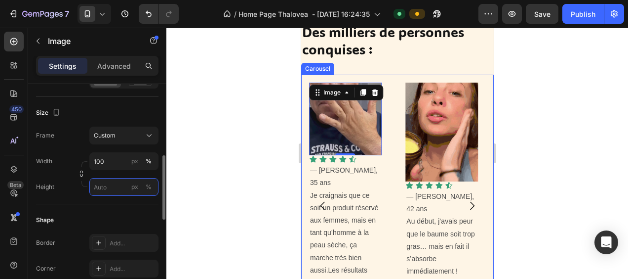
click at [113, 193] on input "px %" at bounding box center [123, 187] width 69 height 18
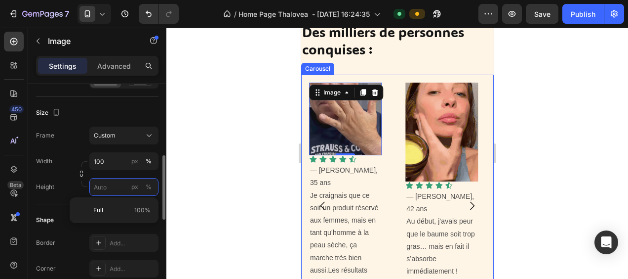
click at [116, 184] on input "px %" at bounding box center [123, 187] width 69 height 18
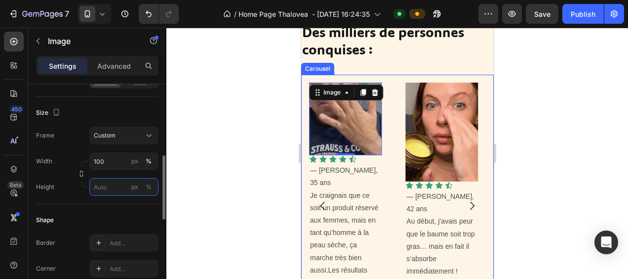
click at [111, 187] on input "px %" at bounding box center [123, 187] width 69 height 18
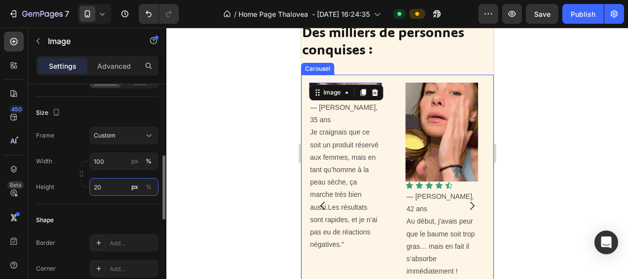
type input "200"
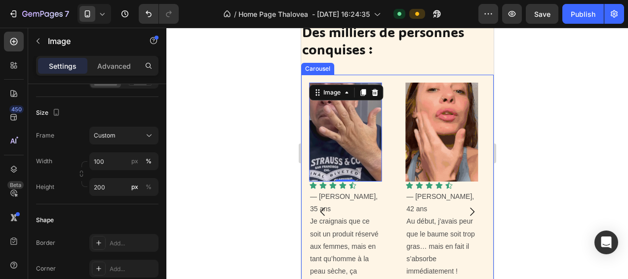
click at [305, 194] on div "Image 0 Icon Icon Icon Icon Icon Icon List — [PERSON_NAME], 35 ans Je craignais…" at bounding box center [345, 212] width 88 height 274
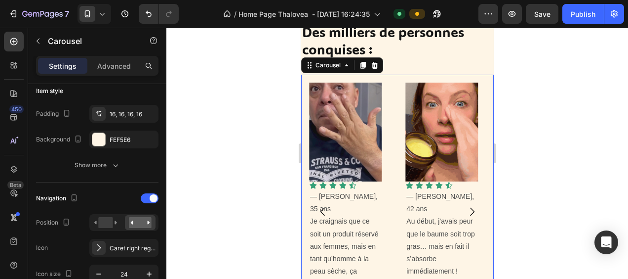
scroll to position [0, 0]
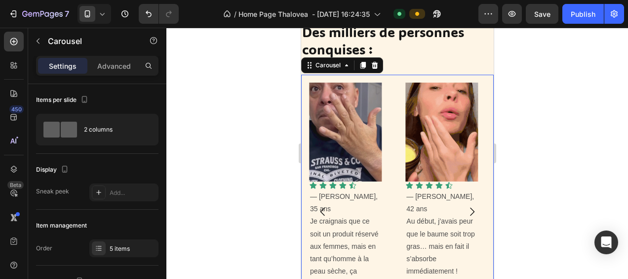
click at [322, 205] on icon "Carousel Back Arrow" at bounding box center [323, 211] width 12 height 12
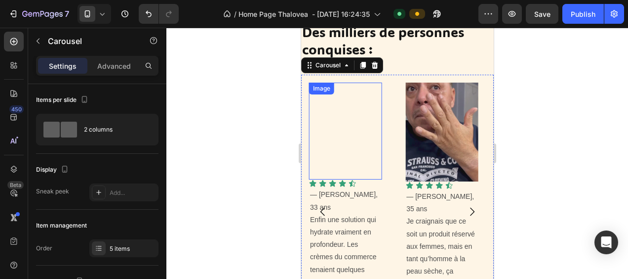
click at [336, 142] on img at bounding box center [345, 130] width 73 height 97
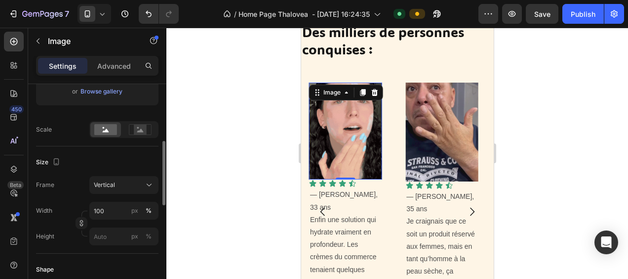
scroll to position [247, 0]
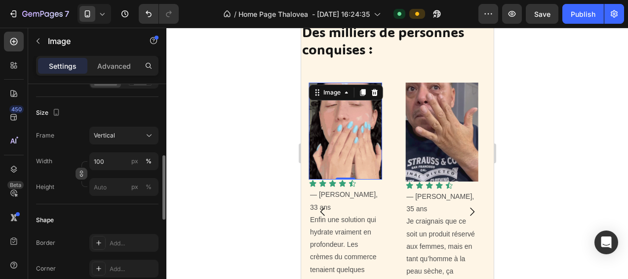
click at [83, 176] on button "button" at bounding box center [82, 173] width 12 height 12
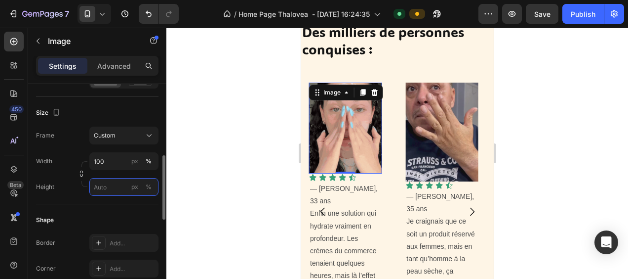
click at [106, 187] on input "px %" at bounding box center [123, 187] width 69 height 18
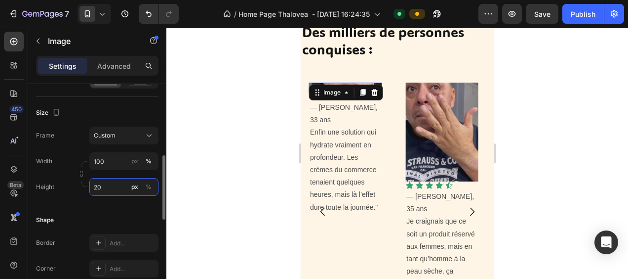
type input "200"
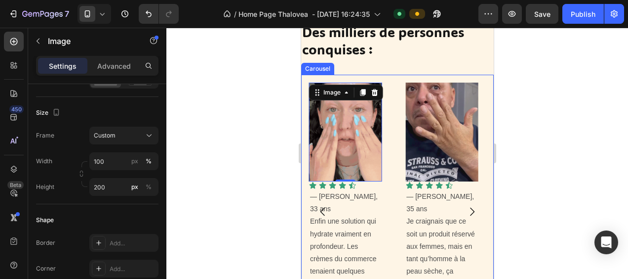
click at [324, 205] on icon "Carousel Back Arrow" at bounding box center [323, 211] width 12 height 12
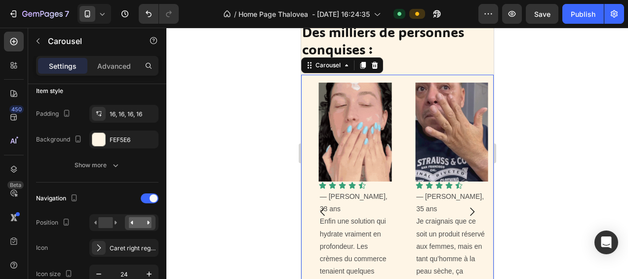
scroll to position [0, 0]
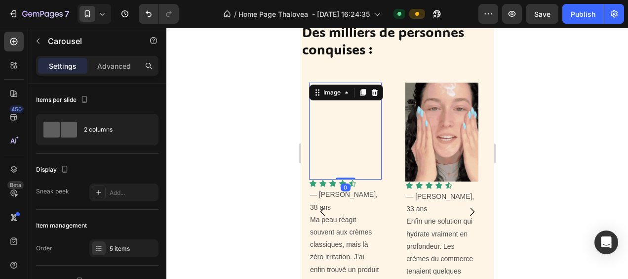
click at [327, 145] on img at bounding box center [345, 130] width 73 height 97
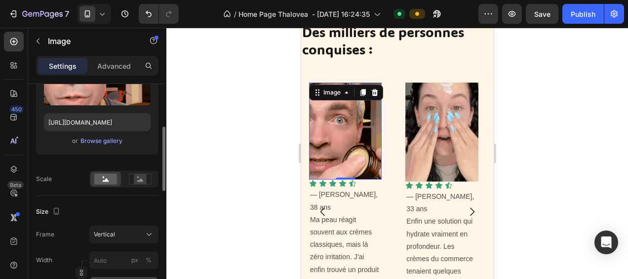
scroll to position [198, 0]
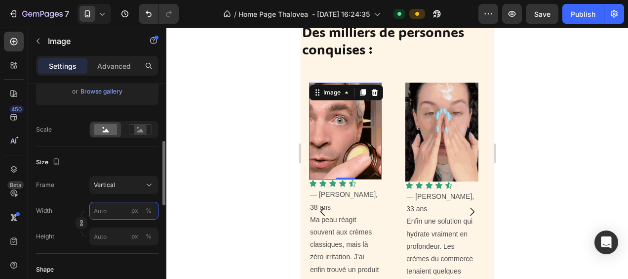
click at [101, 206] on input "px %" at bounding box center [123, 211] width 69 height 18
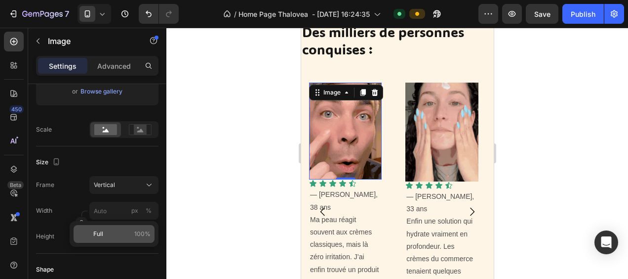
click at [116, 228] on div "Full 100%" at bounding box center [114, 234] width 81 height 18
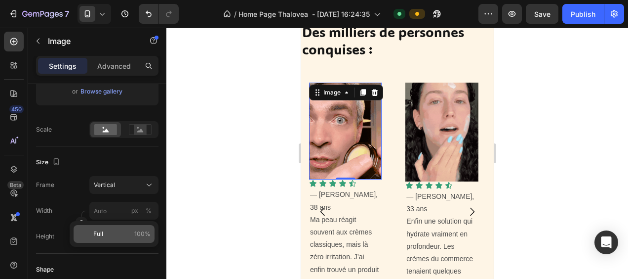
type input "100"
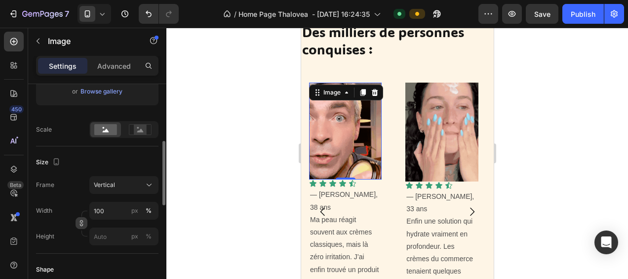
click at [78, 224] on icon "button" at bounding box center [81, 222] width 7 height 7
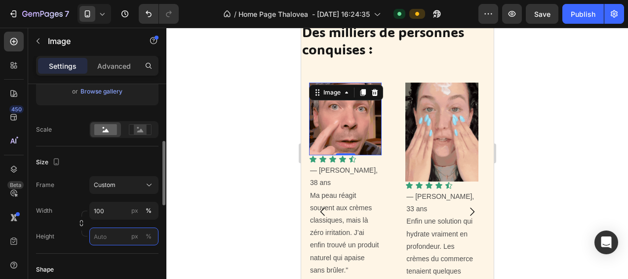
click at [107, 232] on input "px %" at bounding box center [123, 236] width 69 height 18
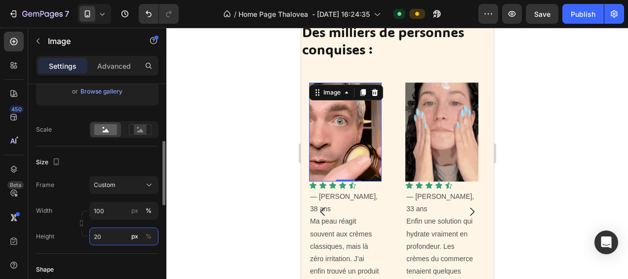
type input "200"
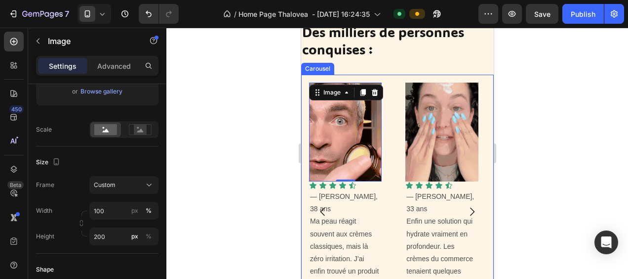
click at [323, 205] on icon "Carousel Back Arrow" at bounding box center [323, 211] width 12 height 12
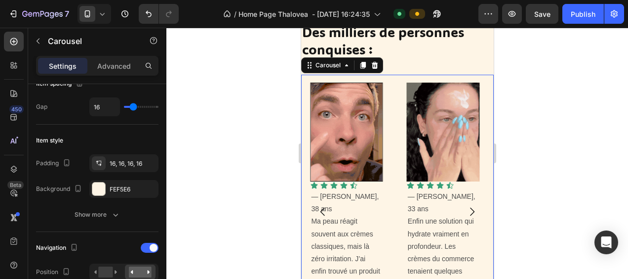
scroll to position [0, 0]
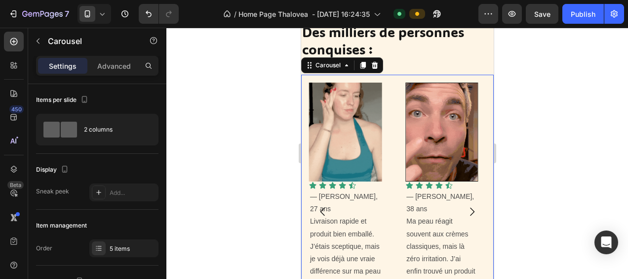
click at [323, 205] on icon "Carousel Back Arrow" at bounding box center [323, 211] width 12 height 12
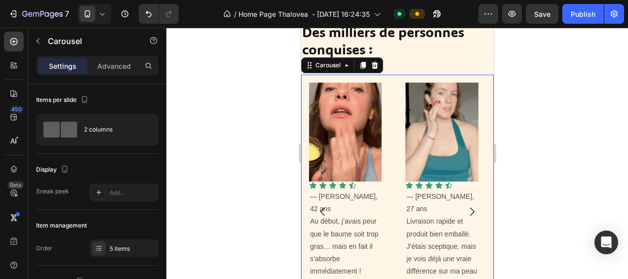
click at [323, 205] on icon "Carousel Back Arrow" at bounding box center [323, 211] width 12 height 12
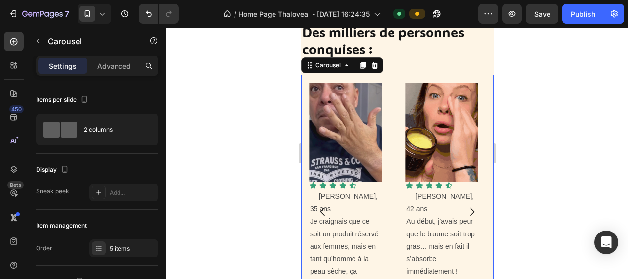
click at [323, 205] on icon "Carousel Back Arrow" at bounding box center [323, 211] width 12 height 12
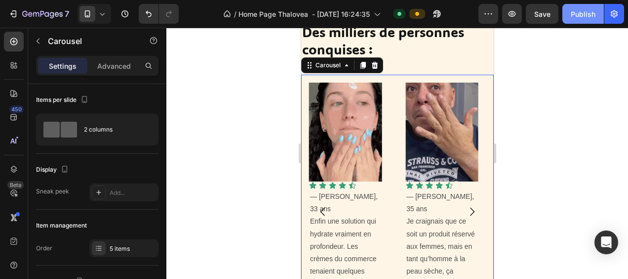
click at [581, 15] on div "Publish" at bounding box center [583, 14] width 25 height 10
